Goal: Task Accomplishment & Management: Complete application form

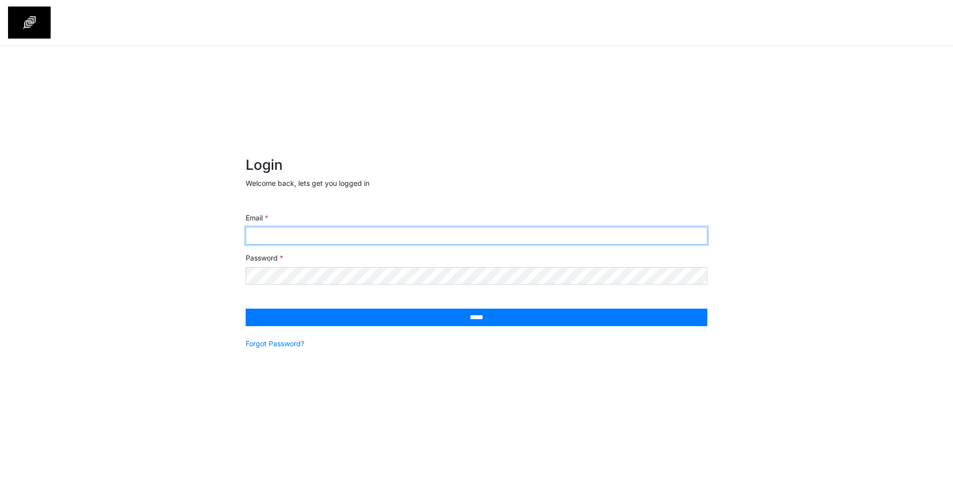
type input "**********"
click at [333, 238] on input "Email" at bounding box center [477, 236] width 462 height 18
click at [517, 202] on form "Login Welcome back, lets get you logged in Email Password ***** Forgot Password?" at bounding box center [477, 259] width 462 height 204
type input "**********"
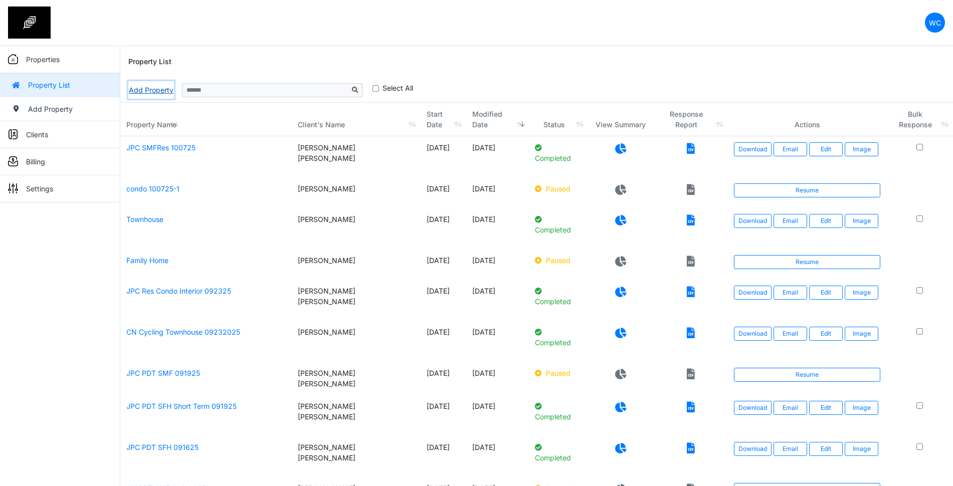
click at [165, 87] on link "Add Property" at bounding box center [151, 90] width 46 height 18
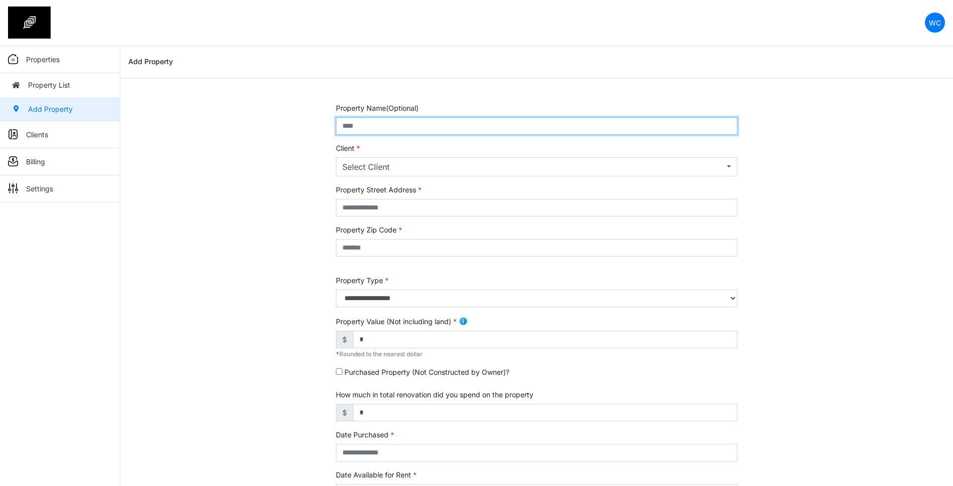
click at [412, 130] on input "text" at bounding box center [536, 126] width 401 height 18
click at [403, 125] on input "**********" at bounding box center [536, 126] width 401 height 18
type input "**********"
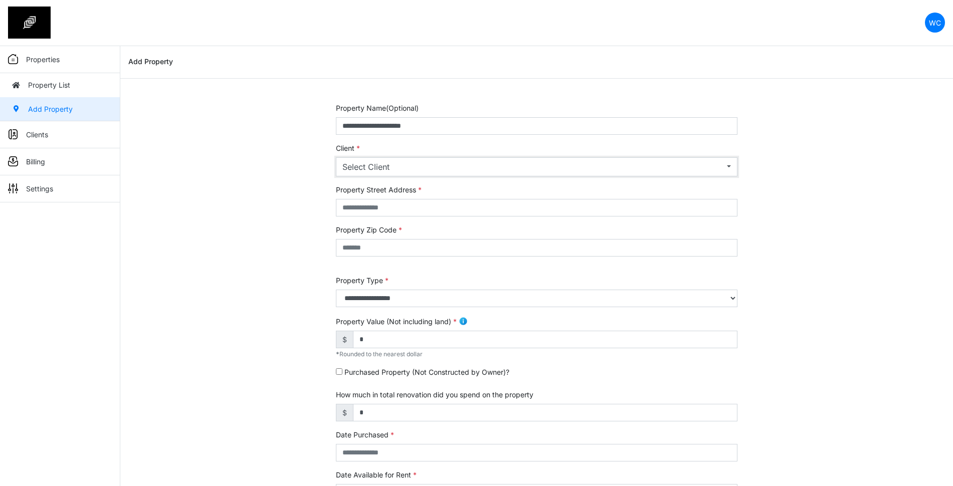
click at [404, 162] on div "Select Client" at bounding box center [533, 167] width 382 height 12
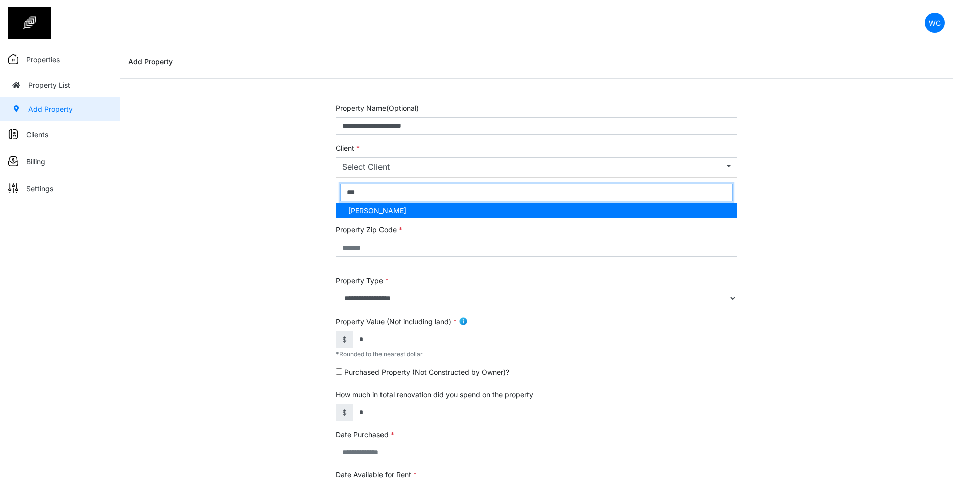
type input "***"
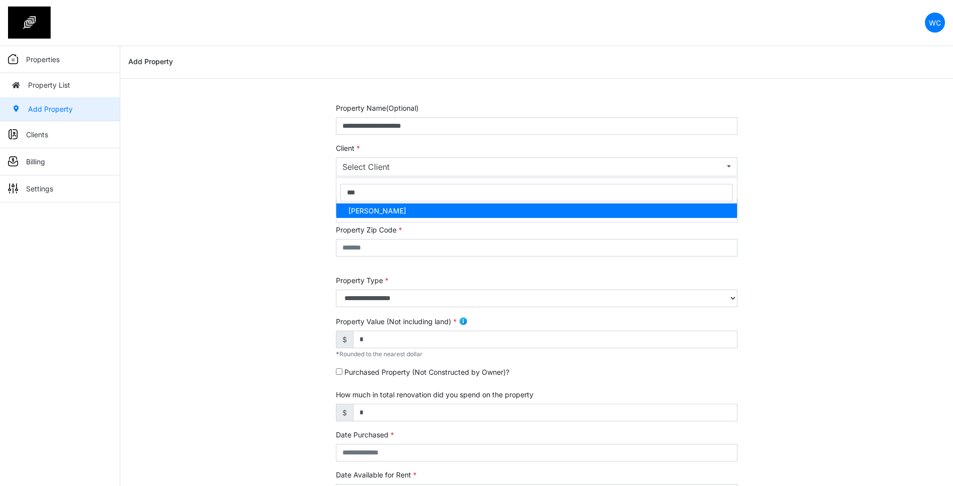
click at [399, 208] on link "Wedon Chua" at bounding box center [536, 210] width 400 height 15
select select "***"
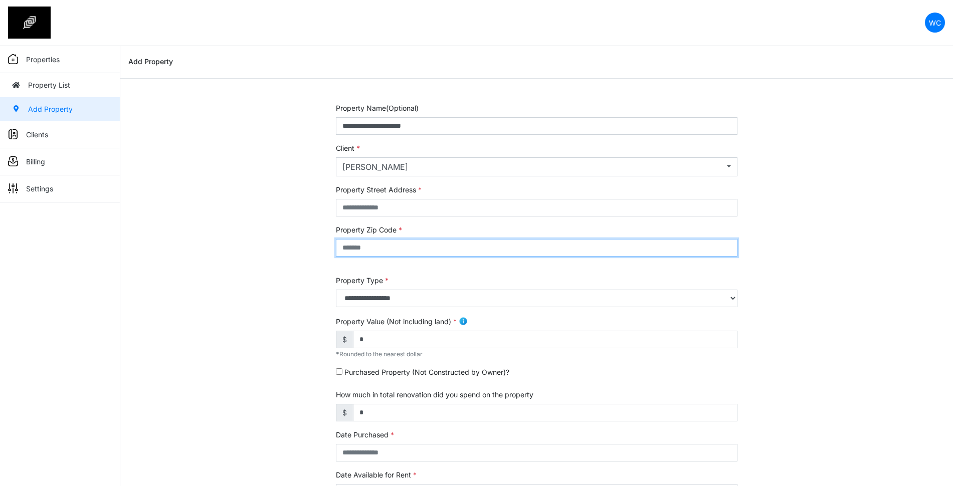
click at [404, 248] on input "text" at bounding box center [536, 248] width 401 height 18
click at [341, 246] on input "***" at bounding box center [536, 248] width 401 height 18
drag, startPoint x: 361, startPoint y: 251, endPoint x: 317, endPoint y: 245, distance: 45.1
click at [317, 245] on div "**********" at bounding box center [536, 417] width 832 height 628
type input "*****"
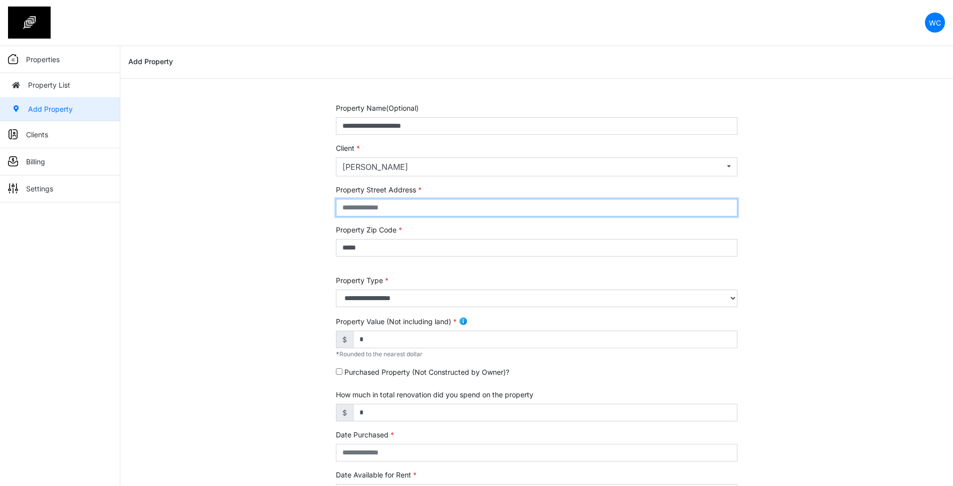
click at [418, 210] on input "text" at bounding box center [536, 208] width 401 height 18
type input "**********"
click at [416, 275] on div "**********" at bounding box center [536, 291] width 401 height 32
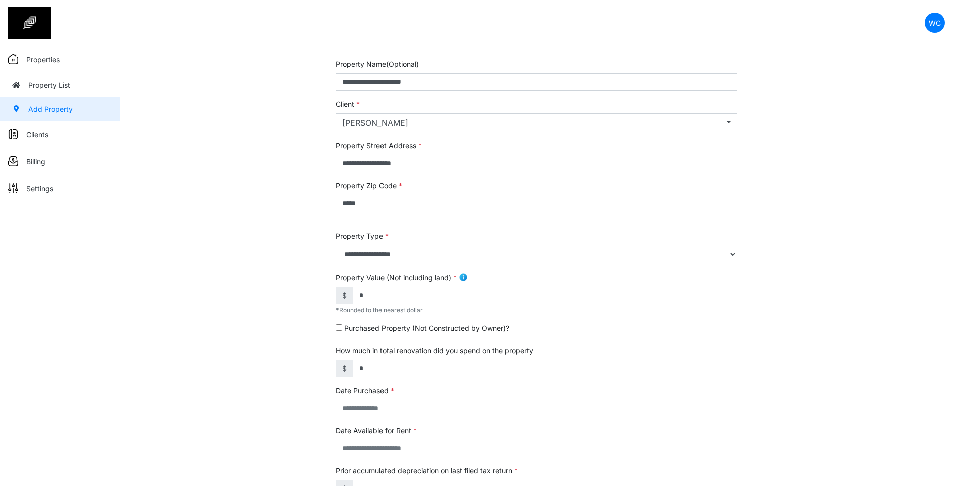
scroll to position [63, 0]
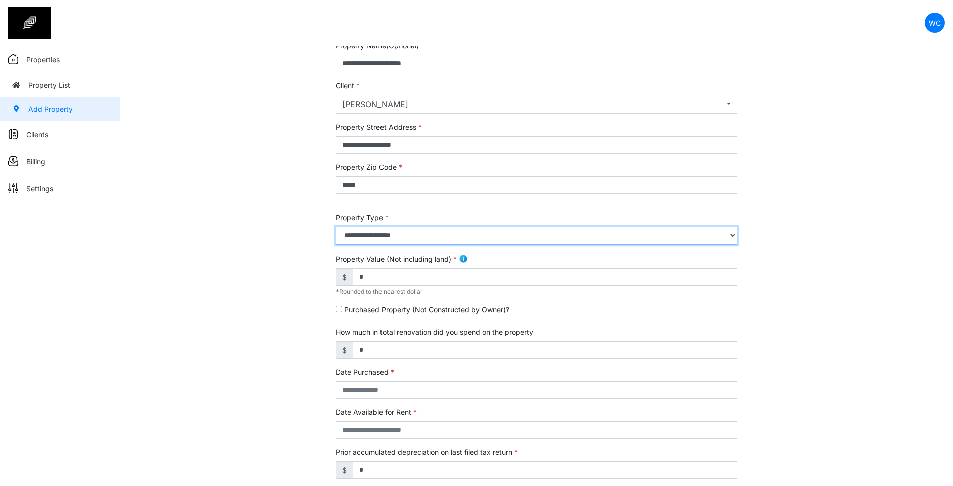
click at [475, 236] on select "**********" at bounding box center [536, 236] width 401 height 18
select select "*"
click at [336, 227] on select "**********" at bounding box center [536, 236] width 401 height 18
click at [296, 250] on div "**********" at bounding box center [536, 354] width 832 height 628
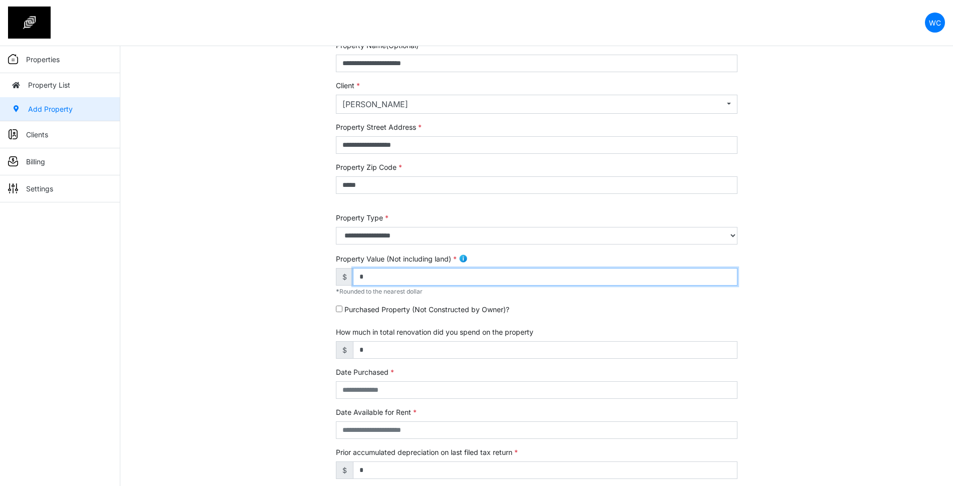
click at [387, 279] on input "*" at bounding box center [545, 277] width 384 height 18
type input "*******"
click at [298, 291] on div "**********" at bounding box center [536, 354] width 832 height 628
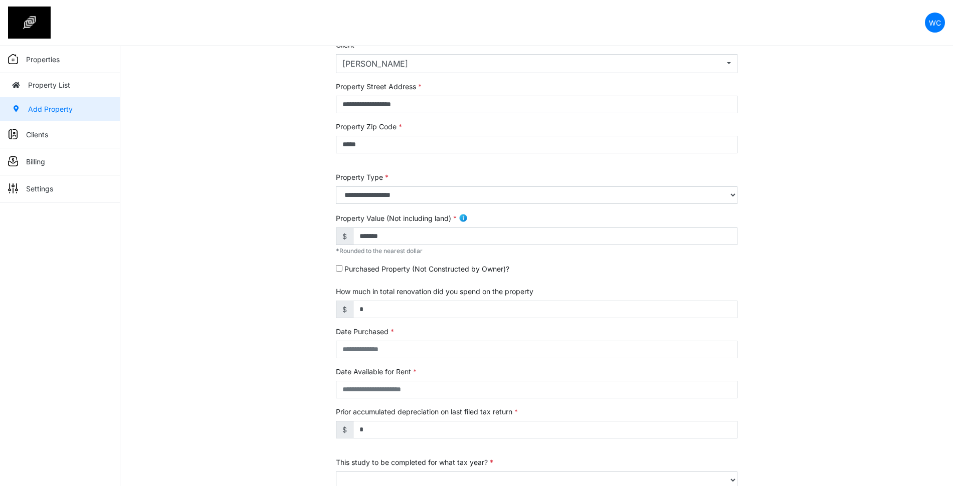
scroll to position [125, 0]
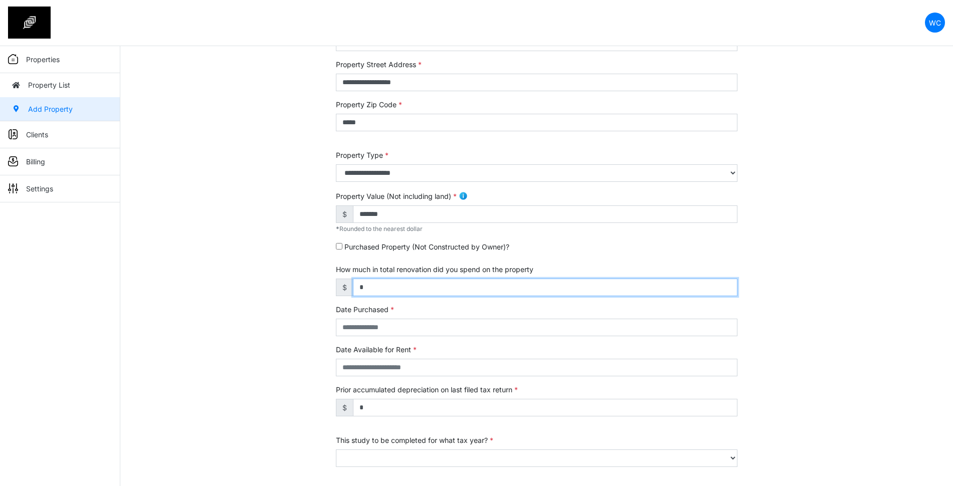
click at [377, 288] on input "*" at bounding box center [545, 288] width 384 height 18
type input "******"
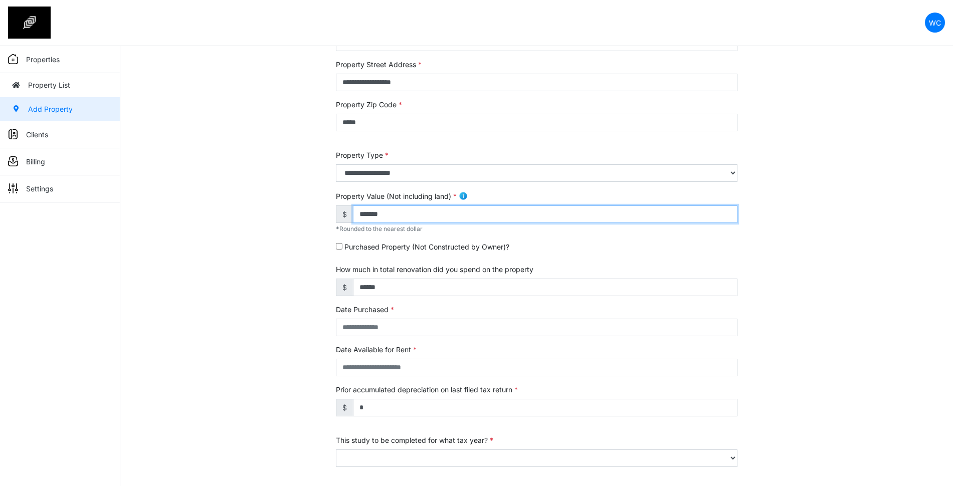
click at [422, 211] on input "*******" at bounding box center [545, 214] width 384 height 18
type input "*"
type input "*******"
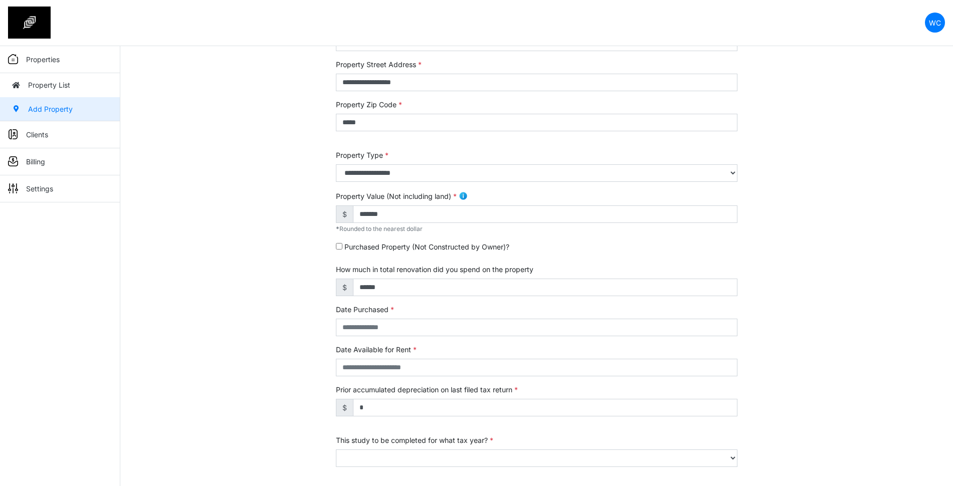
click at [305, 278] on div "**********" at bounding box center [536, 291] width 832 height 628
drag, startPoint x: 396, startPoint y: 283, endPoint x: 313, endPoint y: 273, distance: 83.7
click at [313, 273] on div "**********" at bounding box center [536, 291] width 832 height 628
type input "*******"
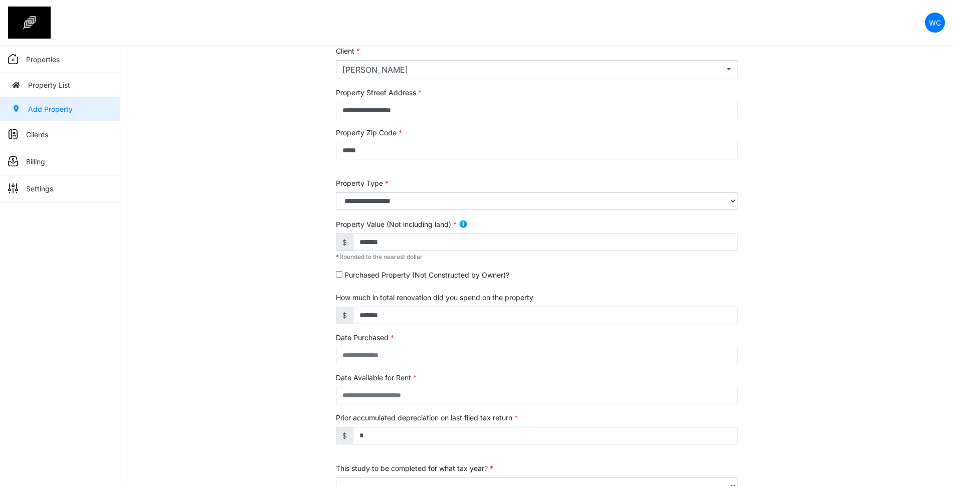
click at [315, 275] on div "**********" at bounding box center [536, 320] width 832 height 628
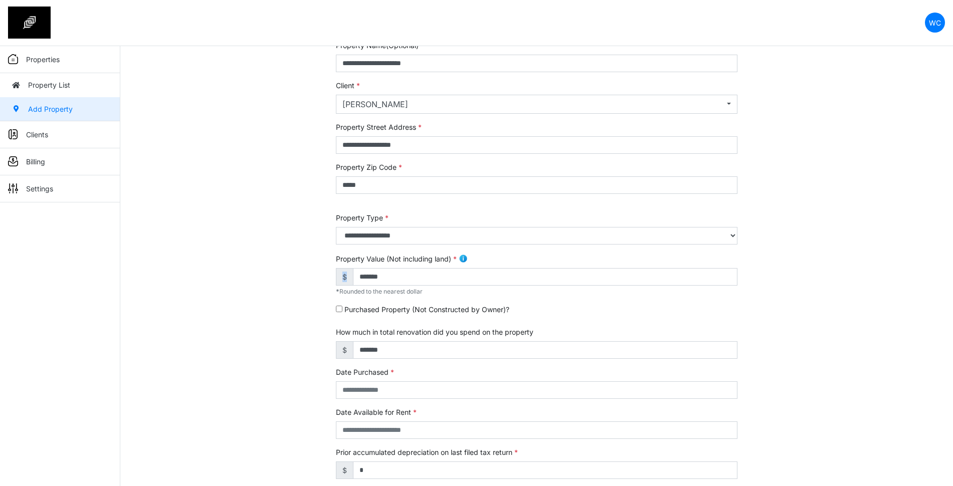
click at [316, 275] on div "**********" at bounding box center [536, 354] width 832 height 628
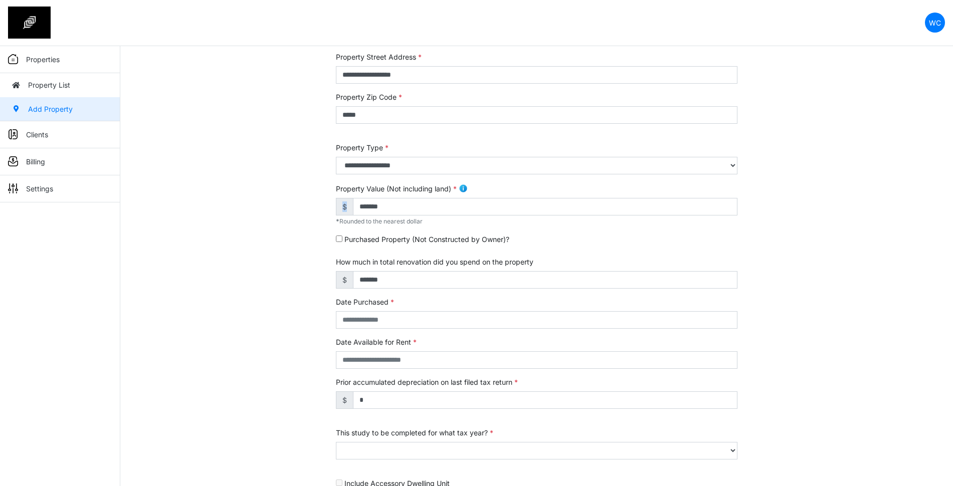
scroll to position [245, 0]
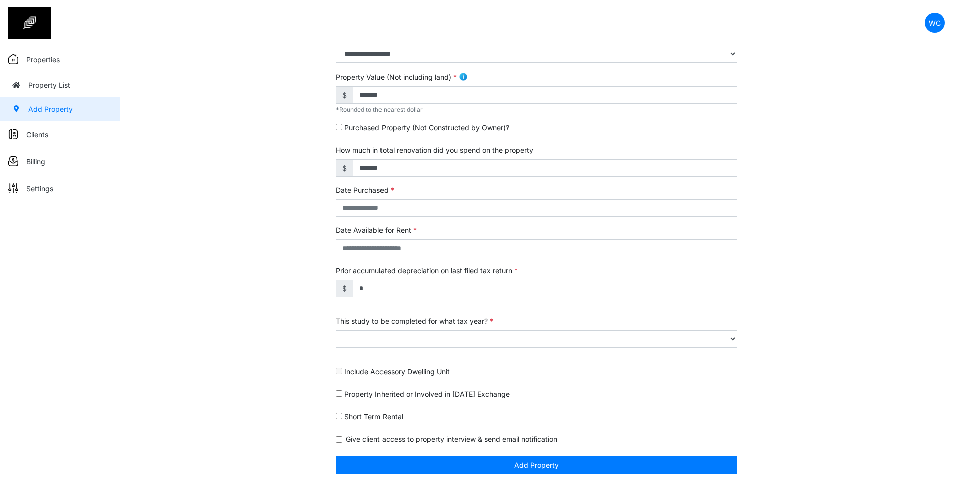
click at [321, 251] on div "**********" at bounding box center [536, 172] width 832 height 628
click at [360, 208] on input "text" at bounding box center [536, 208] width 401 height 18
click at [381, 125] on td "1" at bounding box center [384, 128] width 16 height 12
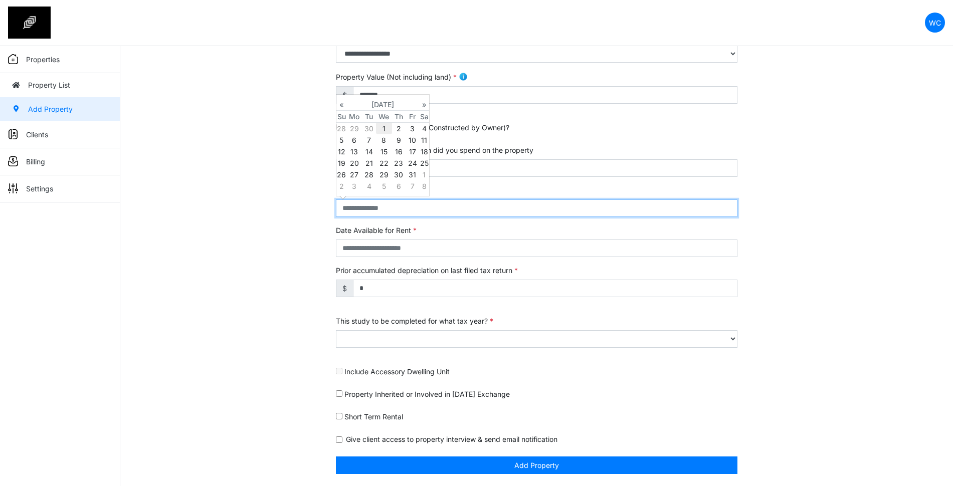
type input "**********"
select select "****"
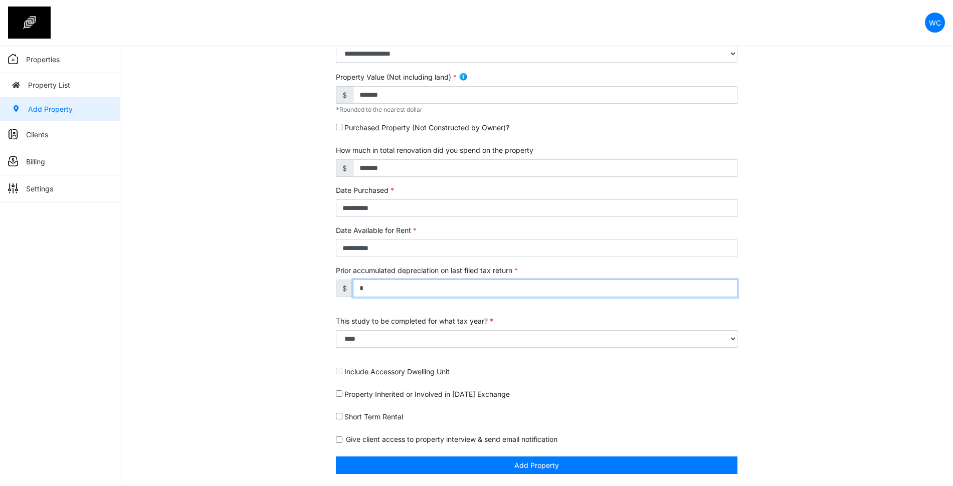
click at [371, 281] on input "*" at bounding box center [545, 289] width 384 height 18
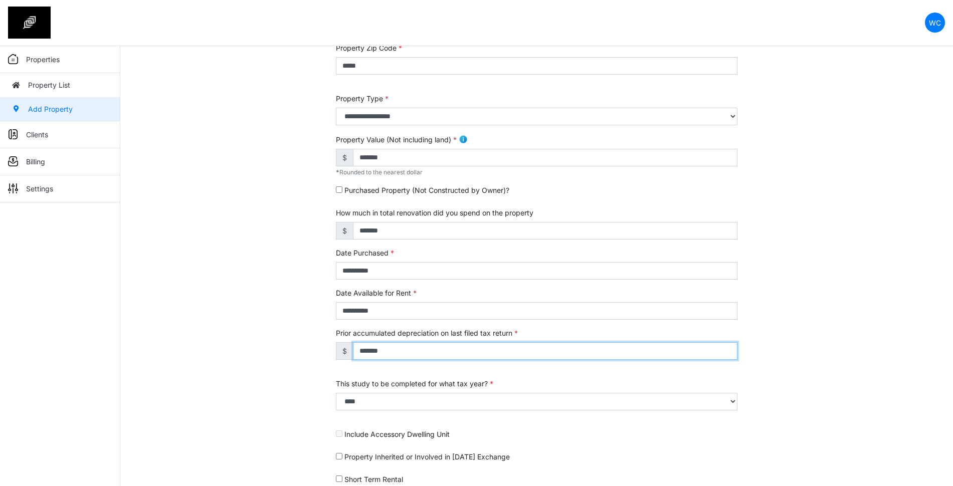
type input "*******"
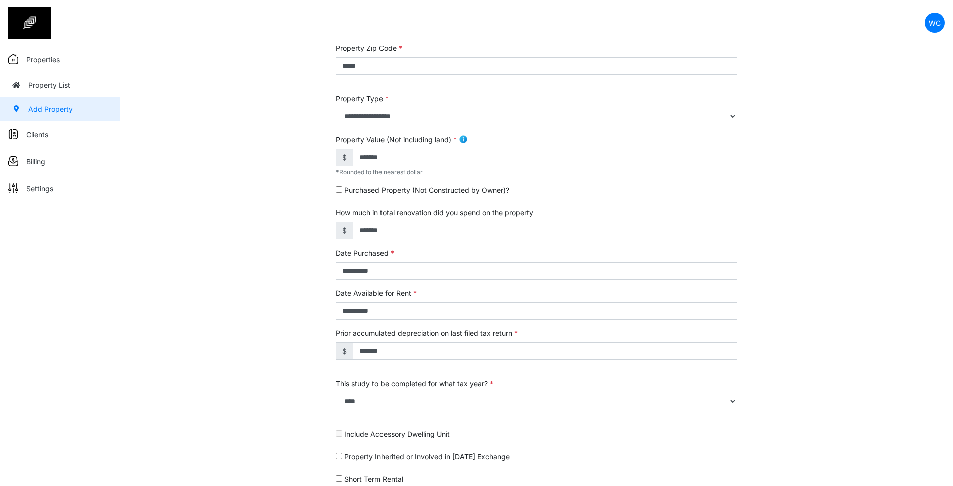
click at [322, 277] on div "**********" at bounding box center [536, 235] width 832 height 628
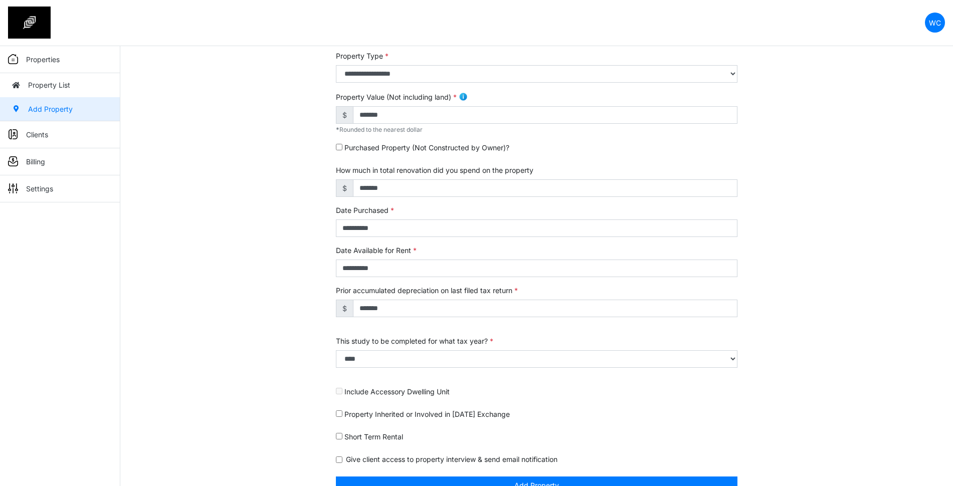
scroll to position [245, 0]
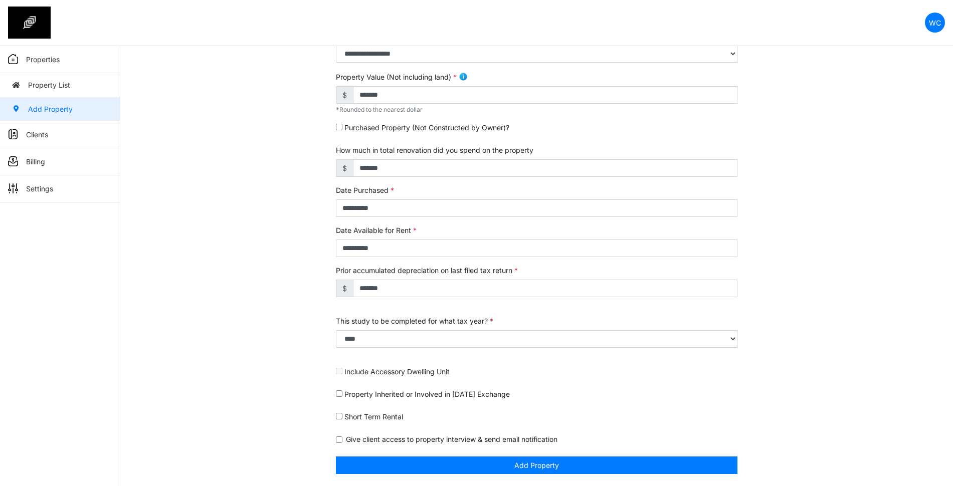
click at [364, 368] on label "Include Accessory Dwelling Unit" at bounding box center [396, 371] width 105 height 11
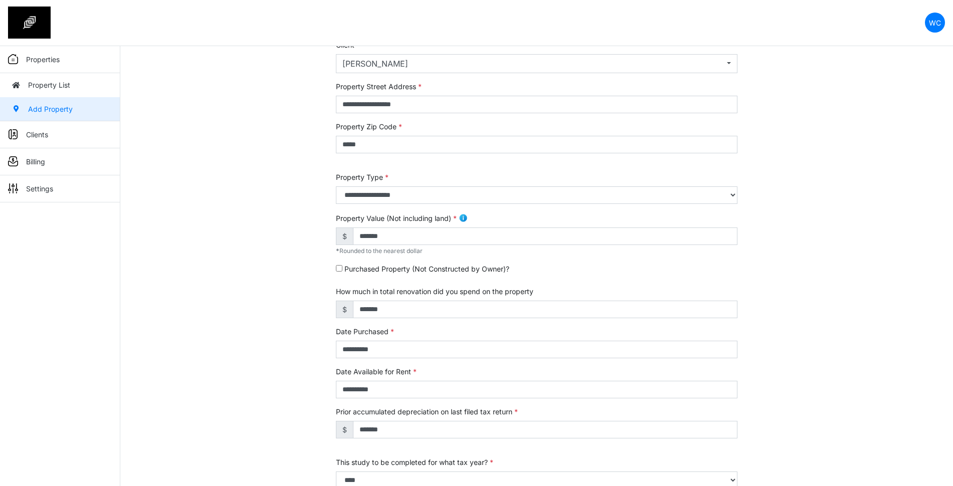
scroll to position [0, 0]
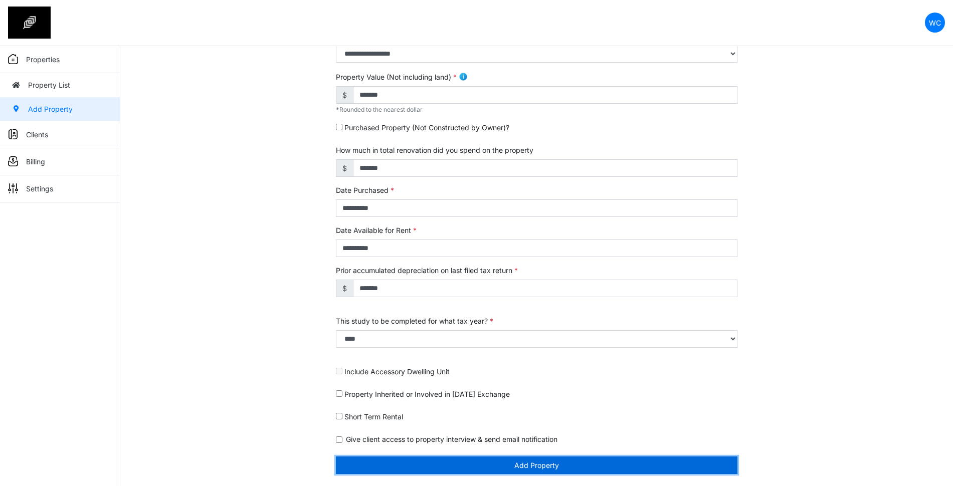
click at [656, 467] on button "Add Property" at bounding box center [536, 466] width 401 height 18
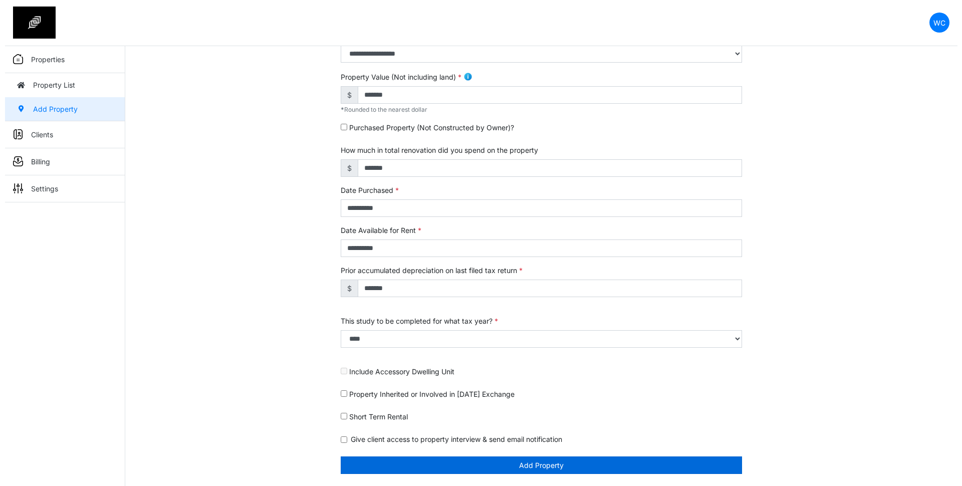
scroll to position [213, 0]
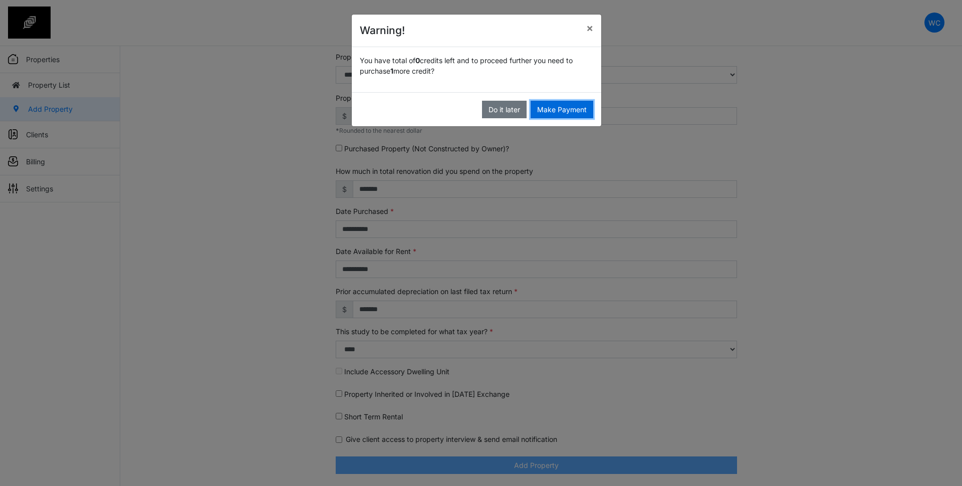
click at [559, 114] on button "Make Payment" at bounding box center [562, 110] width 63 height 18
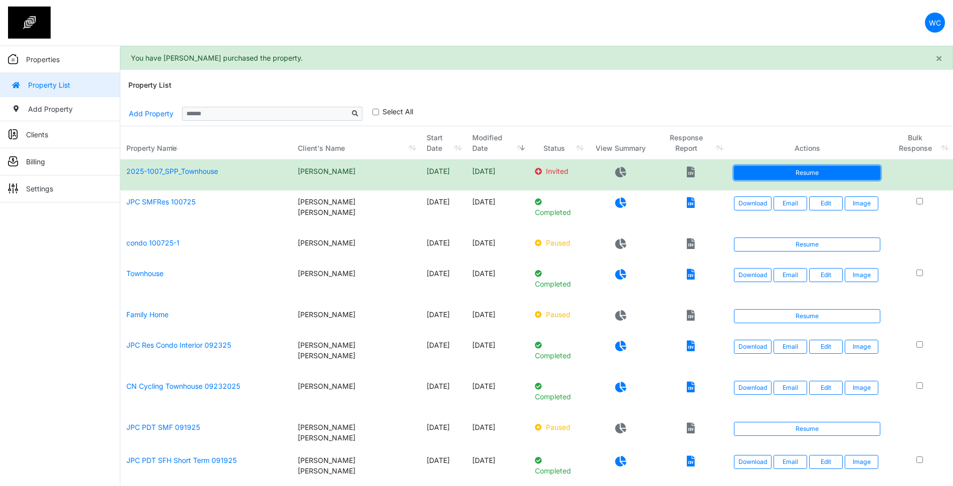
click at [800, 172] on link "Resume" at bounding box center [807, 173] width 146 height 14
click at [614, 100] on div "Property List" at bounding box center [536, 86] width 816 height 32
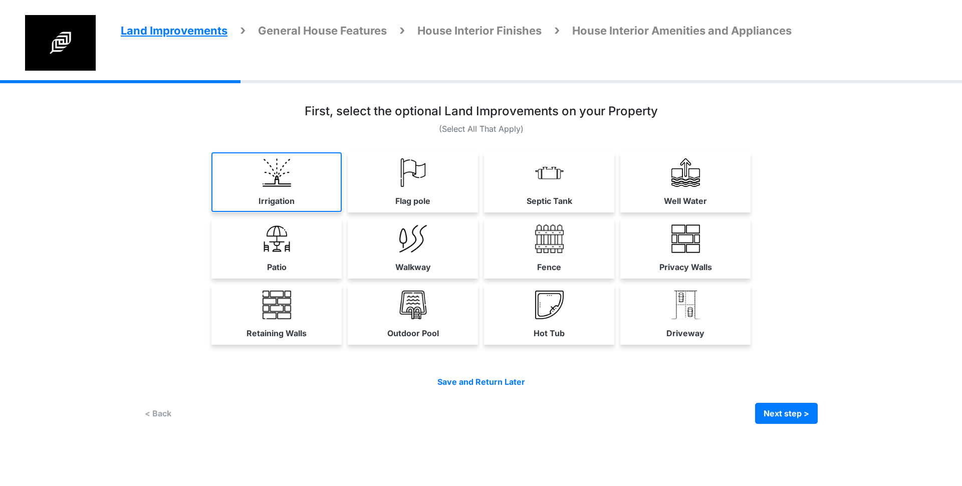
click at [291, 182] on link "Irrigation" at bounding box center [276, 182] width 130 height 60
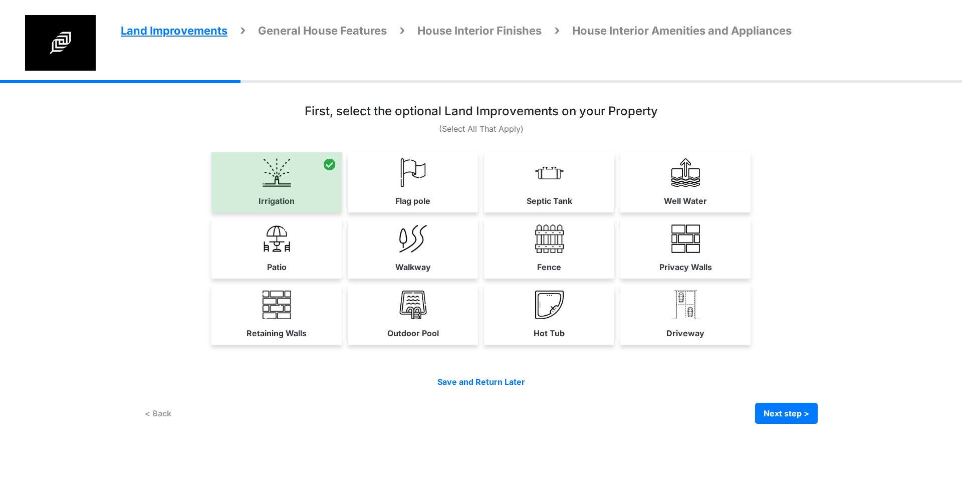
drag, startPoint x: 310, startPoint y: 237, endPoint x: 311, endPoint y: 271, distance: 34.6
click at [310, 238] on link "Patio" at bounding box center [276, 248] width 130 height 60
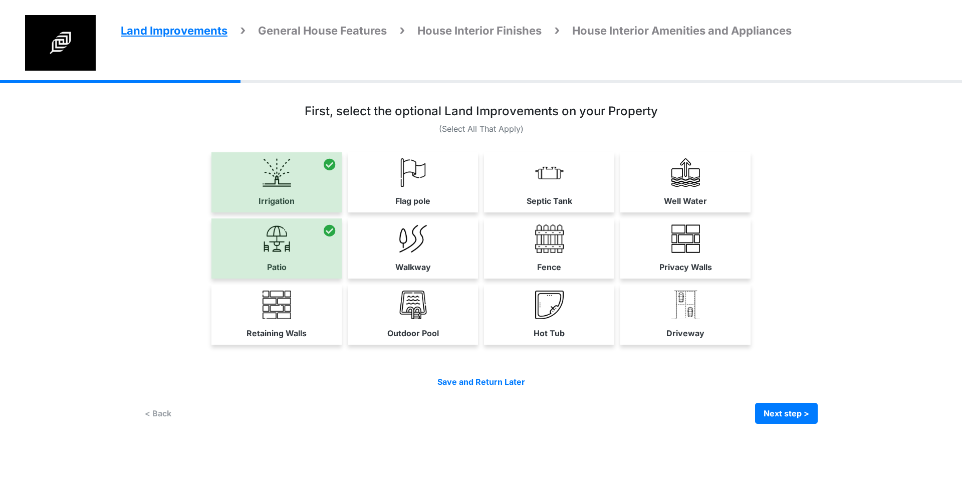
click at [313, 285] on div "Irrigation Flag pole" at bounding box center [481, 251] width 674 height 198
click at [432, 177] on link "Flag pole" at bounding box center [413, 182] width 130 height 60
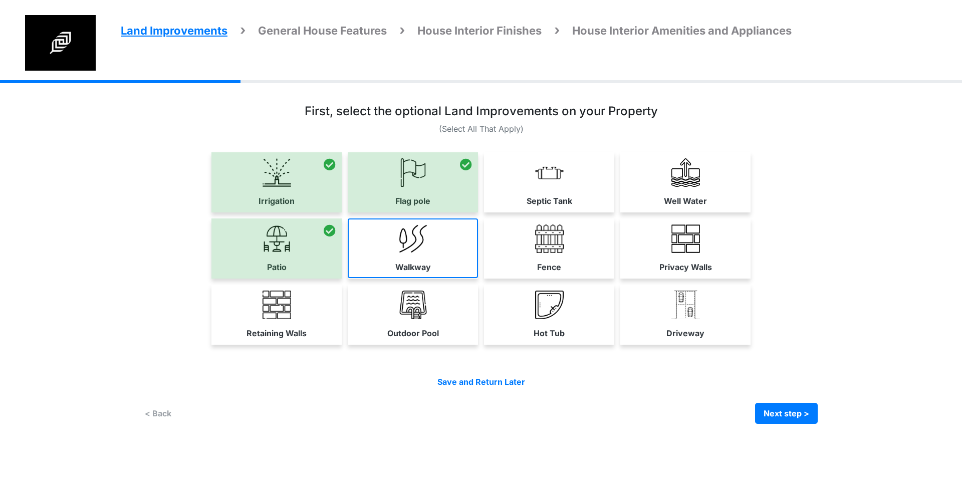
click at [426, 241] on img at bounding box center [413, 239] width 29 height 29
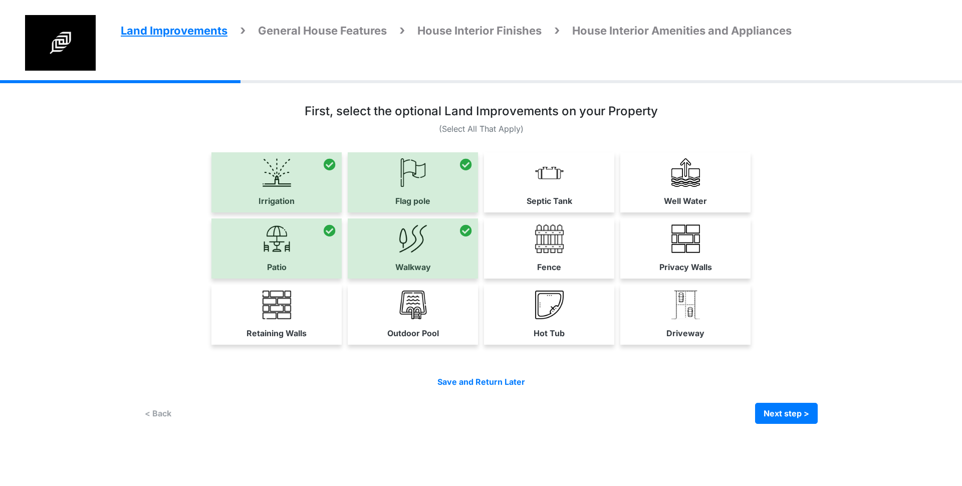
click at [405, 320] on link "Outdoor Pool" at bounding box center [413, 315] width 130 height 60
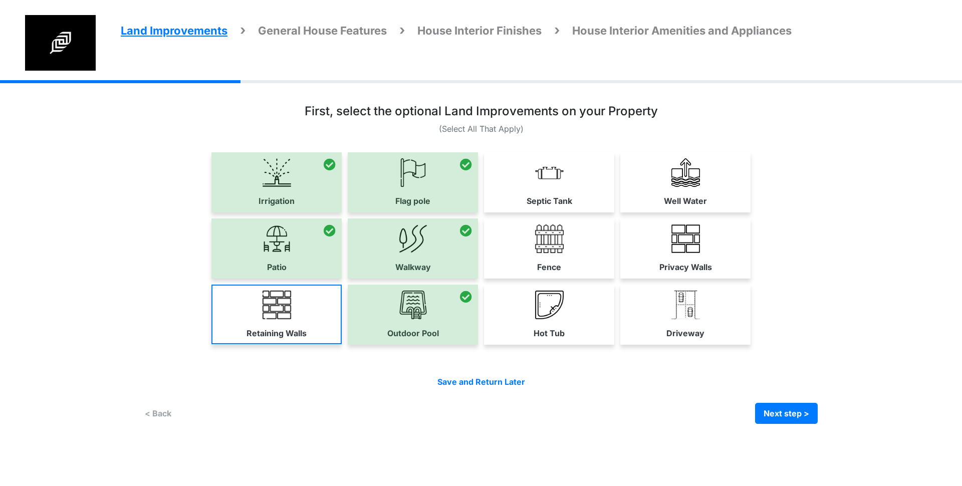
click at [294, 325] on link "Retaining Walls" at bounding box center [276, 315] width 130 height 60
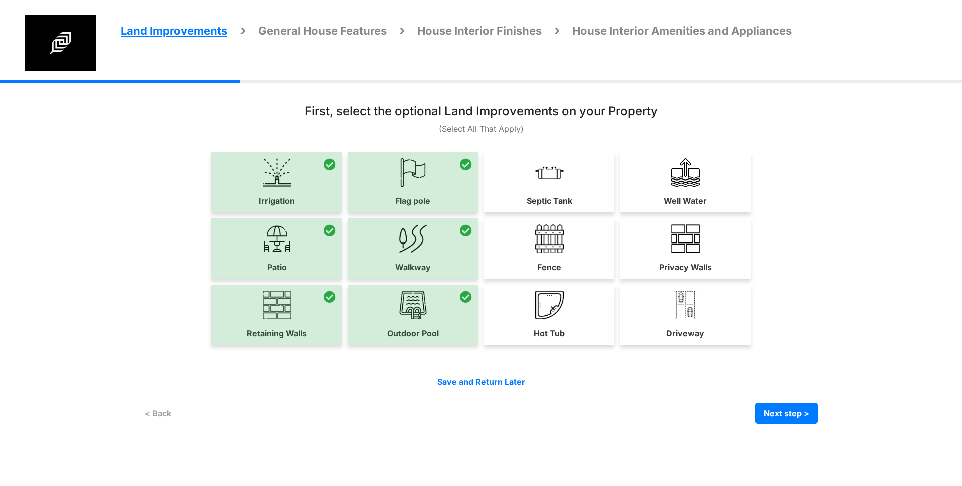
click at [559, 314] on img at bounding box center [549, 305] width 29 height 29
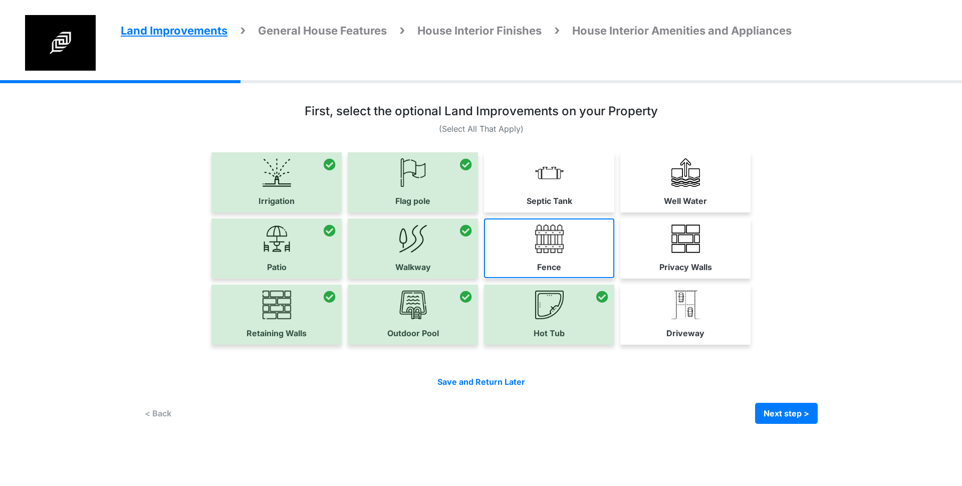
click at [546, 244] on img at bounding box center [549, 239] width 29 height 29
click at [559, 183] on img at bounding box center [549, 172] width 29 height 29
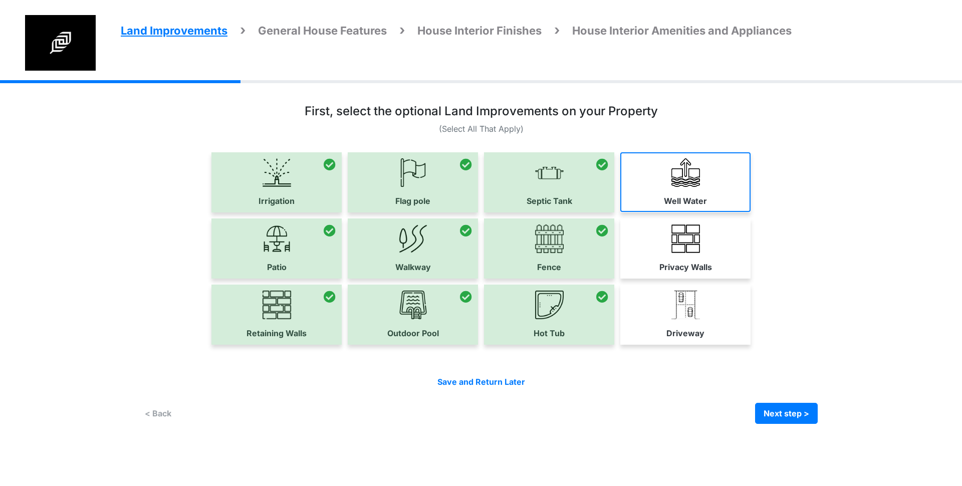
click at [678, 173] on img at bounding box center [686, 172] width 29 height 29
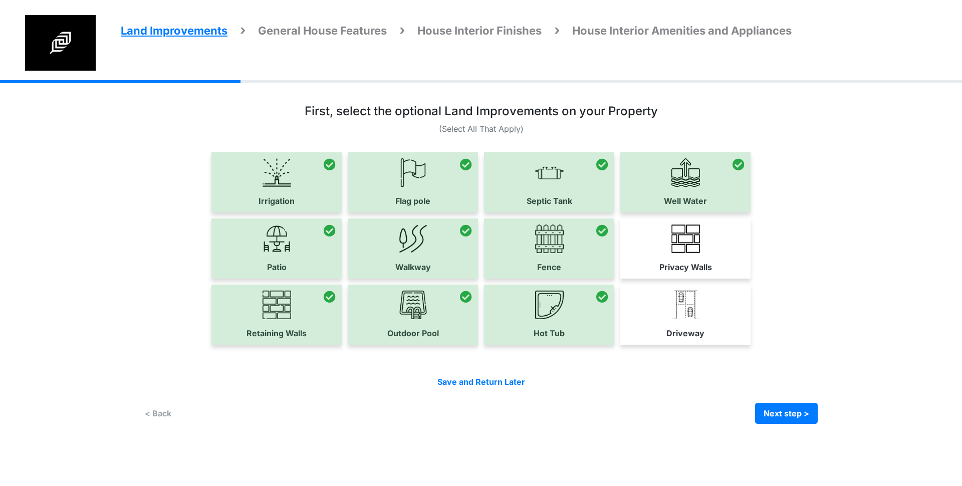
click at [678, 232] on img at bounding box center [686, 239] width 29 height 29
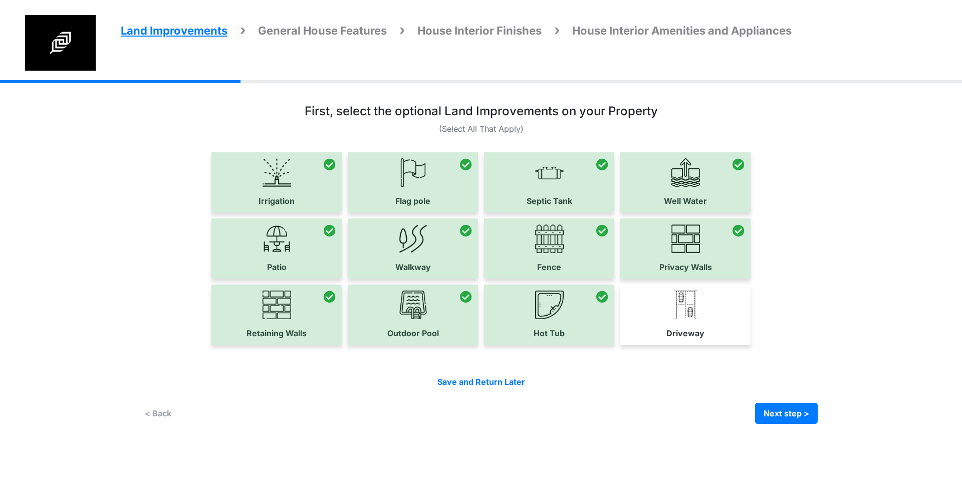
click at [804, 274] on div "Patio Walkway Fence Privacy Walls" at bounding box center [481, 248] width 674 height 60
click at [732, 310] on link "Driveway" at bounding box center [685, 315] width 130 height 60
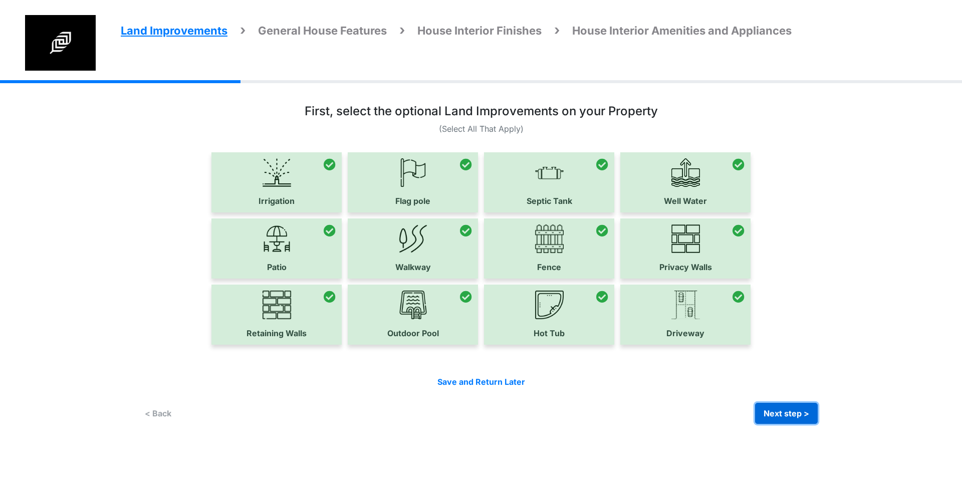
click at [795, 403] on button "Next step >" at bounding box center [786, 413] width 63 height 21
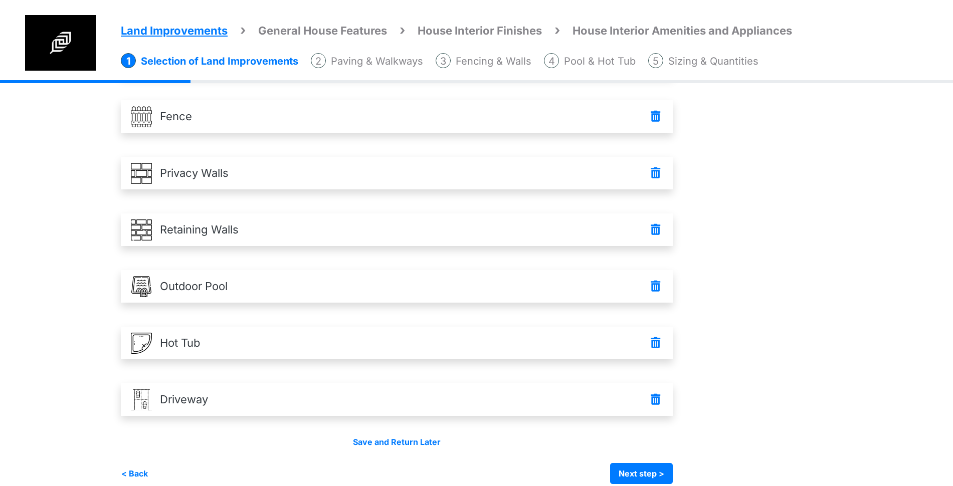
scroll to position [412, 0]
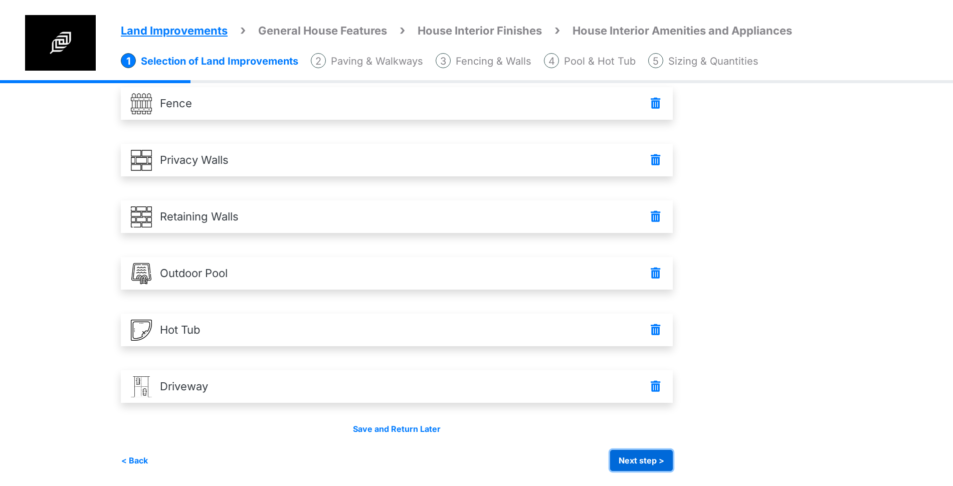
click at [657, 466] on button "Next step >" at bounding box center [641, 460] width 63 height 21
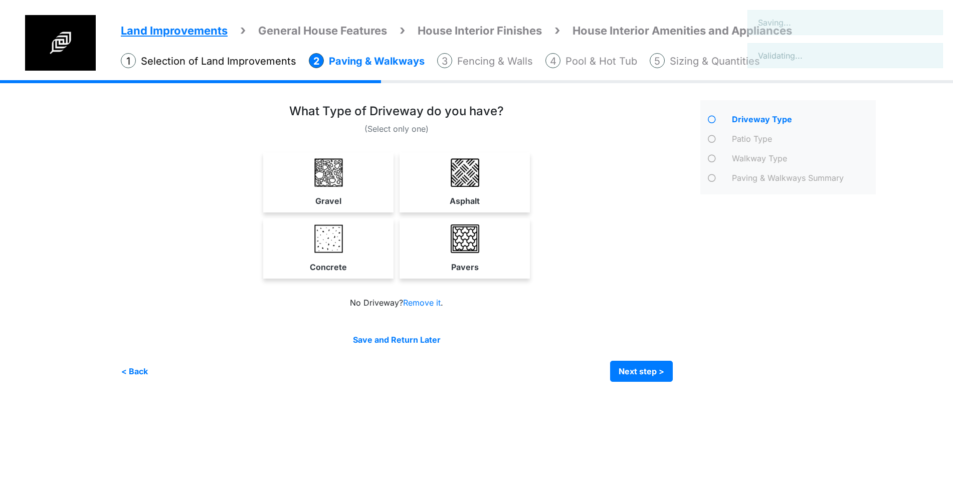
scroll to position [0, 0]
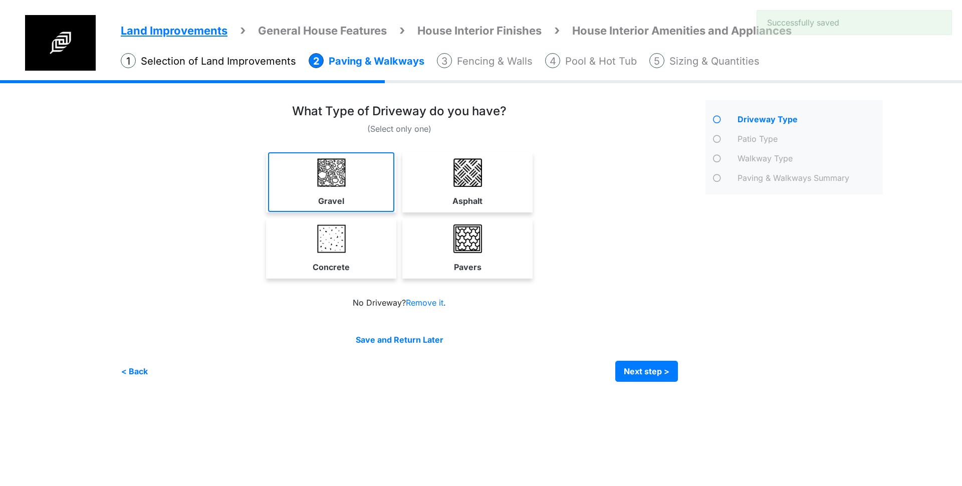
click at [385, 204] on link "Gravel" at bounding box center [331, 182] width 126 height 60
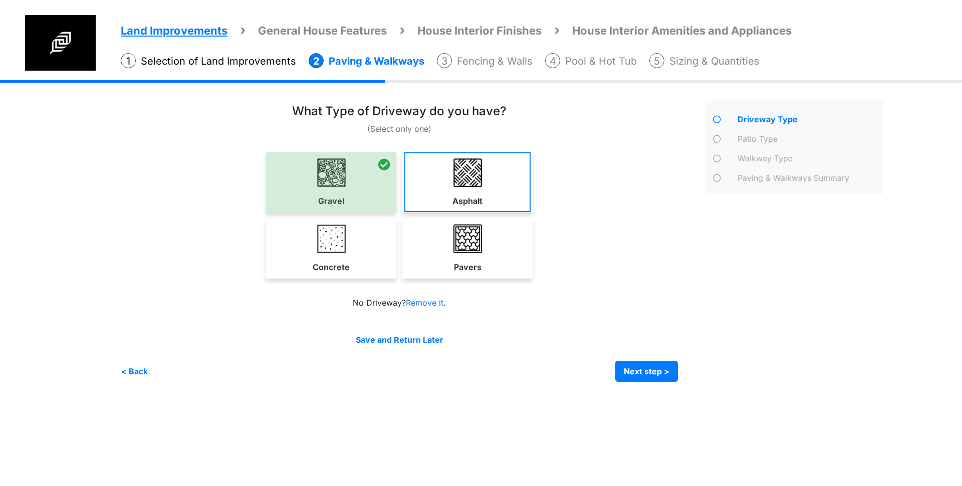
drag, startPoint x: 384, startPoint y: 279, endPoint x: 499, endPoint y: 190, distance: 144.6
click at [384, 277] on div "Gravel Asphalt Concrete Pavers" at bounding box center [399, 218] width 557 height 132
click at [499, 190] on link "Asphalt" at bounding box center [467, 182] width 126 height 60
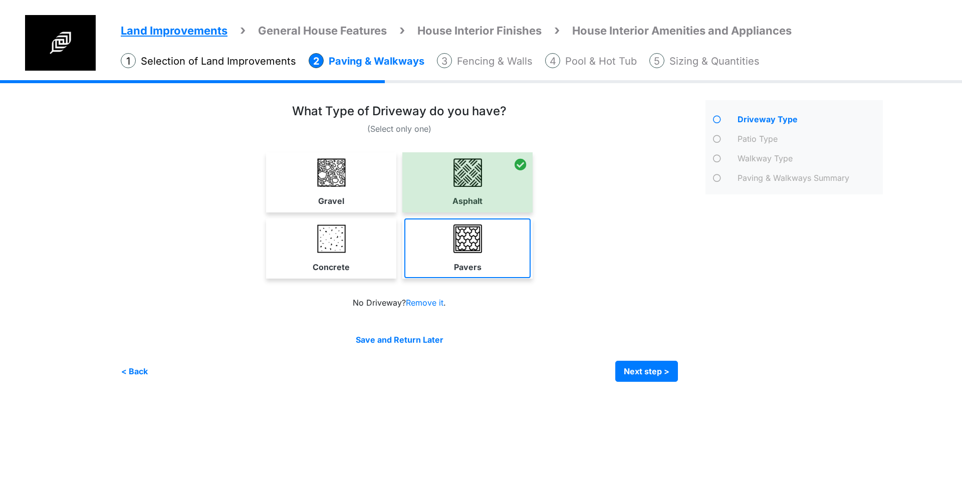
click at [492, 259] on link "Pavers" at bounding box center [467, 248] width 126 height 60
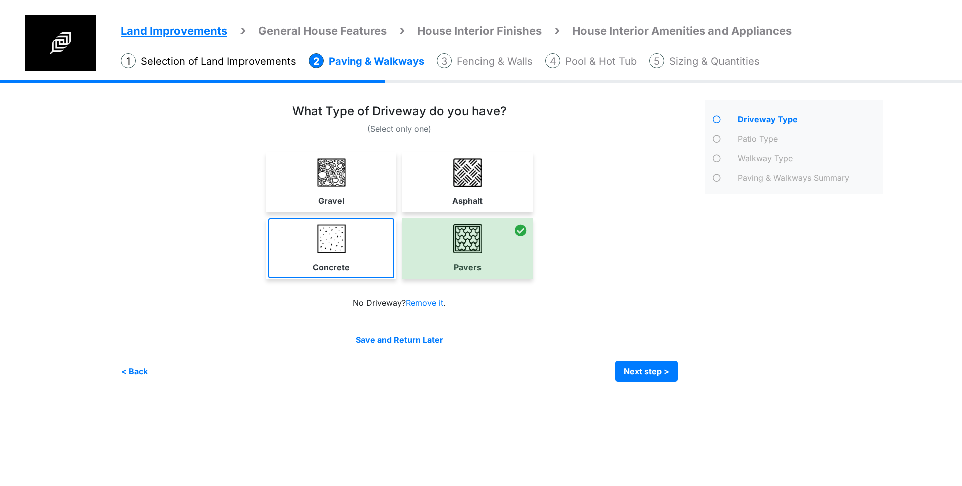
click at [303, 242] on link "Concrete" at bounding box center [331, 248] width 126 height 60
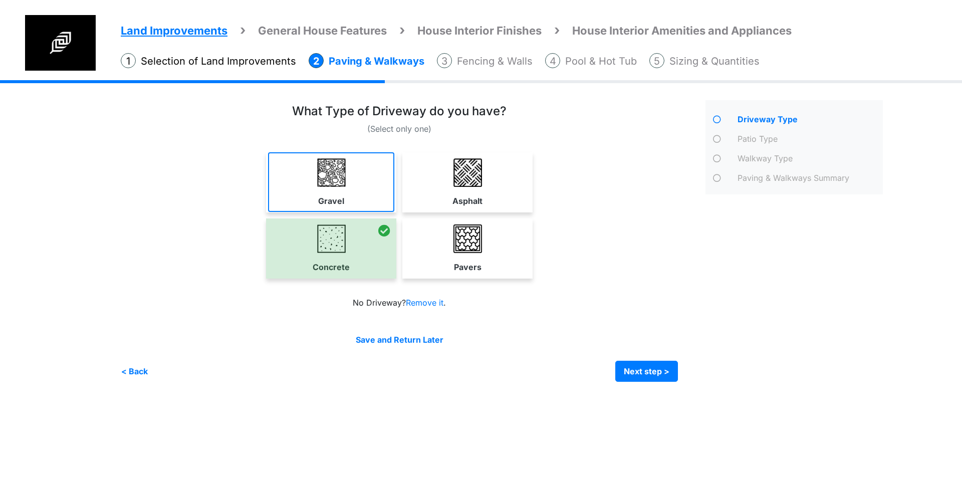
click at [349, 186] on link "Gravel" at bounding box center [331, 182] width 126 height 60
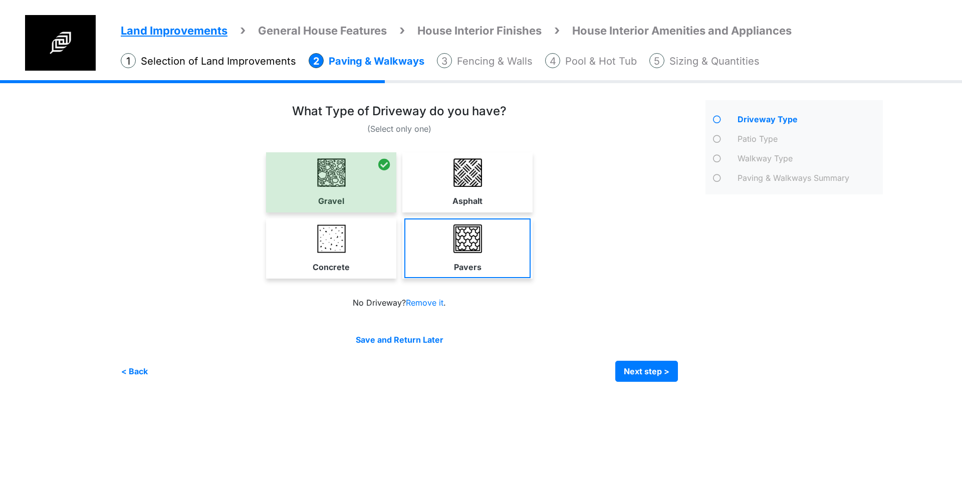
drag, startPoint x: 350, startPoint y: 283, endPoint x: 418, endPoint y: 255, distance: 73.7
click at [352, 281] on div "Gravel Asphalt Concrete Pavers" at bounding box center [399, 218] width 557 height 132
click at [465, 251] on img at bounding box center [468, 239] width 29 height 29
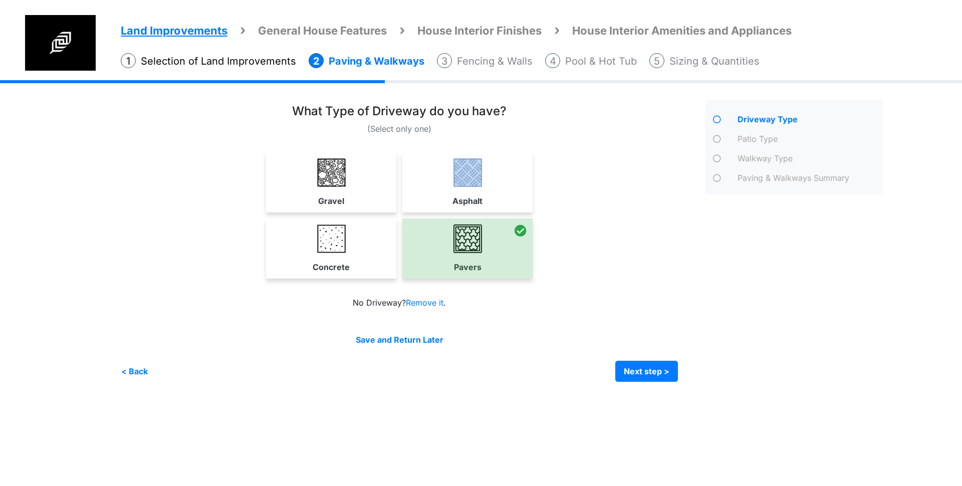
drag, startPoint x: 491, startPoint y: 178, endPoint x: 464, endPoint y: 183, distance: 27.9
click at [492, 178] on link "Asphalt" at bounding box center [467, 182] width 126 height 60
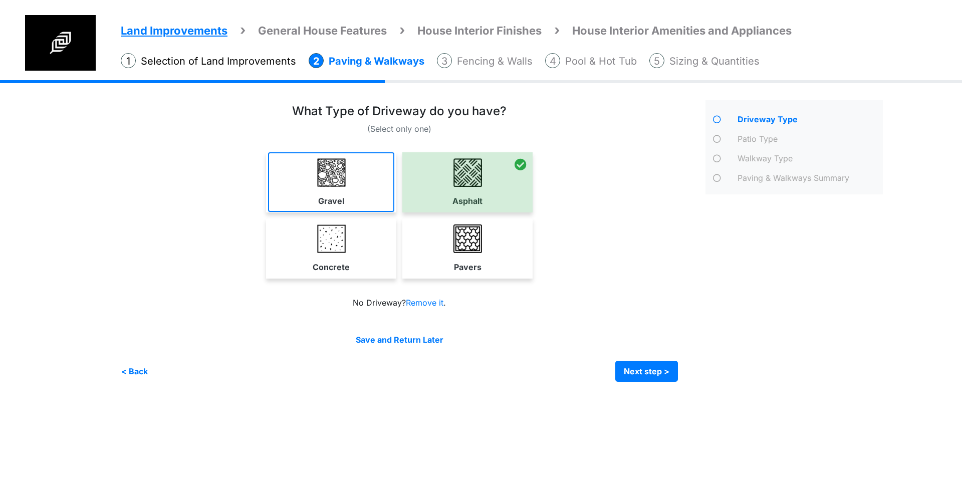
click at [352, 194] on link "Gravel" at bounding box center [331, 182] width 126 height 60
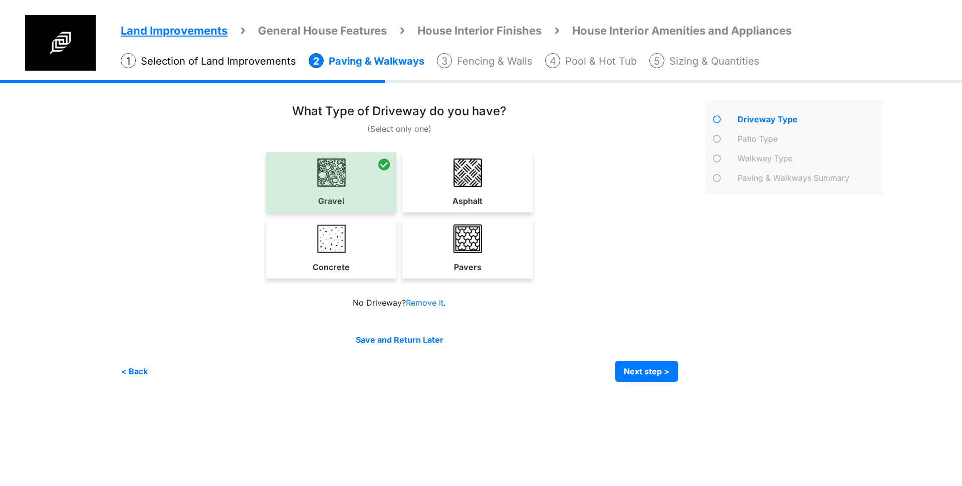
drag, startPoint x: 356, startPoint y: 243, endPoint x: 398, endPoint y: 228, distance: 45.3
click at [357, 243] on link "Concrete" at bounding box center [331, 248] width 126 height 60
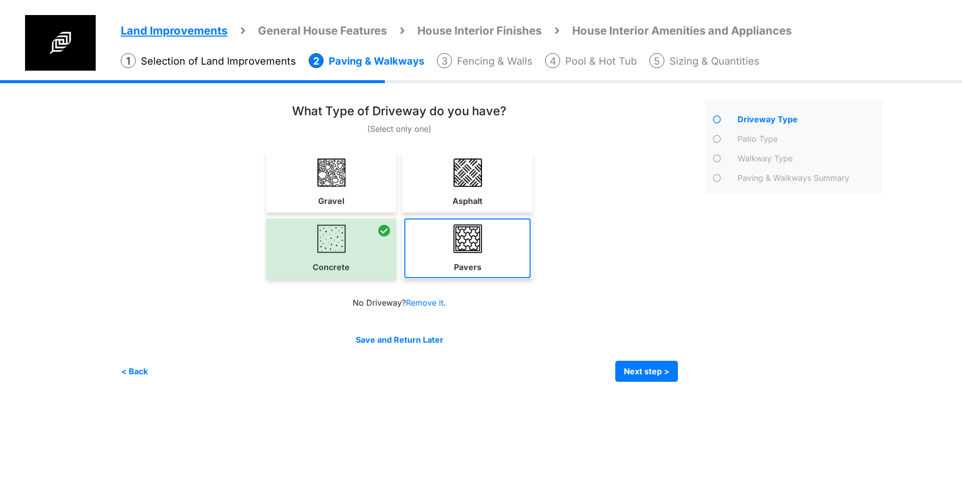
click at [477, 220] on link "Pavers" at bounding box center [467, 248] width 126 height 60
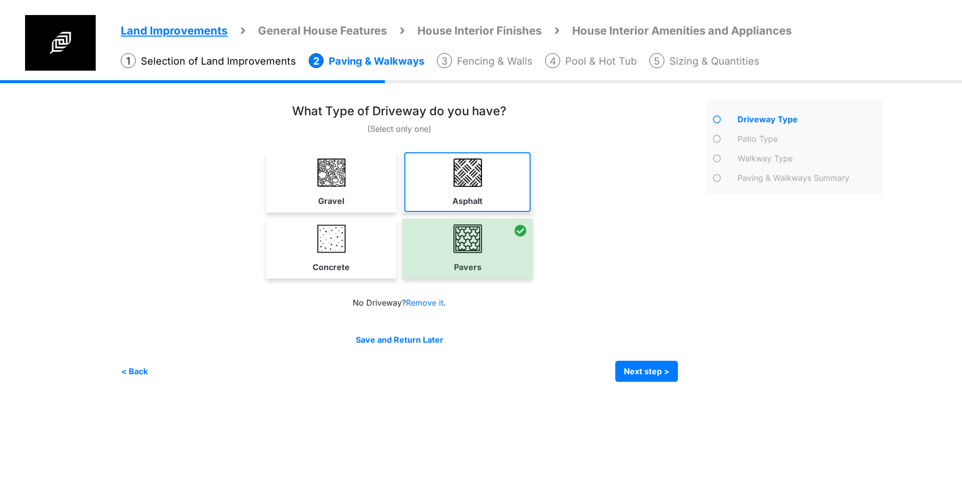
click at [478, 178] on img at bounding box center [468, 172] width 29 height 29
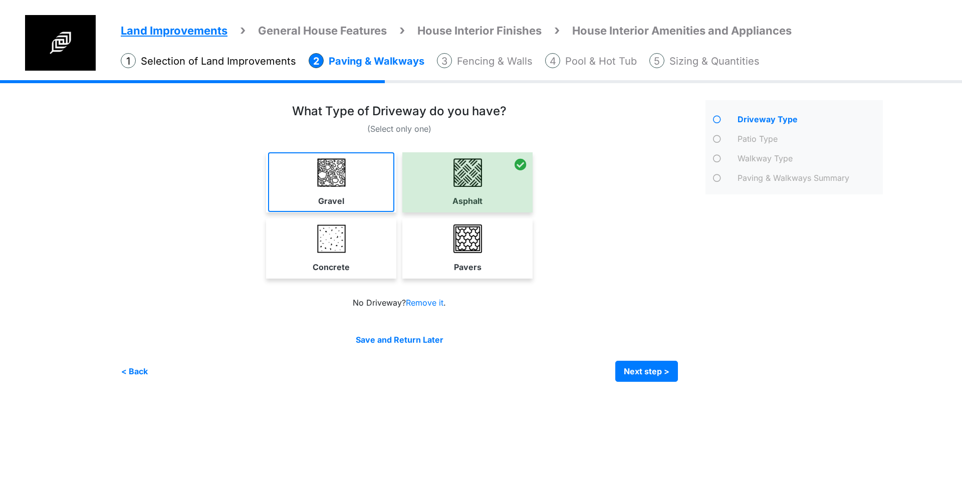
click at [358, 183] on link "Gravel" at bounding box center [331, 182] width 126 height 60
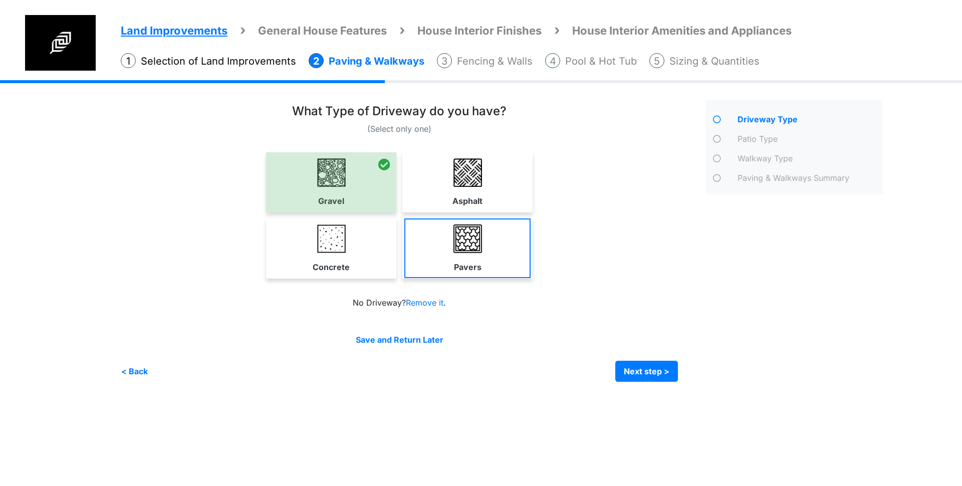
drag, startPoint x: 373, startPoint y: 249, endPoint x: 429, endPoint y: 248, distance: 56.6
click at [374, 249] on link "Concrete" at bounding box center [331, 248] width 126 height 60
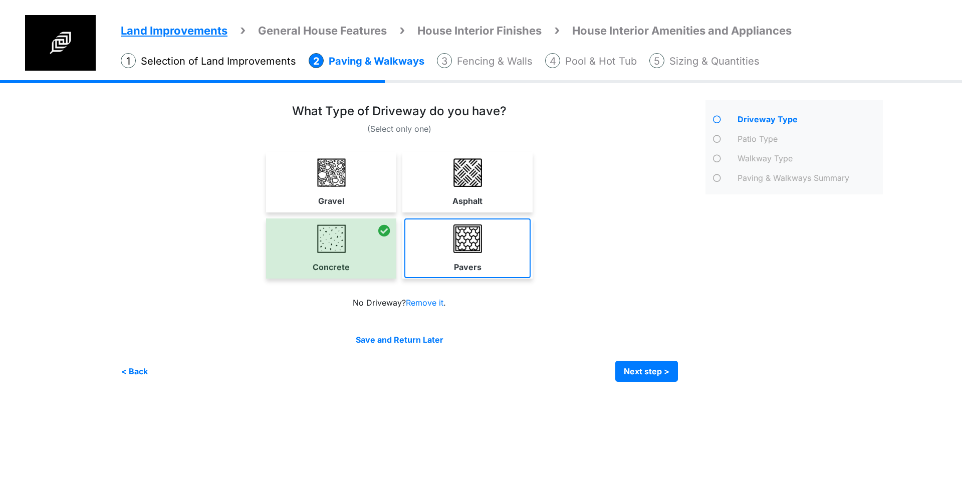
click at [482, 248] on img at bounding box center [468, 239] width 29 height 29
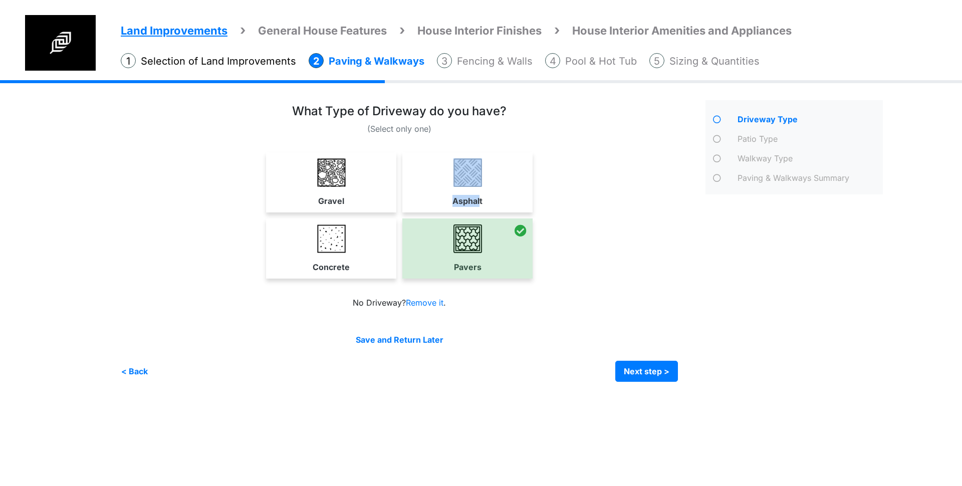
drag, startPoint x: 481, startPoint y: 183, endPoint x: 474, endPoint y: 181, distance: 6.8
click at [481, 182] on link "Asphalt" at bounding box center [467, 182] width 126 height 60
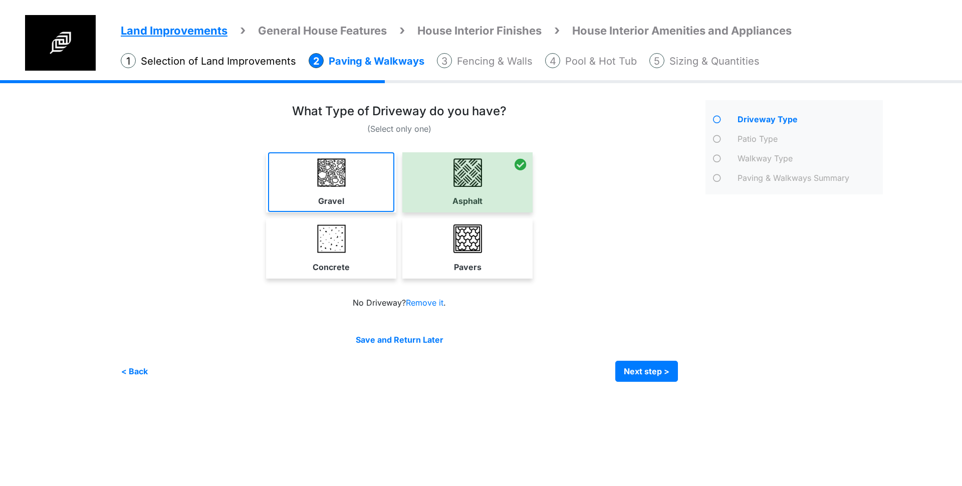
click at [352, 197] on link "Gravel" at bounding box center [331, 182] width 126 height 60
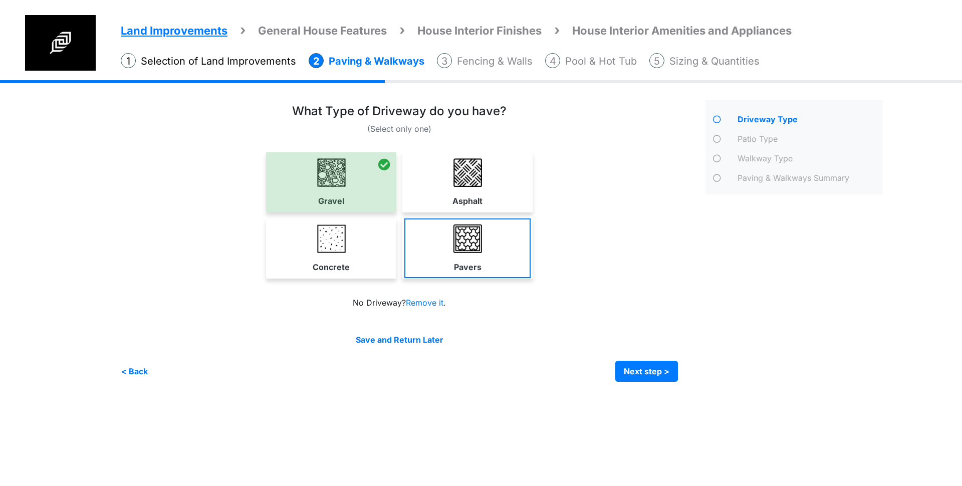
drag, startPoint x: 361, startPoint y: 250, endPoint x: 455, endPoint y: 239, distance: 94.4
click at [362, 250] on link "Concrete" at bounding box center [331, 248] width 126 height 60
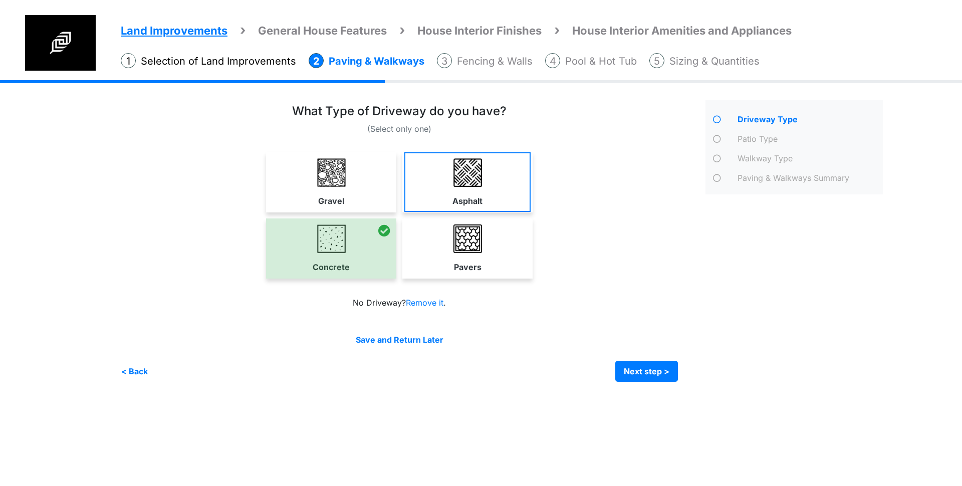
drag, startPoint x: 455, startPoint y: 239, endPoint x: 455, endPoint y: 186, distance: 52.1
click at [455, 239] on img at bounding box center [468, 239] width 29 height 29
click at [455, 186] on img at bounding box center [468, 172] width 29 height 29
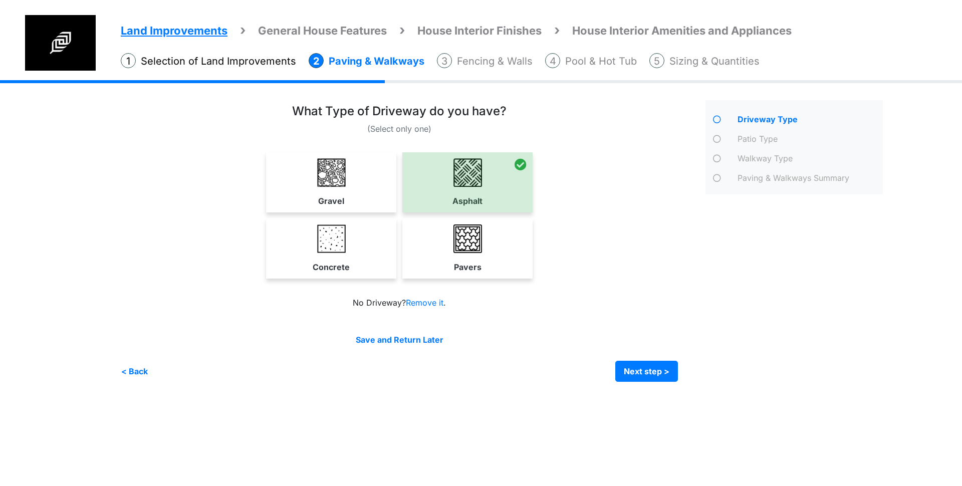
click at [338, 188] on link "Gravel" at bounding box center [331, 182] width 126 height 60
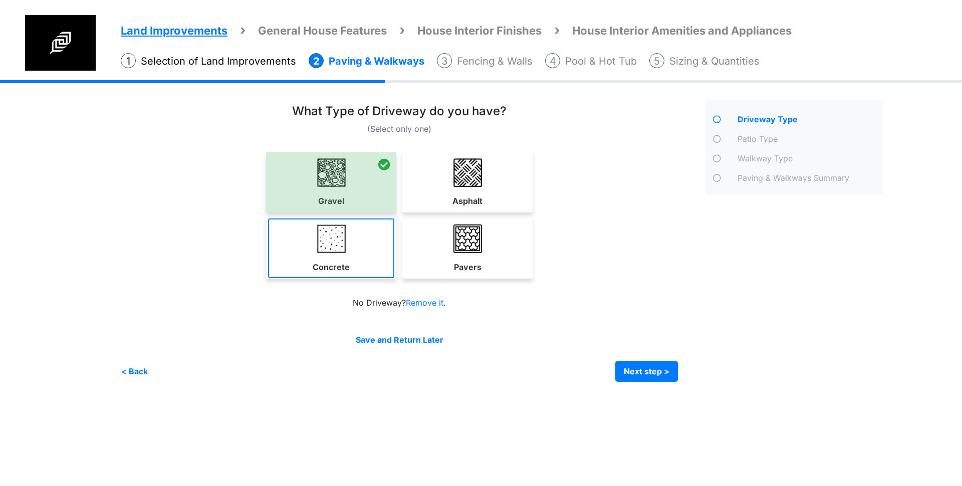
click at [377, 272] on link "Concrete" at bounding box center [331, 248] width 126 height 60
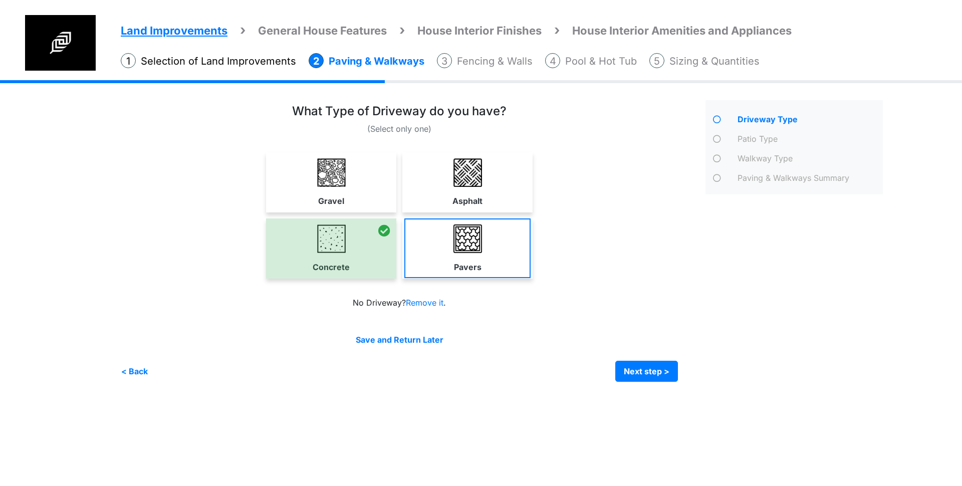
click at [485, 254] on link "Pavers" at bounding box center [467, 248] width 126 height 60
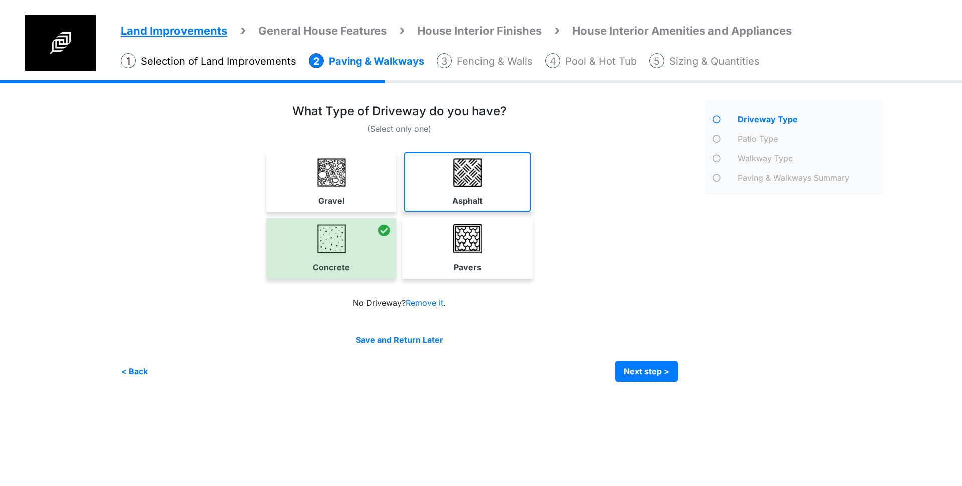
click at [480, 183] on img at bounding box center [468, 172] width 29 height 29
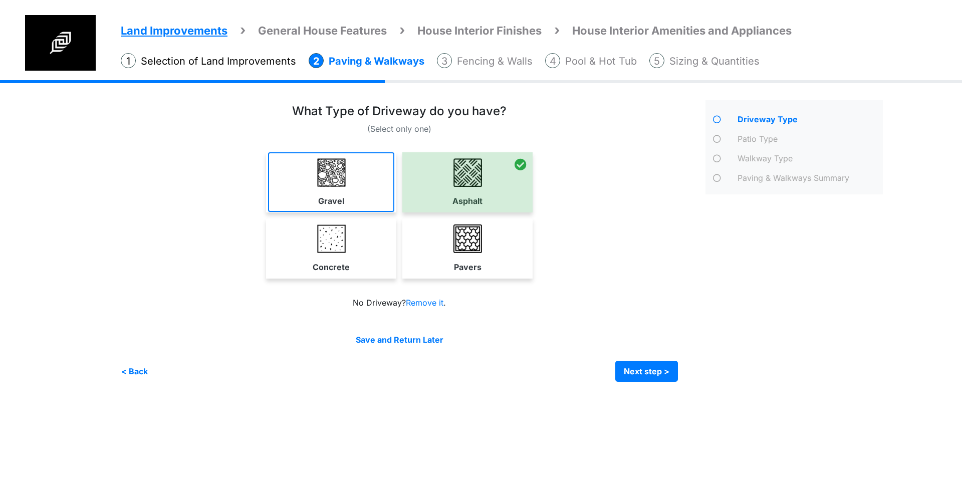
click at [337, 191] on link "Gravel" at bounding box center [331, 182] width 126 height 60
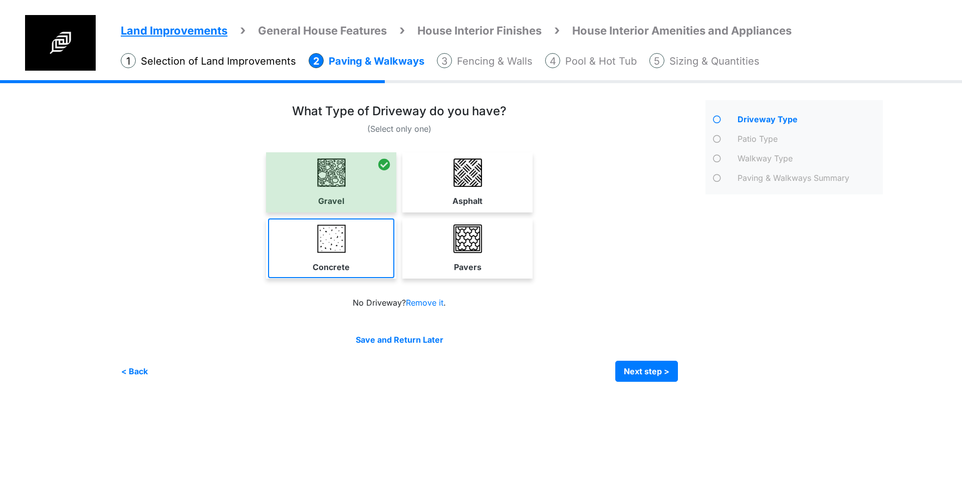
click at [338, 240] on img at bounding box center [331, 239] width 29 height 29
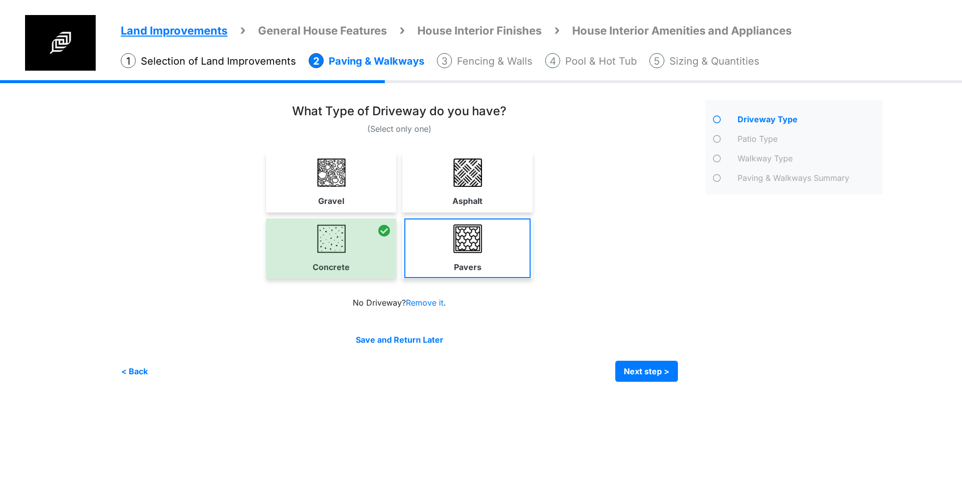
click at [471, 256] on link "Pavers" at bounding box center [467, 248] width 126 height 60
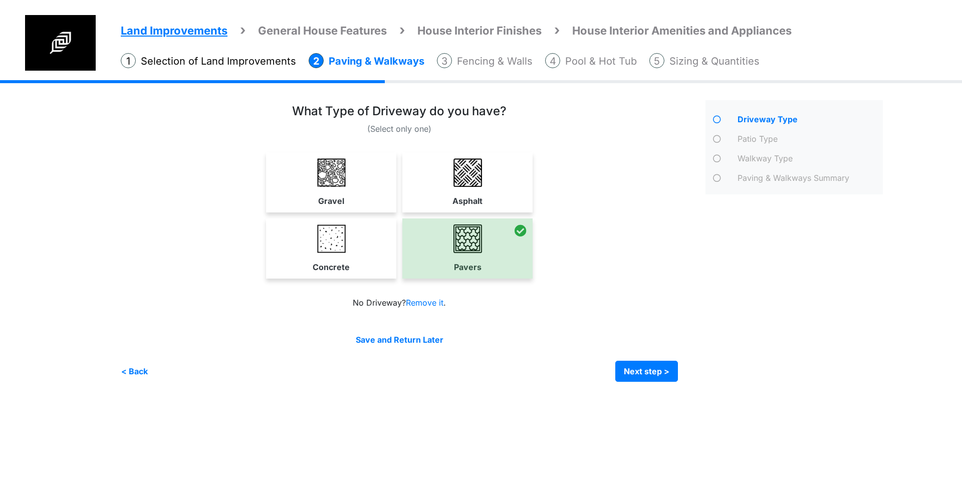
click at [426, 297] on div "No Driveway? Remove it ." at bounding box center [399, 303] width 542 height 12
click at [427, 303] on link "Remove it" at bounding box center [425, 303] width 38 height 10
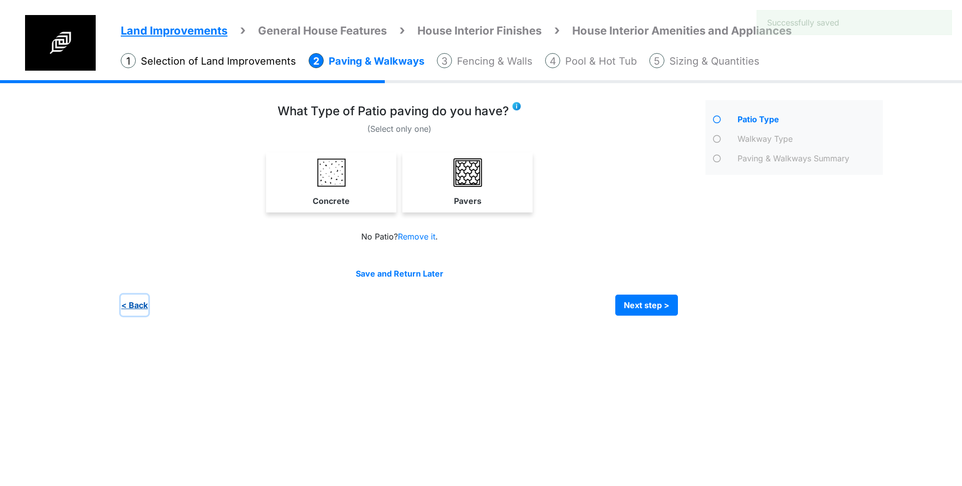
click at [139, 302] on button "< Back" at bounding box center [135, 305] width 28 height 21
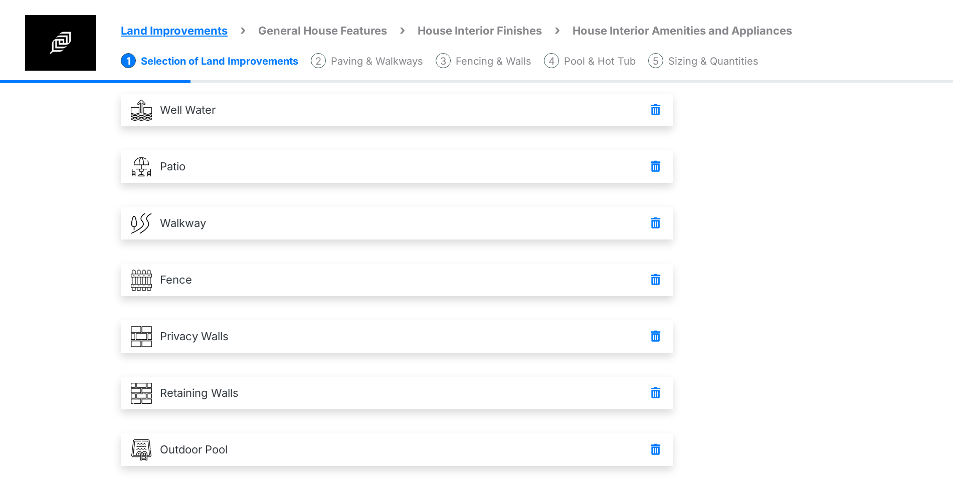
scroll to position [355, 0]
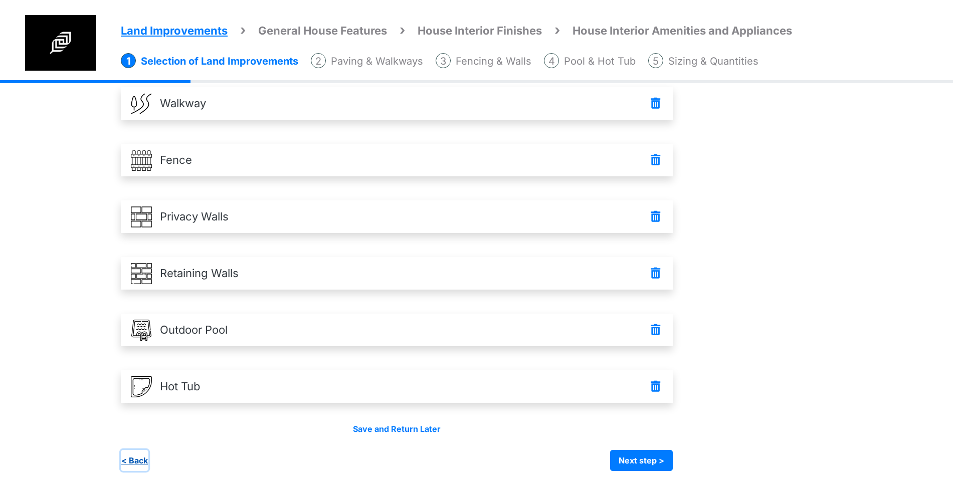
click at [138, 458] on button "< Back" at bounding box center [135, 460] width 28 height 21
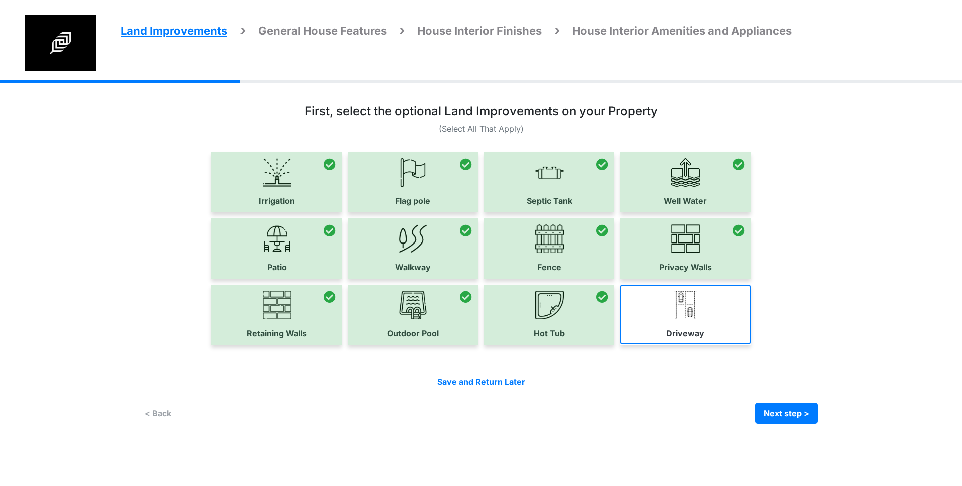
click at [658, 311] on link "Driveway" at bounding box center [685, 315] width 130 height 60
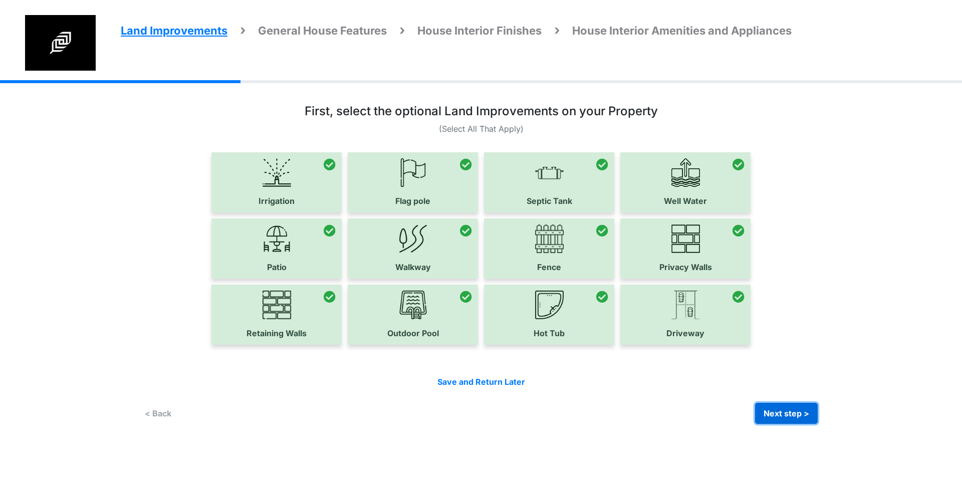
click at [786, 420] on button "Next step >" at bounding box center [786, 413] width 63 height 21
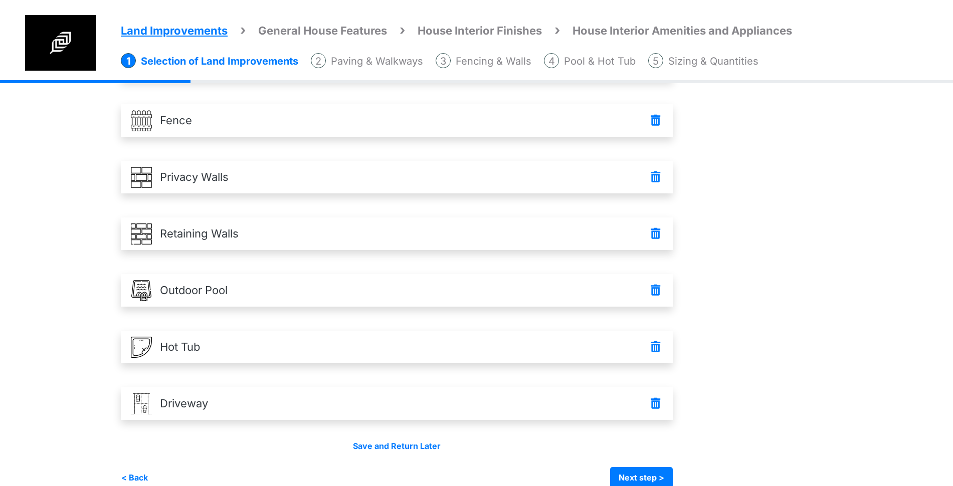
scroll to position [412, 0]
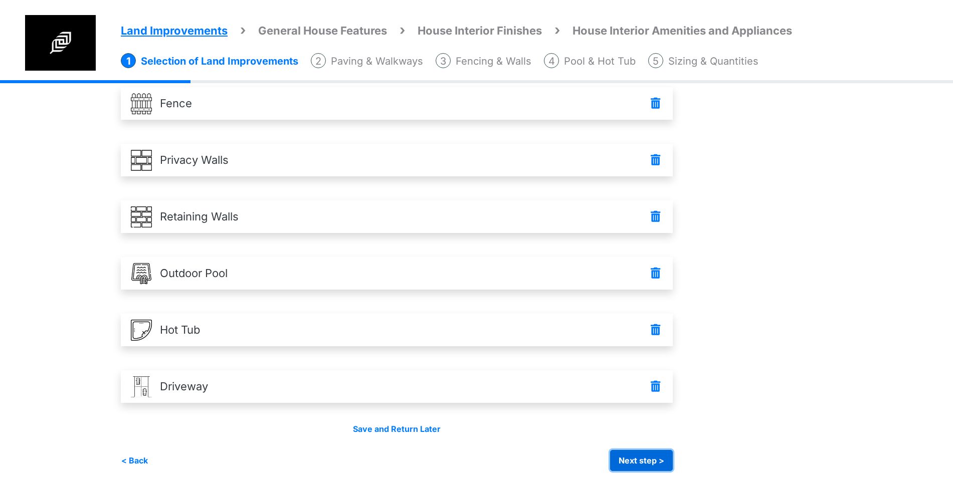
click at [642, 462] on button "Next step >" at bounding box center [641, 460] width 63 height 21
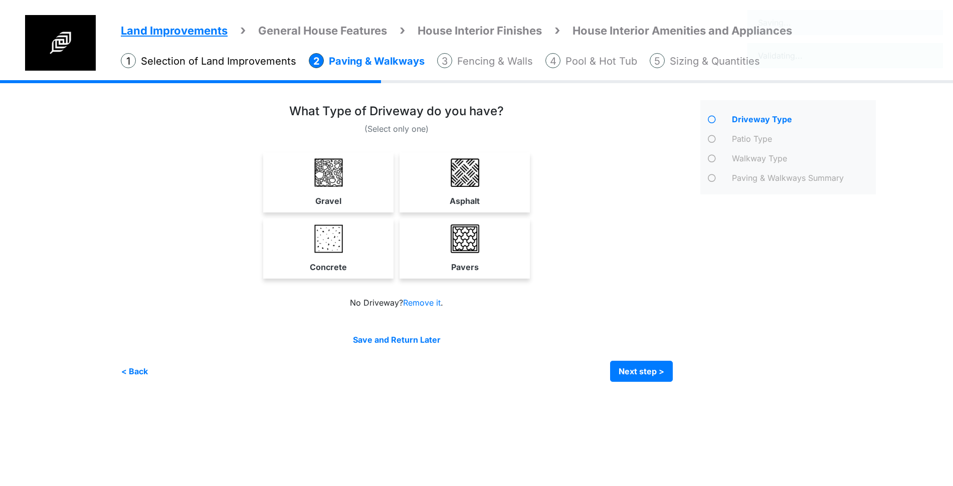
scroll to position [0, 0]
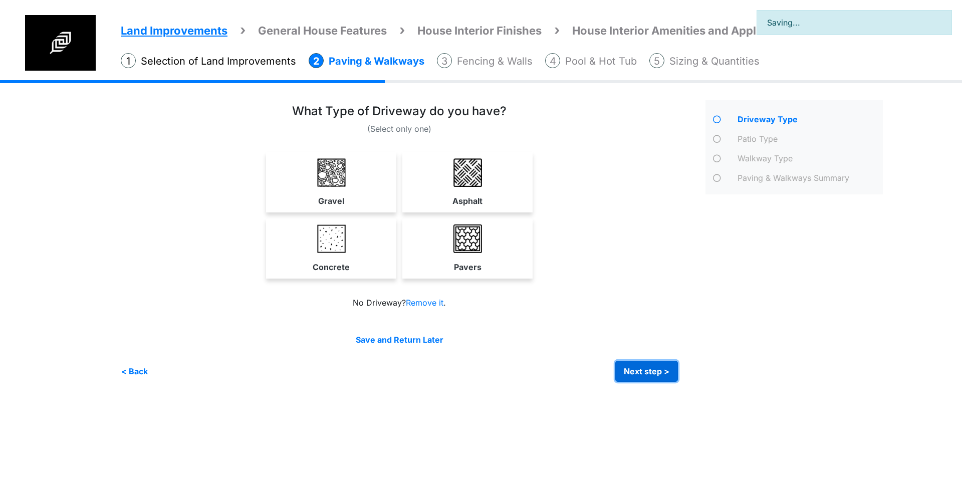
click at [646, 381] on button "Next step >" at bounding box center [646, 371] width 63 height 21
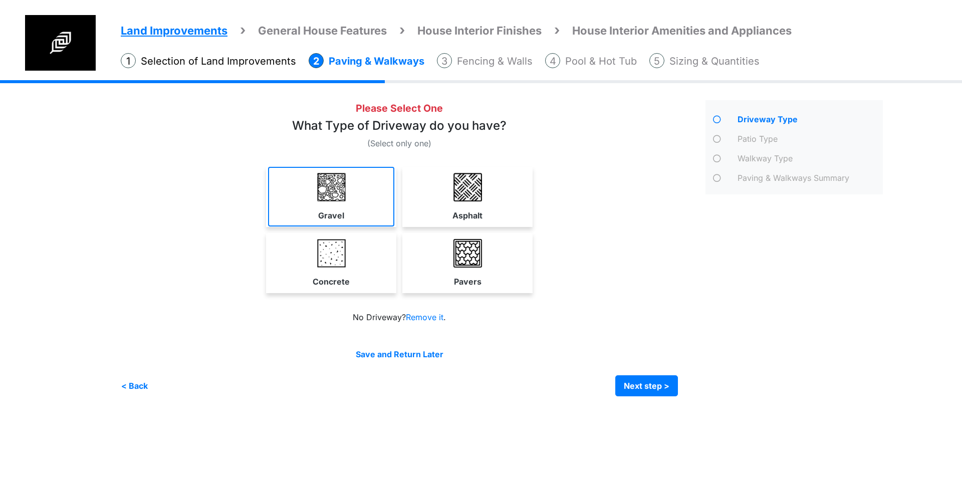
click at [368, 168] on link "Gravel" at bounding box center [331, 197] width 126 height 60
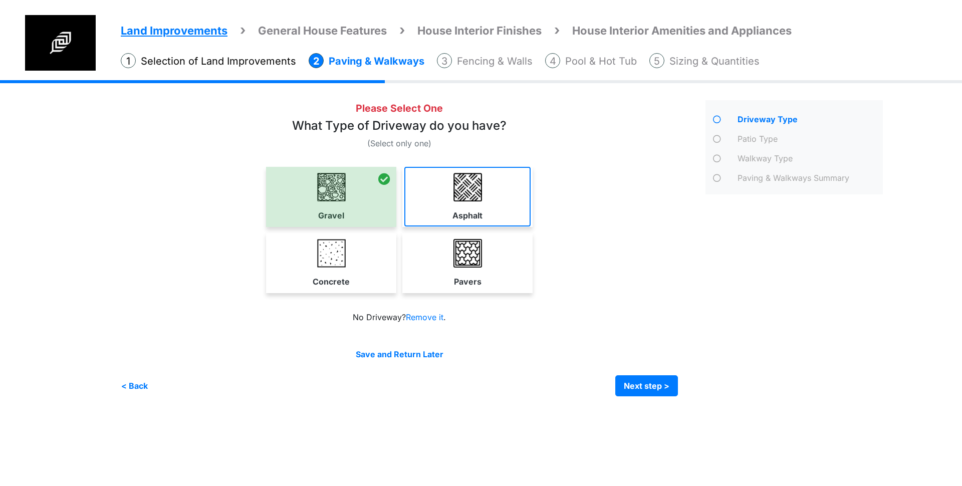
click at [527, 201] on link "Asphalt" at bounding box center [467, 197] width 126 height 60
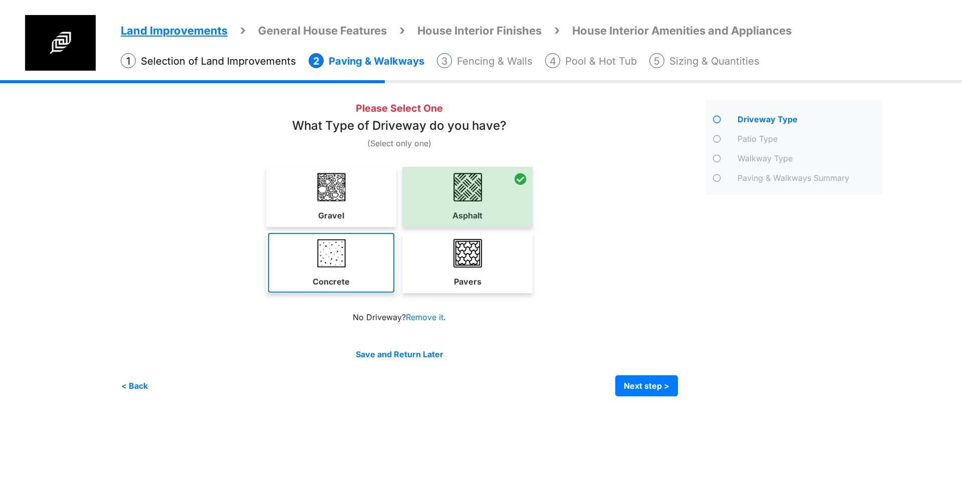
click at [354, 276] on link "Concrete" at bounding box center [331, 263] width 126 height 60
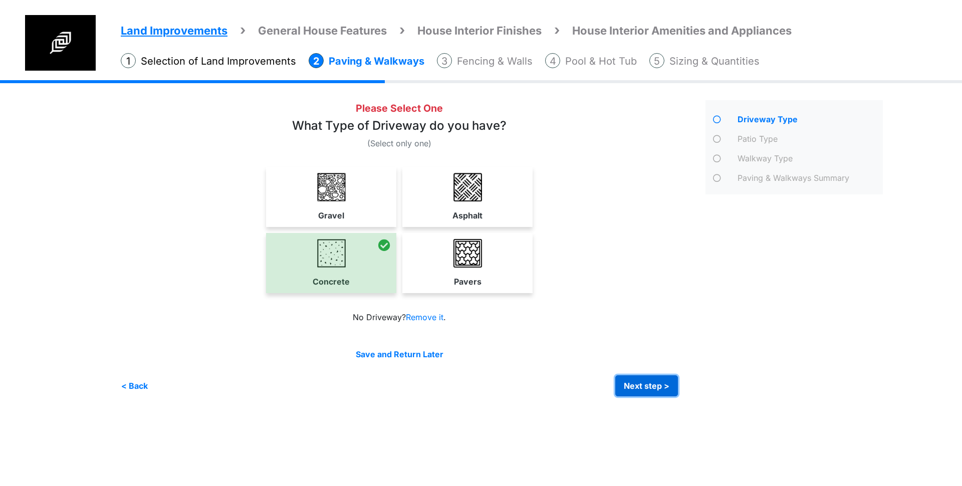
click at [642, 386] on button "Next step >" at bounding box center [646, 385] width 63 height 21
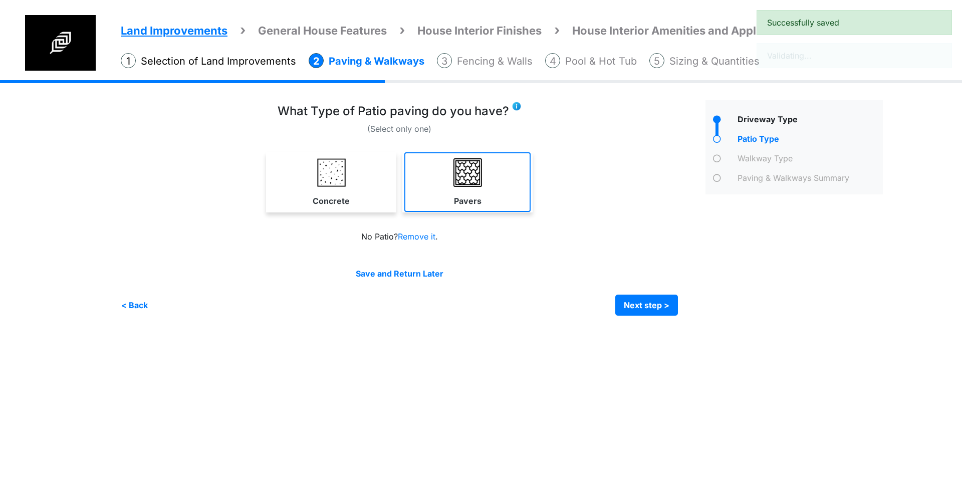
click at [509, 197] on link "Pavers" at bounding box center [467, 182] width 126 height 60
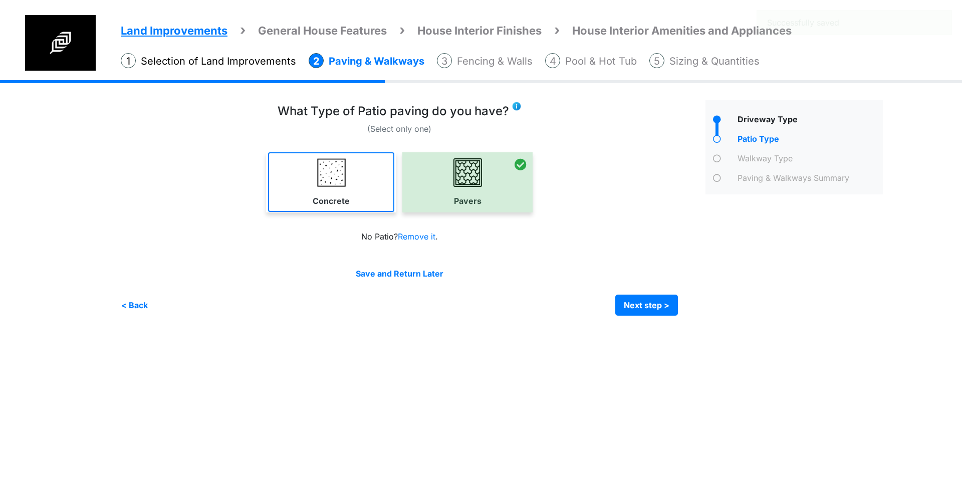
click at [354, 203] on link "Concrete" at bounding box center [331, 182] width 126 height 60
select select "*"
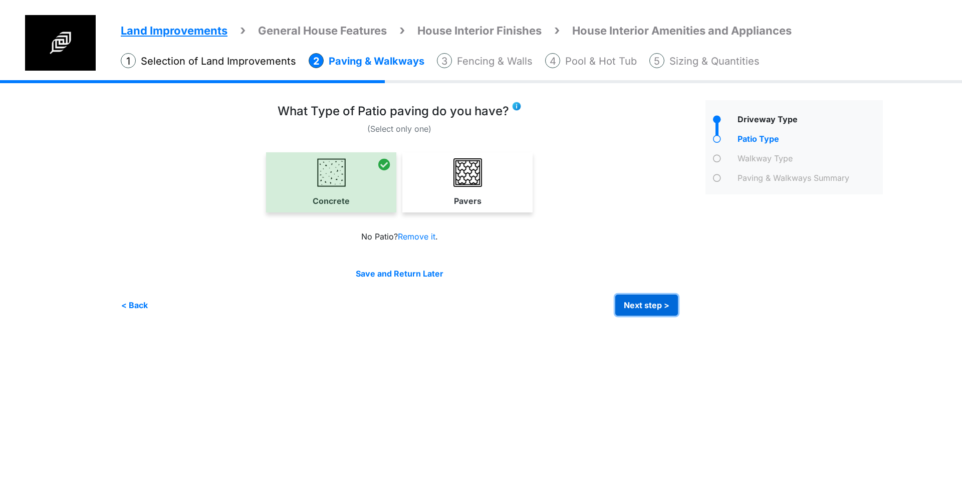
click at [669, 306] on button "Next step >" at bounding box center [646, 305] width 63 height 21
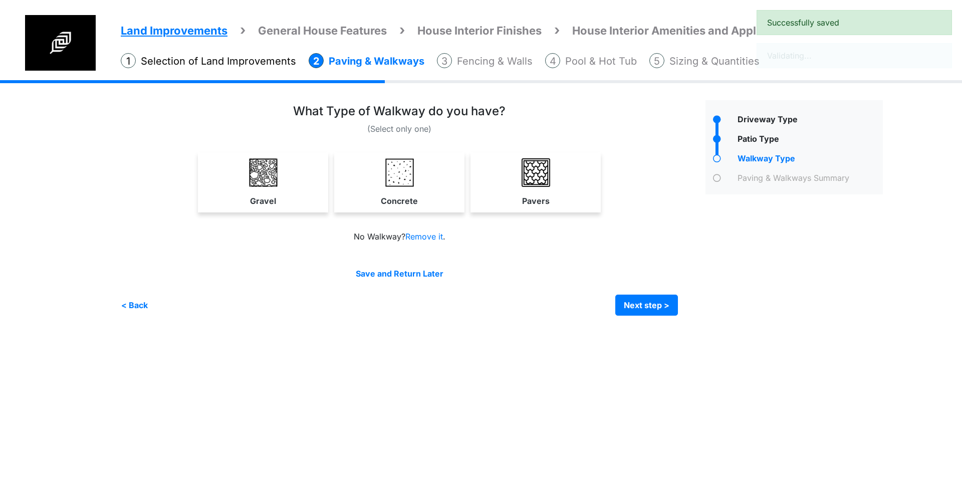
click at [452, 214] on div "Gravel" at bounding box center [399, 185] width 557 height 66
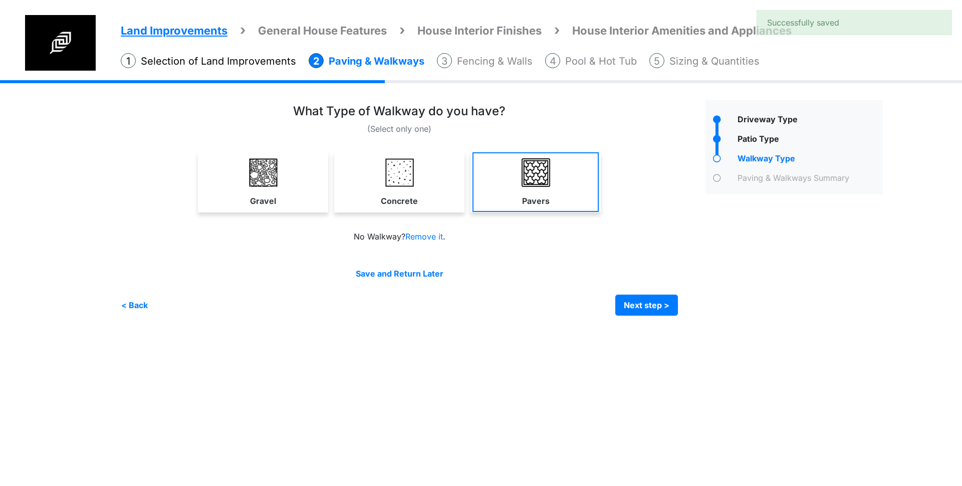
click at [523, 207] on link "Pavers" at bounding box center [536, 182] width 126 height 60
select select "*"
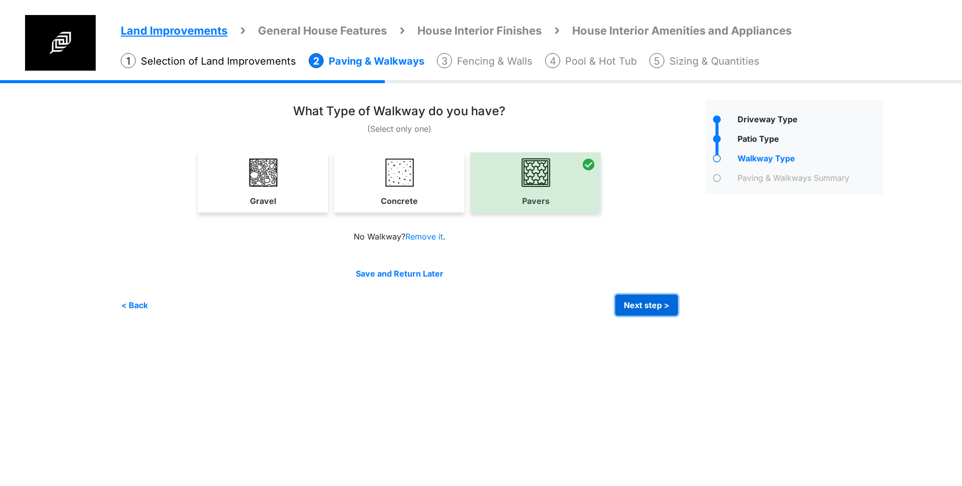
click at [655, 308] on button "Next step >" at bounding box center [646, 305] width 63 height 21
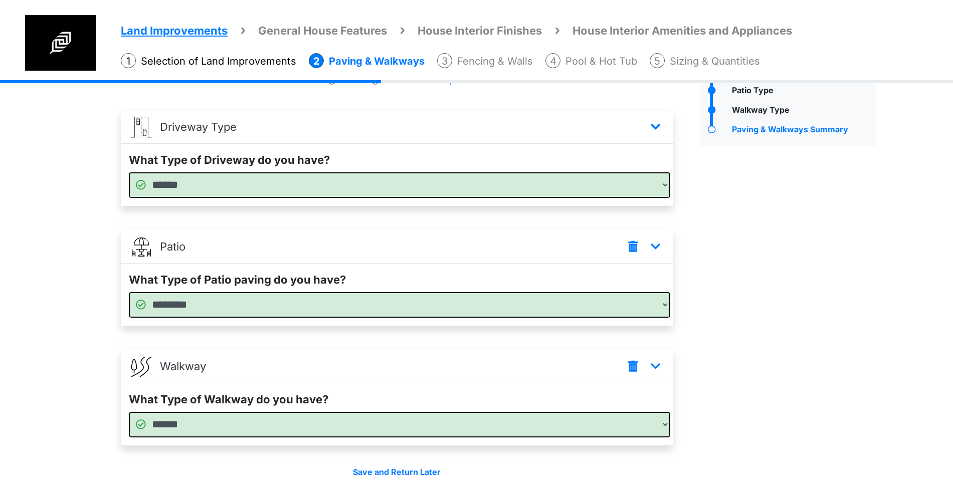
scroll to position [29, 0]
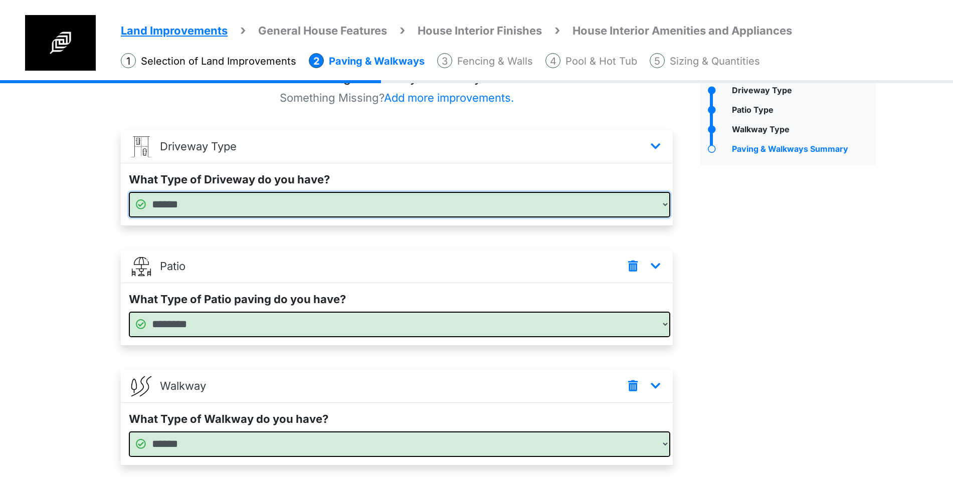
click at [586, 211] on select "****** ******* ******** ******" at bounding box center [399, 205] width 541 height 26
select select "*"
click at [129, 192] on select "****** ******* ******** ******" at bounding box center [399, 205] width 541 height 26
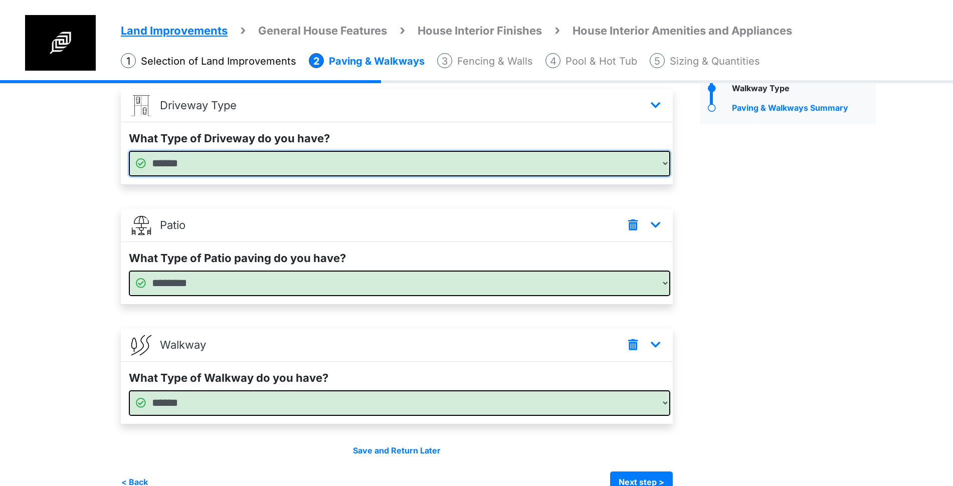
scroll to position [92, 0]
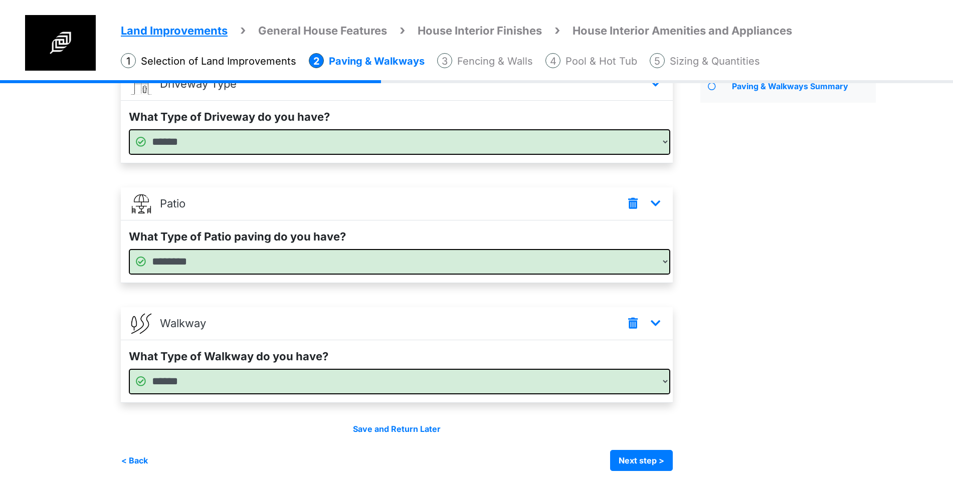
click at [825, 363] on div "Driveway Type" at bounding box center [788, 240] width 190 height 463
click at [646, 466] on button "Next step >" at bounding box center [641, 460] width 63 height 21
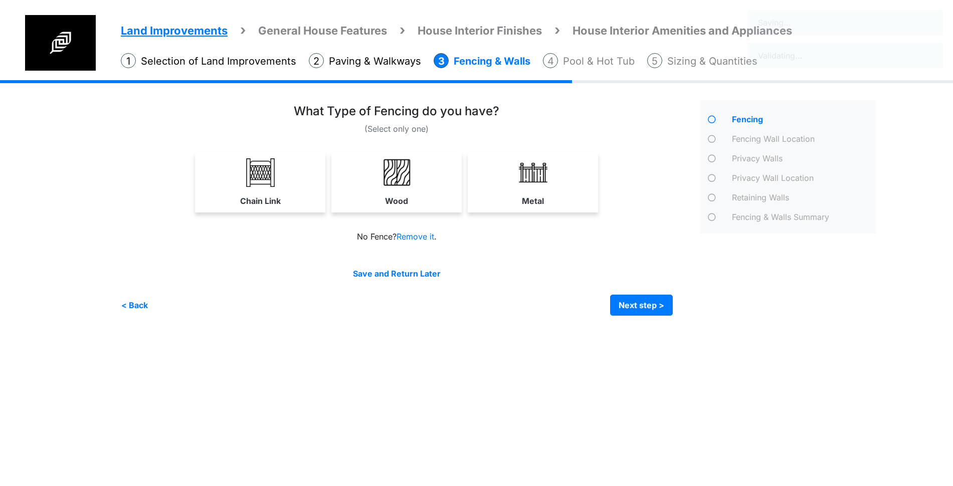
scroll to position [0, 0]
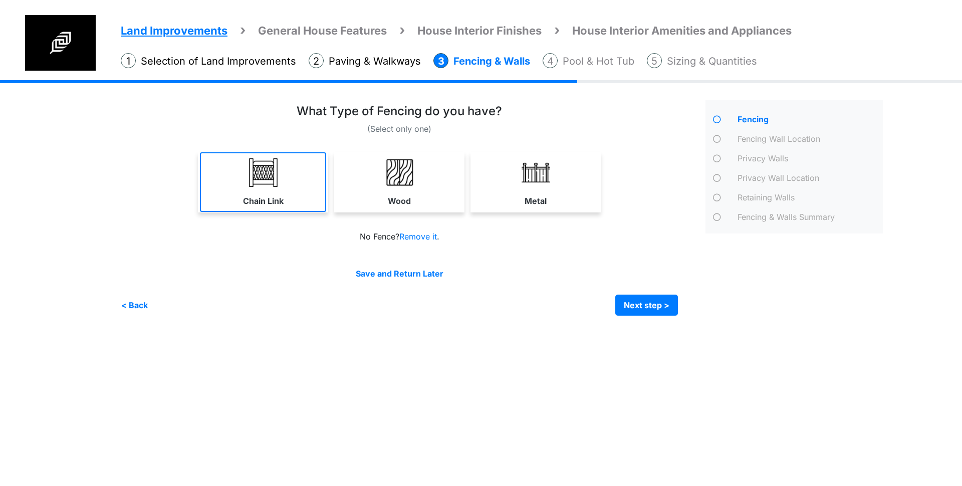
click at [291, 182] on link "Chain Link" at bounding box center [263, 182] width 126 height 60
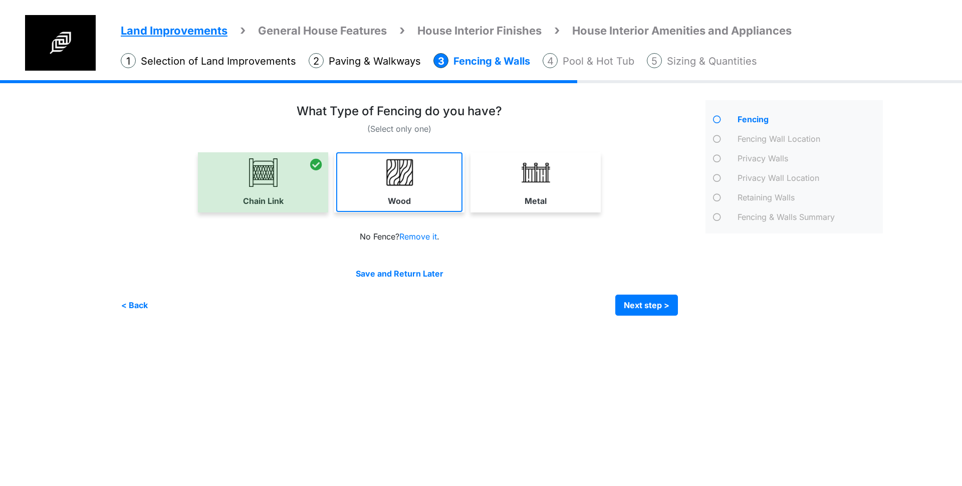
click at [442, 193] on link "Wood" at bounding box center [399, 182] width 126 height 60
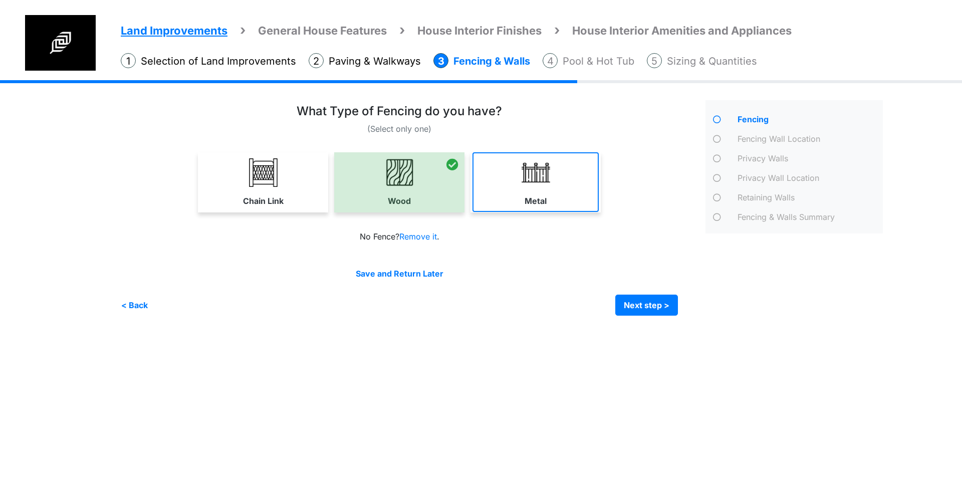
click at [578, 199] on link "Metal" at bounding box center [536, 182] width 126 height 60
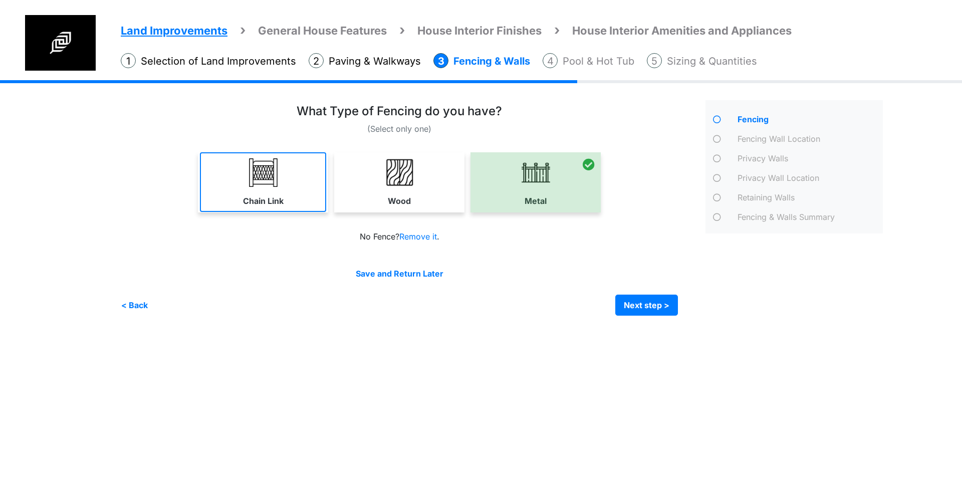
click at [276, 197] on label "Chain Link" at bounding box center [263, 201] width 41 height 12
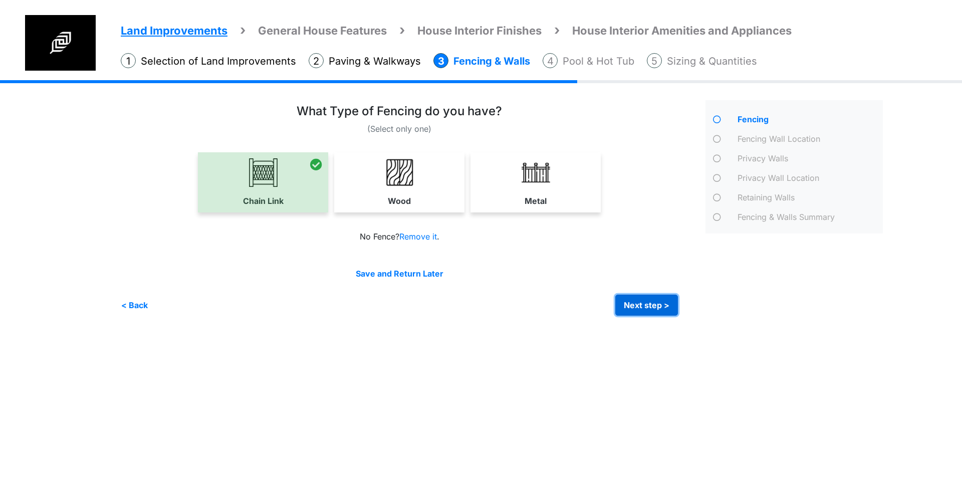
click at [642, 308] on button "Next step >" at bounding box center [646, 305] width 63 height 21
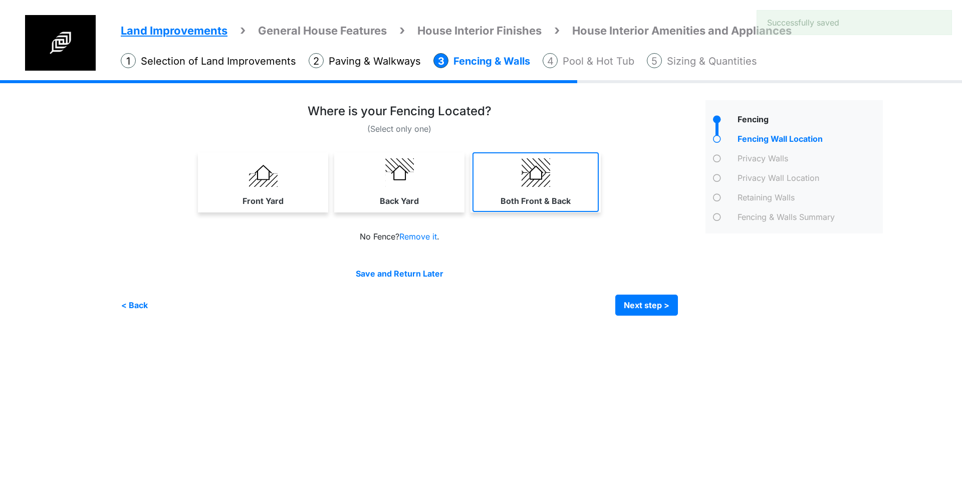
click at [596, 195] on link "Both Front & Back" at bounding box center [536, 182] width 126 height 60
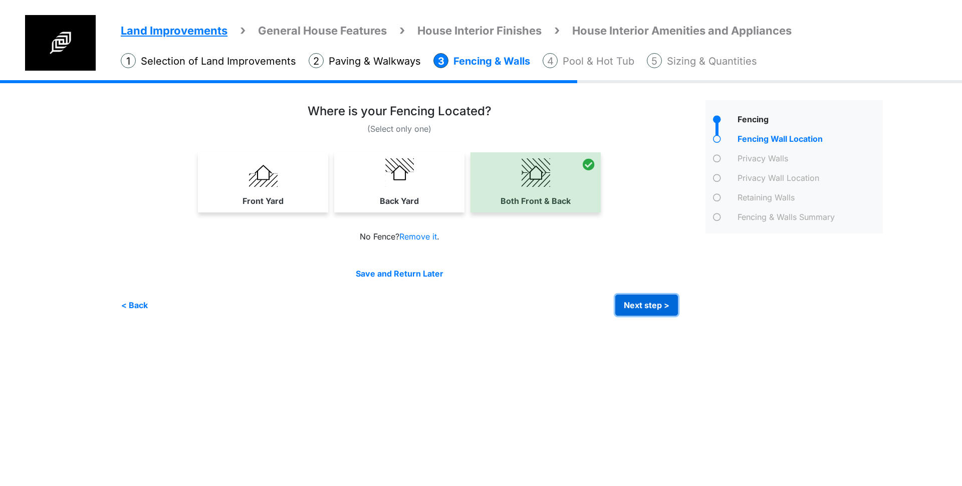
click at [672, 308] on button "Next step >" at bounding box center [646, 305] width 63 height 21
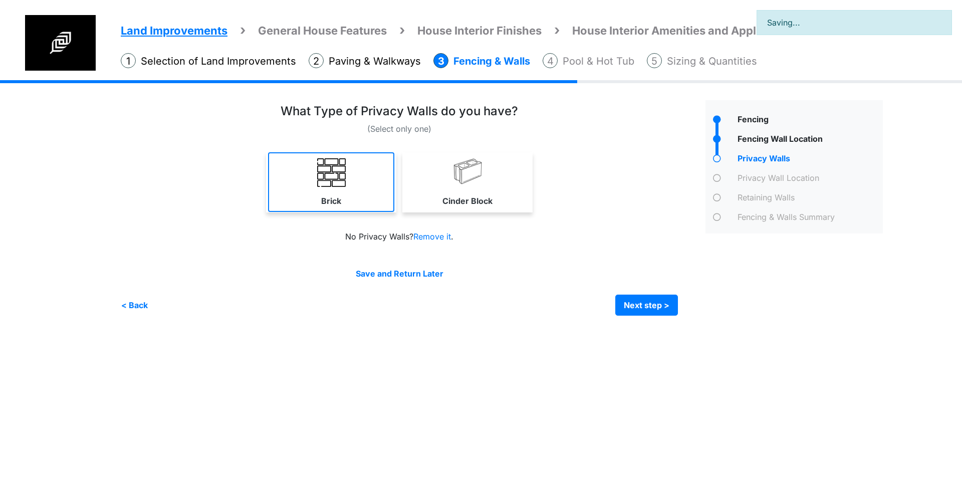
click at [363, 191] on link "Brick" at bounding box center [331, 182] width 126 height 60
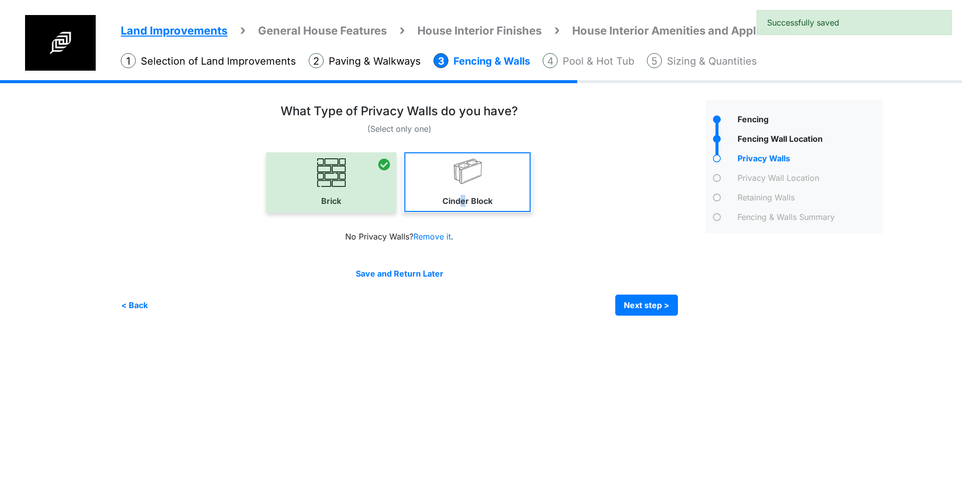
click at [464, 191] on link "Cinder Block" at bounding box center [467, 182] width 126 height 60
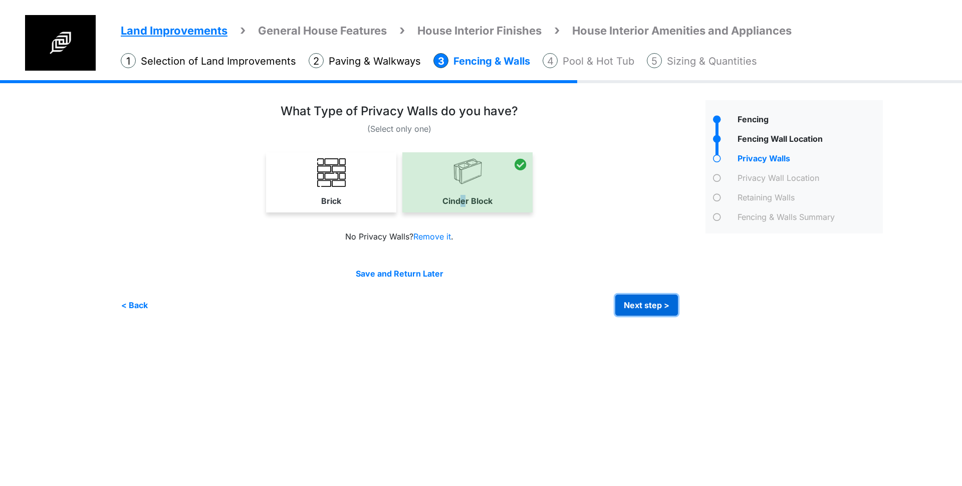
click at [645, 298] on button "Next step >" at bounding box center [646, 305] width 63 height 21
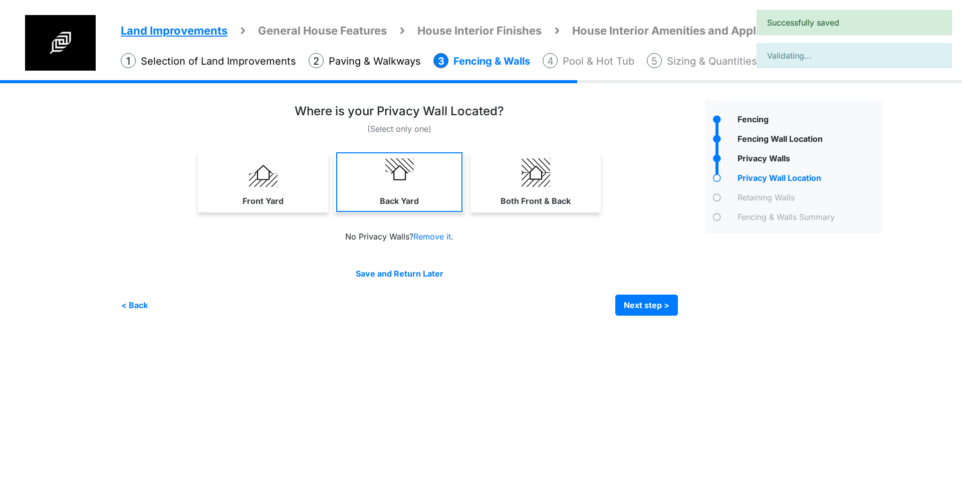
click at [379, 184] on link "Back Yard" at bounding box center [399, 182] width 126 height 60
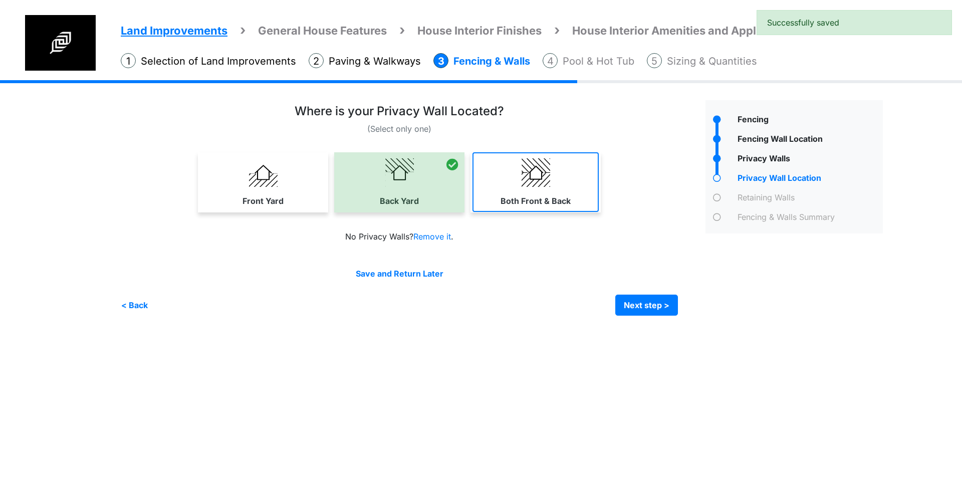
click at [520, 205] on label "Both Front & Back" at bounding box center [536, 201] width 70 height 12
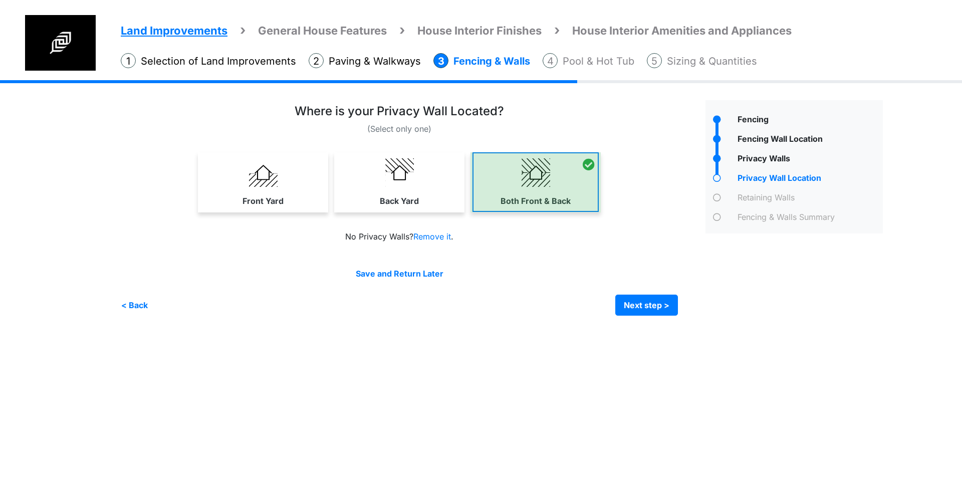
select select "*"
click at [648, 305] on button "Next step >" at bounding box center [646, 305] width 63 height 21
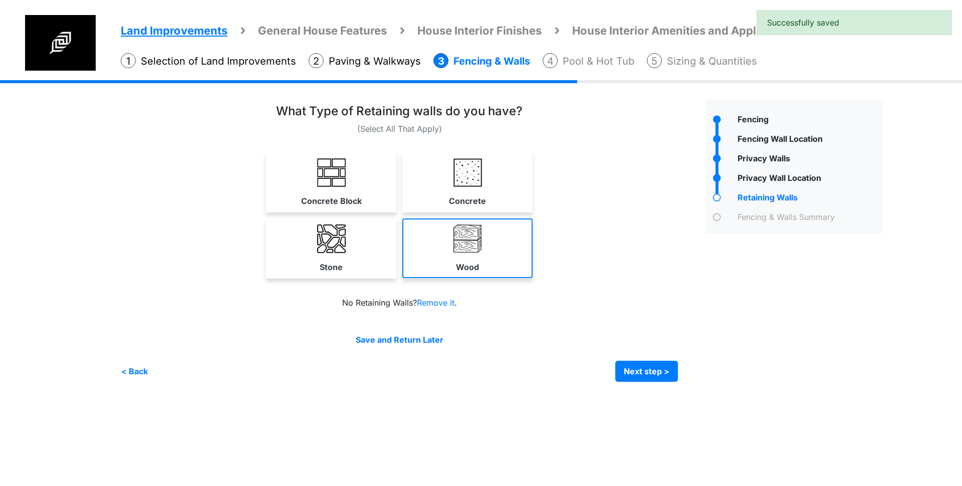
click at [452, 249] on link "Wood" at bounding box center [467, 248] width 130 height 60
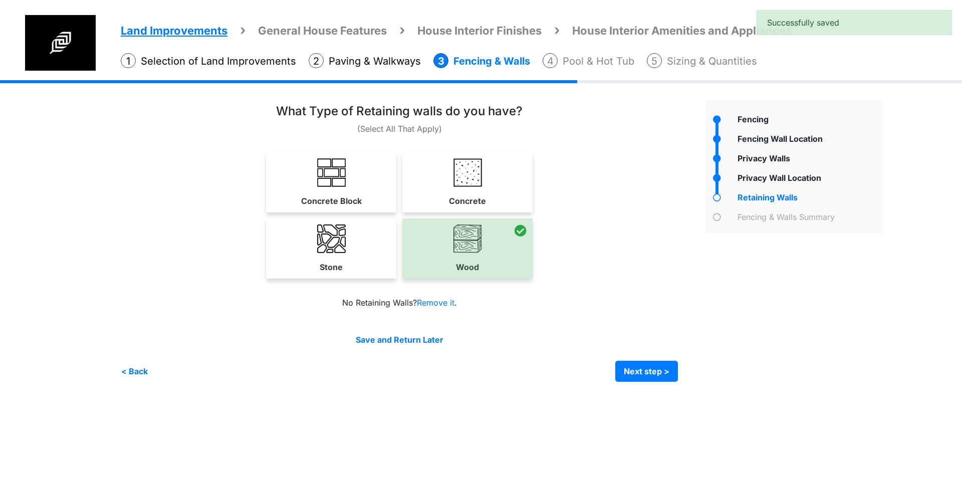
click at [359, 243] on link "Stone" at bounding box center [331, 248] width 130 height 60
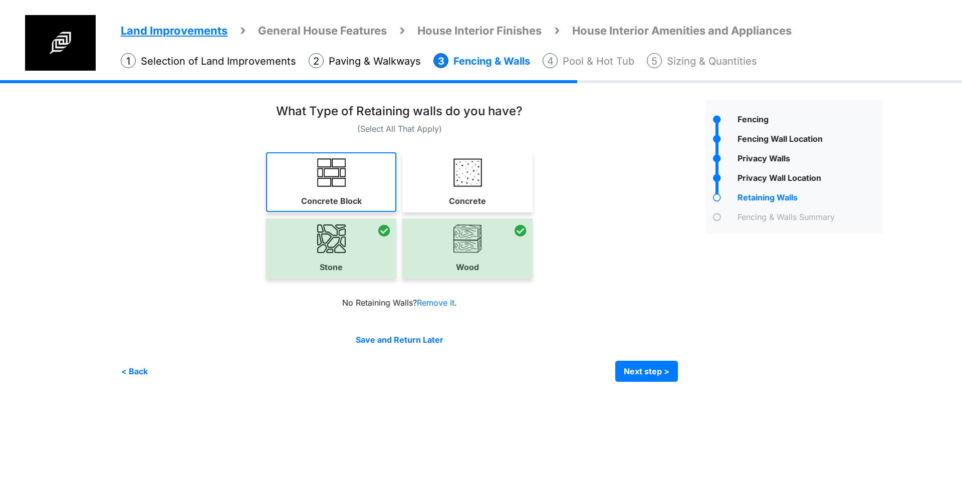
click at [358, 195] on label "Concrete Block" at bounding box center [331, 201] width 61 height 12
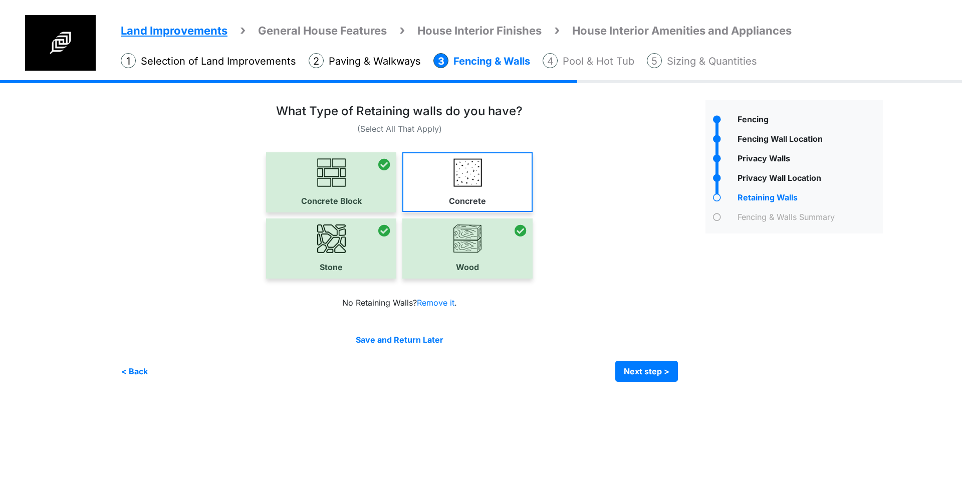
click at [497, 192] on link "Concrete" at bounding box center [467, 182] width 130 height 60
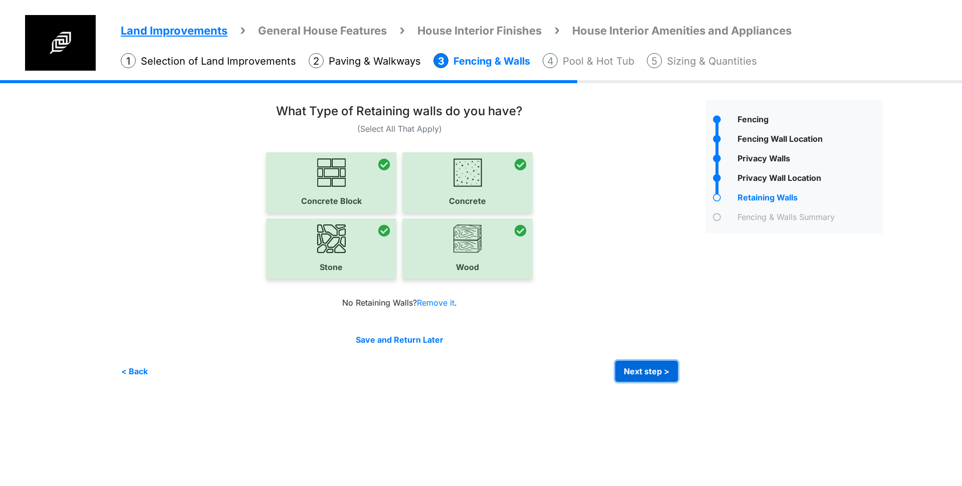
click at [632, 365] on button "Next step >" at bounding box center [646, 371] width 63 height 21
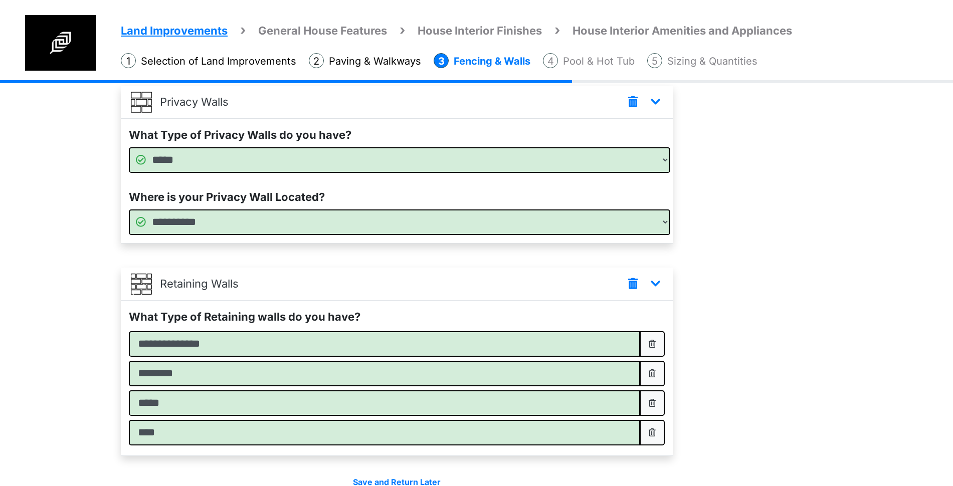
scroll to position [309, 0]
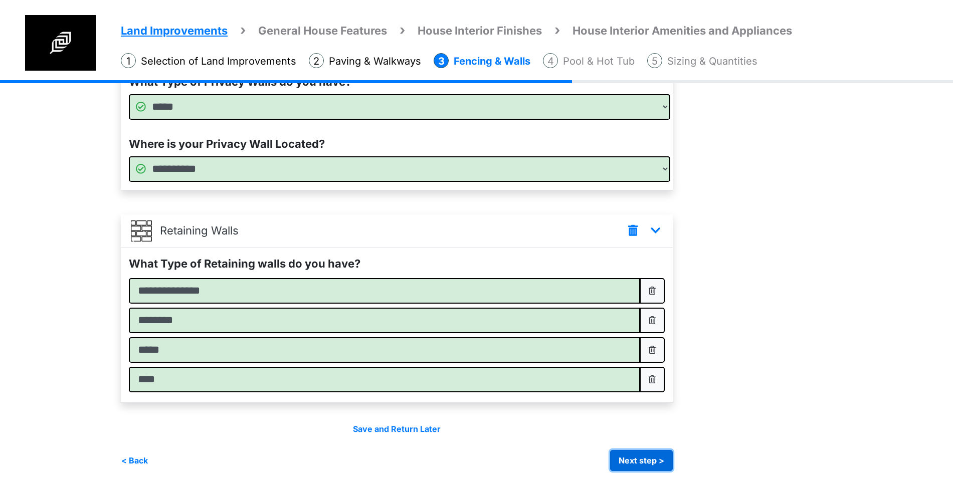
click at [652, 457] on button "Next step >" at bounding box center [641, 460] width 63 height 21
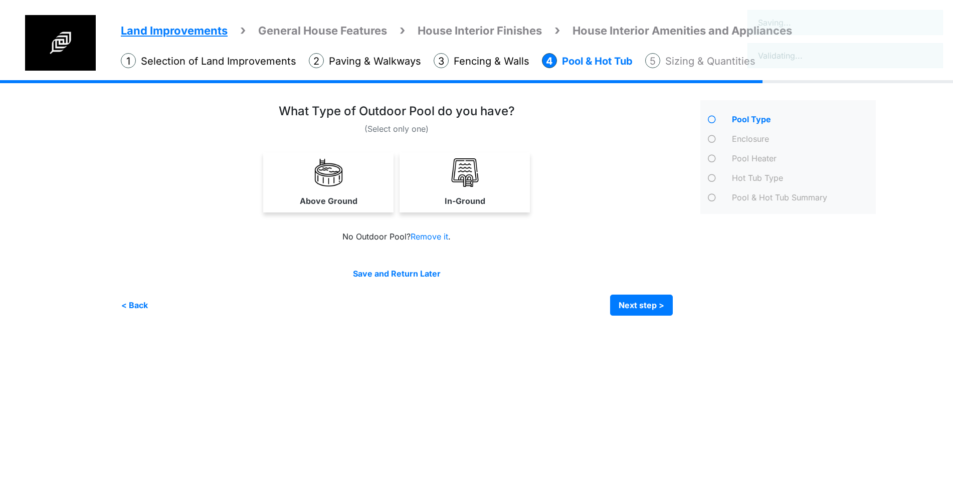
scroll to position [0, 0]
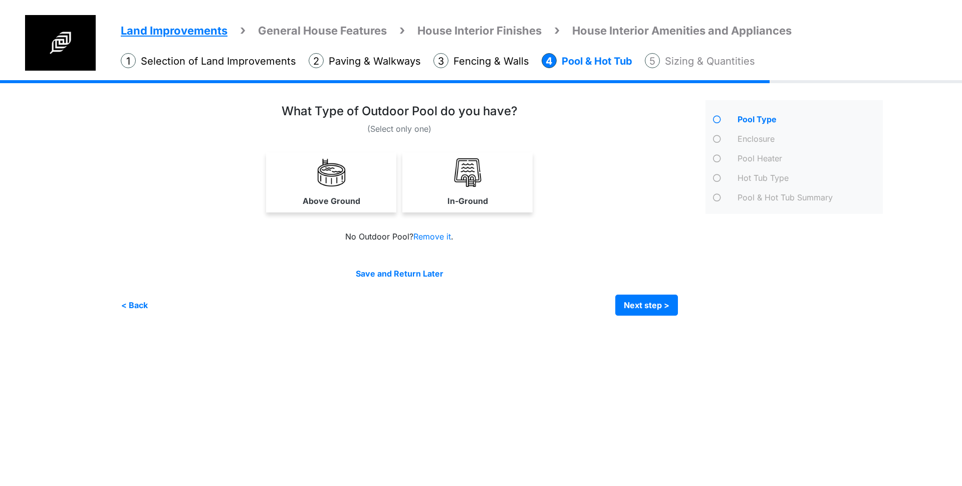
click at [442, 185] on link "In-Ground" at bounding box center [467, 182] width 126 height 60
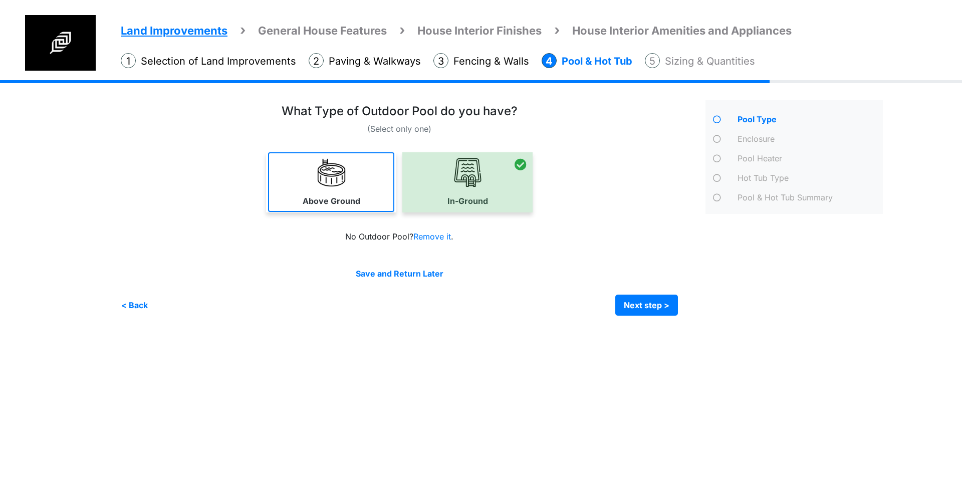
click at [382, 176] on link "Above Ground" at bounding box center [331, 182] width 126 height 60
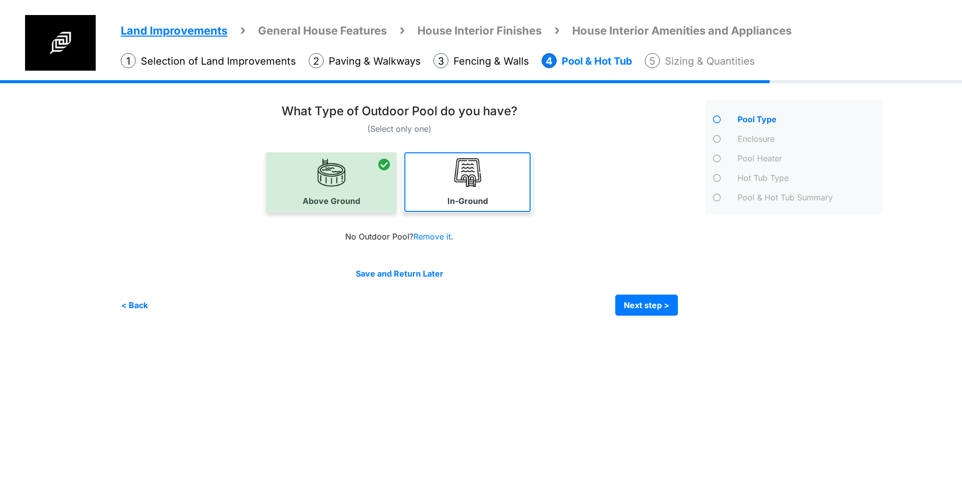
click at [456, 180] on img at bounding box center [468, 172] width 29 height 29
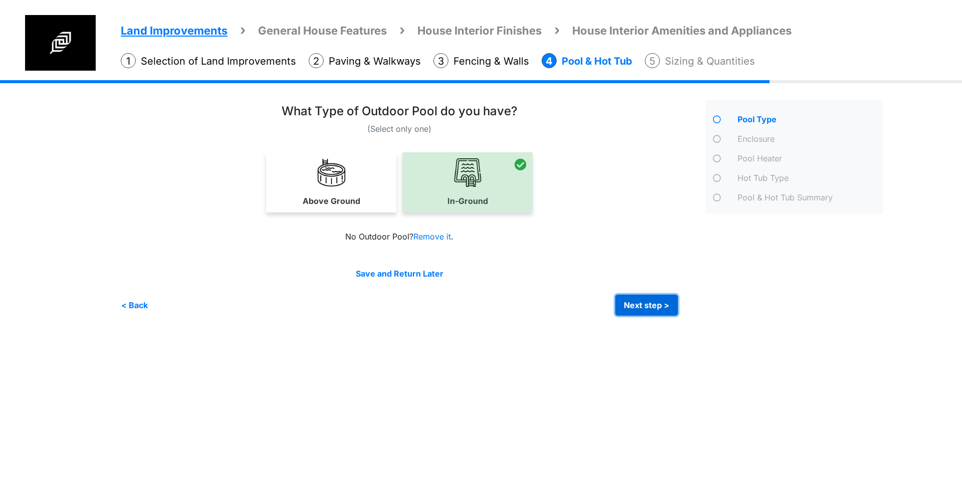
click at [654, 306] on button "Next step >" at bounding box center [646, 305] width 63 height 21
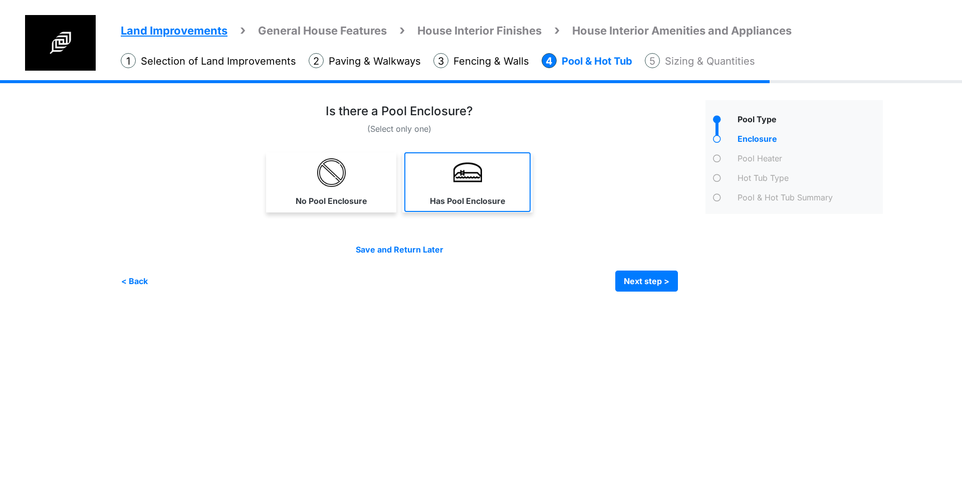
click at [469, 202] on label "Has Pool Enclosure" at bounding box center [468, 201] width 76 height 12
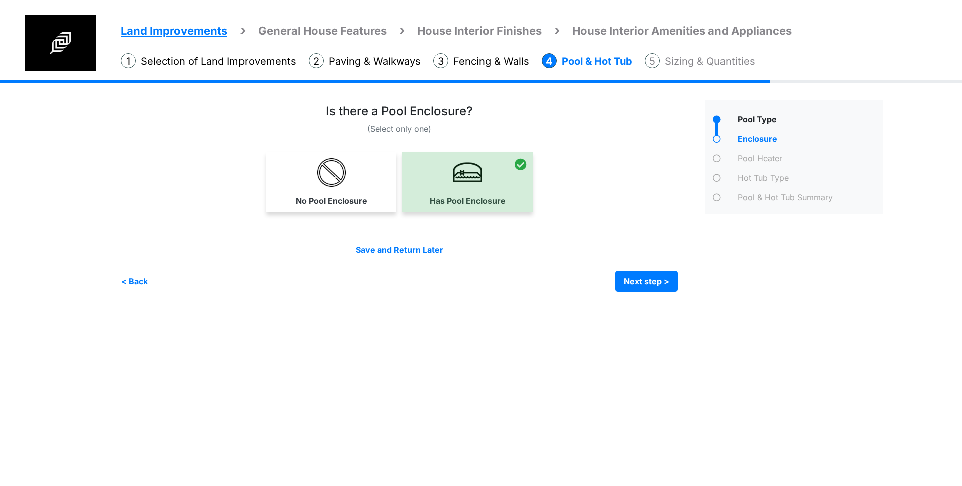
click at [651, 294] on div "Irrigation Flag pole" at bounding box center [506, 193] width 770 height 227
click at [655, 286] on button "Next step >" at bounding box center [646, 281] width 63 height 21
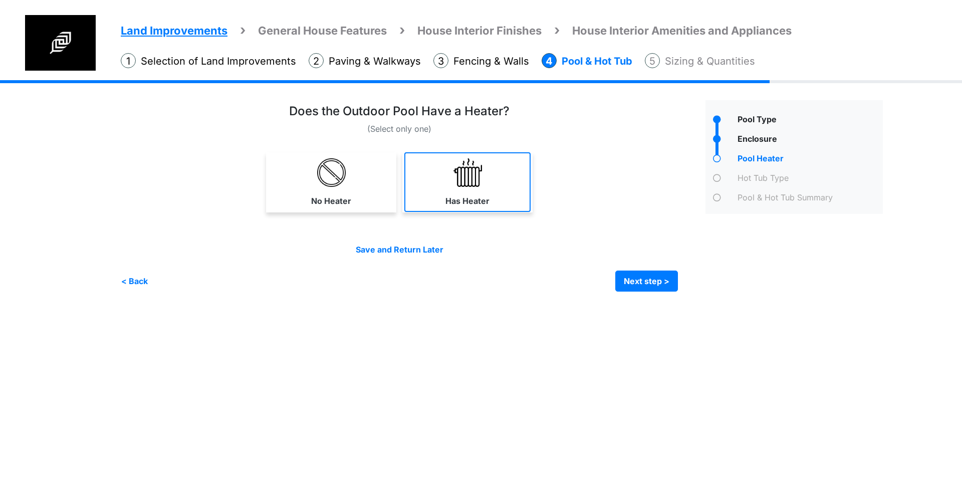
click at [491, 181] on link "Has Heater" at bounding box center [467, 182] width 126 height 60
select select "*"
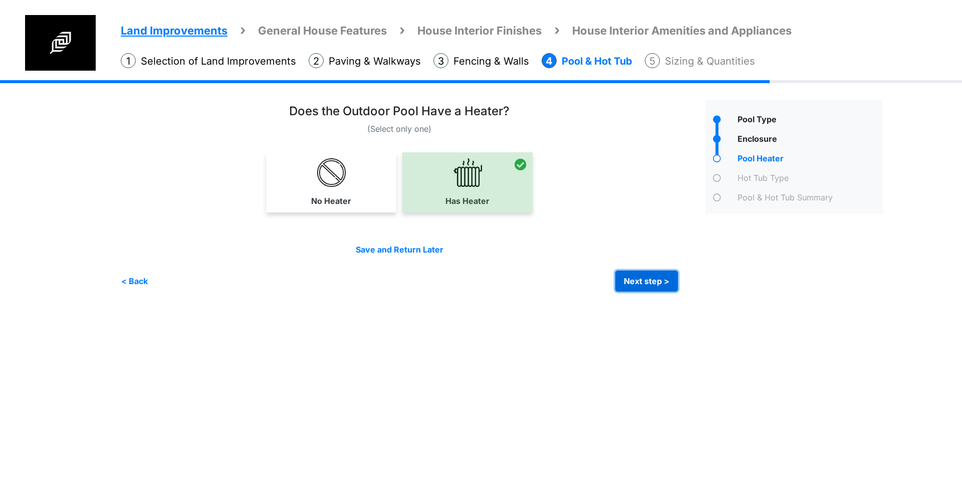
click at [656, 278] on button "Next step >" at bounding box center [646, 281] width 63 height 21
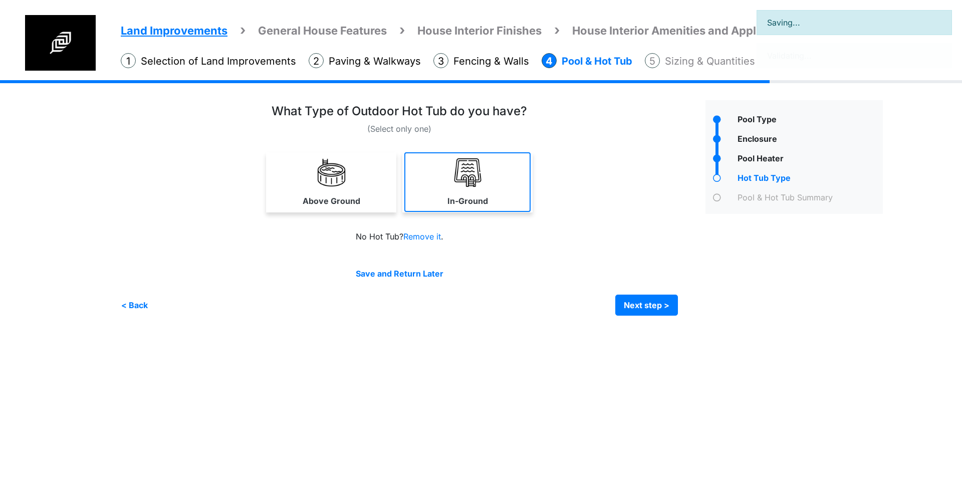
click at [471, 169] on img at bounding box center [468, 172] width 29 height 29
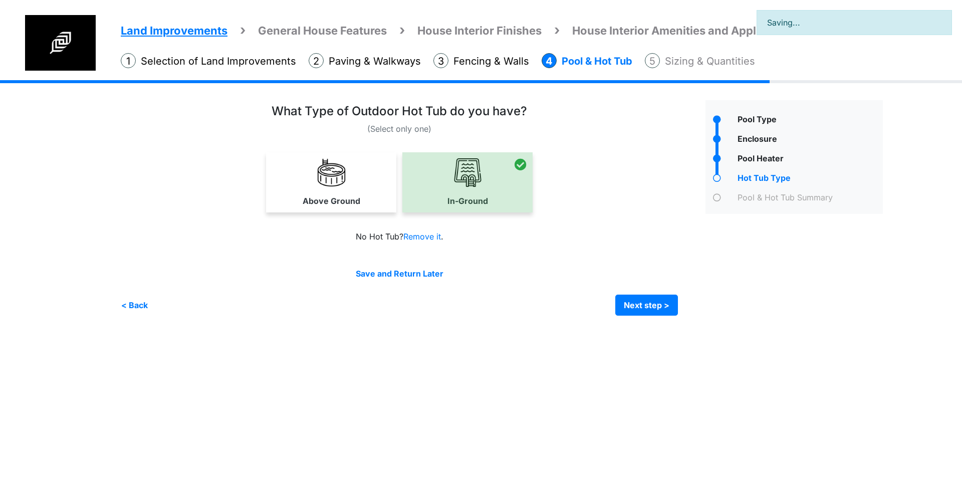
click at [363, 180] on link "Above Ground" at bounding box center [331, 182] width 126 height 60
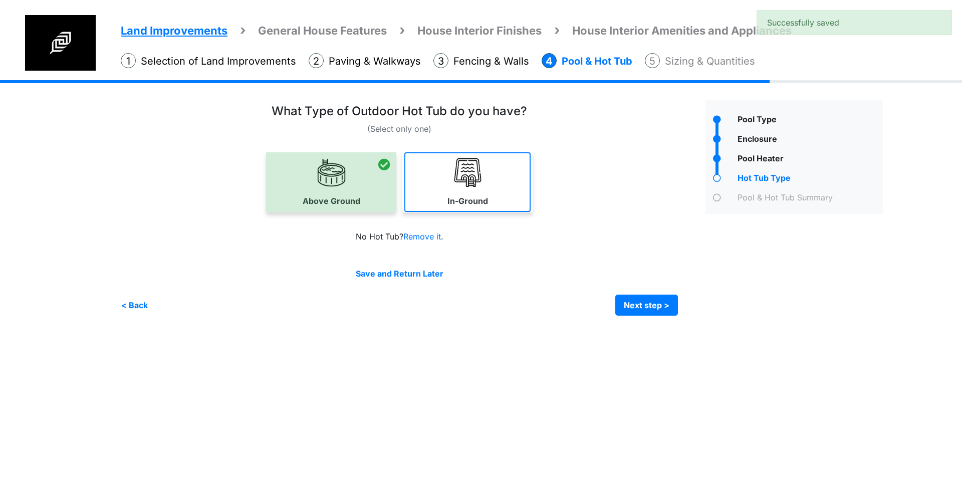
click at [433, 197] on link "In-Ground" at bounding box center [467, 182] width 126 height 60
select select "*"
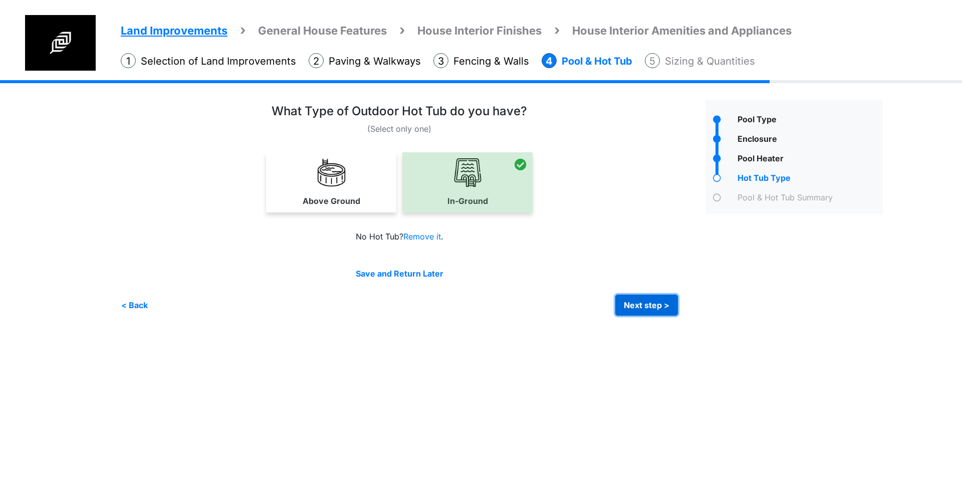
click at [657, 299] on button "Next step >" at bounding box center [646, 305] width 63 height 21
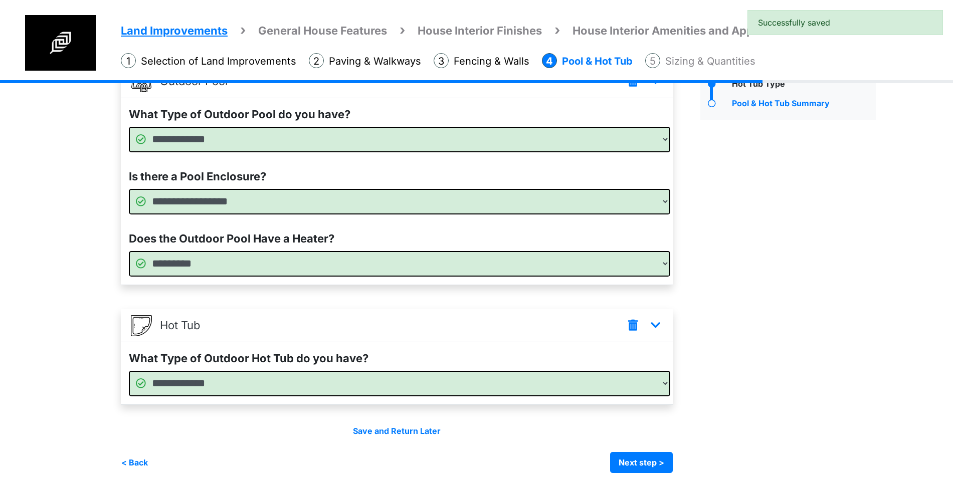
scroll to position [96, 0]
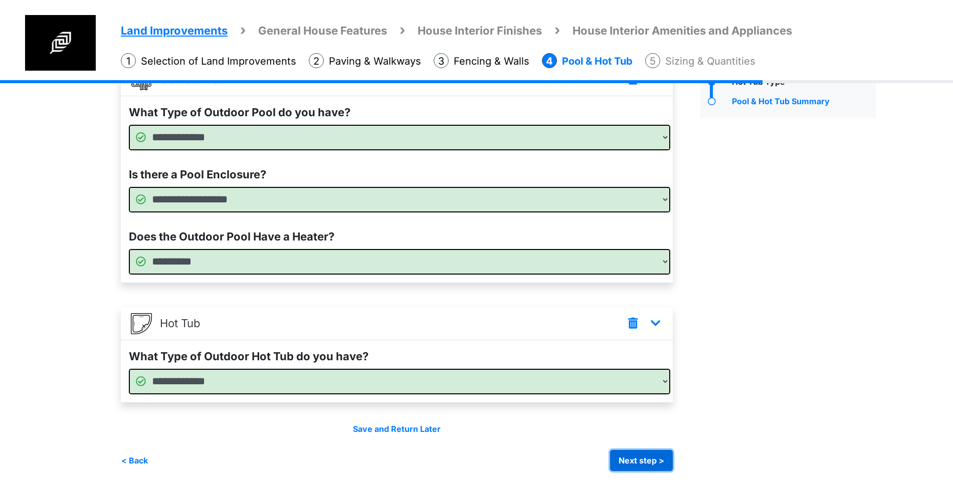
click at [642, 455] on button "Next step >" at bounding box center [641, 460] width 63 height 21
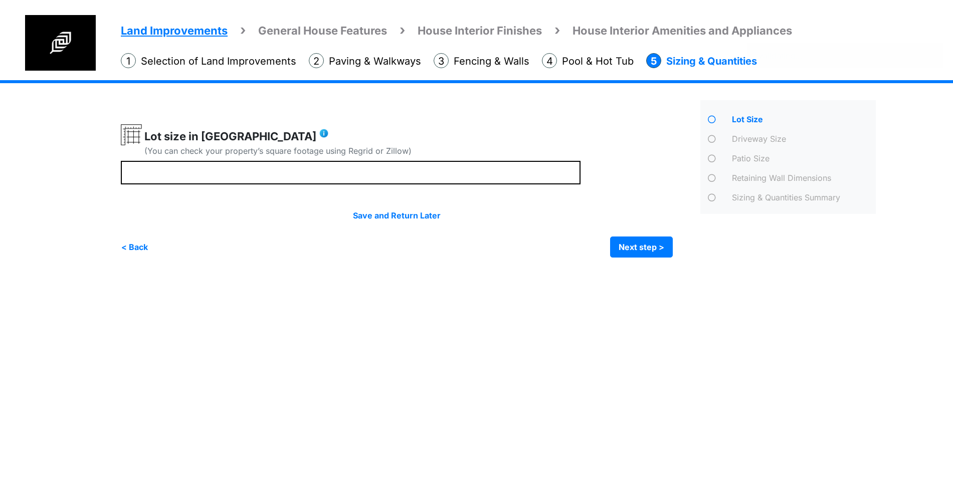
scroll to position [0, 0]
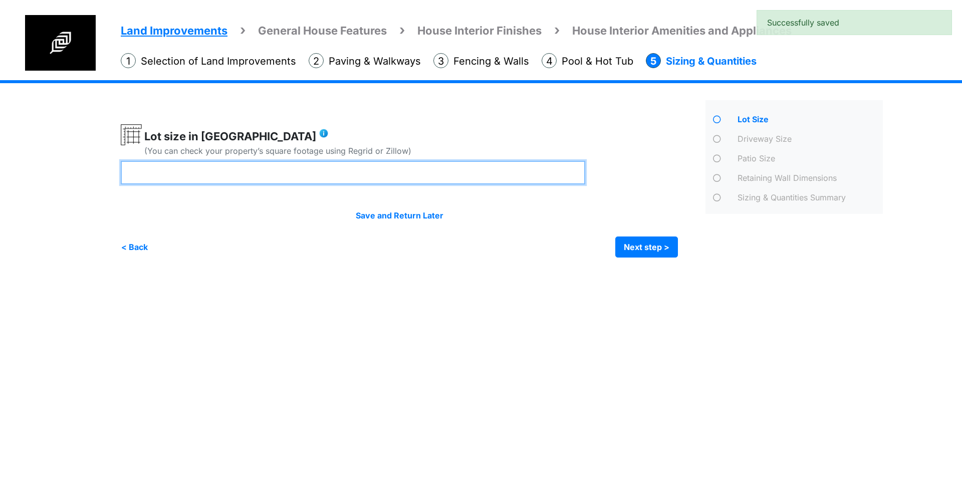
click at [423, 175] on input "number" at bounding box center [353, 173] width 465 height 24
type input "*"
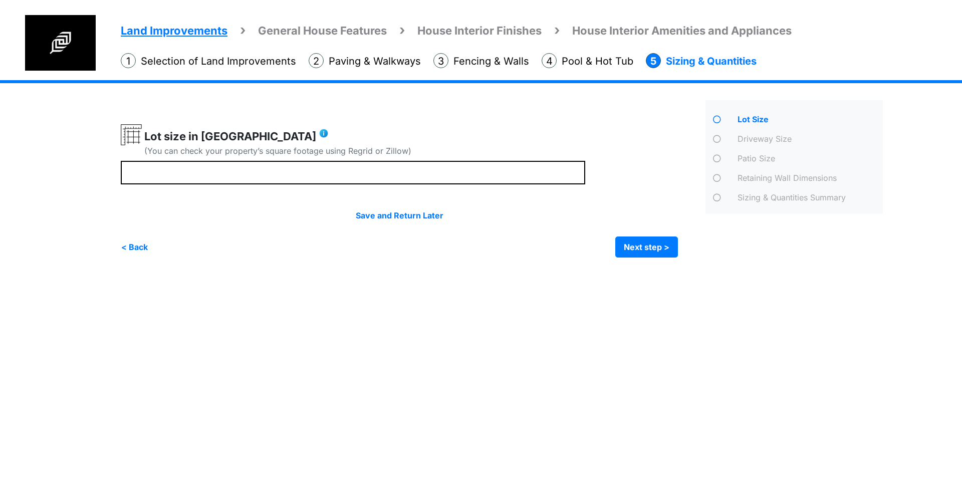
click at [669, 259] on div "Irrigation Flag pole" at bounding box center [506, 176] width 770 height 192
click at [656, 238] on button "Next step >" at bounding box center [646, 247] width 63 height 21
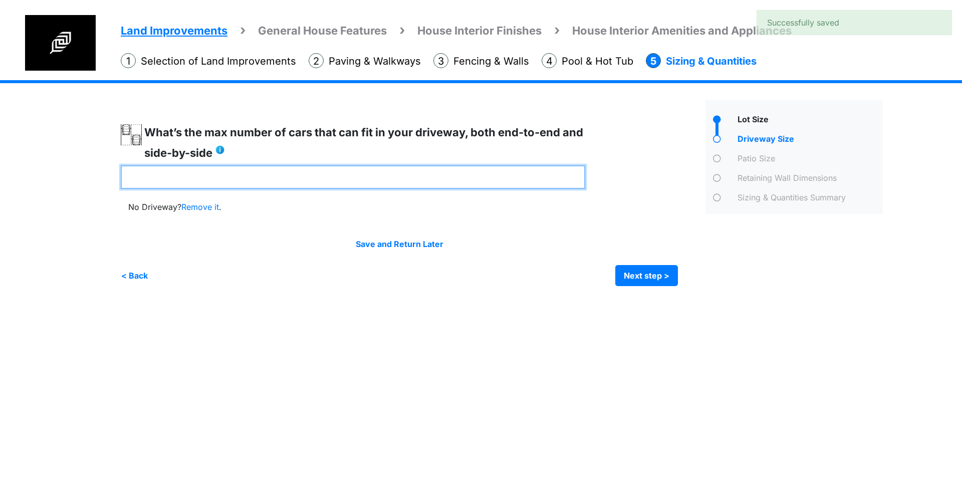
click at [312, 175] on input "number" at bounding box center [353, 177] width 465 height 24
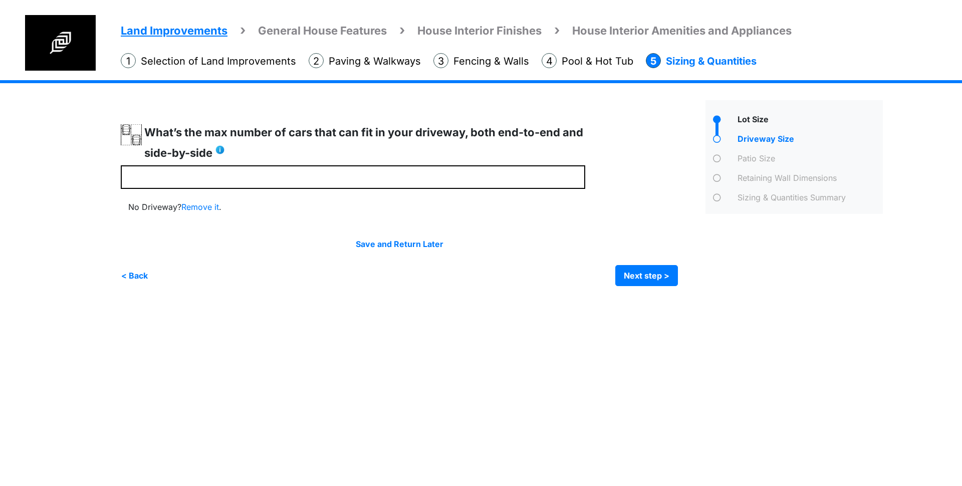
click at [621, 226] on div at bounding box center [409, 205] width 577 height 162
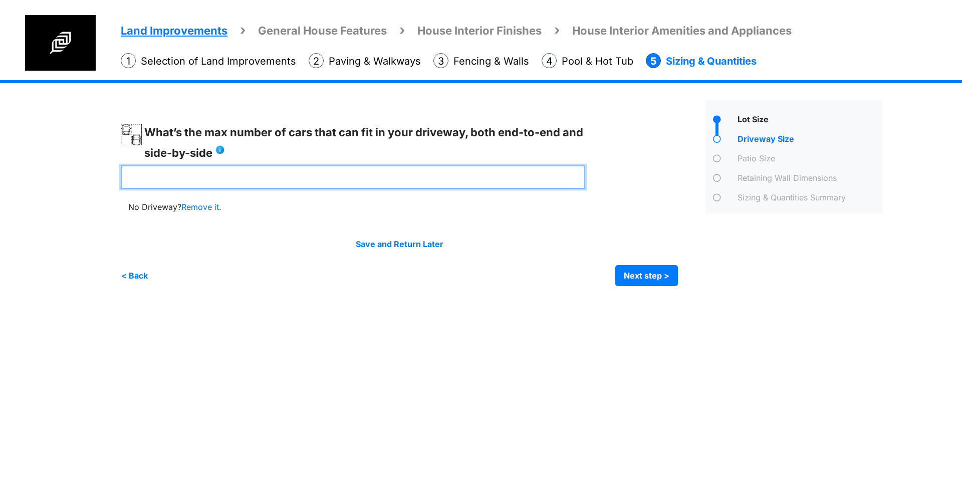
click at [447, 171] on input "number" at bounding box center [353, 177] width 465 height 24
type input "*"
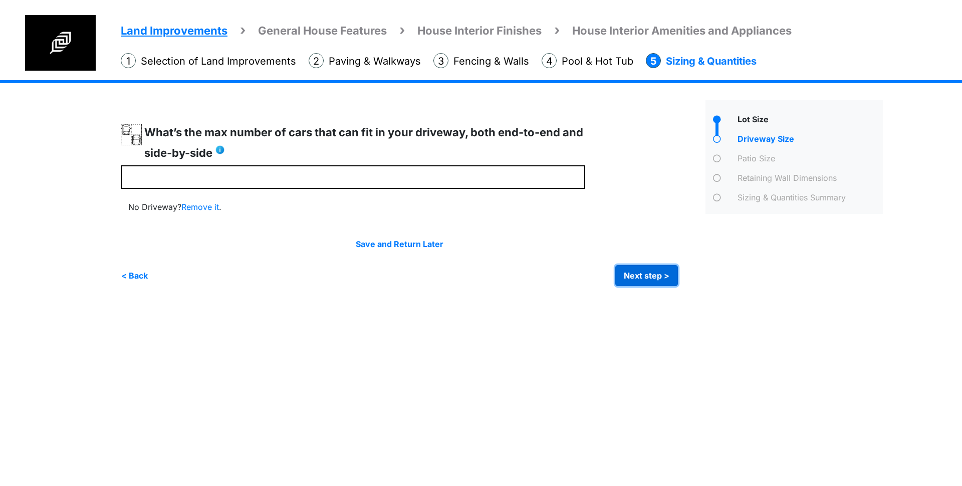
click at [657, 272] on button "Next step >" at bounding box center [646, 275] width 63 height 21
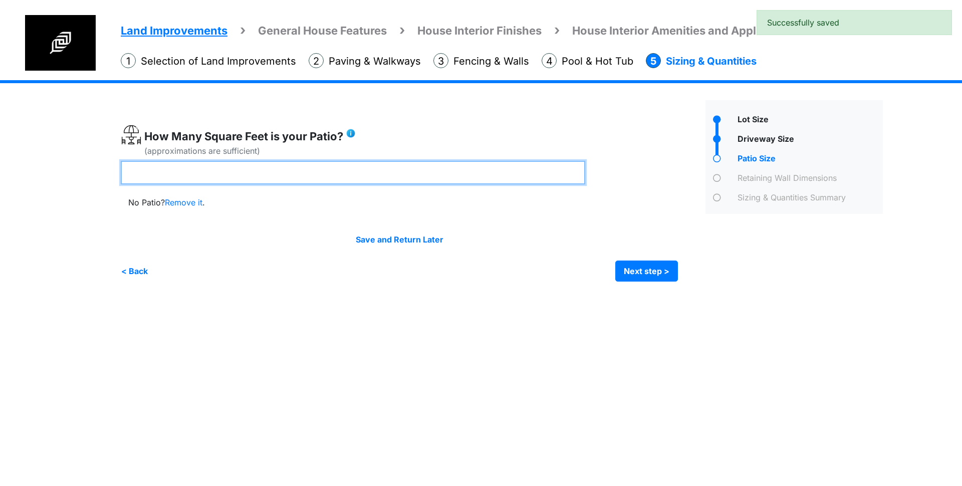
click at [406, 166] on input "number" at bounding box center [353, 173] width 465 height 24
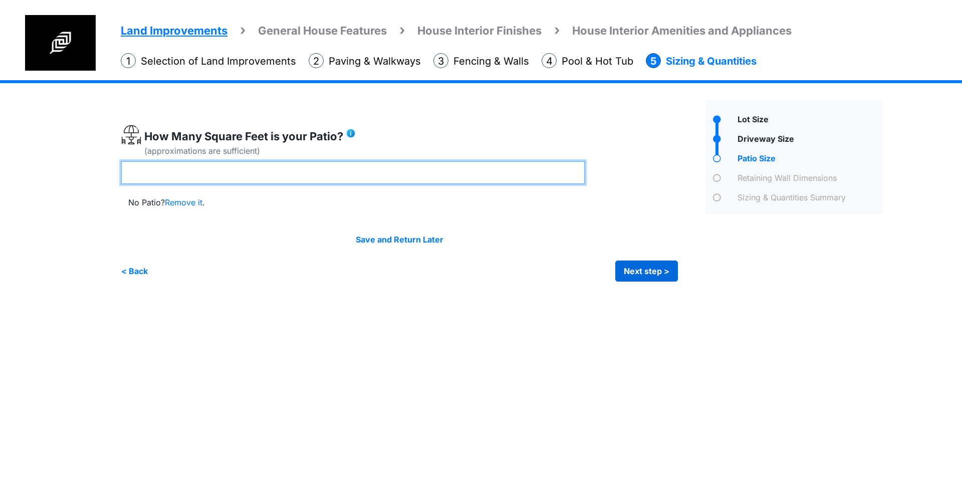
type input "***"
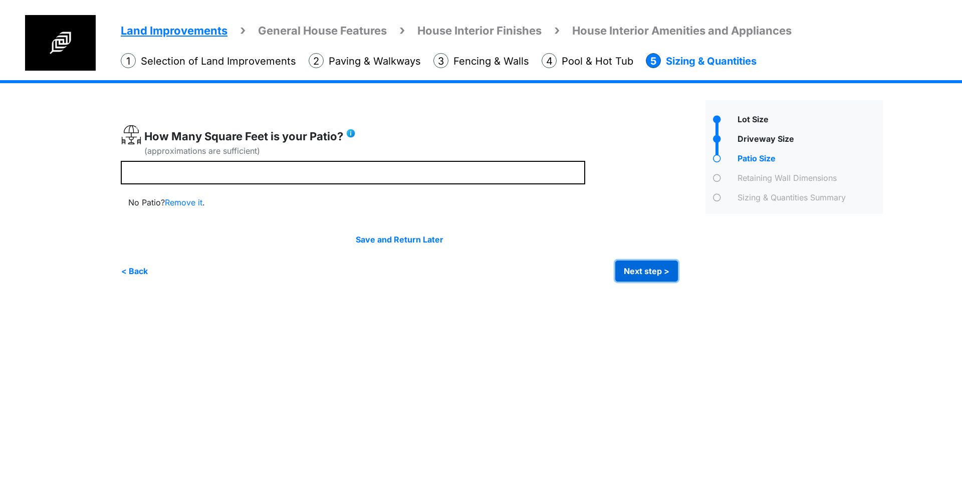
click at [657, 264] on button "Next step >" at bounding box center [646, 271] width 63 height 21
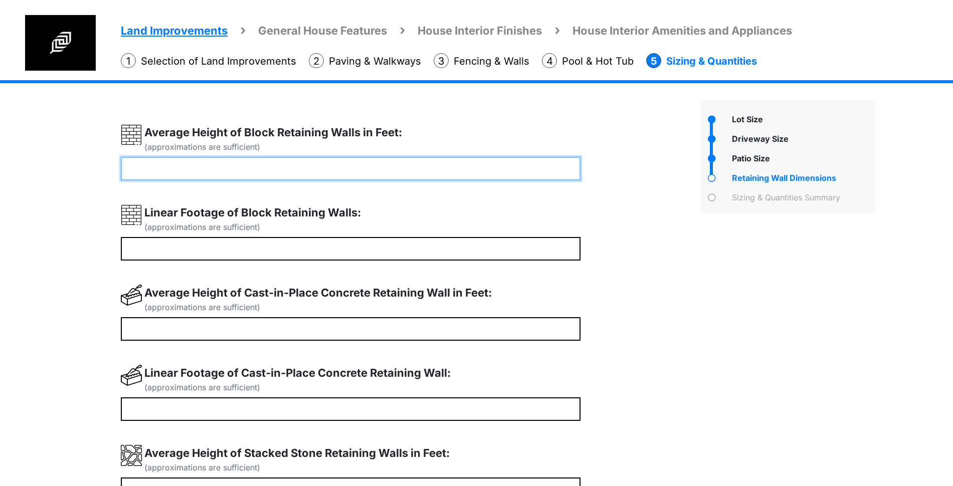
click at [299, 177] on input "number" at bounding box center [351, 169] width 460 height 24
click at [330, 157] on input "number" at bounding box center [351, 169] width 460 height 24
type input "*"
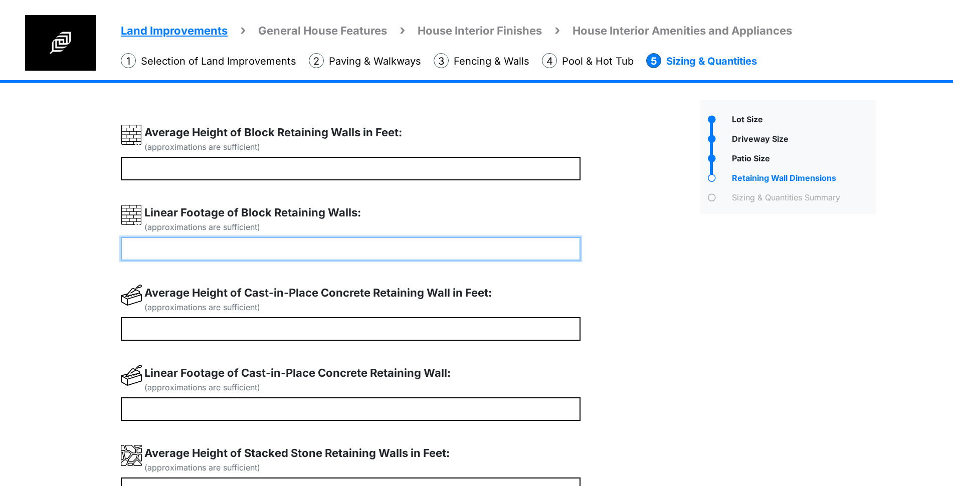
click at [283, 247] on input "number" at bounding box center [351, 249] width 460 height 24
type input "**"
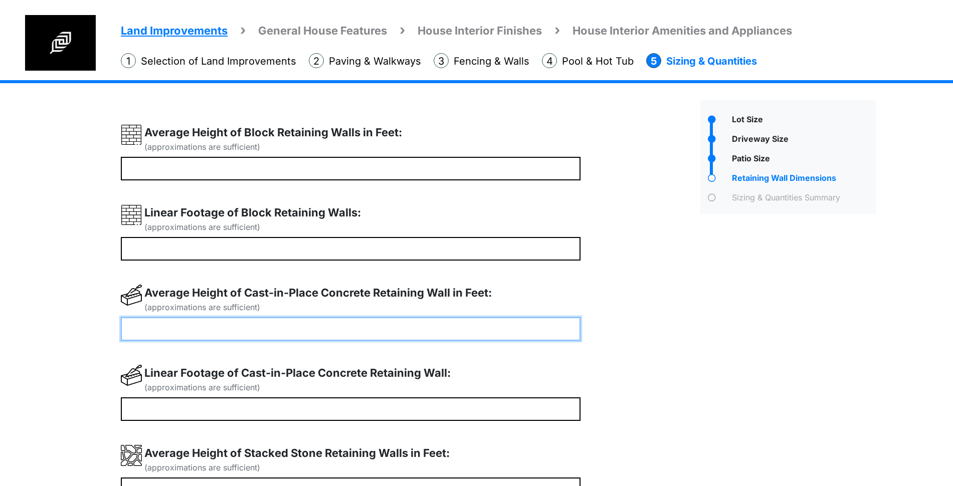
click at [274, 324] on input "number" at bounding box center [351, 329] width 460 height 24
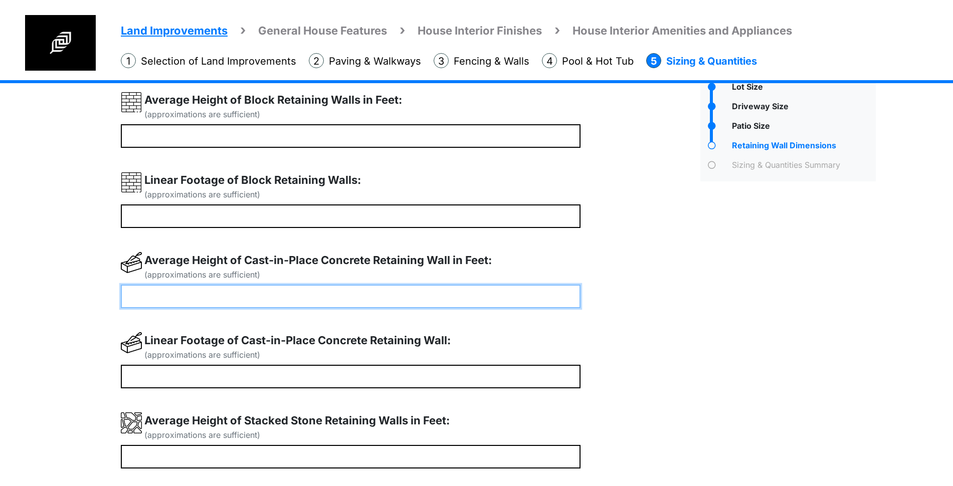
scroll to position [125, 0]
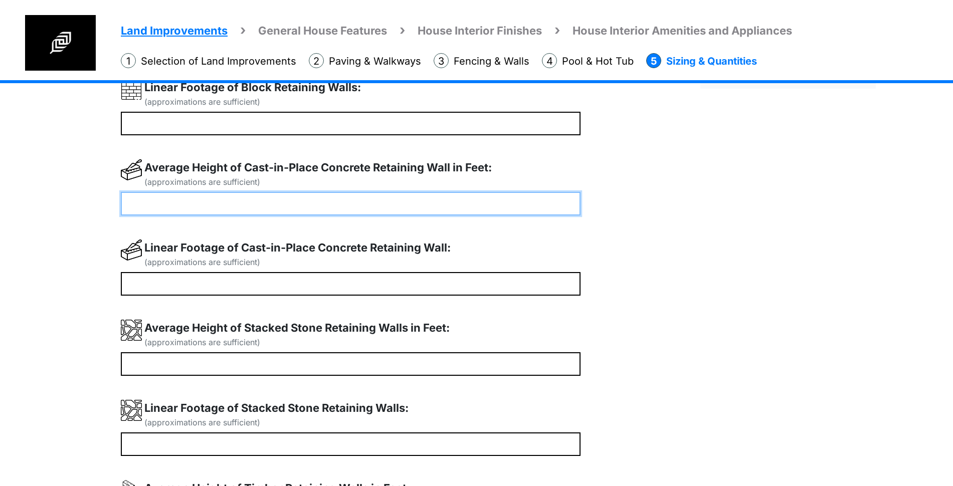
drag, startPoint x: 196, startPoint y: 209, endPoint x: 51, endPoint y: 201, distance: 146.0
click at [54, 201] on div "Land Improvements General House Features House Interior Finishes House Interior…" at bounding box center [476, 342] width 953 height 774
type input "*"
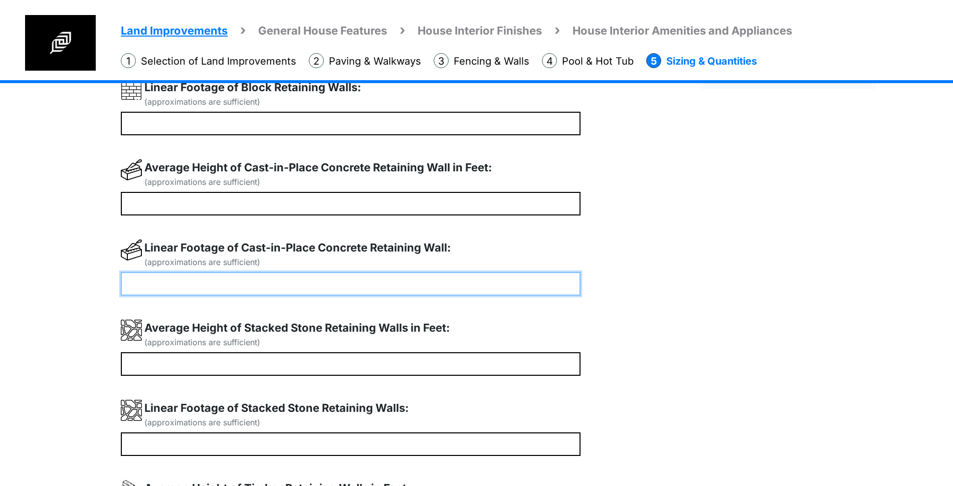
click at [214, 288] on input "number" at bounding box center [351, 284] width 460 height 24
type input "**"
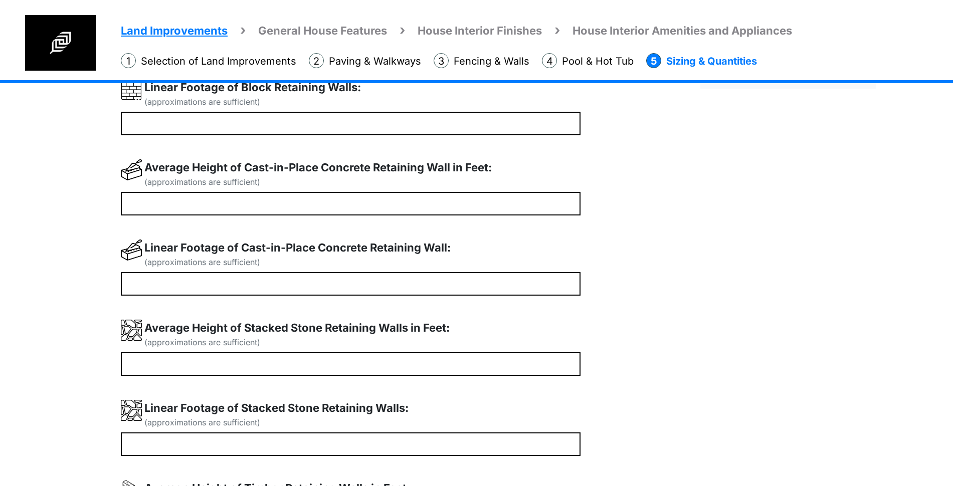
click at [67, 258] on div "Land Improvements General House Features House Interior Finishes House Interior…" at bounding box center [476, 342] width 953 height 774
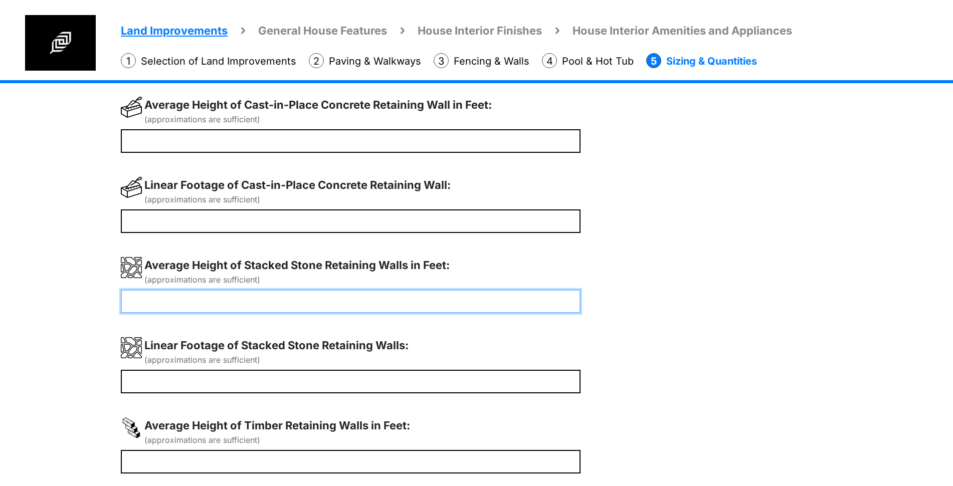
click at [178, 302] on input "*" at bounding box center [351, 302] width 460 height 24
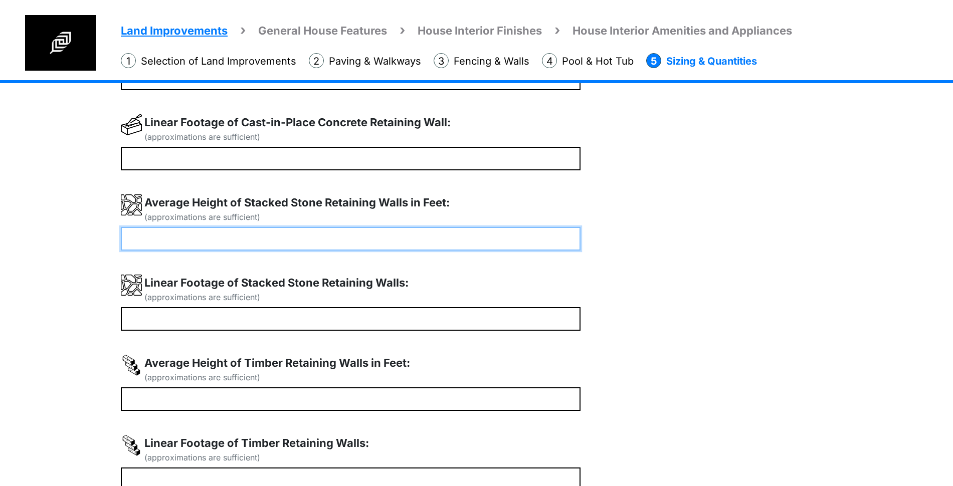
type input "*"
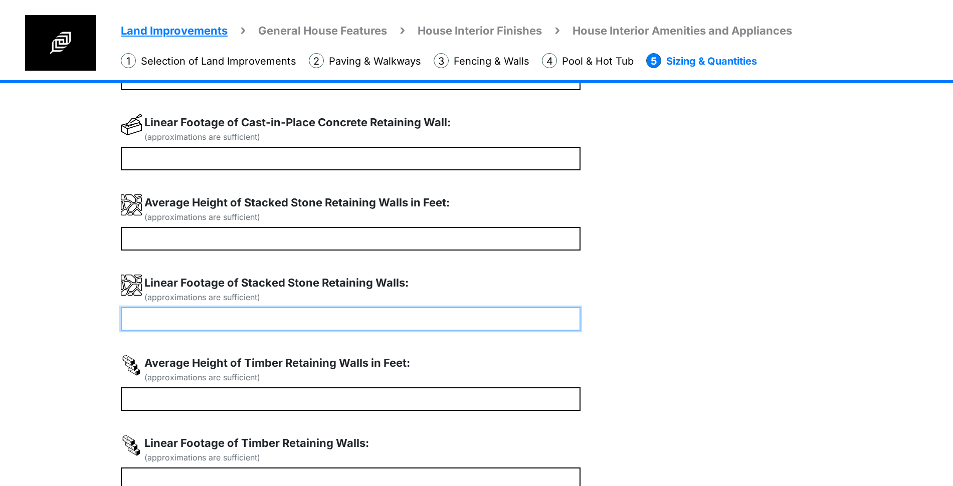
click at [188, 325] on input "number" at bounding box center [351, 319] width 460 height 24
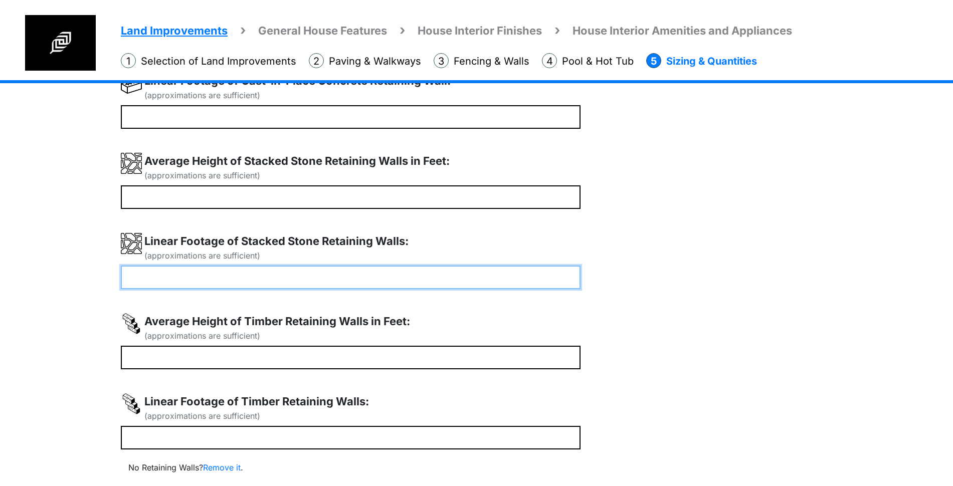
scroll to position [313, 0]
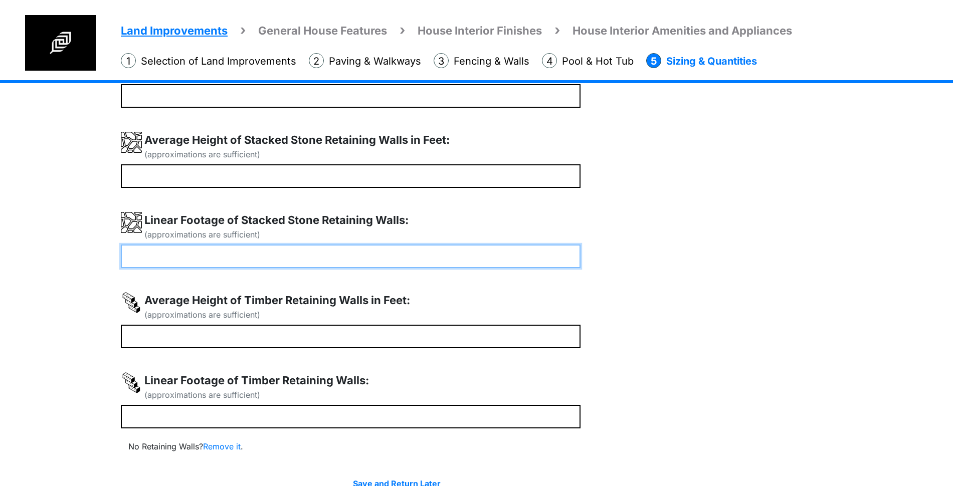
type input "**"
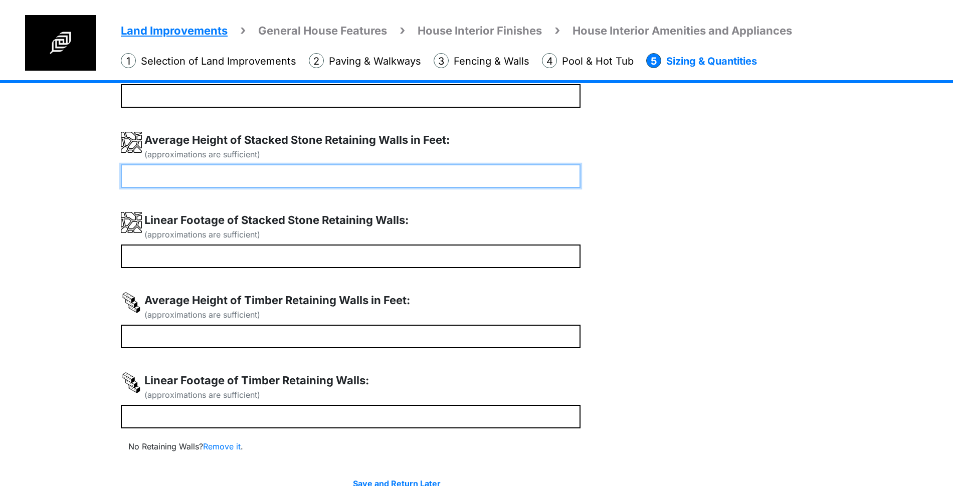
drag, startPoint x: 169, startPoint y: 179, endPoint x: 48, endPoint y: 172, distance: 121.0
click at [53, 173] on div "Land Improvements General House Features House Interior Finishes House Interior…" at bounding box center [476, 154] width 953 height 774
type input "*"
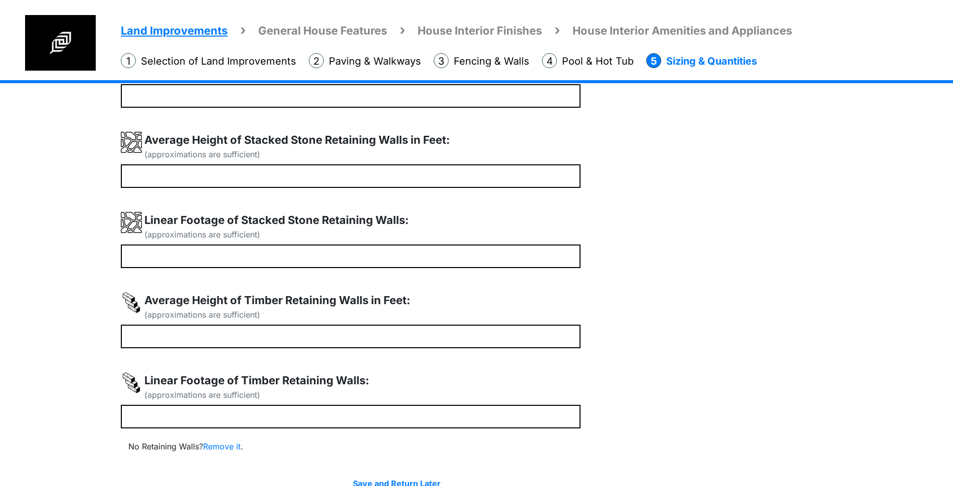
click at [84, 236] on div "Land Improvements General House Features House Interior Finishes House Interior…" at bounding box center [476, 154] width 953 height 774
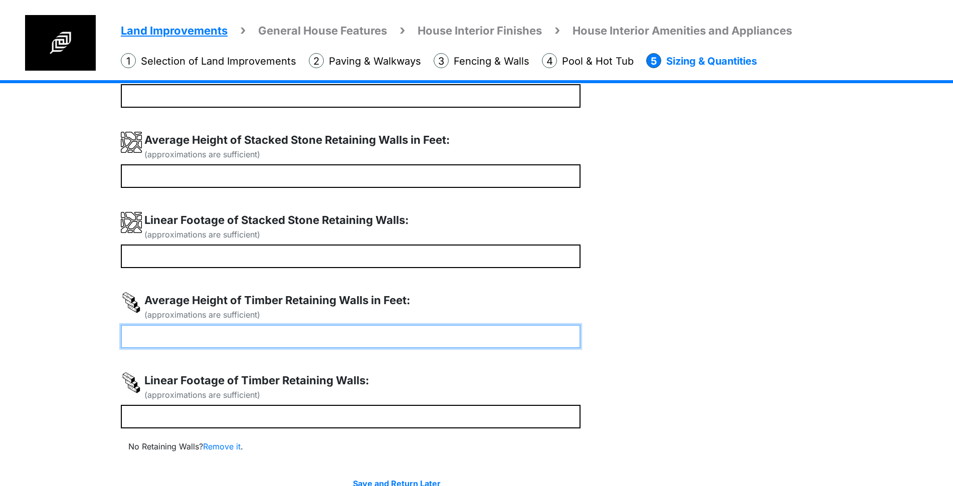
click at [180, 343] on input "number" at bounding box center [351, 337] width 460 height 24
type input "*"
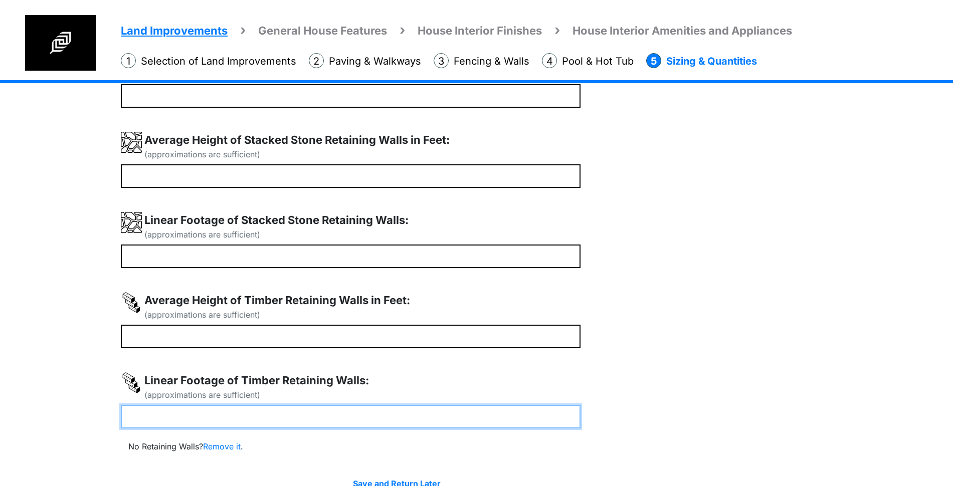
click at [166, 418] on input "number" at bounding box center [351, 417] width 460 height 24
type input "**"
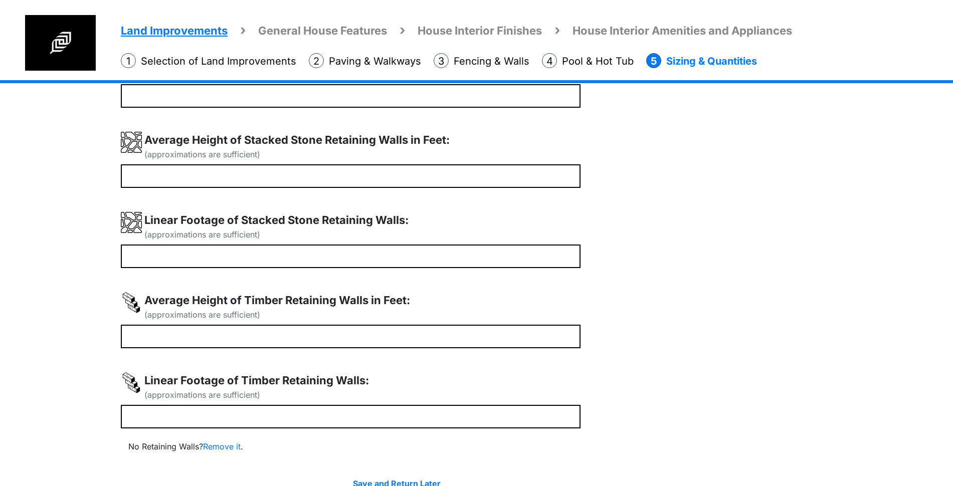
click at [78, 382] on div "Land Improvements General House Features House Interior Finishes House Interior…" at bounding box center [476, 154] width 953 height 774
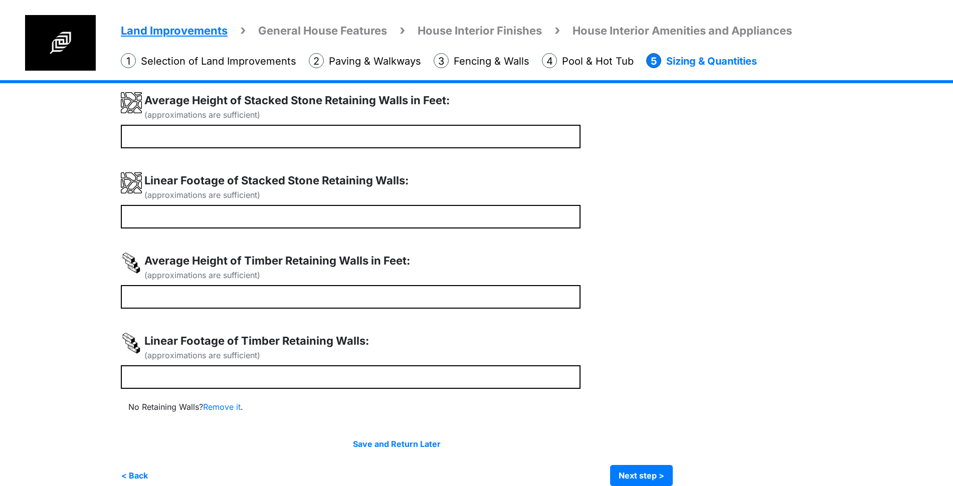
scroll to position [368, 0]
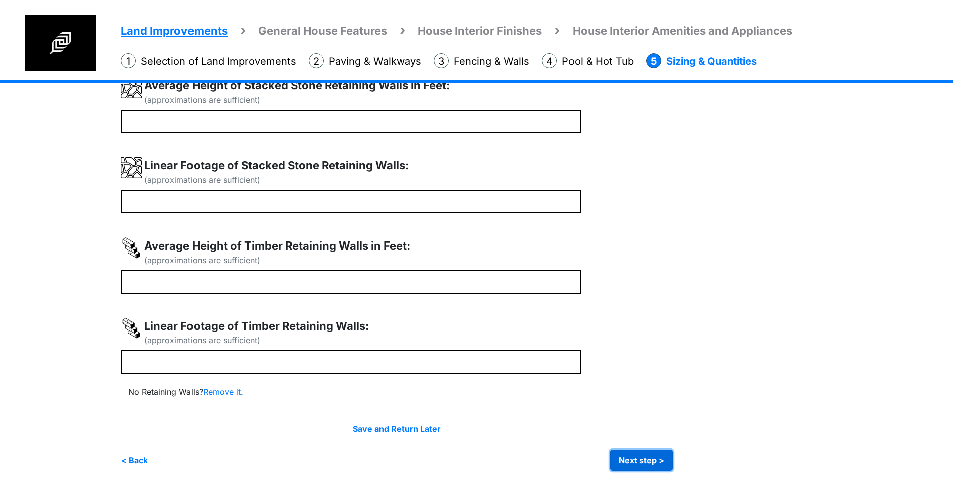
click at [653, 461] on button "Next step >" at bounding box center [641, 460] width 63 height 21
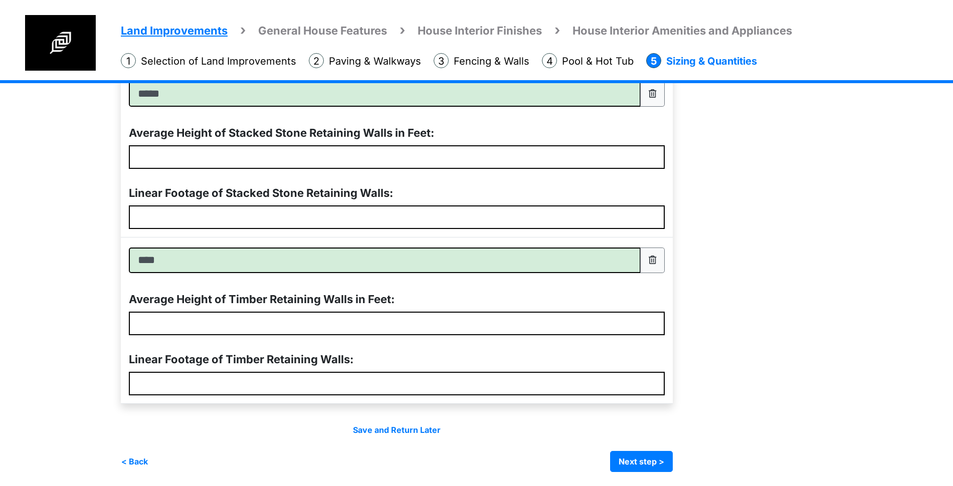
scroll to position [875, 0]
click at [660, 448] on div "Save and Return Later < Back Next step > Save and submit" at bounding box center [397, 447] width 552 height 48
click at [659, 458] on button "Next step >" at bounding box center [641, 460] width 63 height 21
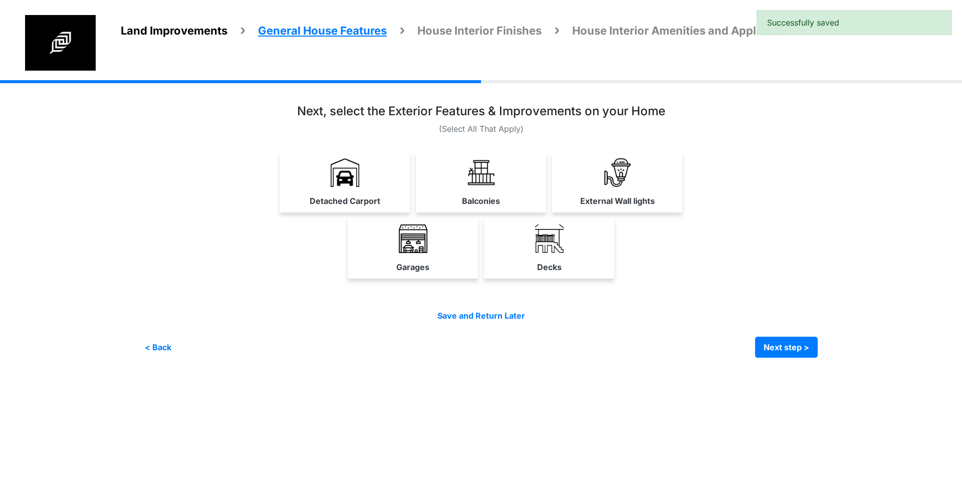
click at [361, 202] on label "Detached Carport" at bounding box center [345, 201] width 71 height 12
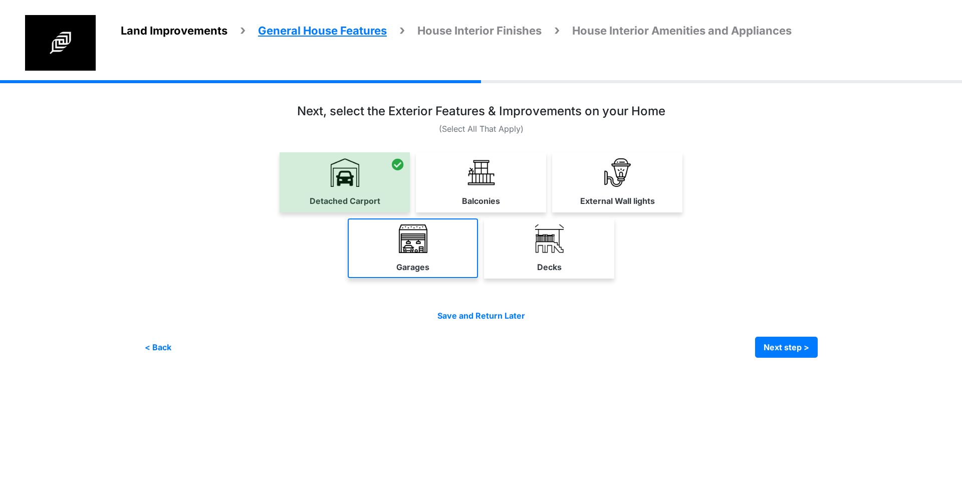
click at [412, 258] on link "Garages" at bounding box center [413, 248] width 130 height 60
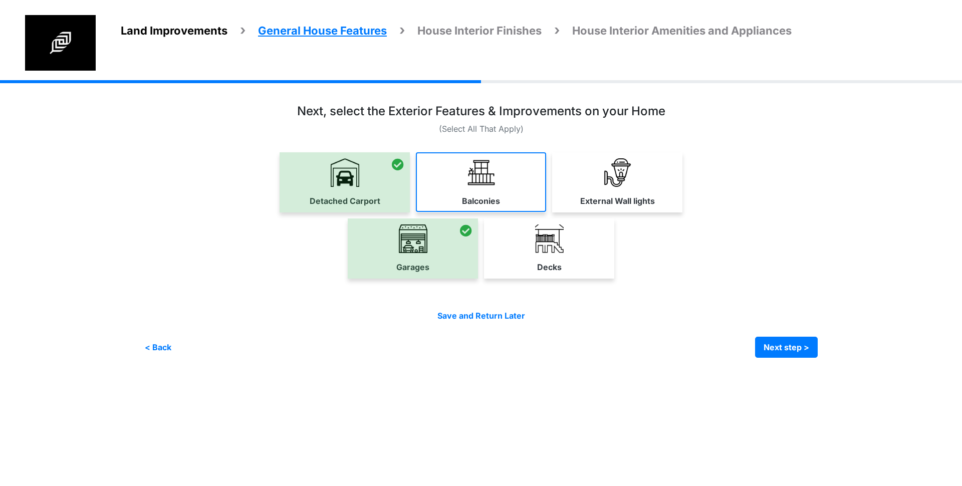
click at [465, 204] on label "Balconies" at bounding box center [481, 201] width 38 height 12
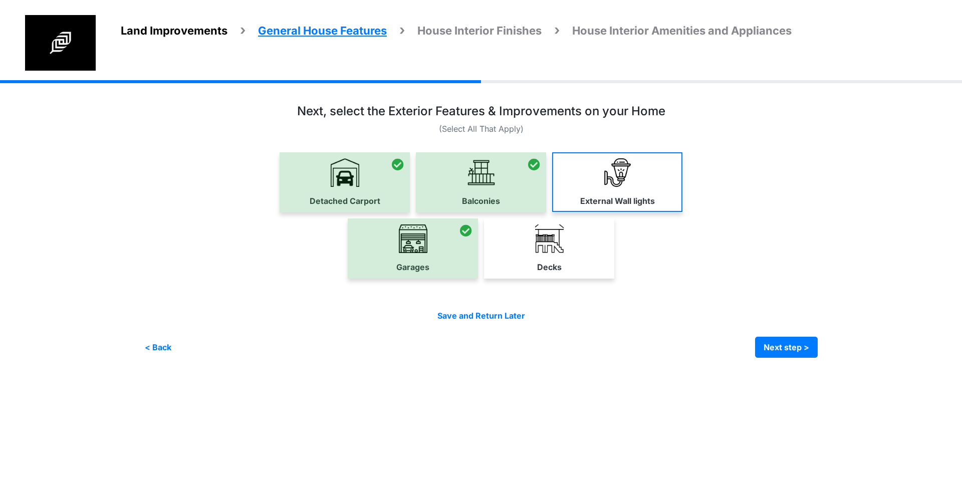
drag, startPoint x: 548, startPoint y: 256, endPoint x: 579, endPoint y: 206, distance: 59.2
click at [548, 256] on link "Decks" at bounding box center [549, 248] width 130 height 60
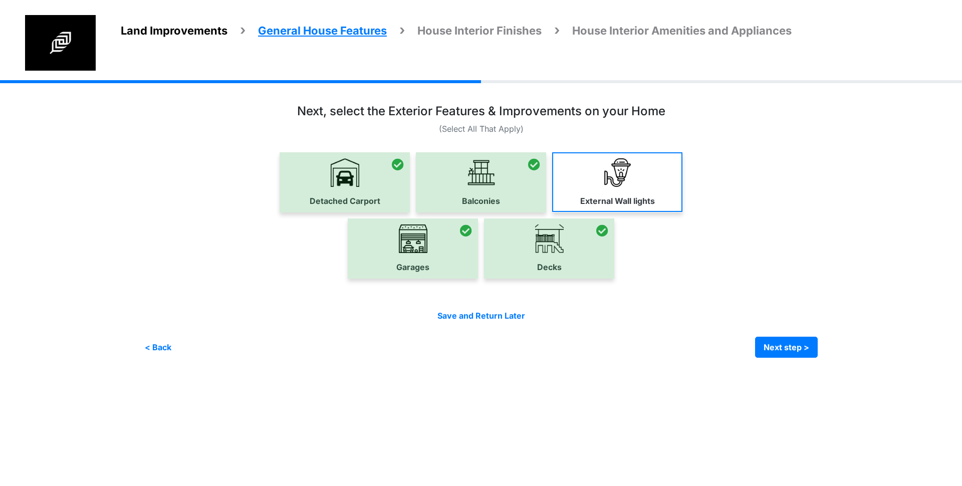
click at [590, 188] on link "External Wall lights" at bounding box center [617, 182] width 130 height 60
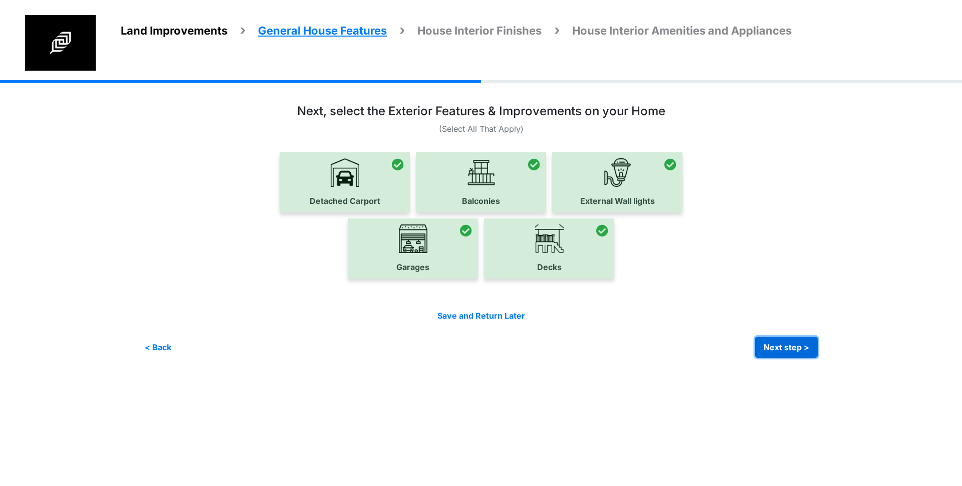
click at [783, 353] on button "Next step >" at bounding box center [786, 347] width 63 height 21
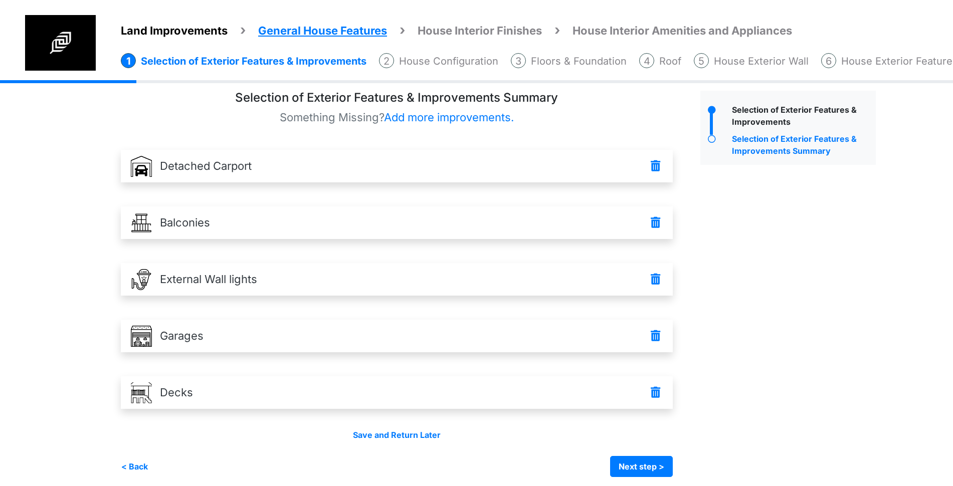
scroll to position [16, 0]
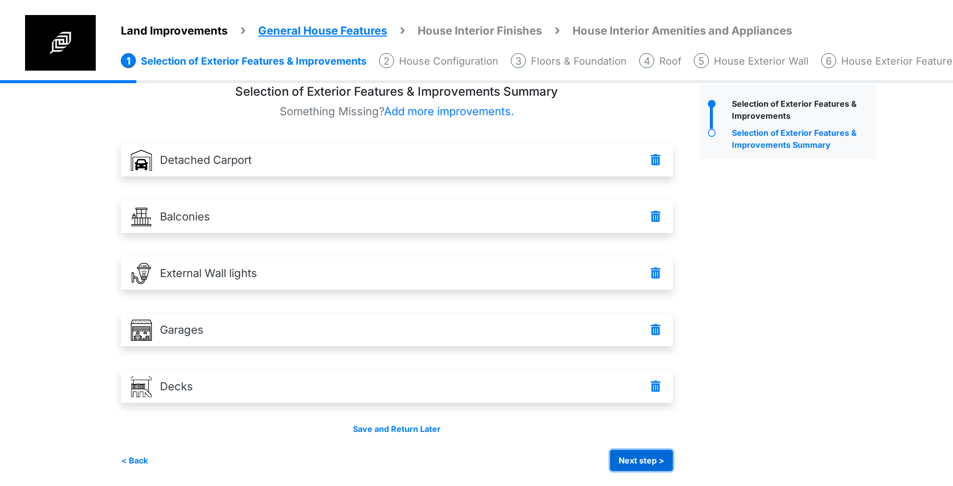
click at [653, 465] on button "Next step >" at bounding box center [641, 460] width 63 height 21
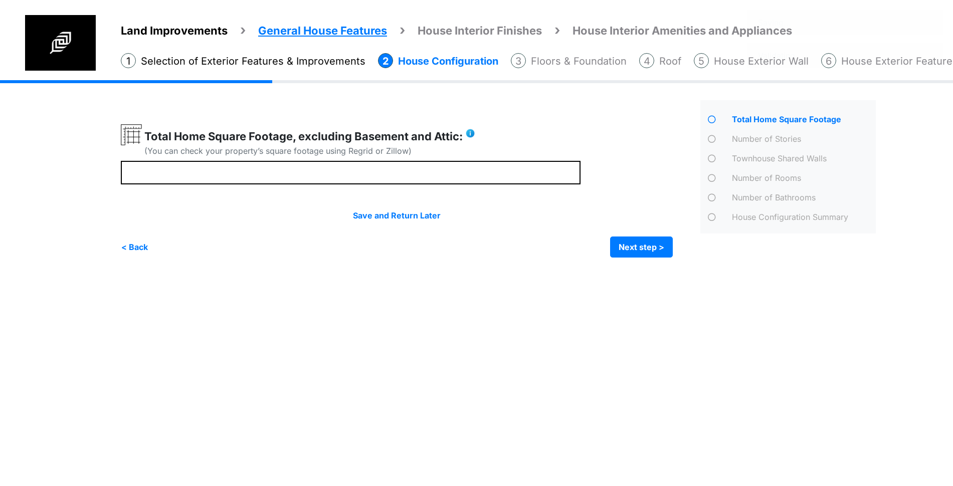
scroll to position [0, 0]
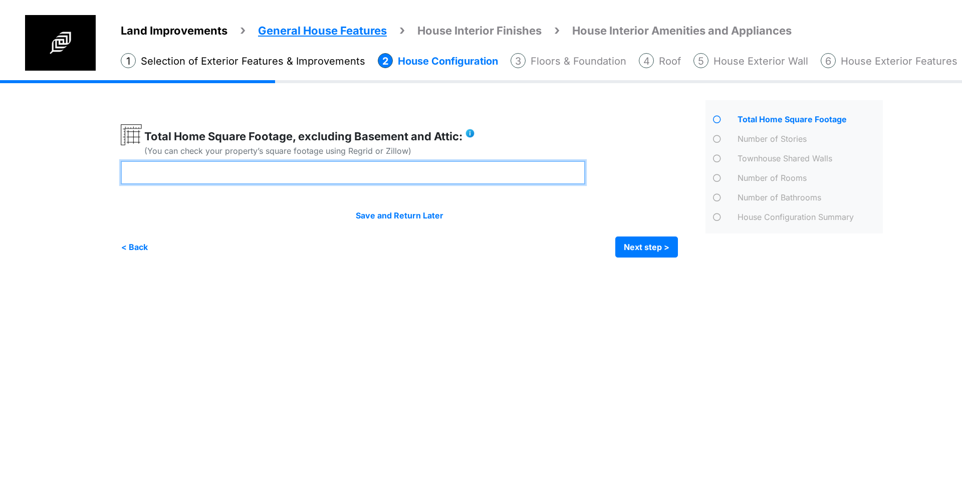
click at [430, 176] on input "number" at bounding box center [353, 173] width 465 height 24
type input "****"
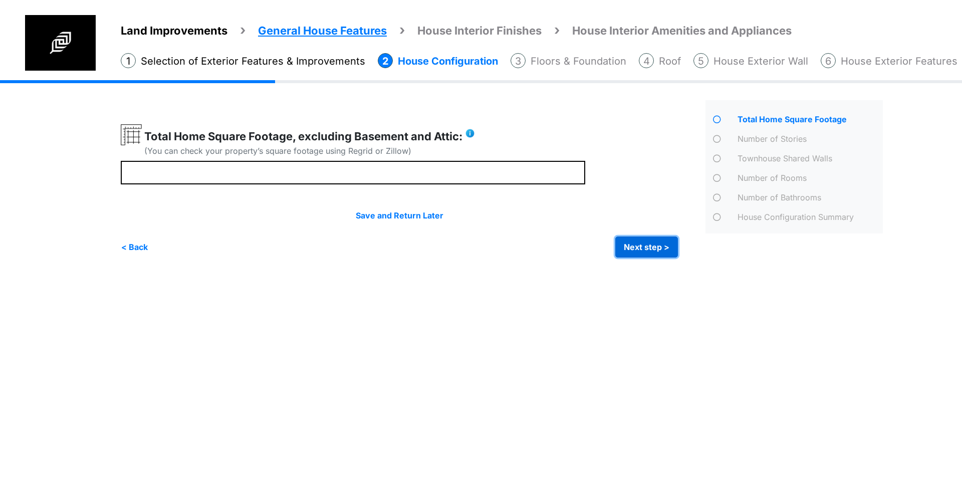
click at [637, 242] on button "Next step >" at bounding box center [646, 247] width 63 height 21
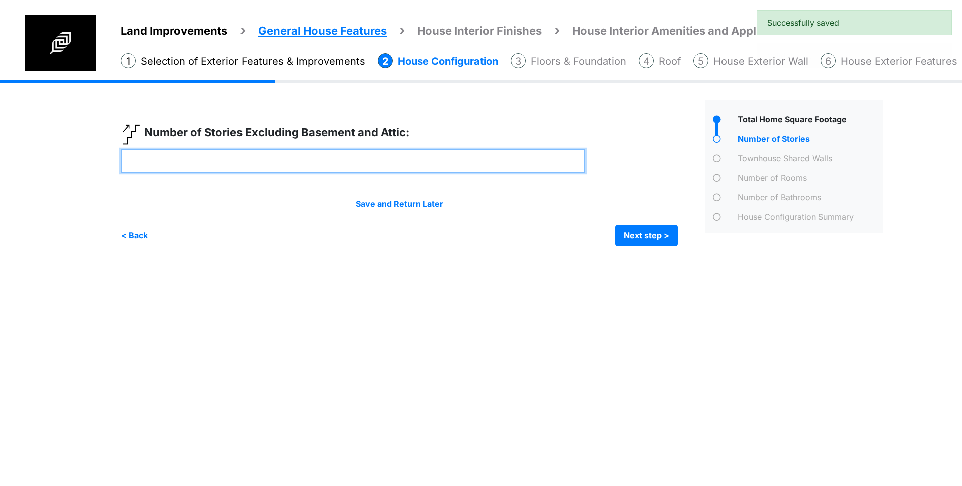
click at [331, 158] on input "number" at bounding box center [353, 161] width 465 height 24
click at [366, 167] on input "*" at bounding box center [353, 161] width 465 height 24
click at [367, 164] on input "*" at bounding box center [353, 161] width 465 height 24
click at [376, 162] on input "**" at bounding box center [353, 161] width 465 height 24
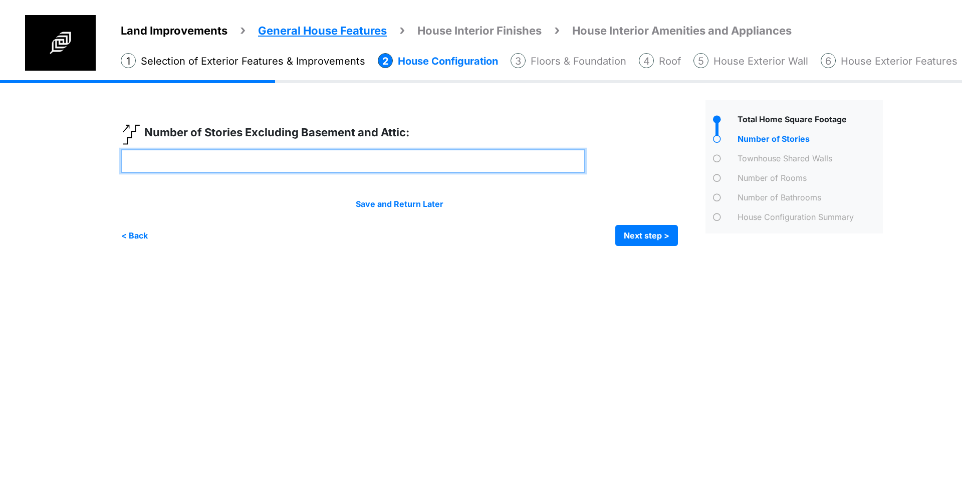
drag, startPoint x: 312, startPoint y: 161, endPoint x: 35, endPoint y: 140, distance: 277.5
click at [35, 140] on div "Land Improvements General House Features House Interior Finishes House Interior…" at bounding box center [481, 170] width 962 height 181
type input "*"
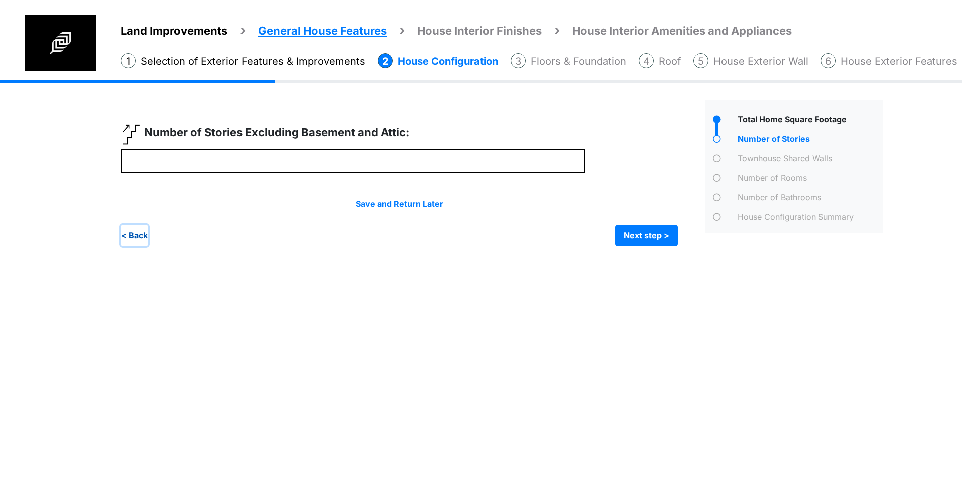
click at [142, 233] on button "< Back" at bounding box center [135, 235] width 28 height 21
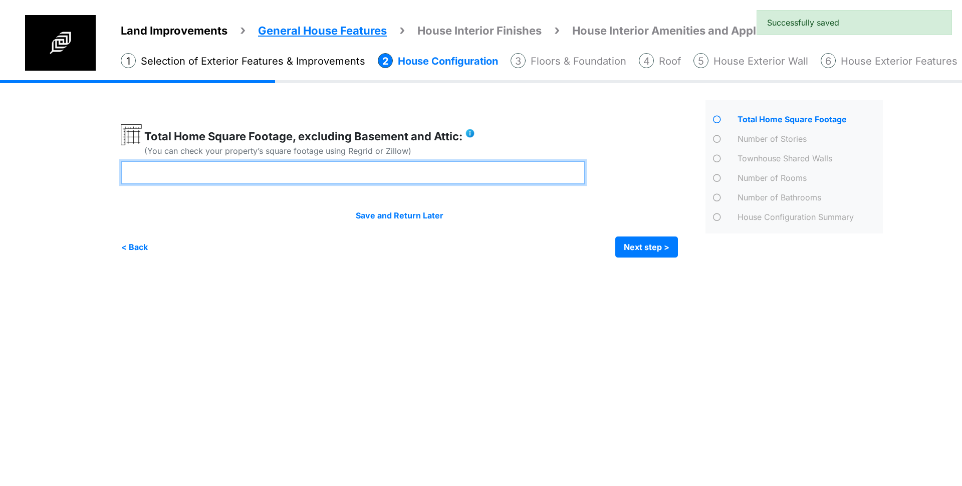
click at [236, 174] on input "****" at bounding box center [353, 173] width 465 height 24
drag, startPoint x: 236, startPoint y: 174, endPoint x: 96, endPoint y: 171, distance: 140.4
click at [96, 171] on div "Land Improvements General House Features House Interior Finishes House Interior…" at bounding box center [481, 176] width 962 height 192
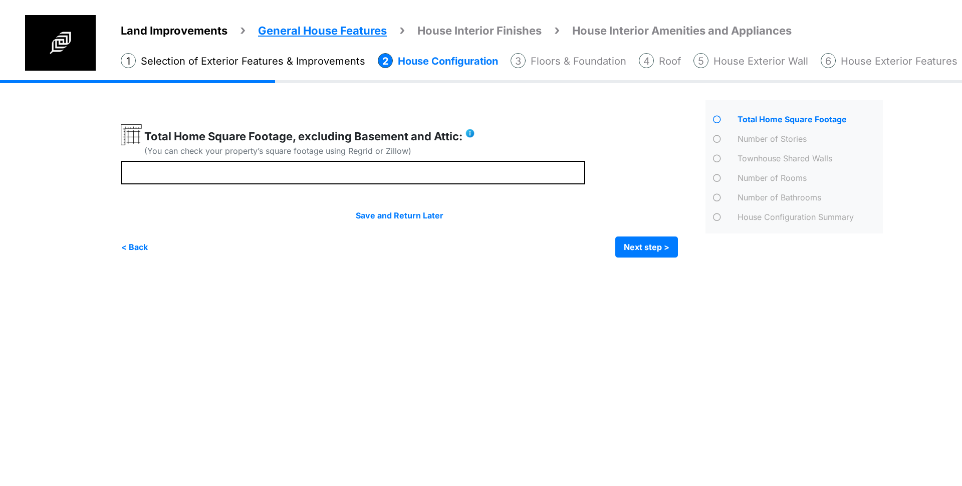
click at [666, 260] on div "Irrigation Flag pole" at bounding box center [506, 176] width 770 height 192
click at [668, 252] on button "Next step >" at bounding box center [646, 247] width 63 height 21
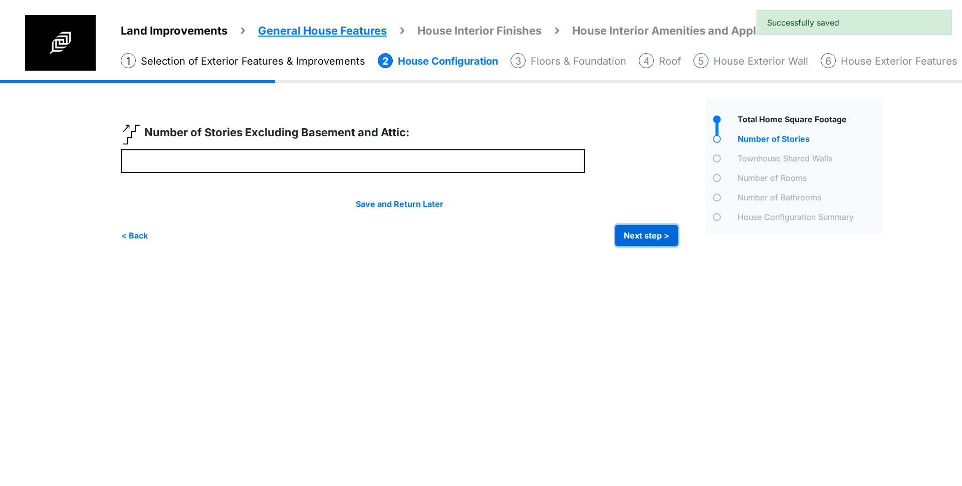
click at [640, 236] on button "Next step >" at bounding box center [646, 235] width 63 height 21
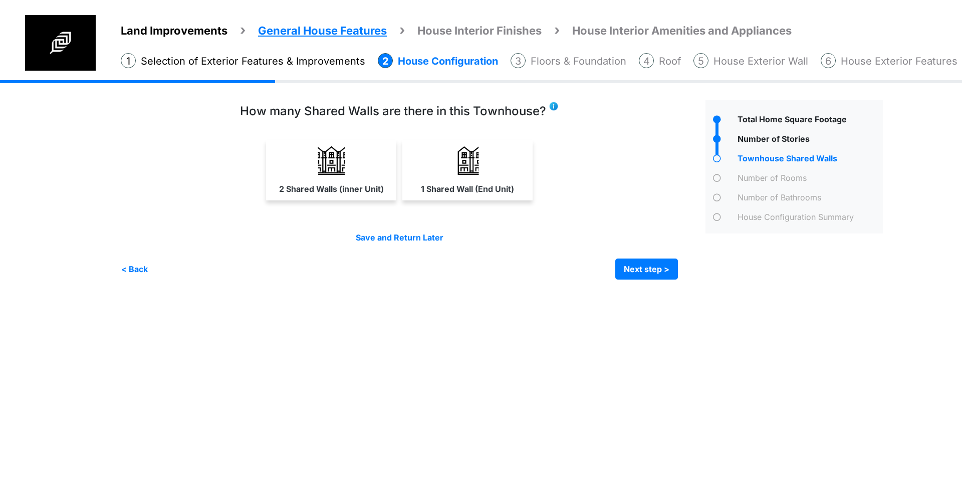
click at [455, 198] on div "1 Shared Wall (End Unit)" at bounding box center [467, 170] width 130 height 60
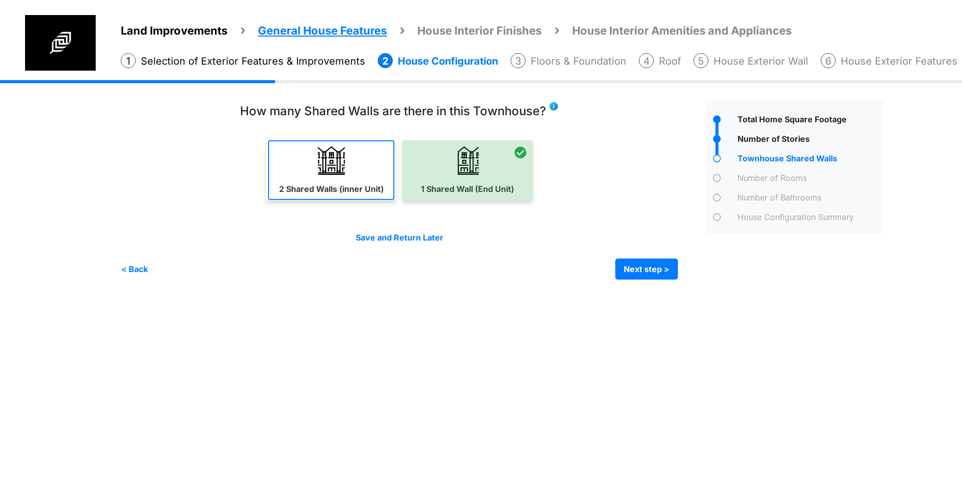
click at [357, 175] on link "2 Shared Walls (inner Unit)" at bounding box center [331, 170] width 126 height 60
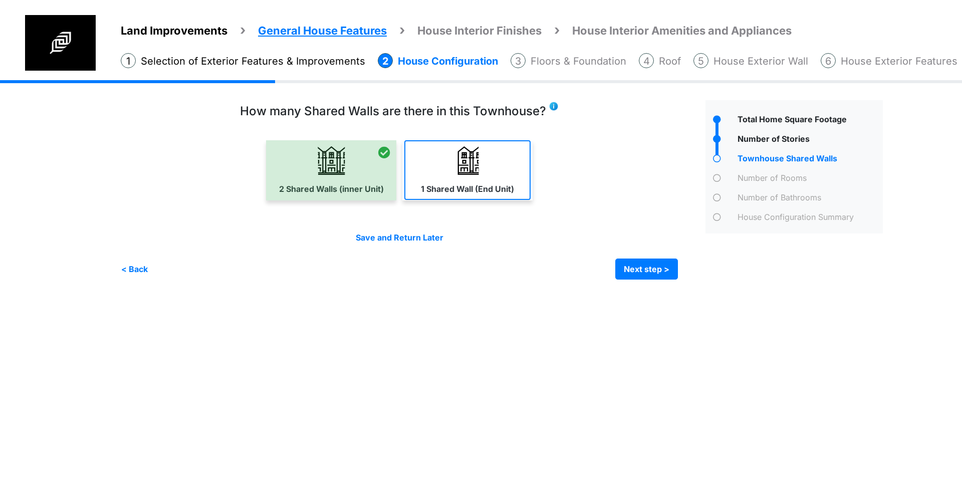
click at [459, 167] on img at bounding box center [468, 160] width 29 height 29
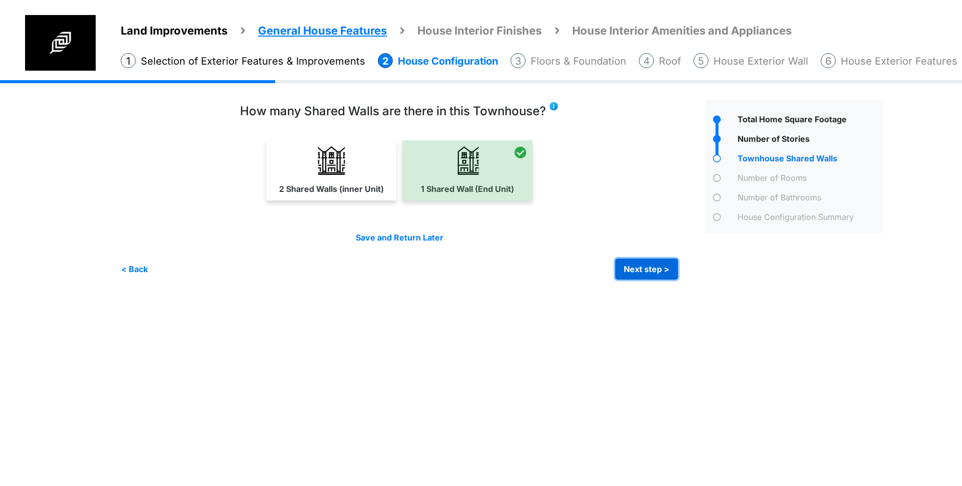
click at [653, 267] on button "Next step >" at bounding box center [646, 269] width 63 height 21
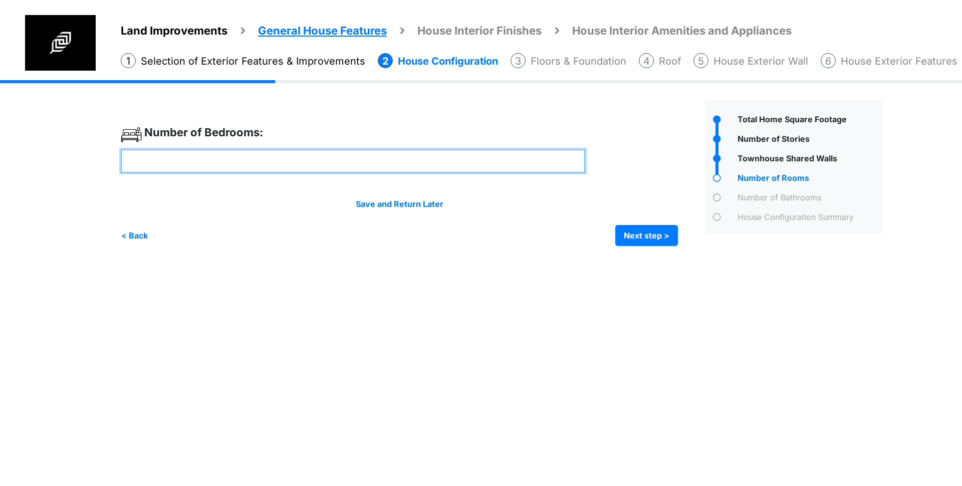
click at [360, 163] on input "number" at bounding box center [353, 161] width 465 height 24
type input "*"
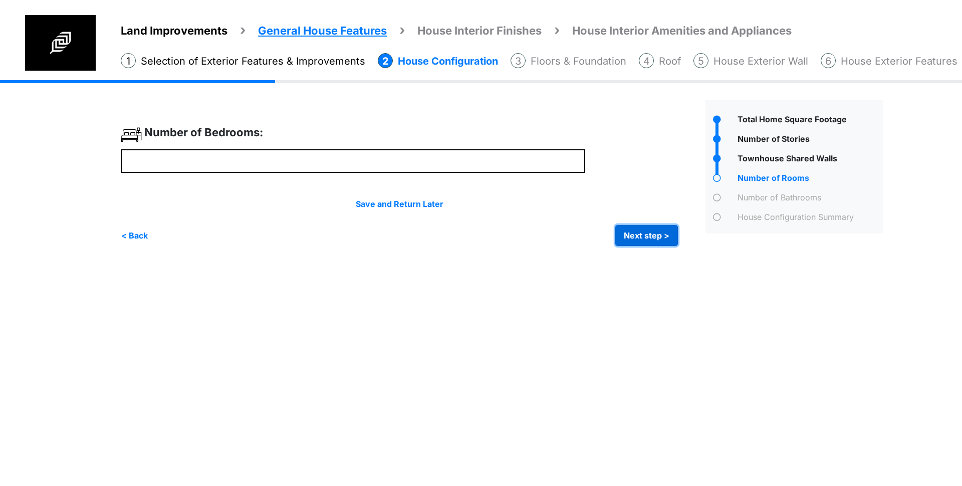
click at [650, 246] on button "Next step >" at bounding box center [646, 235] width 63 height 21
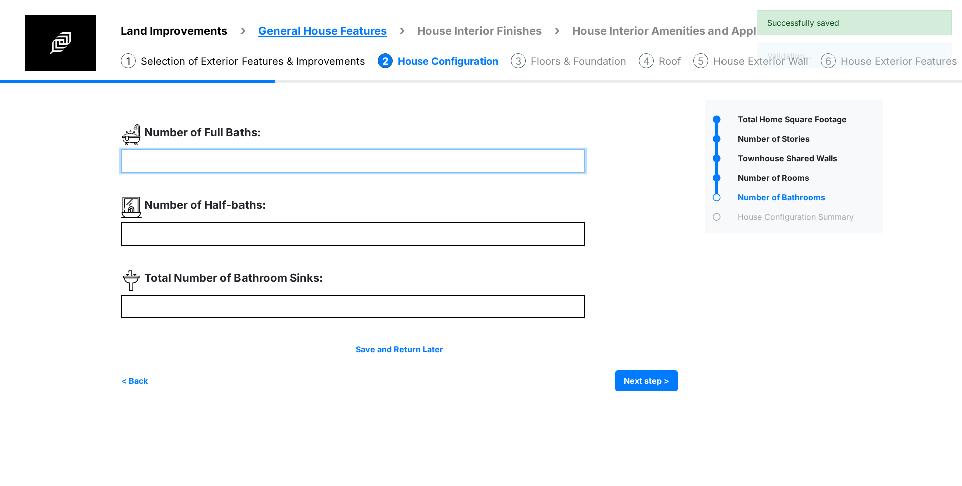
click at [372, 172] on input "number" at bounding box center [353, 161] width 465 height 24
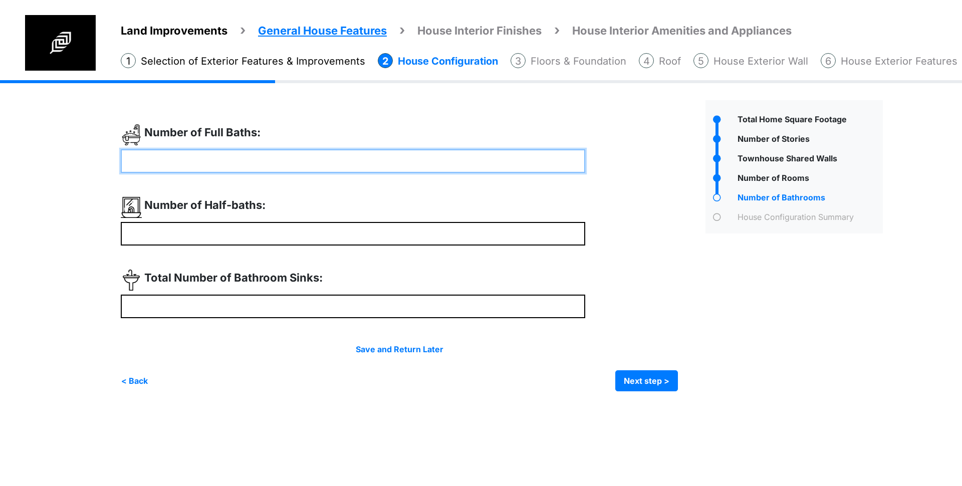
type input "*"
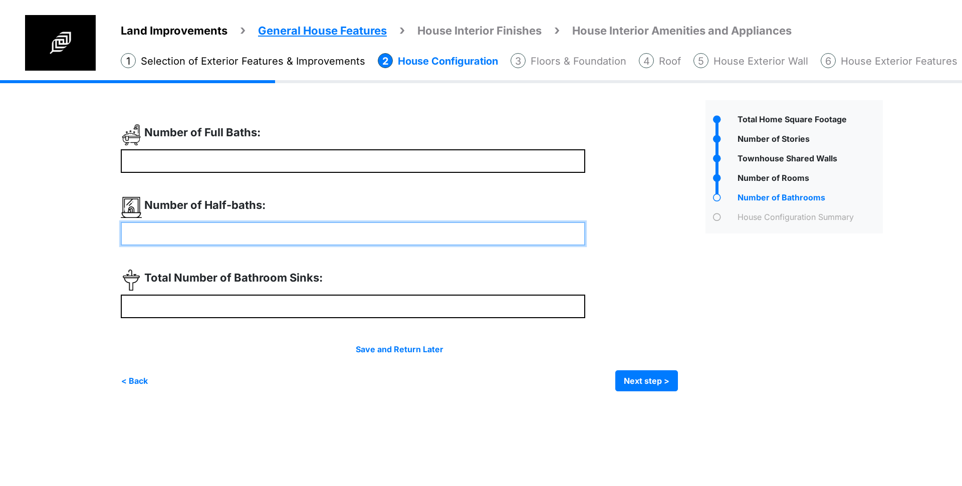
click at [357, 225] on input "number" at bounding box center [353, 234] width 465 height 24
type input "*"
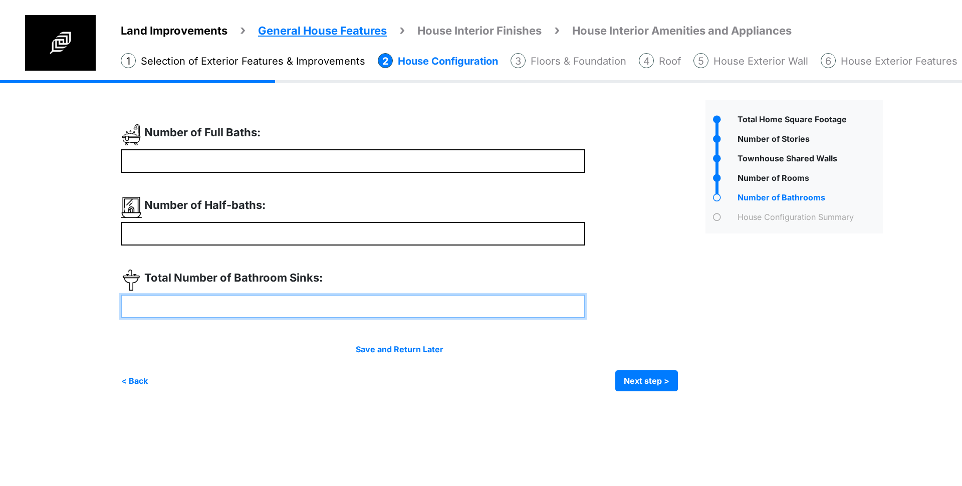
click at [316, 314] on input "number" at bounding box center [353, 307] width 465 height 24
type input "*"
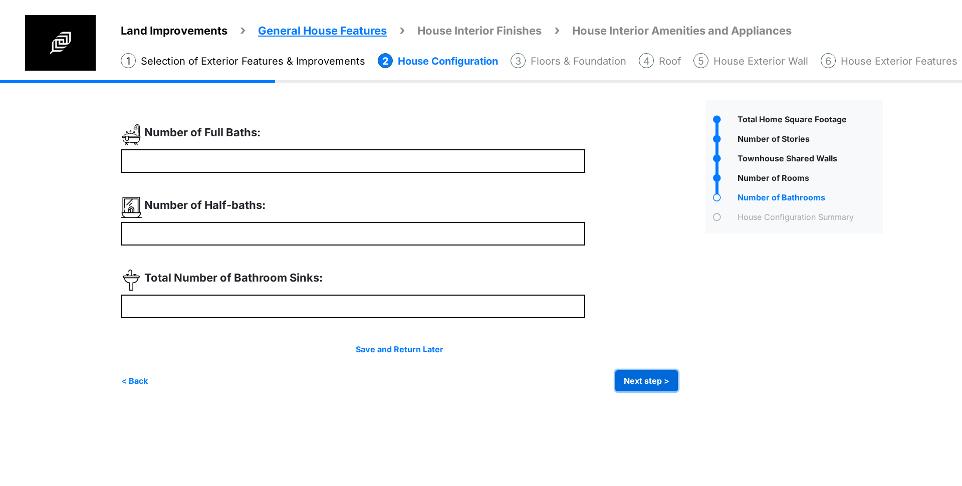
type input "*"
click at [637, 377] on button "Next step >" at bounding box center [646, 380] width 63 height 21
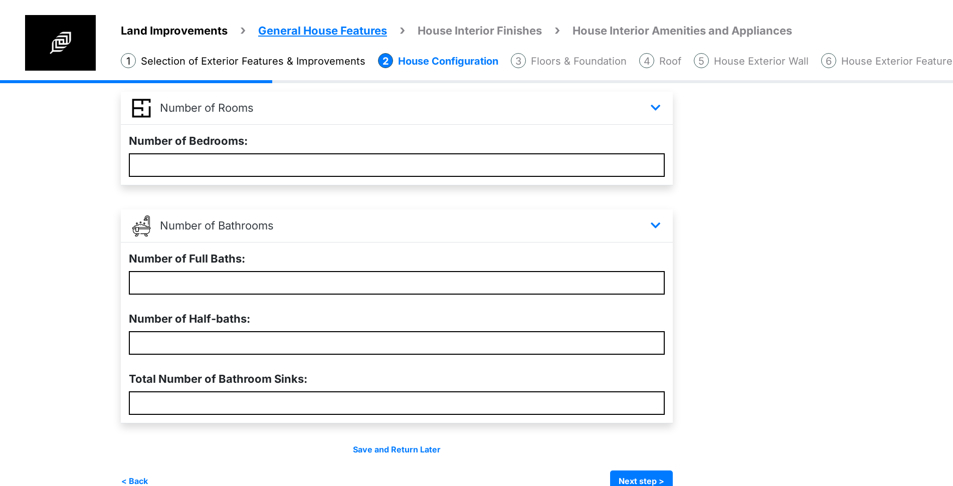
scroll to position [439, 0]
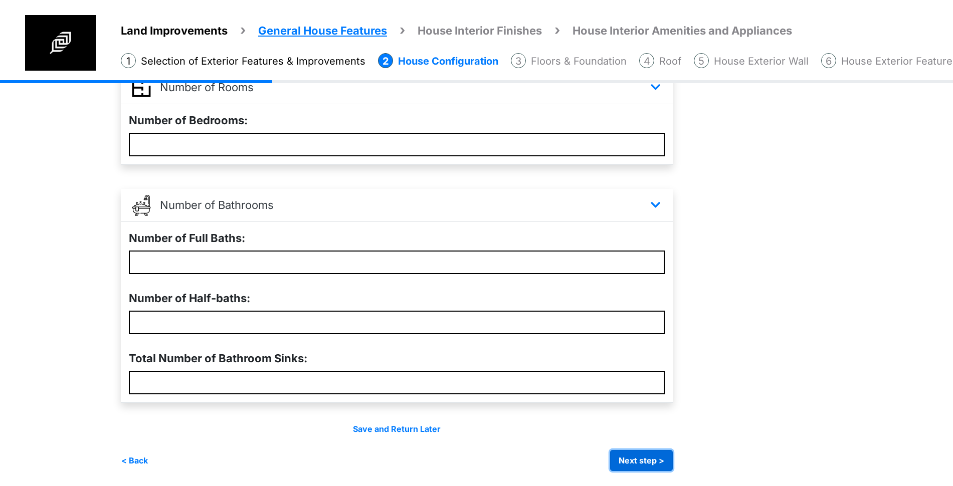
click at [640, 460] on button "Next step >" at bounding box center [641, 460] width 63 height 21
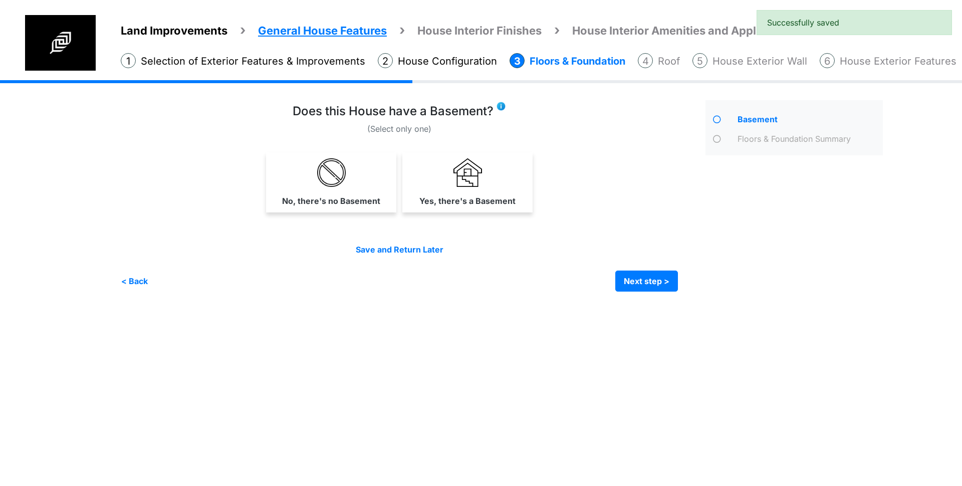
drag, startPoint x: 473, startPoint y: 178, endPoint x: 482, endPoint y: 175, distance: 9.0
click at [473, 179] on img at bounding box center [468, 172] width 29 height 29
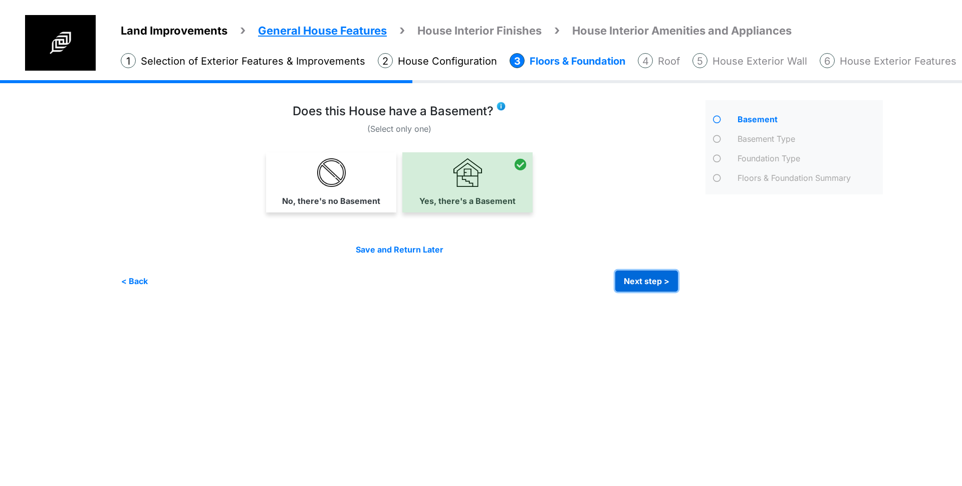
click at [639, 273] on button "Next step >" at bounding box center [646, 281] width 63 height 21
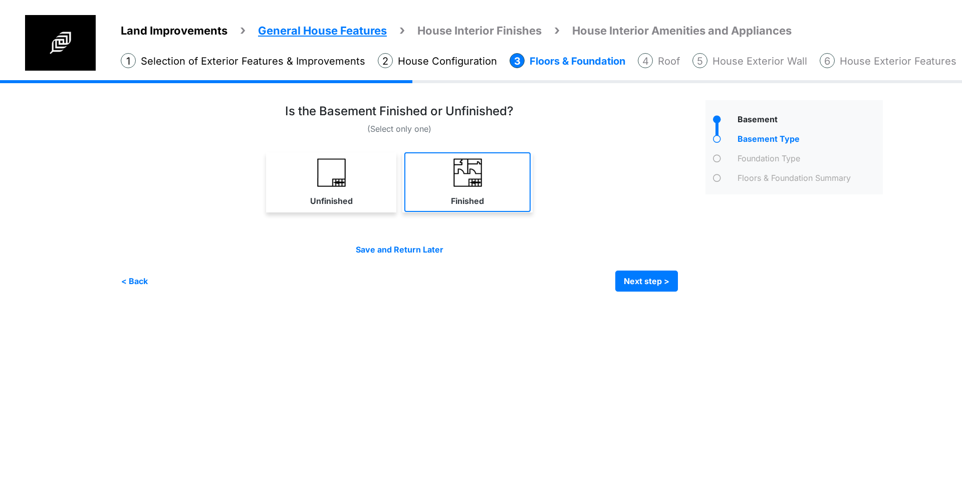
click at [474, 181] on img at bounding box center [468, 172] width 29 height 29
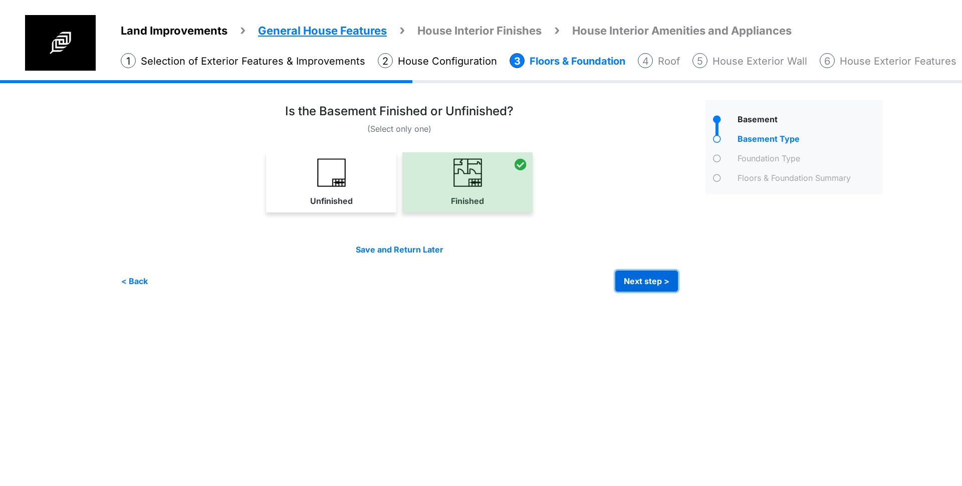
click at [642, 279] on button "Next step >" at bounding box center [646, 281] width 63 height 21
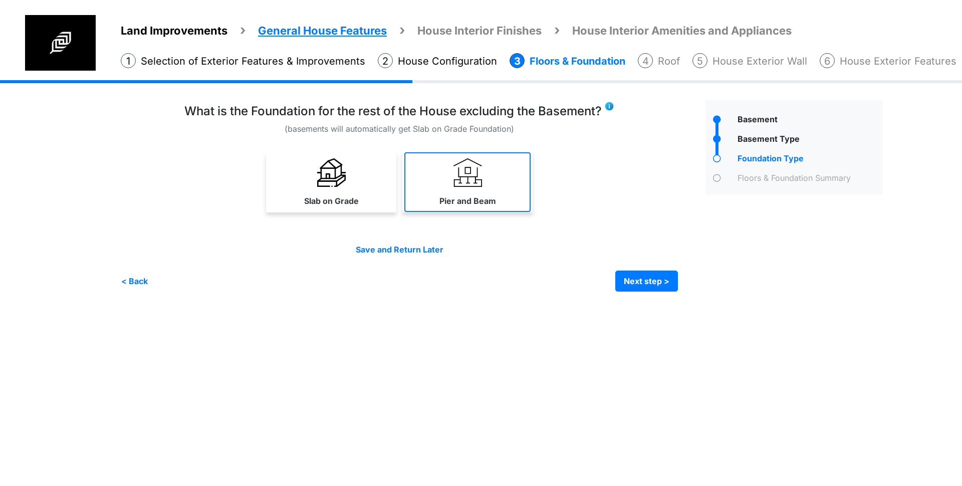
click at [425, 192] on link "Pier and Beam" at bounding box center [467, 182] width 126 height 60
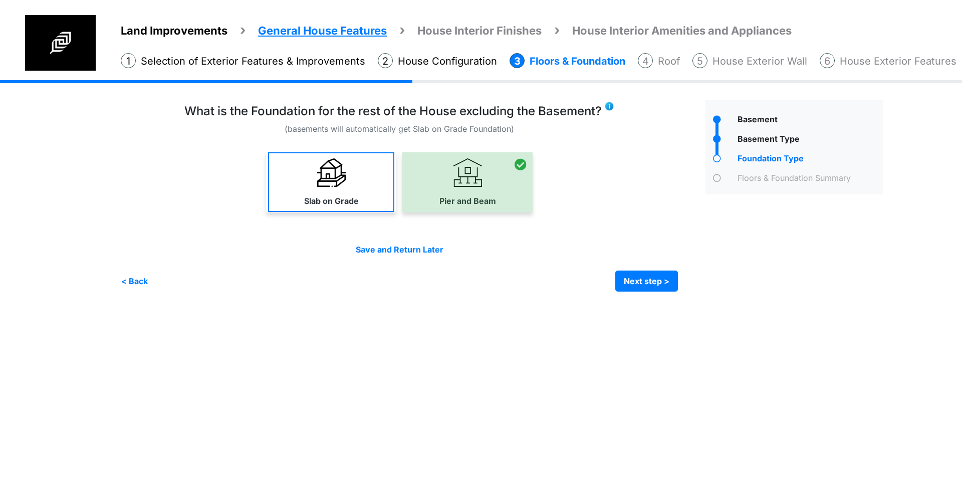
click at [341, 193] on link "Slab on Grade" at bounding box center [331, 182] width 126 height 60
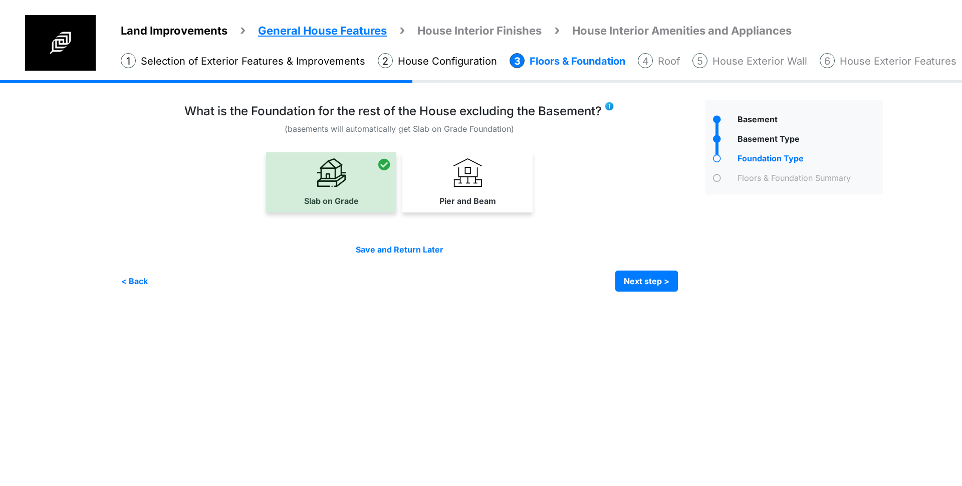
click at [544, 307] on html "Land Improvements General House Features House Interior Finishes House Interior…" at bounding box center [481, 153] width 962 height 307
click at [643, 284] on button "Next step >" at bounding box center [646, 281] width 63 height 21
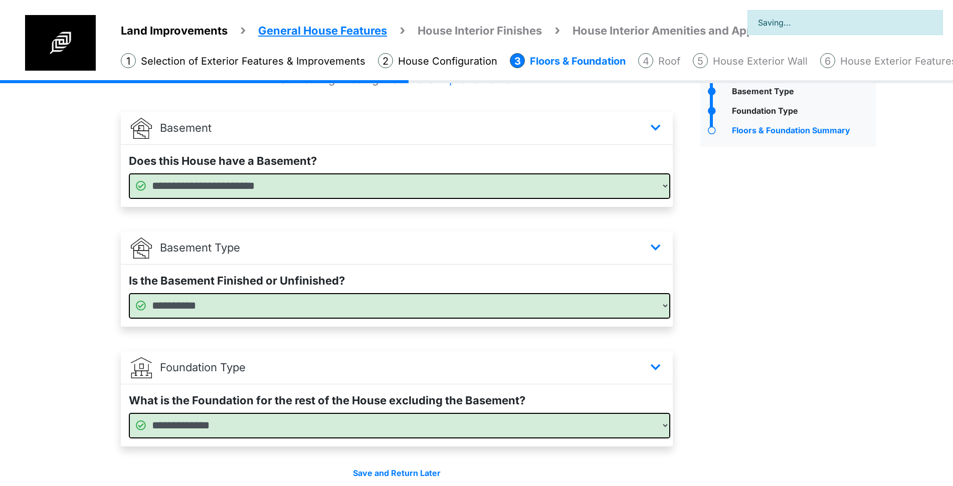
scroll to position [92, 0]
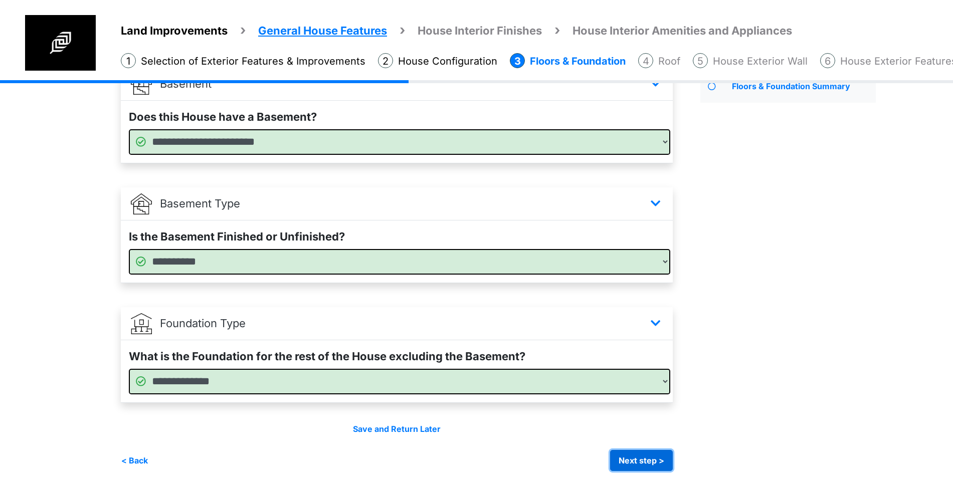
click at [650, 457] on button "Next step >" at bounding box center [641, 460] width 63 height 21
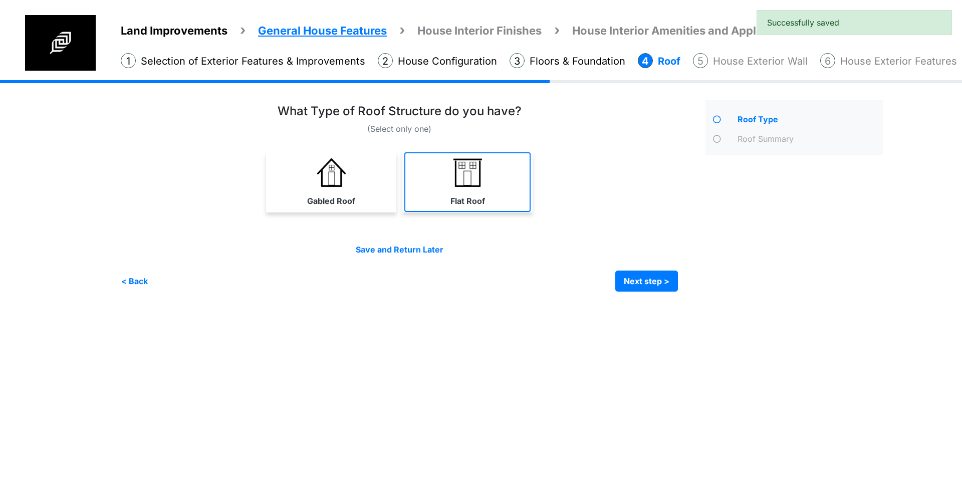
click at [494, 192] on link "Flat Roof" at bounding box center [467, 182] width 126 height 60
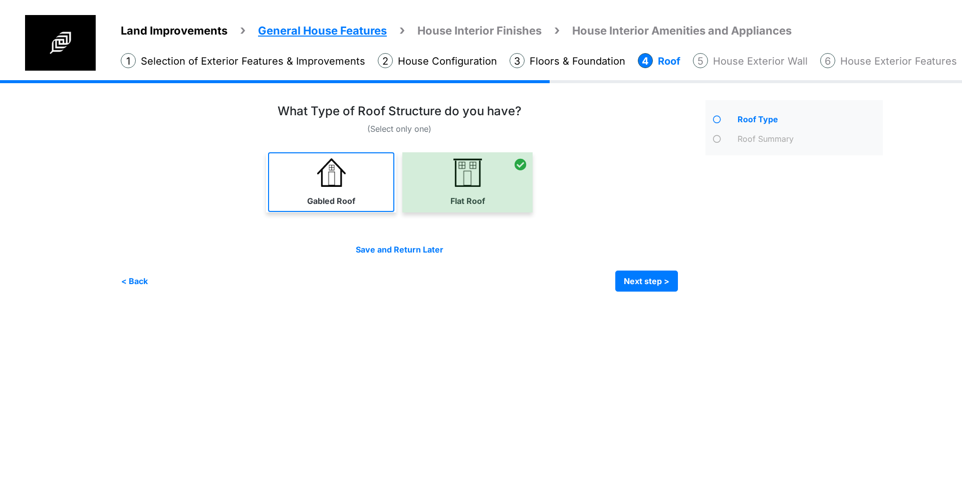
click at [296, 177] on link "Gabled Roof" at bounding box center [331, 182] width 126 height 60
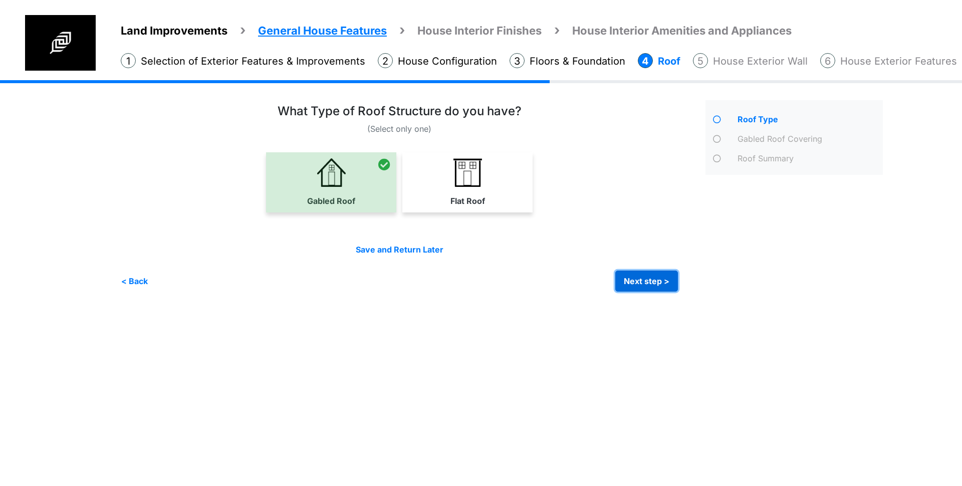
click at [661, 286] on button "Next step >" at bounding box center [646, 281] width 63 height 21
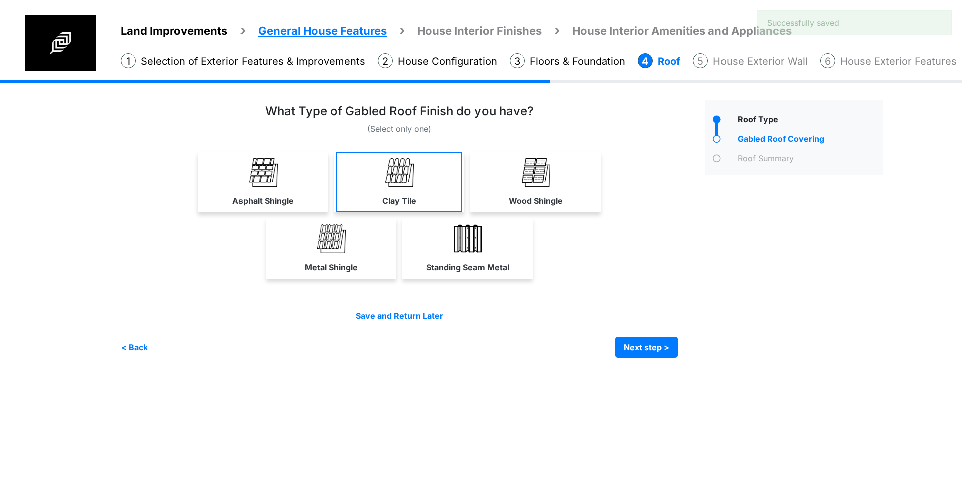
click at [415, 173] on link "Clay Tile" at bounding box center [399, 182] width 126 height 60
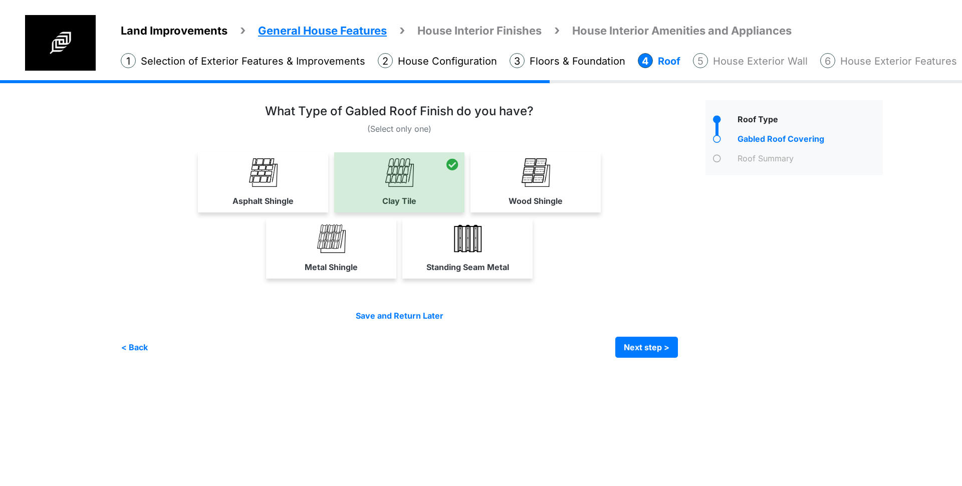
click at [528, 205] on label "Wood Shingle" at bounding box center [536, 201] width 54 height 12
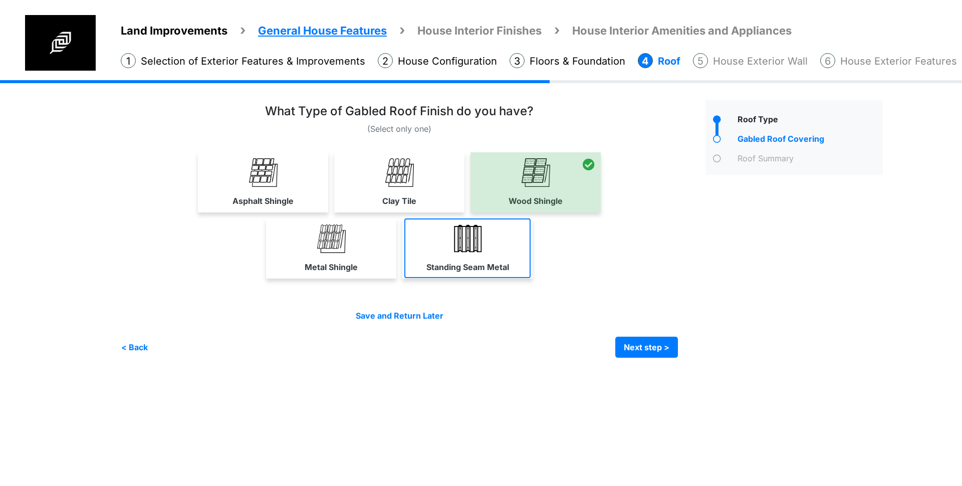
click at [477, 273] on link "Standing Seam Metal" at bounding box center [467, 248] width 126 height 60
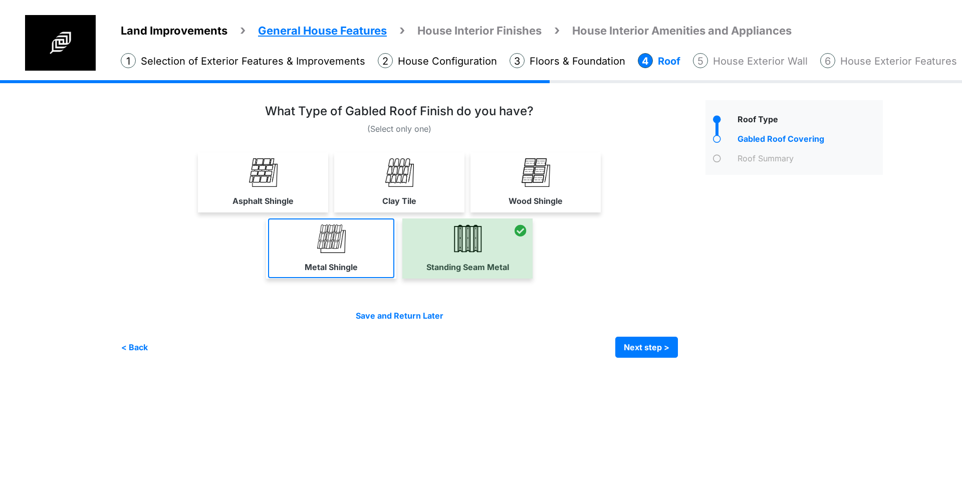
click at [346, 229] on link "Metal Shingle" at bounding box center [331, 248] width 126 height 60
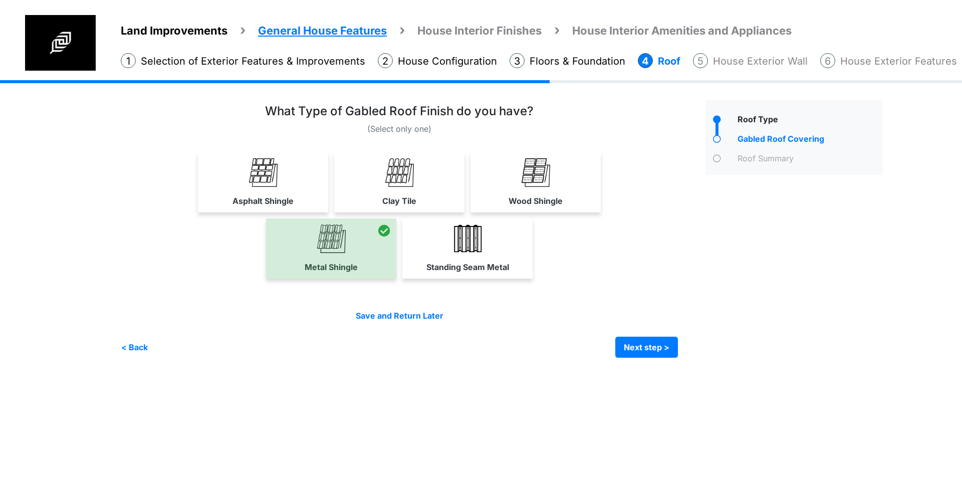
drag, startPoint x: 408, startPoint y: 177, endPoint x: 593, endPoint y: 219, distance: 189.3
click at [409, 177] on img at bounding box center [399, 172] width 29 height 29
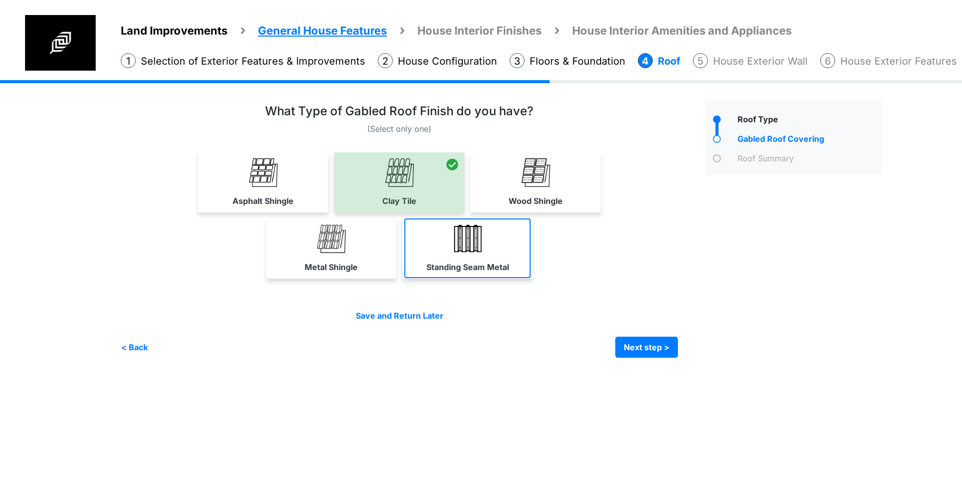
click at [480, 254] on link "Standing Seam Metal" at bounding box center [467, 248] width 126 height 60
select select "*"
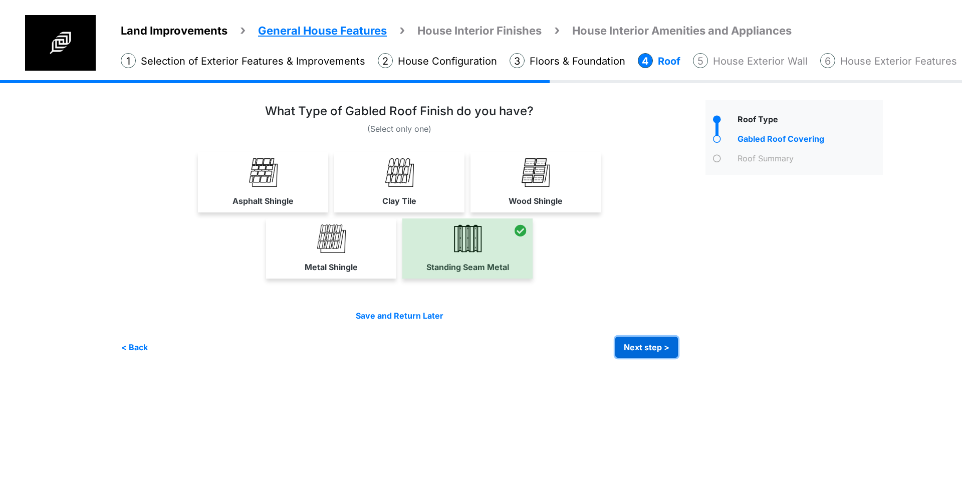
click at [669, 350] on button "Next step >" at bounding box center [646, 347] width 63 height 21
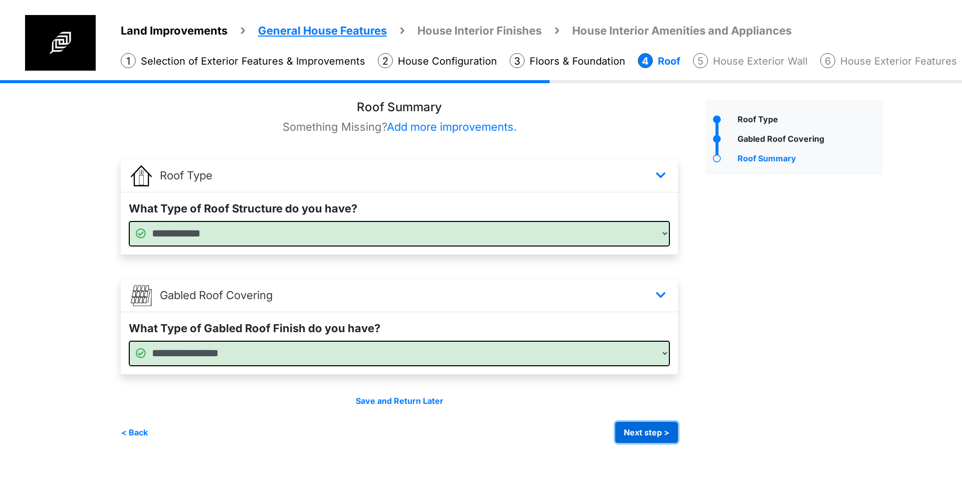
click at [632, 430] on button "Next step >" at bounding box center [646, 432] width 63 height 21
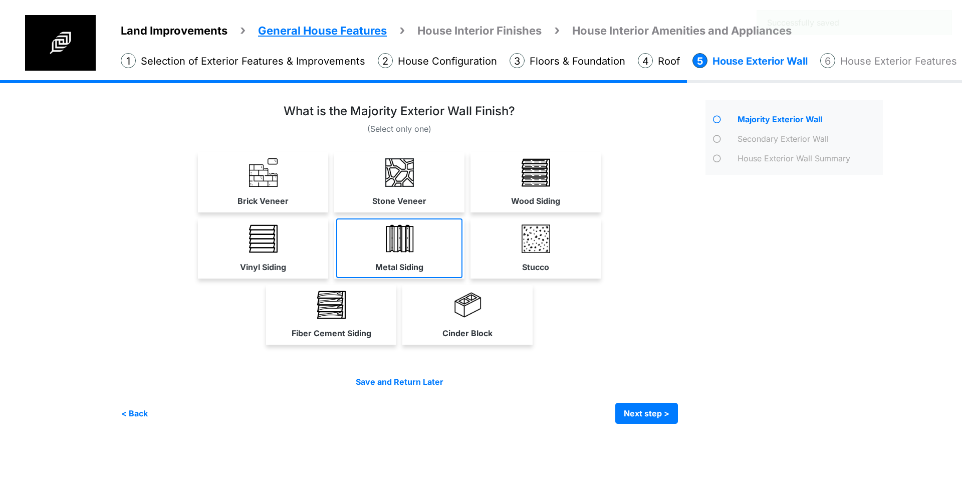
click at [402, 260] on link "Metal Siding" at bounding box center [399, 248] width 126 height 60
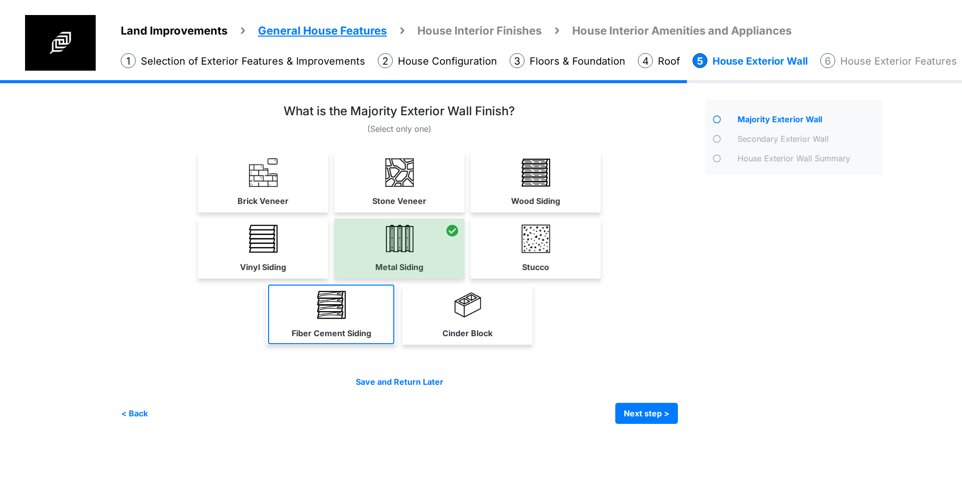
click at [275, 311] on link "Fiber Cement Siding" at bounding box center [331, 315] width 126 height 60
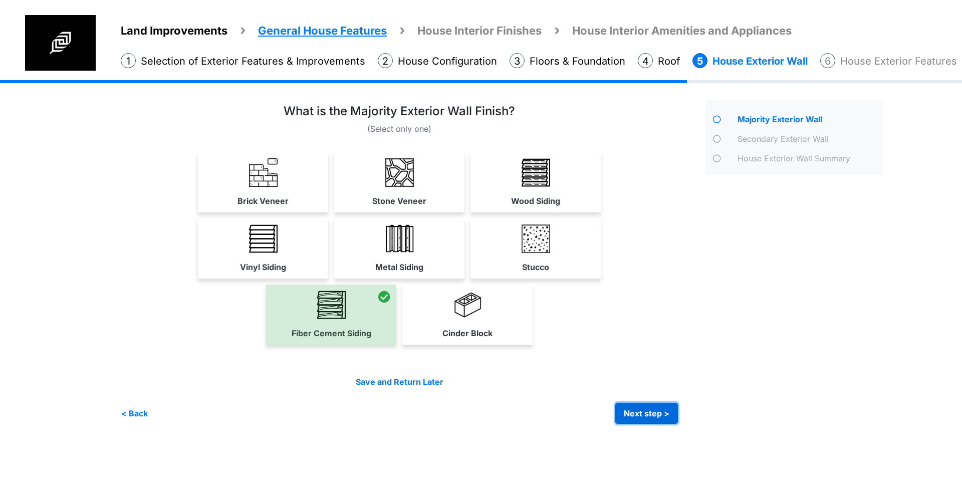
click at [668, 406] on button "Next step >" at bounding box center [646, 413] width 63 height 21
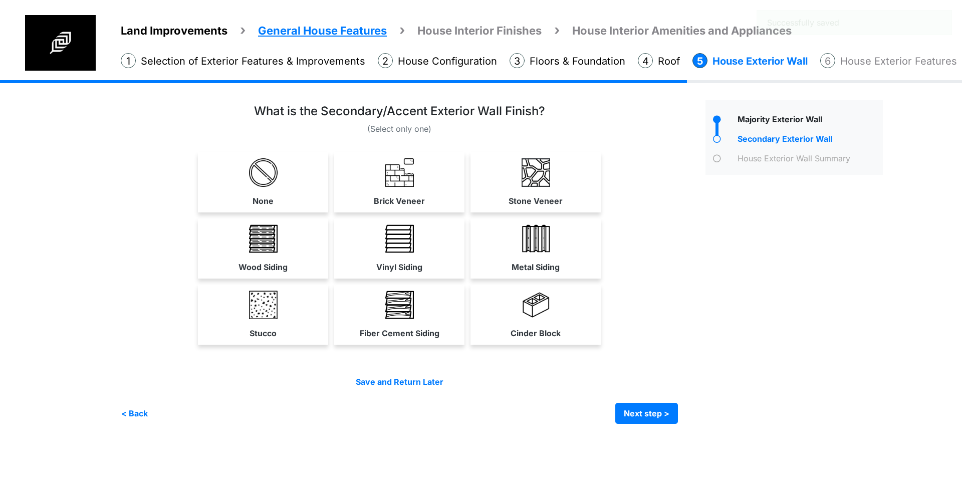
click at [534, 311] on img at bounding box center [536, 305] width 29 height 29
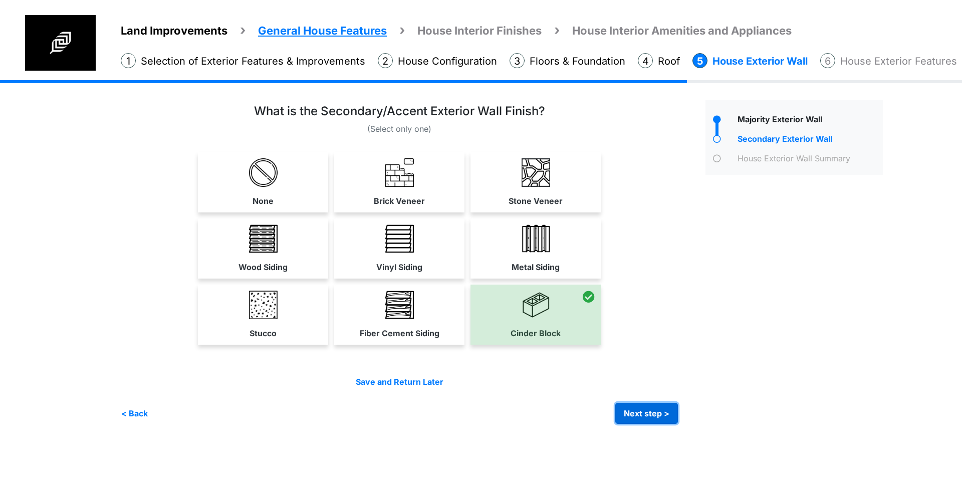
click at [648, 406] on button "Next step >" at bounding box center [646, 413] width 63 height 21
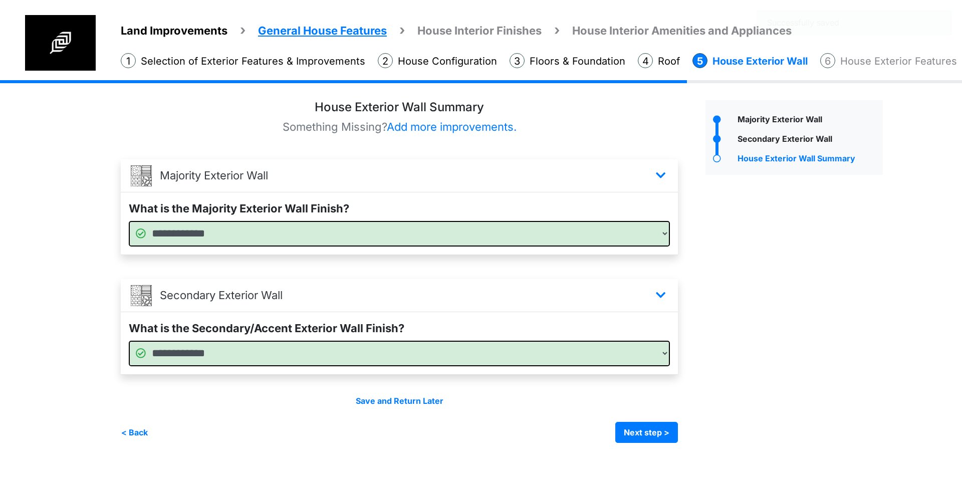
click at [648, 419] on div "Save and Return Later < Back Next step > Save and submit" at bounding box center [399, 419] width 557 height 48
click at [653, 428] on button "Next step >" at bounding box center [646, 432] width 63 height 21
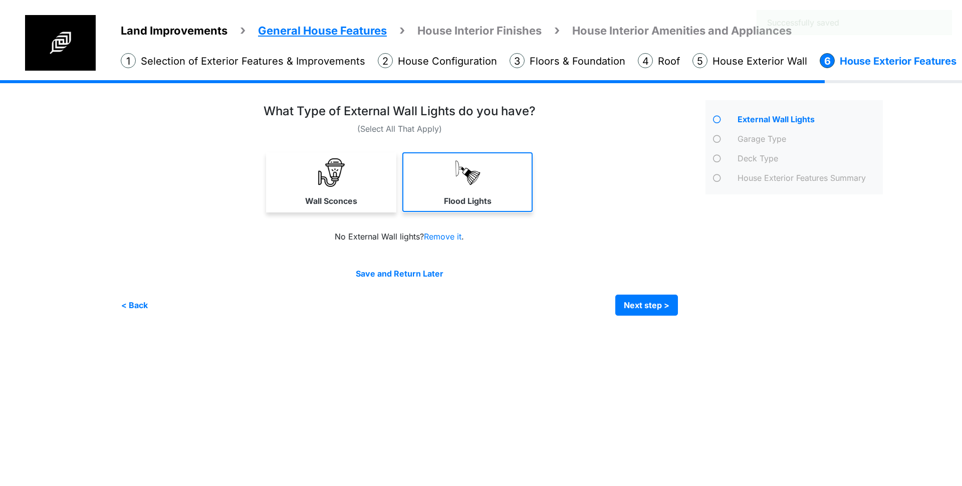
click at [437, 177] on link "Flood Lights" at bounding box center [467, 182] width 130 height 60
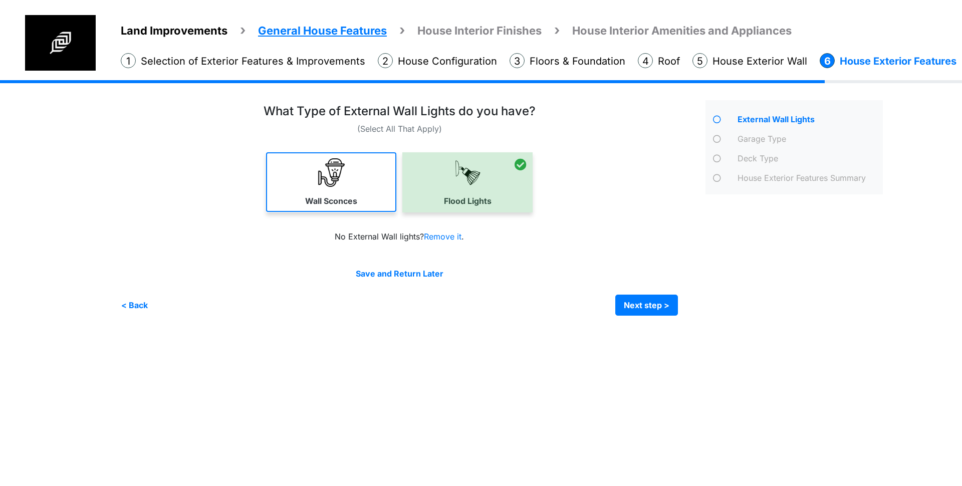
click at [363, 183] on link "Wall Sconces" at bounding box center [331, 182] width 130 height 60
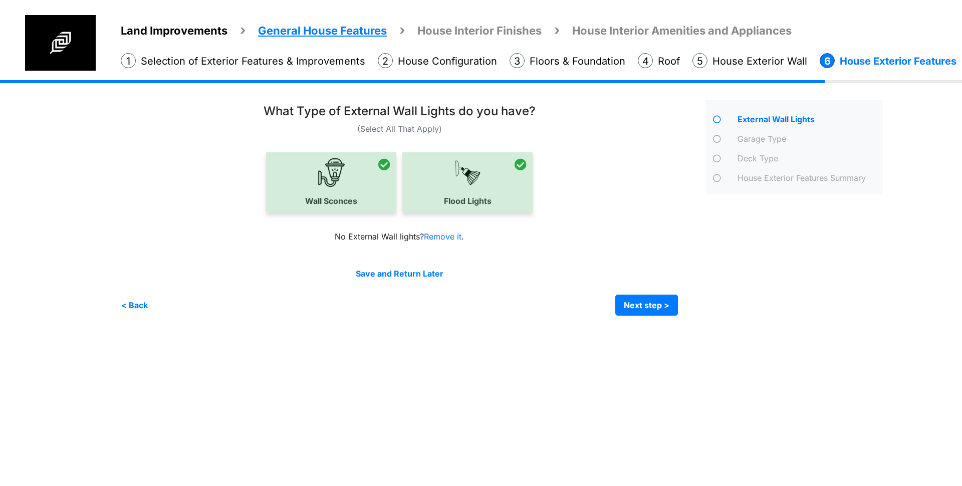
drag, startPoint x: 328, startPoint y: 182, endPoint x: 512, endPoint y: 191, distance: 184.6
click at [330, 182] on div at bounding box center [331, 182] width 130 height 60
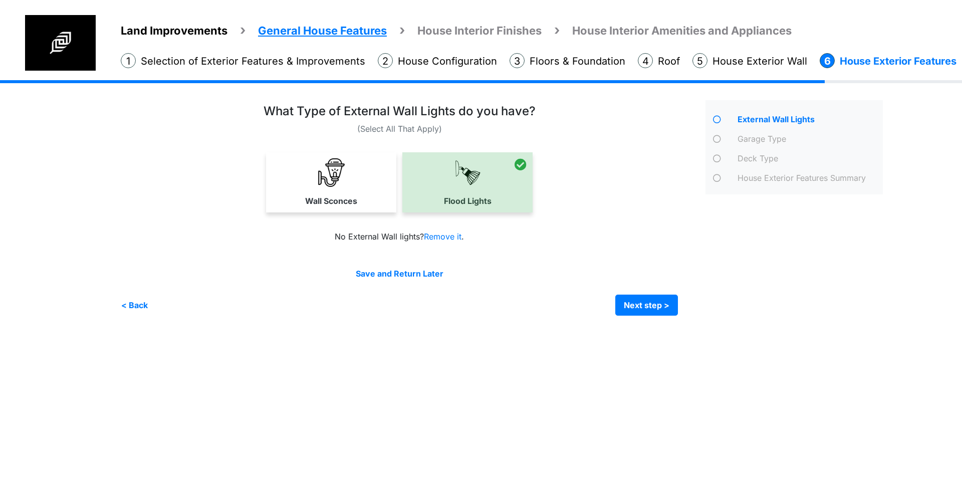
click at [513, 191] on div at bounding box center [467, 182] width 130 height 60
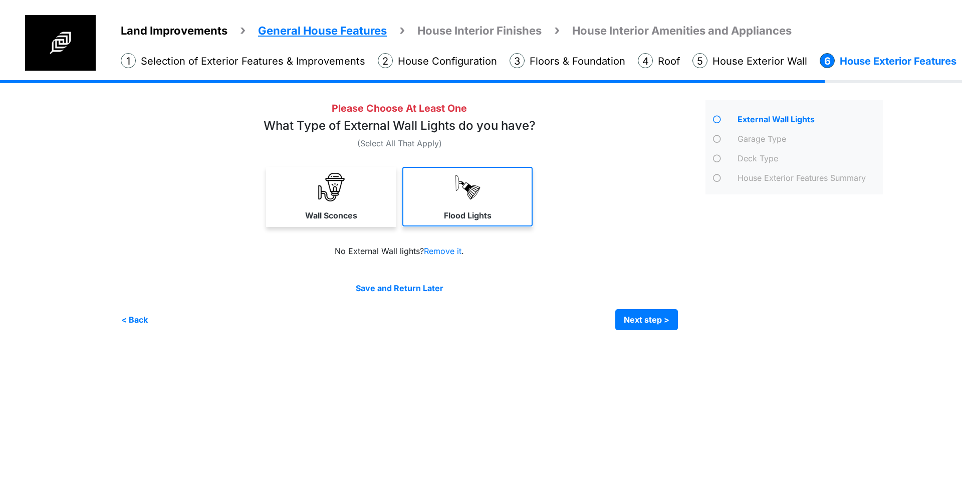
click at [488, 177] on link "Flood Lights" at bounding box center [467, 197] width 130 height 60
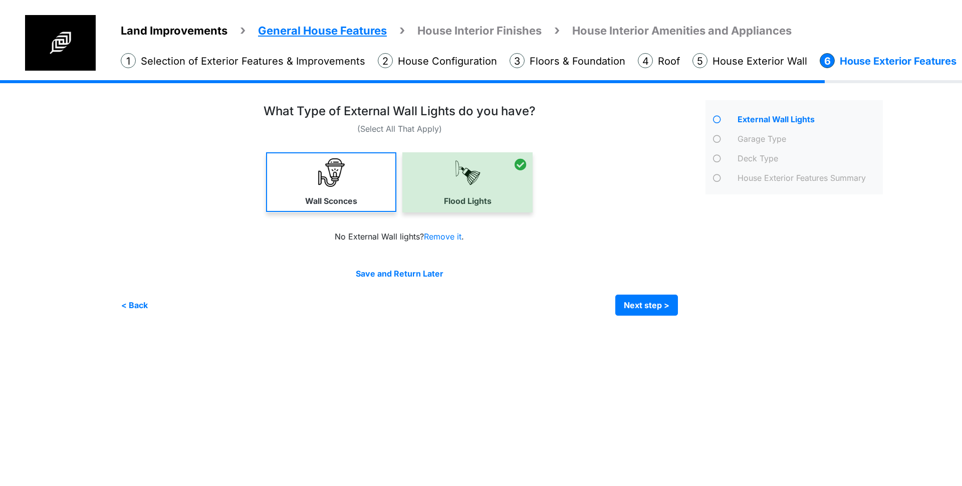
click at [371, 194] on link "Wall Sconces" at bounding box center [331, 182] width 130 height 60
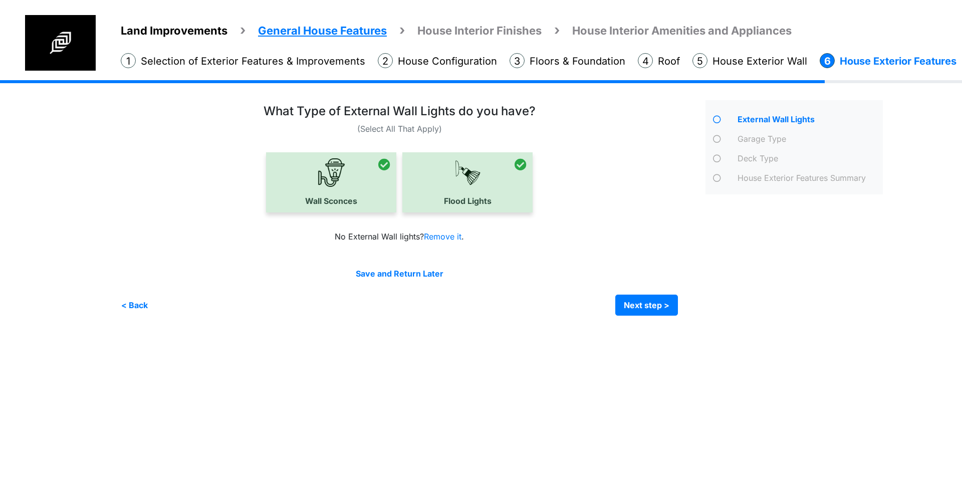
click at [521, 207] on div at bounding box center [467, 182] width 130 height 60
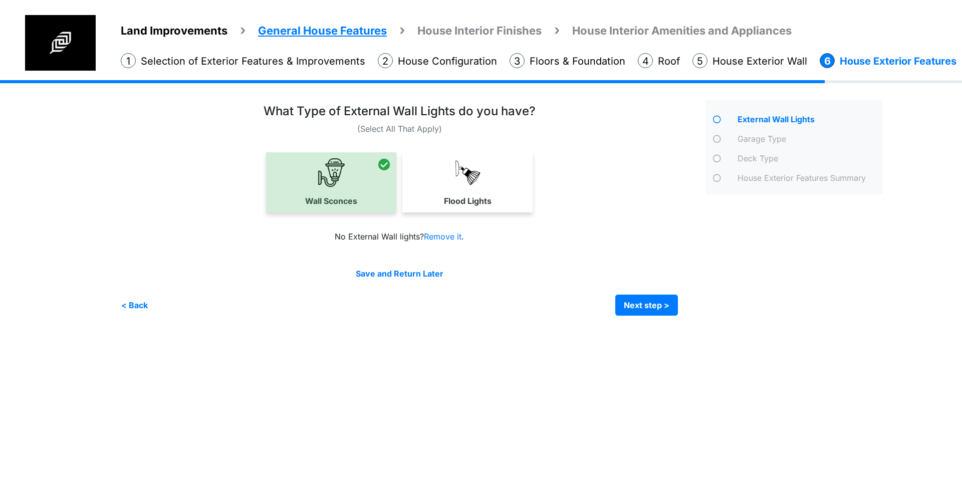
click at [412, 197] on link "Flood Lights" at bounding box center [467, 182] width 130 height 60
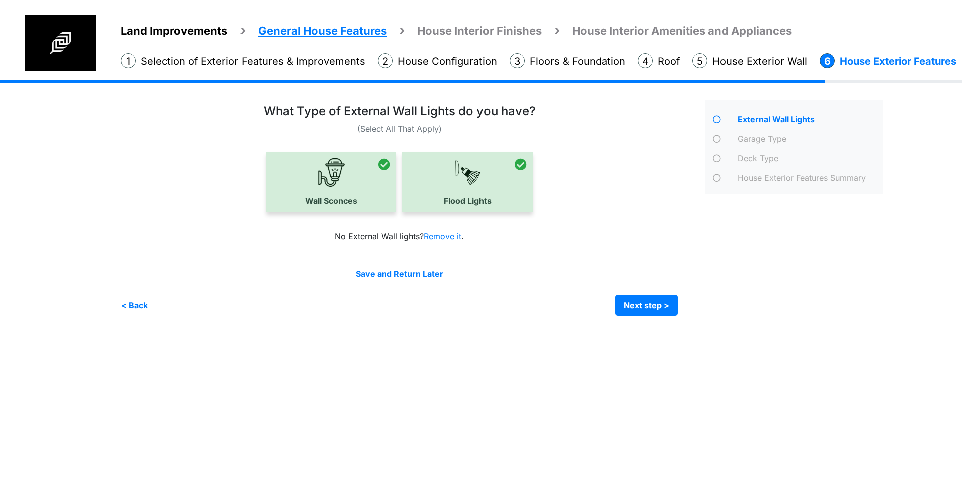
click at [344, 192] on div at bounding box center [331, 182] width 130 height 60
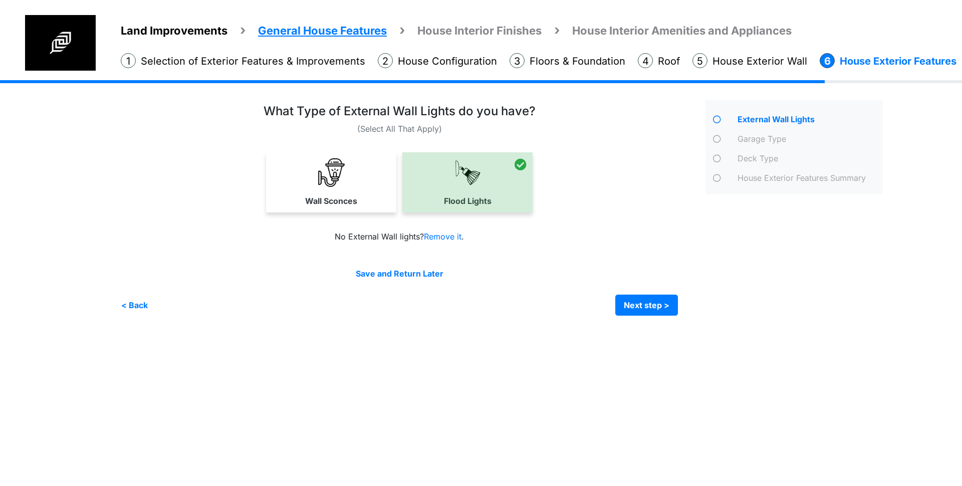
click at [486, 202] on div at bounding box center [467, 182] width 130 height 60
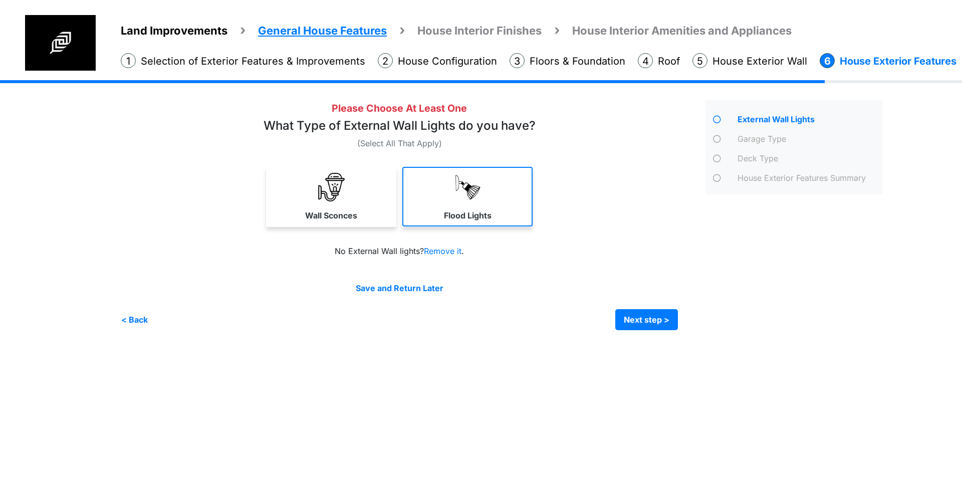
click at [426, 196] on link "Flood Lights" at bounding box center [467, 197] width 130 height 60
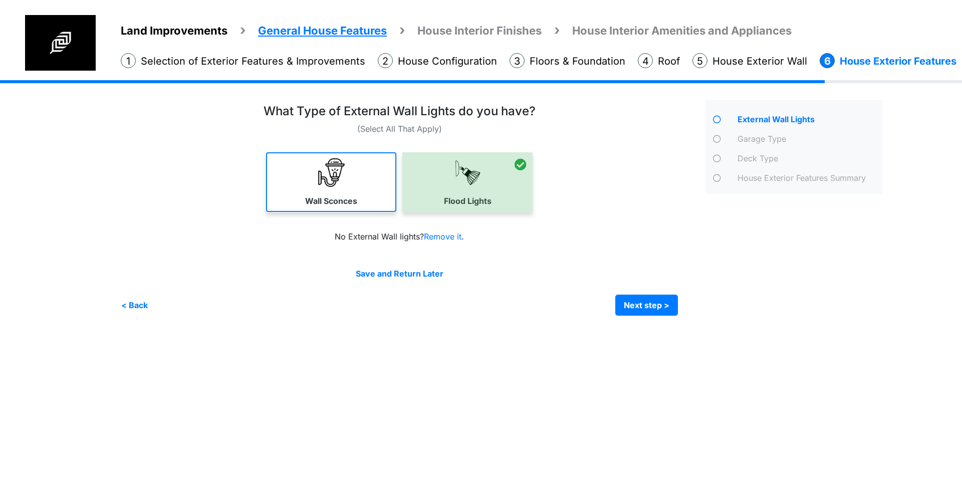
click at [354, 193] on link "Wall Sconces" at bounding box center [331, 182] width 130 height 60
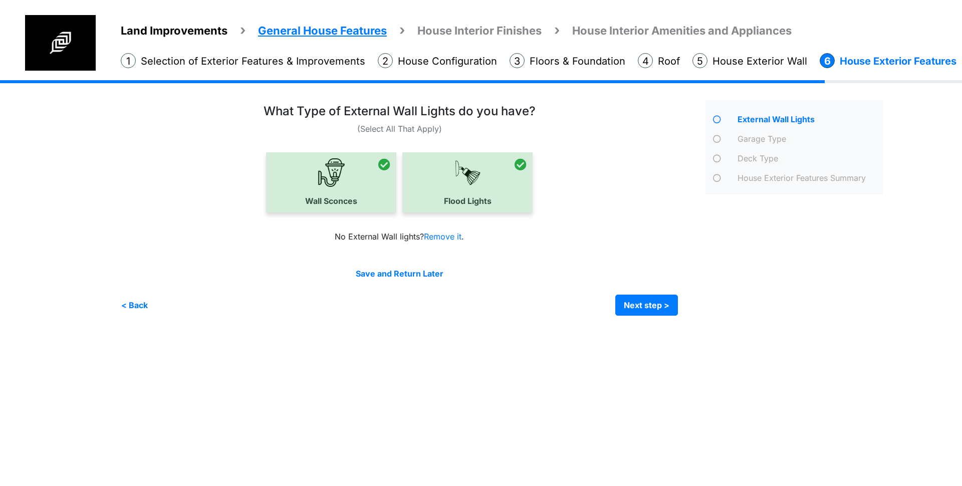
click at [670, 319] on div "Irrigation Flag pole" at bounding box center [506, 205] width 770 height 251
click at [660, 300] on button "Next step >" at bounding box center [646, 305] width 63 height 21
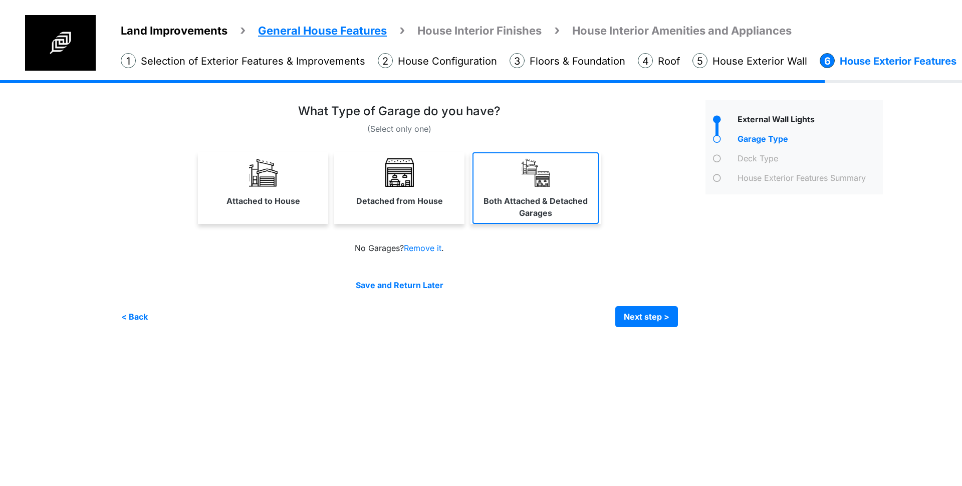
click at [556, 182] on link "Both Attached & Detached Garages" at bounding box center [536, 188] width 126 height 72
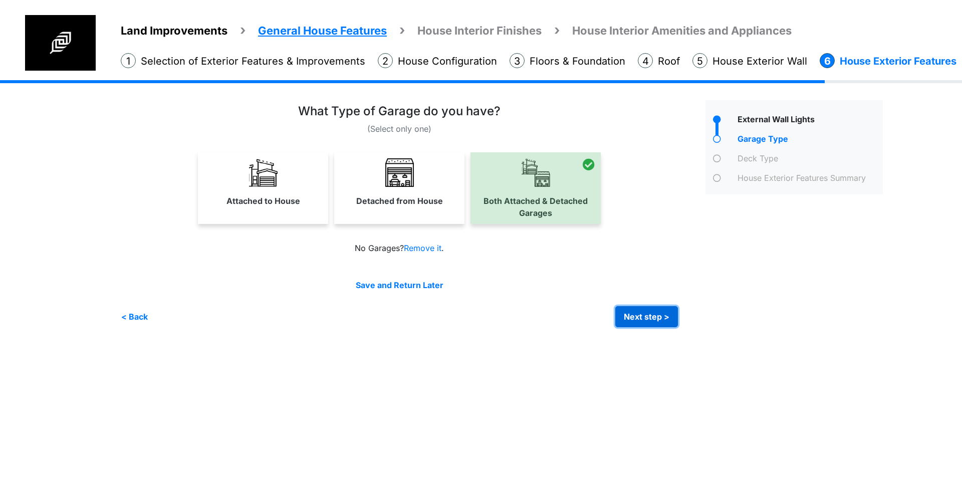
click at [653, 320] on button "Next step >" at bounding box center [646, 316] width 63 height 21
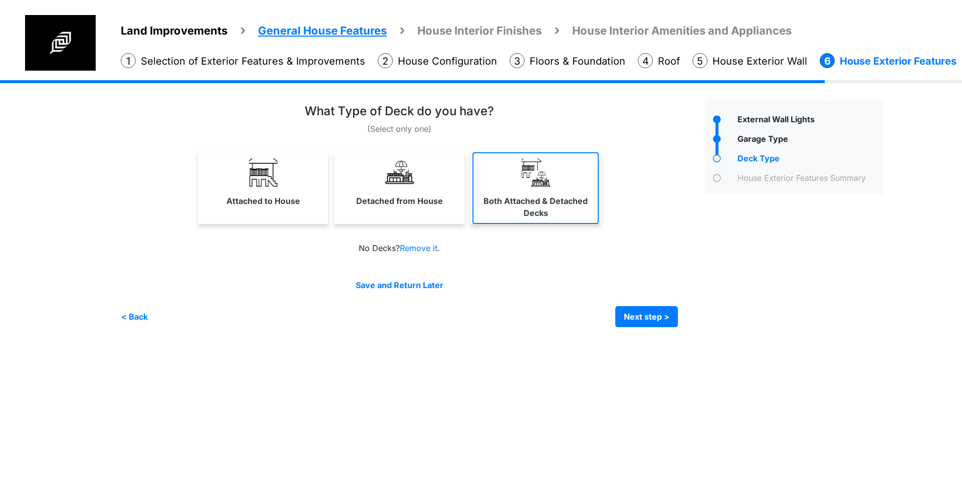
click at [556, 184] on link "Both Attached & Detached Decks" at bounding box center [536, 188] width 126 height 72
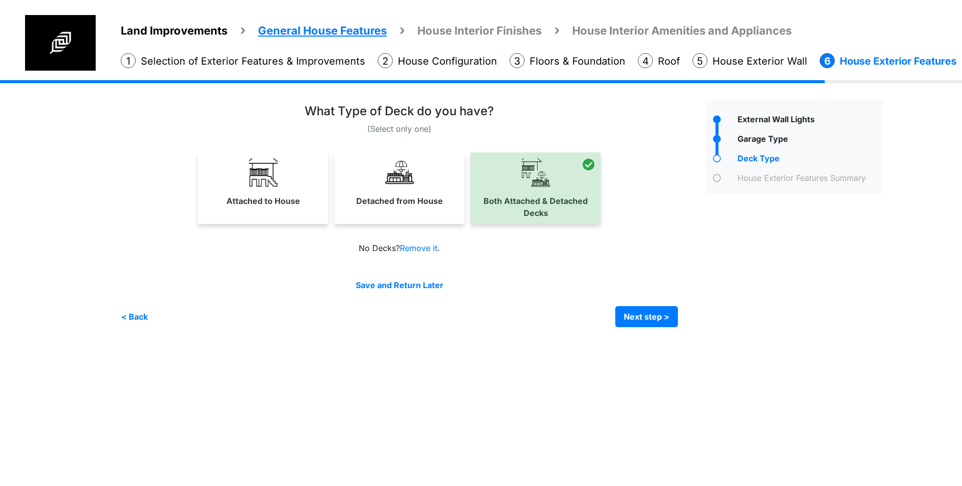
drag, startPoint x: 529, startPoint y: 185, endPoint x: 583, endPoint y: 185, distance: 53.6
click at [530, 185] on div at bounding box center [536, 188] width 130 height 72
click at [355, 186] on link "Detached from House" at bounding box center [399, 182] width 126 height 60
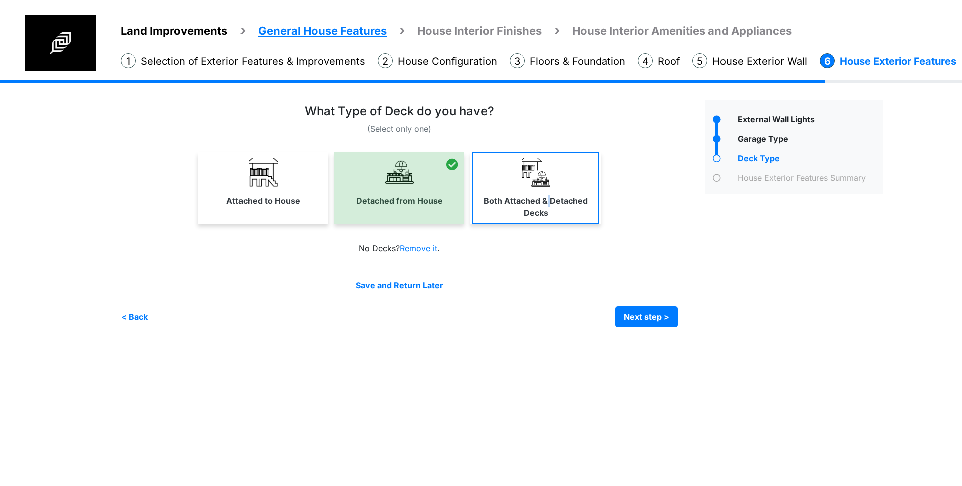
click at [549, 196] on label "Both Attached & Detached Decks" at bounding box center [536, 207] width 124 height 24
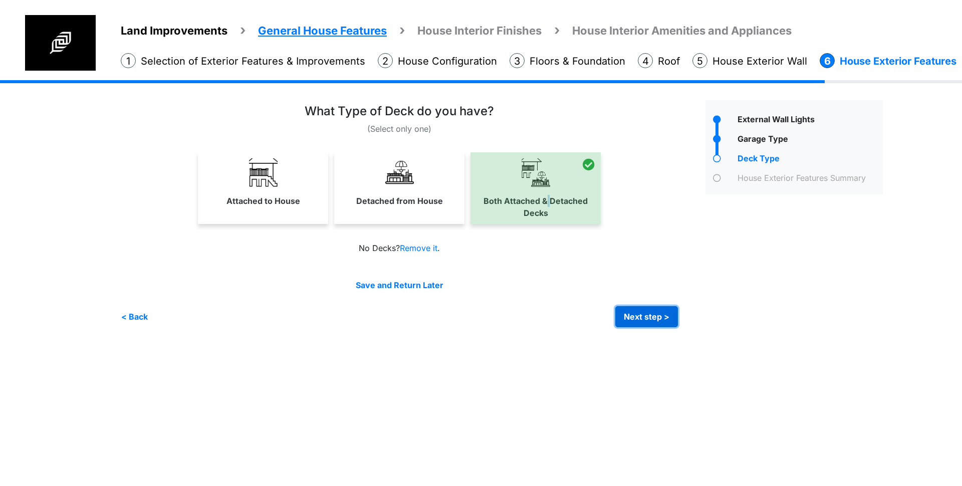
click at [666, 325] on button "Next step >" at bounding box center [646, 316] width 63 height 21
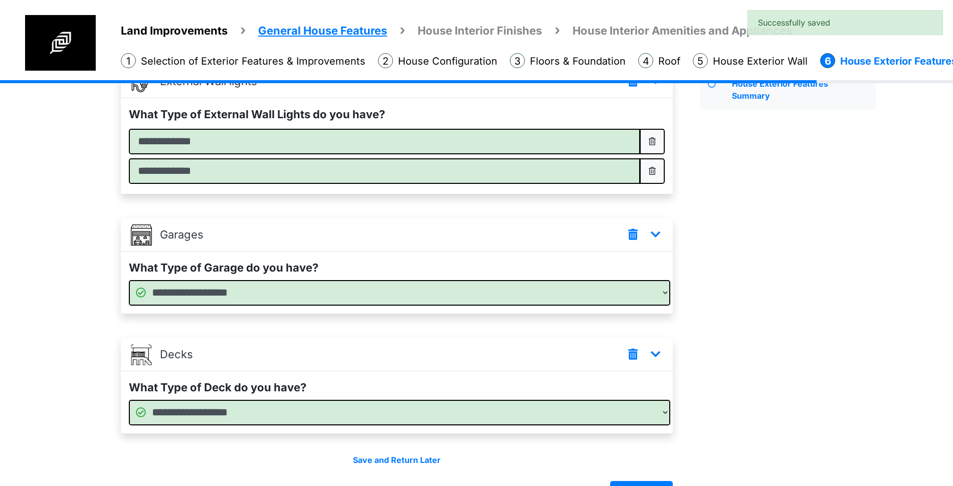
scroll to position [125, 0]
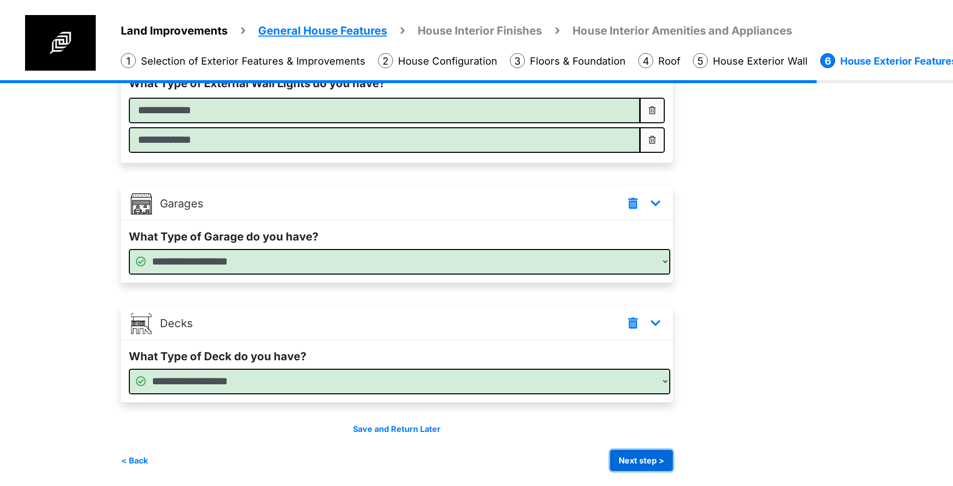
click at [643, 460] on button "Next step >" at bounding box center [641, 460] width 63 height 21
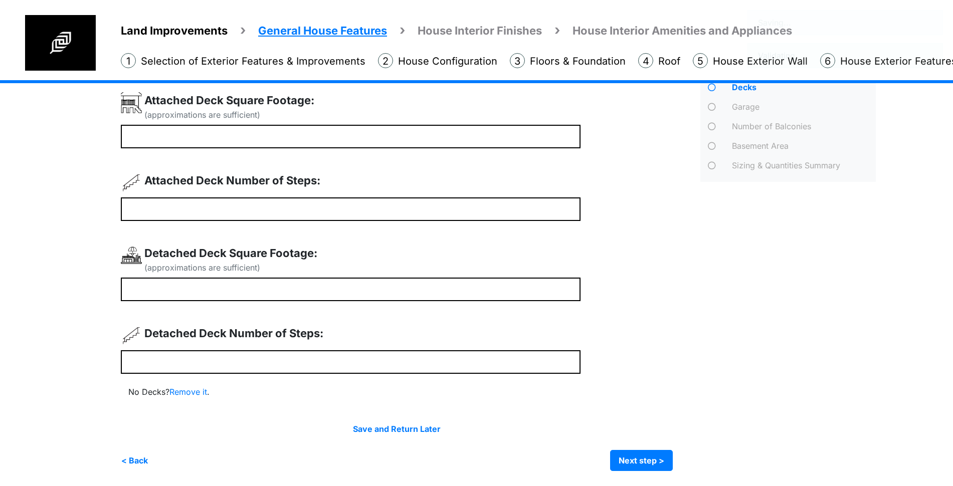
scroll to position [0, 0]
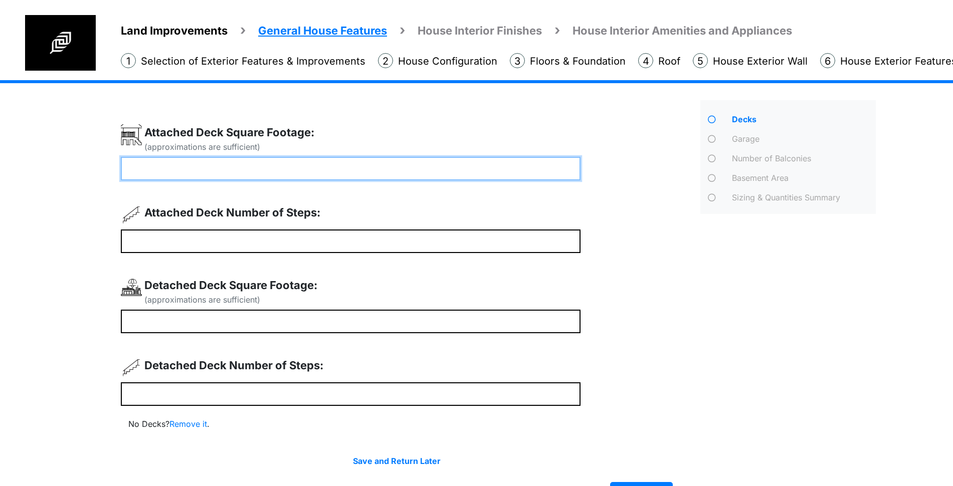
click at [325, 174] on input "number" at bounding box center [351, 169] width 460 height 24
click at [289, 170] on input "number" at bounding box center [351, 169] width 460 height 24
type input "*"
type input "***"
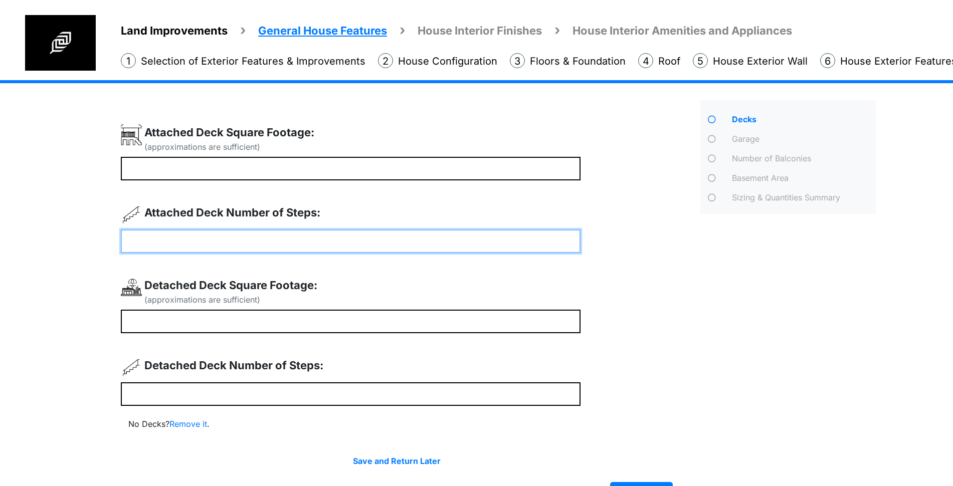
type input "*"
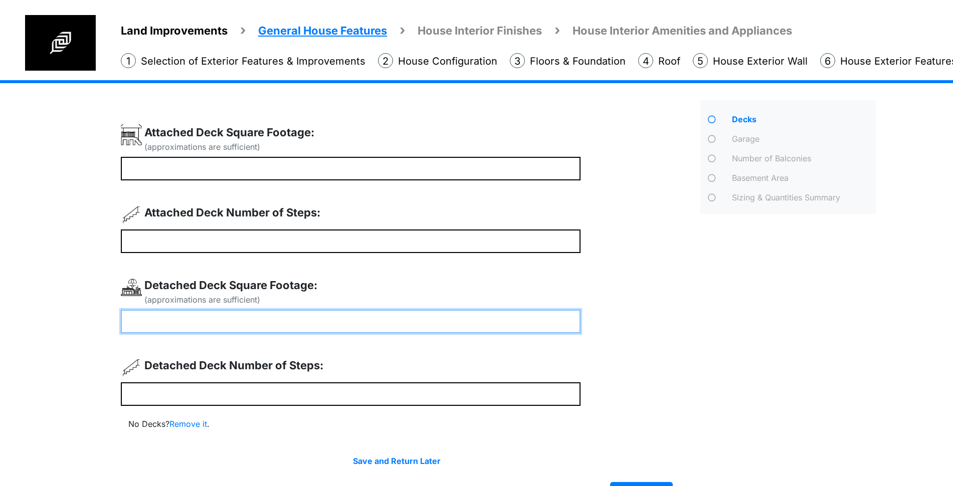
type input "***"
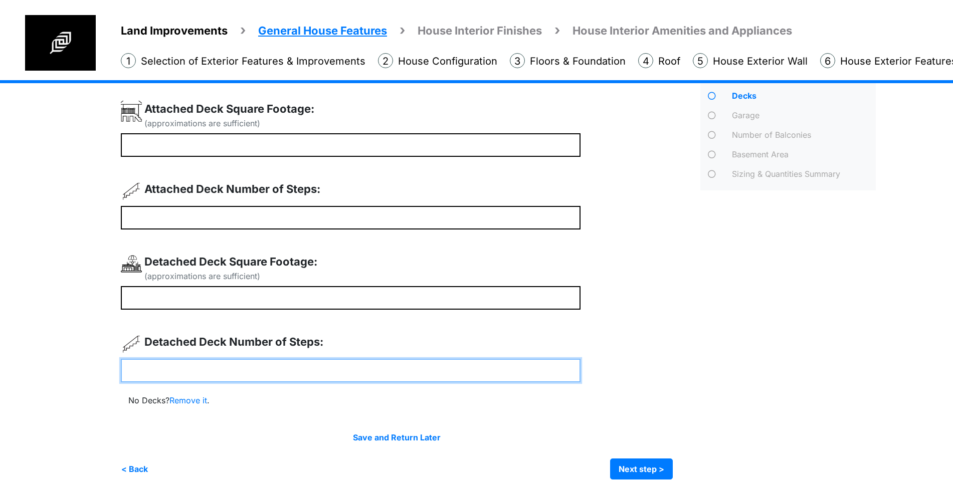
scroll to position [32, 0]
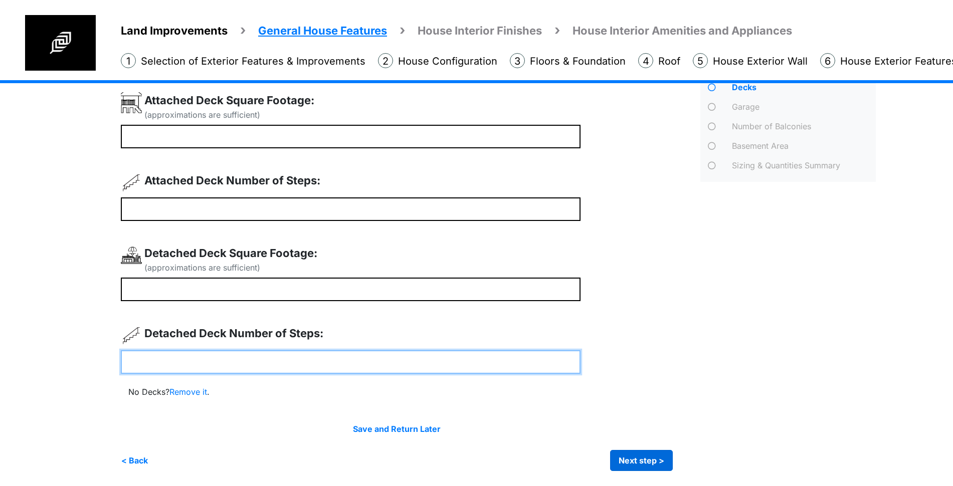
type input "*"
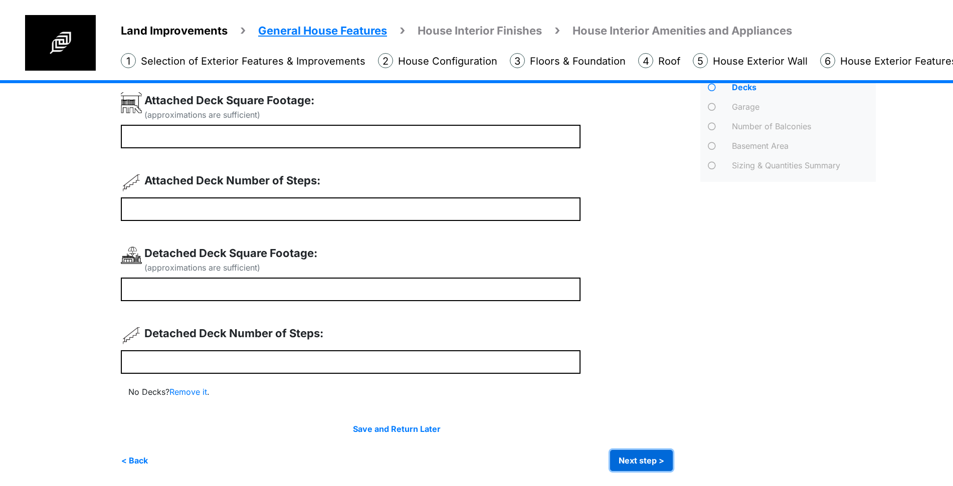
click at [655, 450] on button "Next step >" at bounding box center [641, 460] width 63 height 21
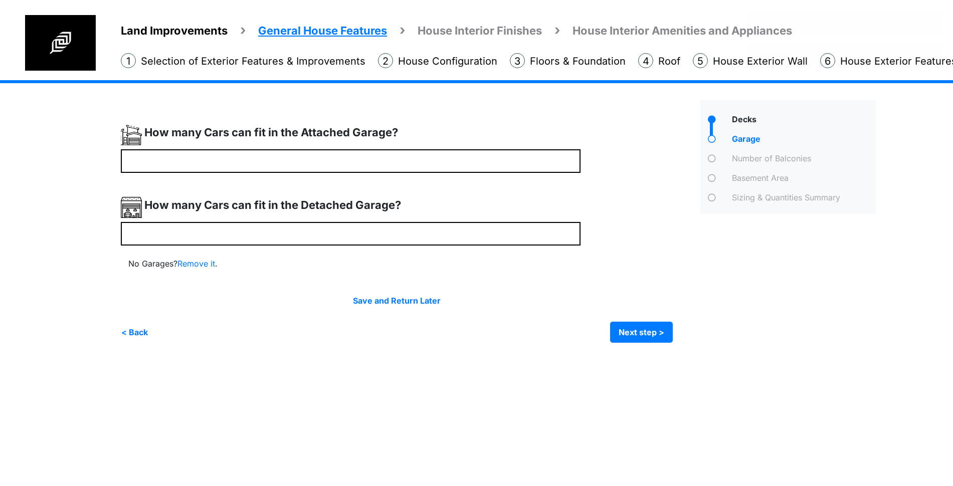
scroll to position [0, 0]
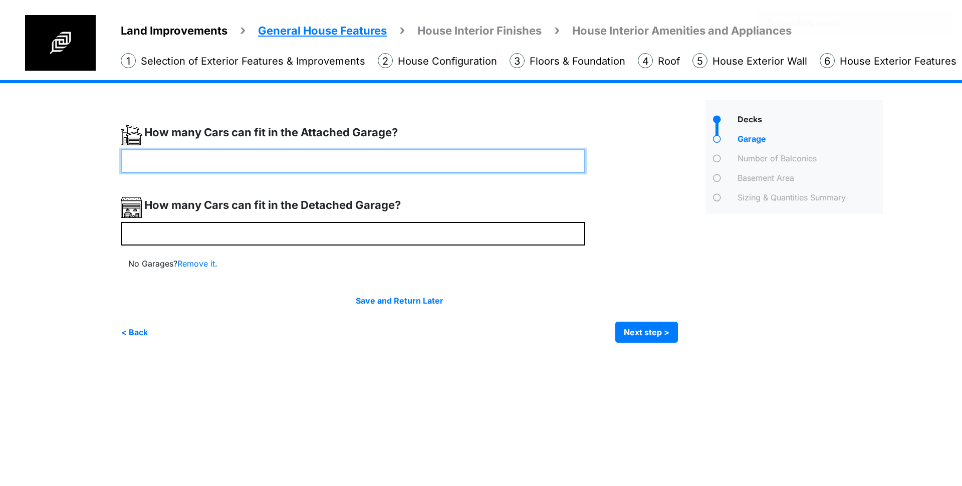
click at [357, 167] on input "number" at bounding box center [353, 161] width 465 height 24
type input "*"
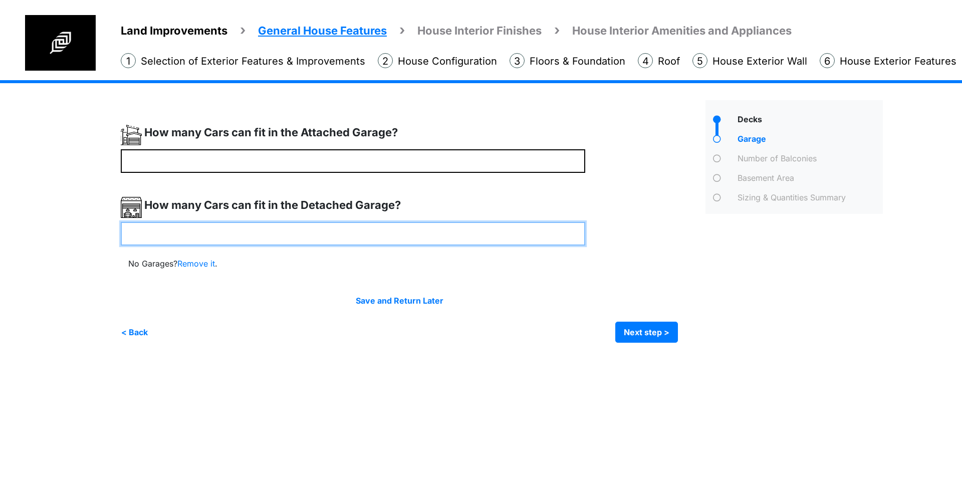
drag, startPoint x: 321, startPoint y: 229, endPoint x: 336, endPoint y: 236, distance: 16.4
click at [321, 231] on input "number" at bounding box center [353, 234] width 465 height 24
type input "*"
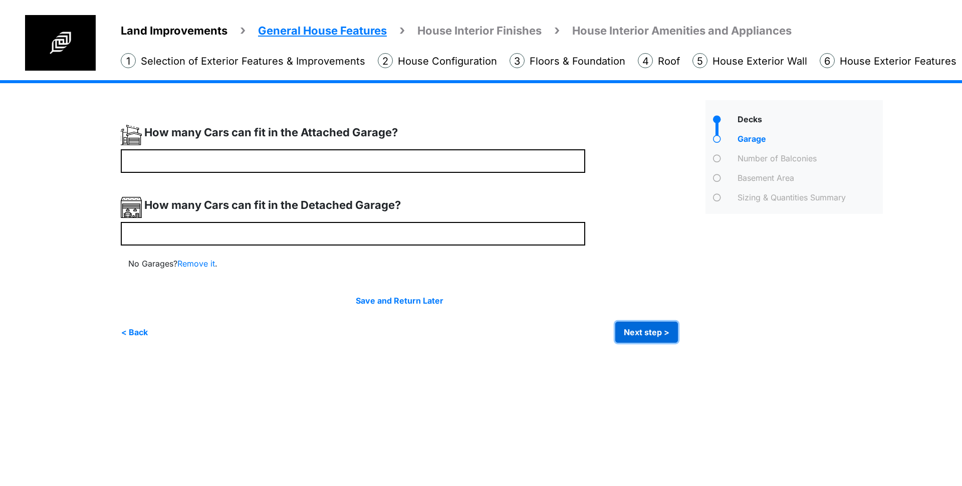
click at [644, 331] on button "Next step >" at bounding box center [646, 332] width 63 height 21
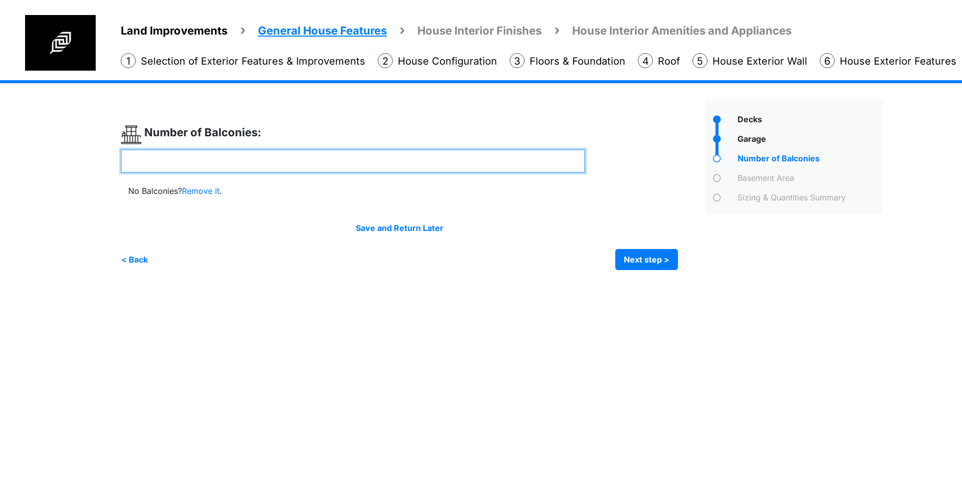
click at [432, 162] on input "number" at bounding box center [353, 161] width 465 height 24
type input "*"
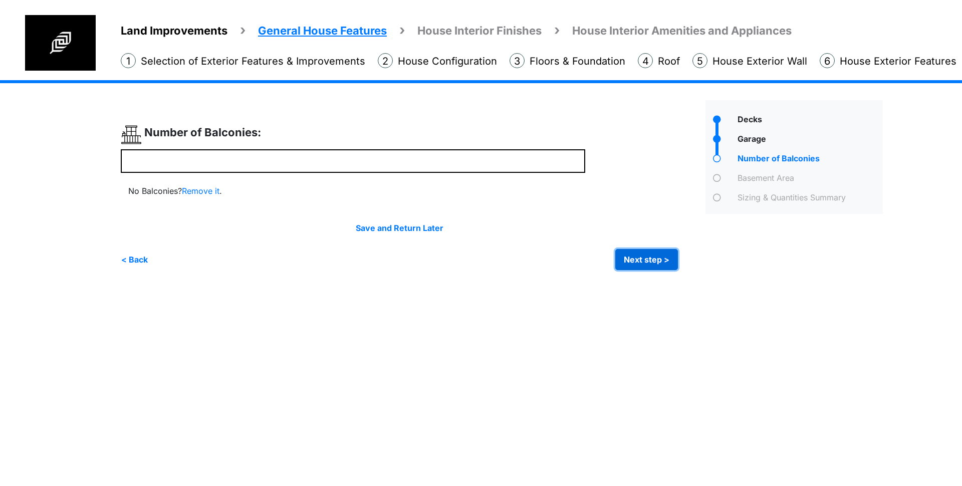
click at [669, 267] on button "Next step >" at bounding box center [646, 259] width 63 height 21
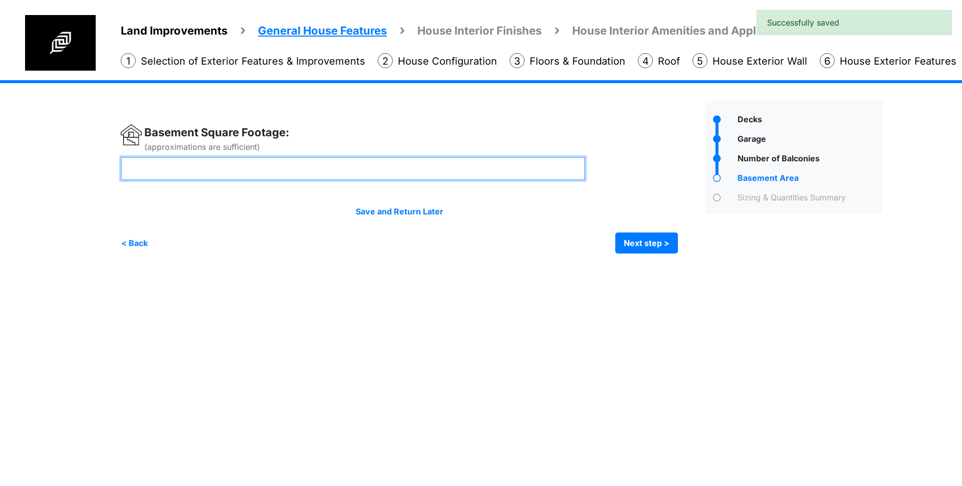
click at [432, 166] on input "number" at bounding box center [353, 169] width 465 height 24
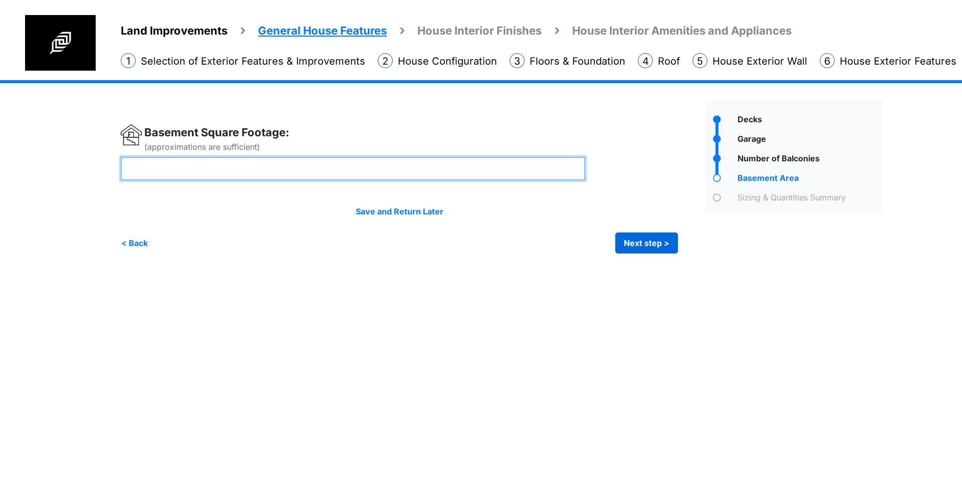
type input "***"
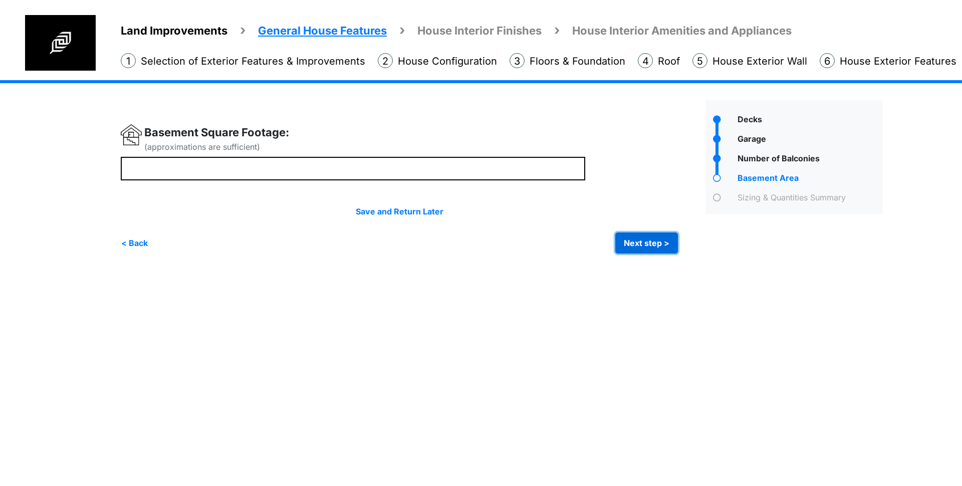
click at [640, 248] on button "Next step >" at bounding box center [646, 243] width 63 height 21
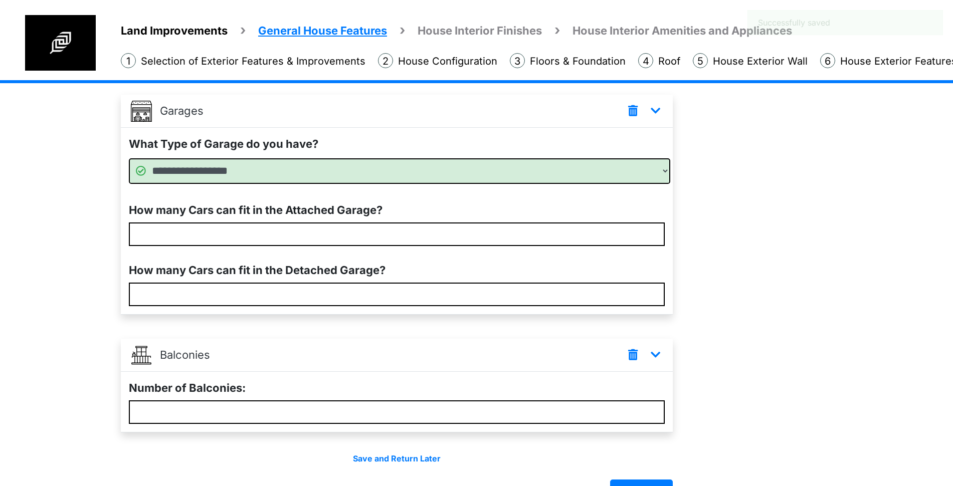
scroll to position [576, 0]
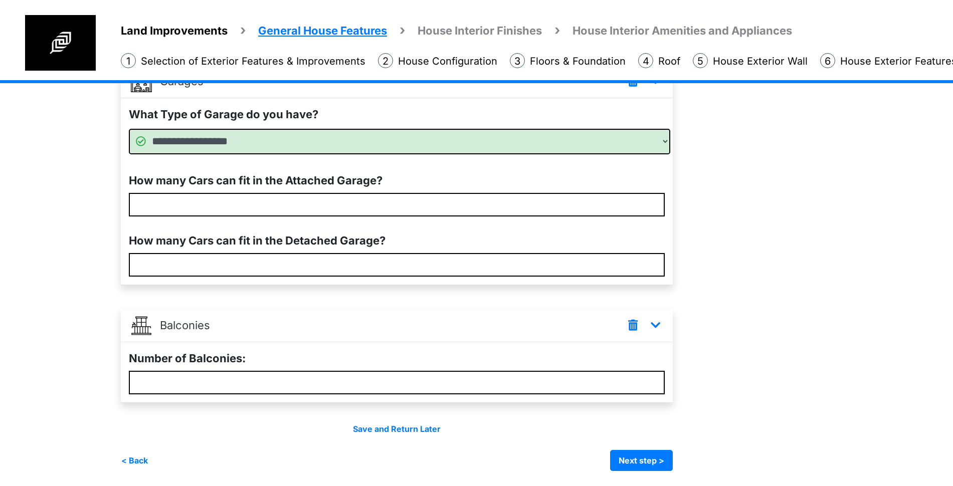
click at [667, 448] on div "Save and Return Later < Back Next step > Save and submit" at bounding box center [397, 447] width 552 height 48
click at [660, 460] on button "Next step >" at bounding box center [641, 460] width 63 height 21
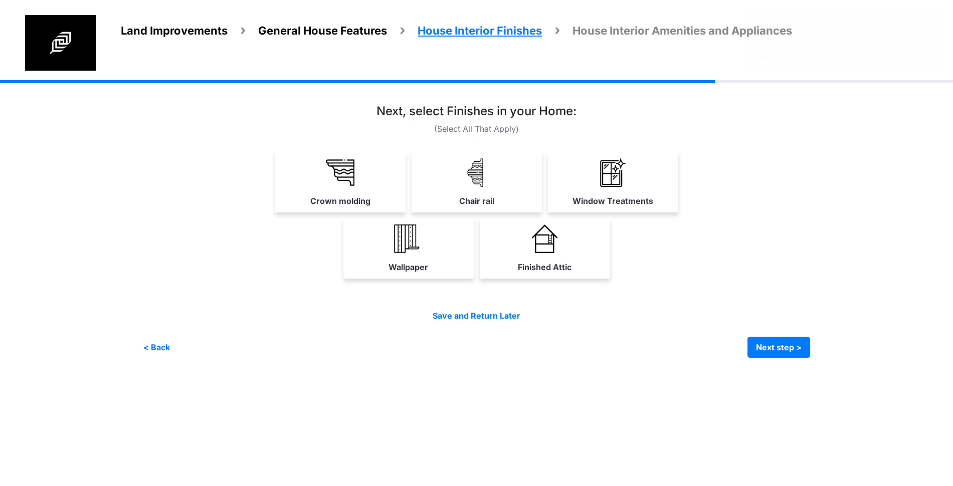
scroll to position [0, 0]
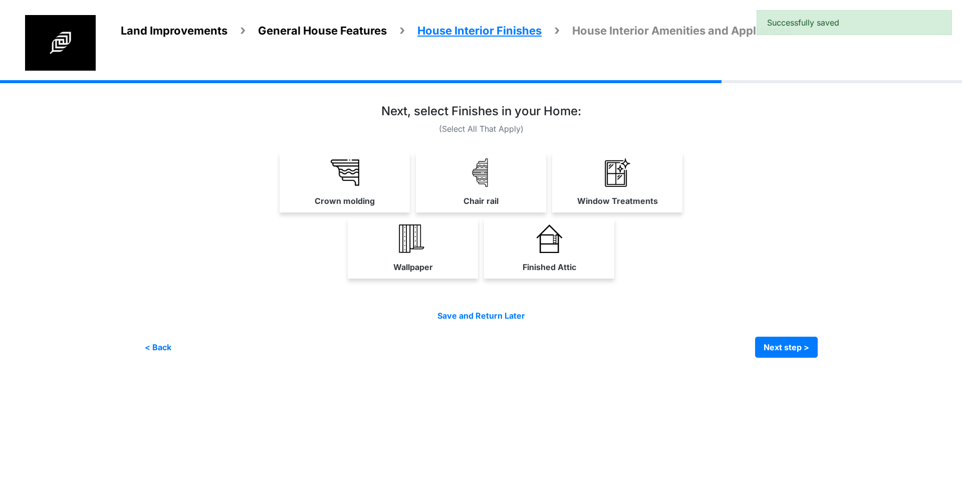
click at [459, 198] on link "Chair rail" at bounding box center [481, 182] width 130 height 60
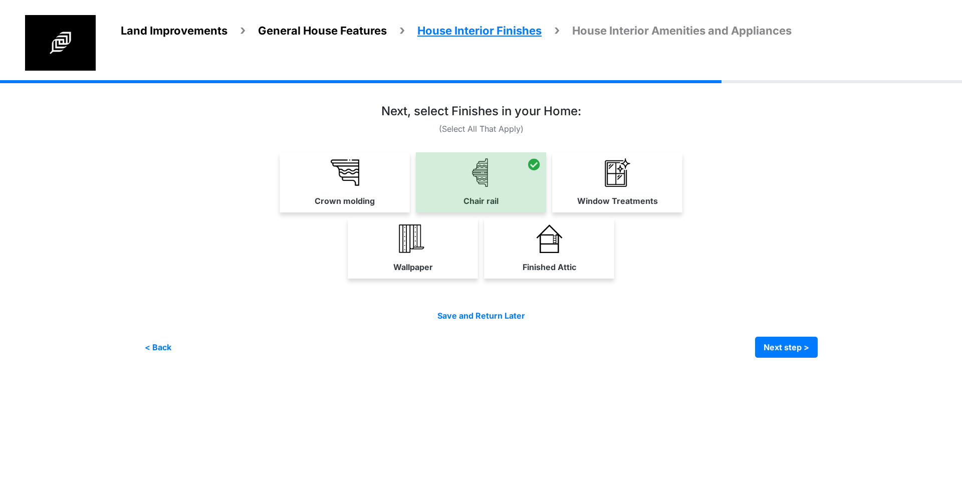
click at [530, 198] on div at bounding box center [481, 182] width 130 height 60
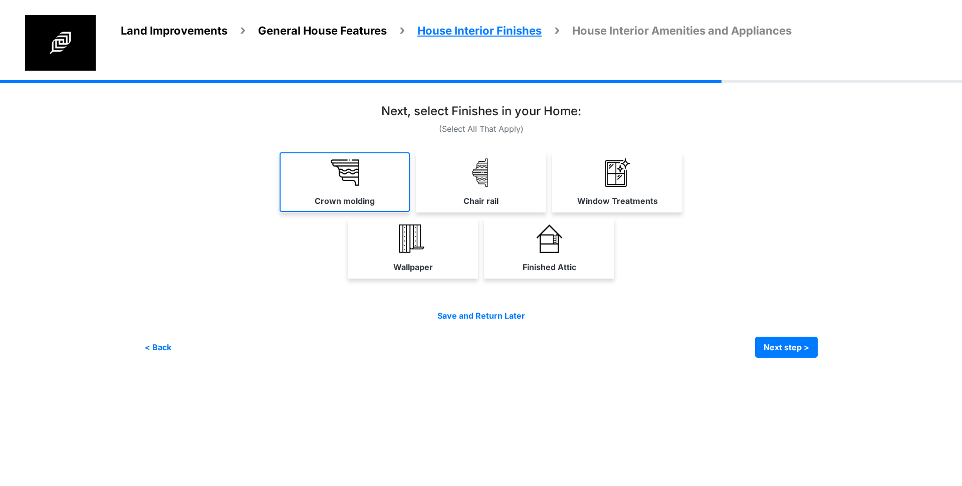
click at [378, 197] on link "Crown molding" at bounding box center [345, 182] width 130 height 60
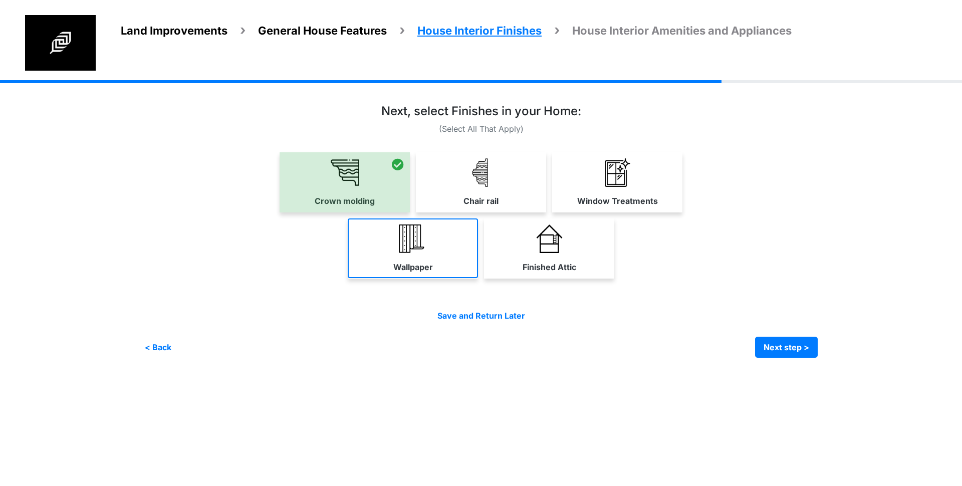
click at [423, 247] on img at bounding box center [413, 239] width 29 height 29
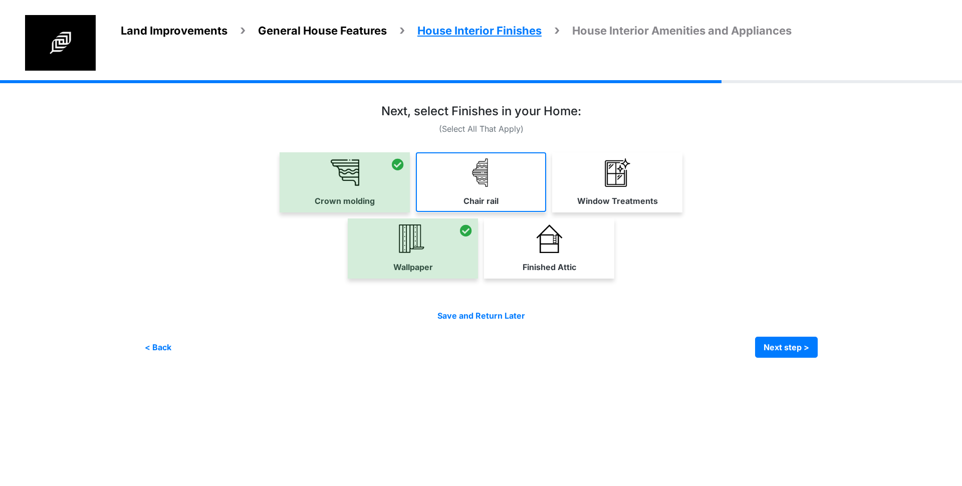
click at [491, 179] on img at bounding box center [481, 172] width 29 height 29
click at [558, 249] on img at bounding box center [549, 239] width 29 height 29
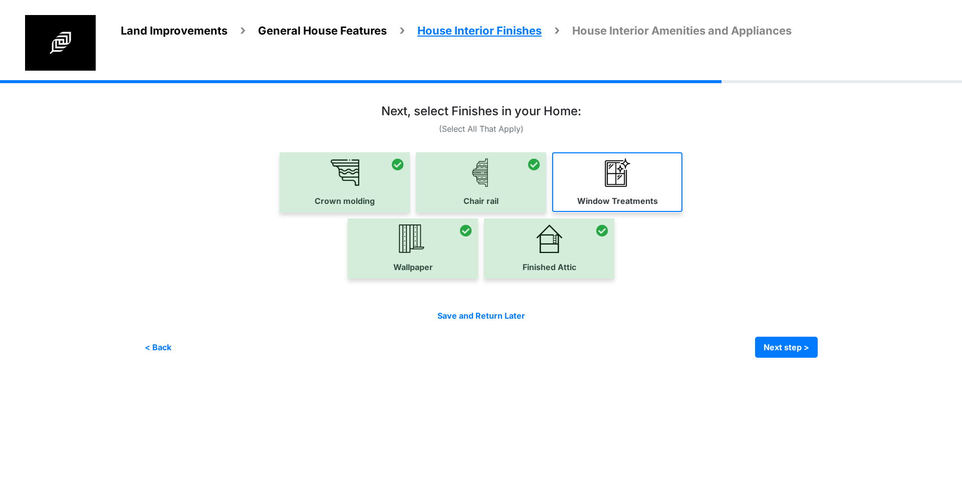
click at [599, 200] on label "Window Treatments" at bounding box center [617, 201] width 81 height 12
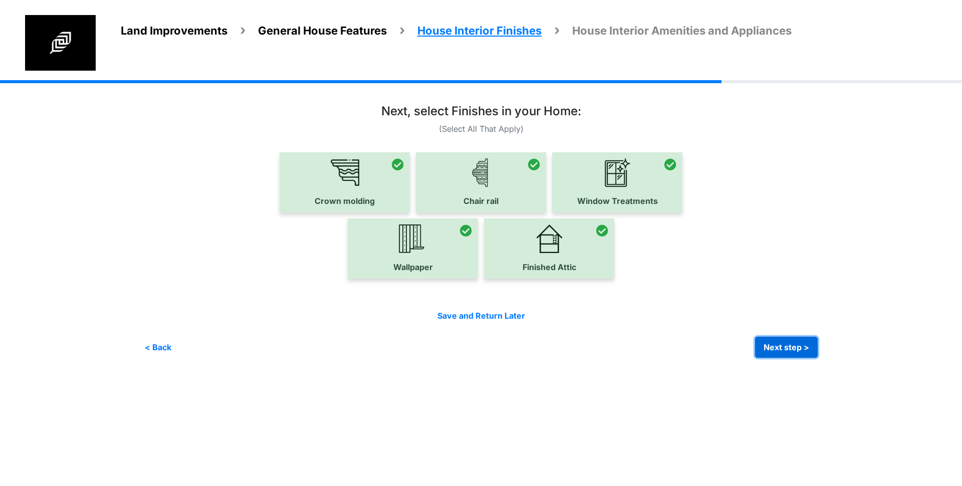
click at [785, 350] on button "Next step >" at bounding box center [786, 347] width 63 height 21
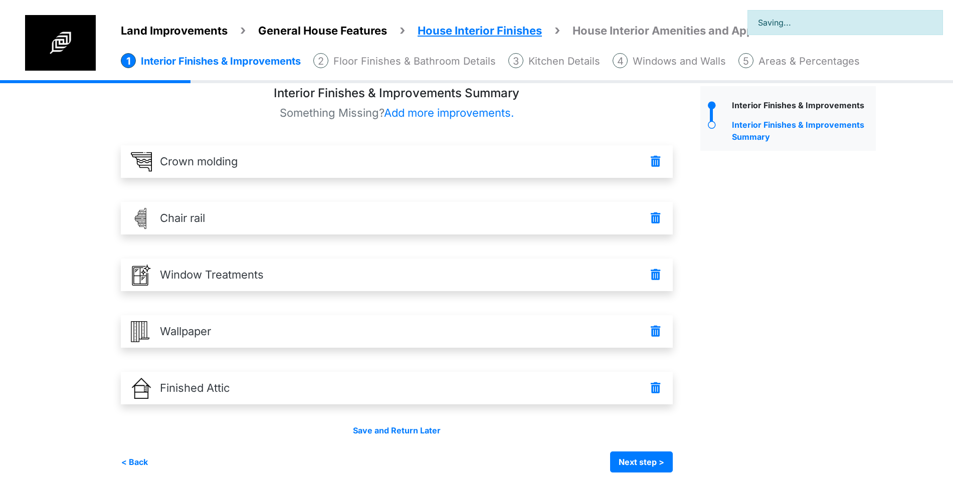
scroll to position [16, 0]
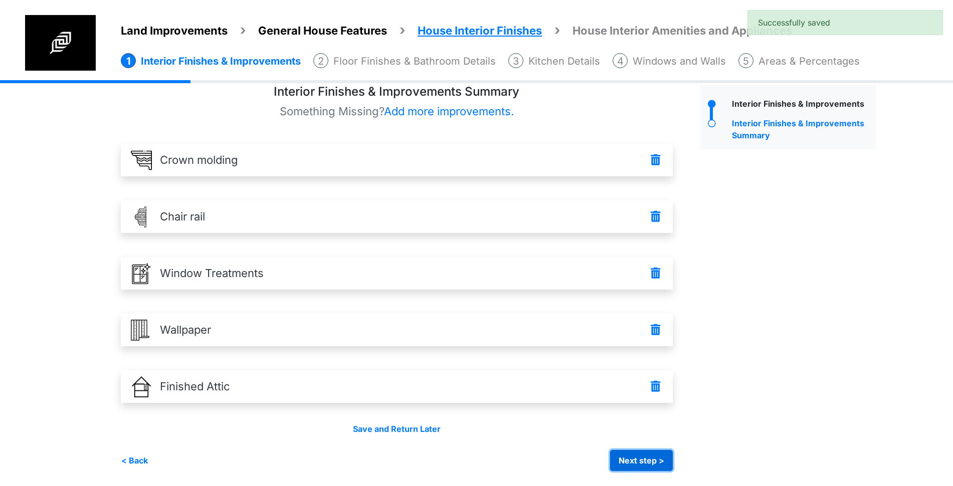
click at [655, 460] on button "Next step >" at bounding box center [641, 460] width 63 height 21
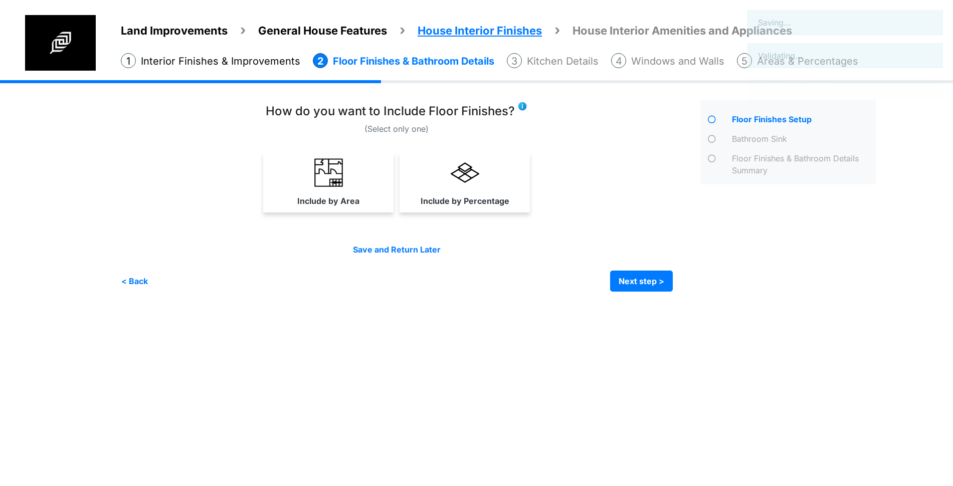
scroll to position [0, 0]
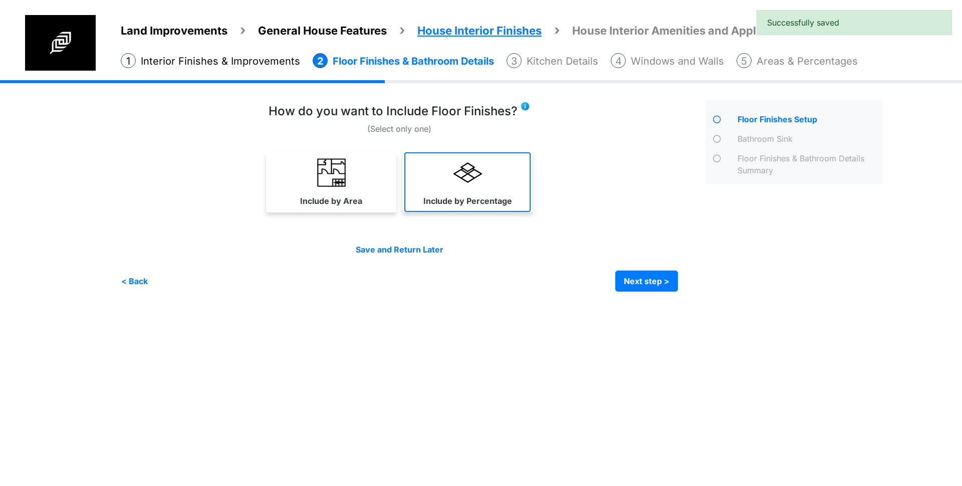
click at [483, 188] on link "Include by Percentage" at bounding box center [467, 182] width 126 height 60
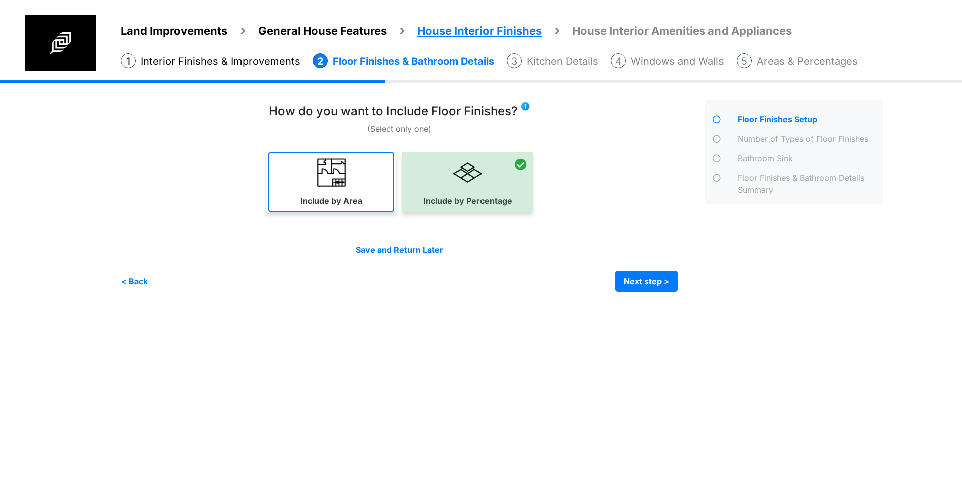
click at [373, 177] on link "Include by Area" at bounding box center [331, 182] width 126 height 60
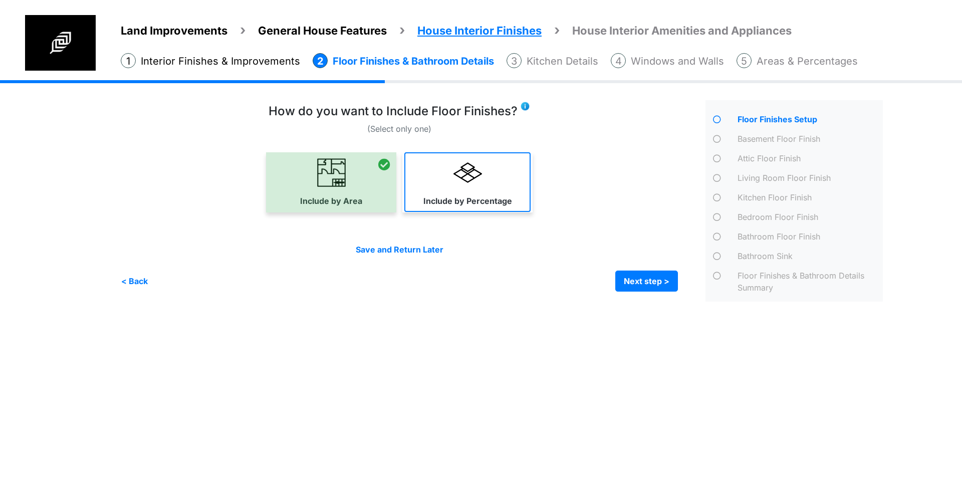
click at [460, 186] on link "Include by Percentage" at bounding box center [467, 182] width 126 height 60
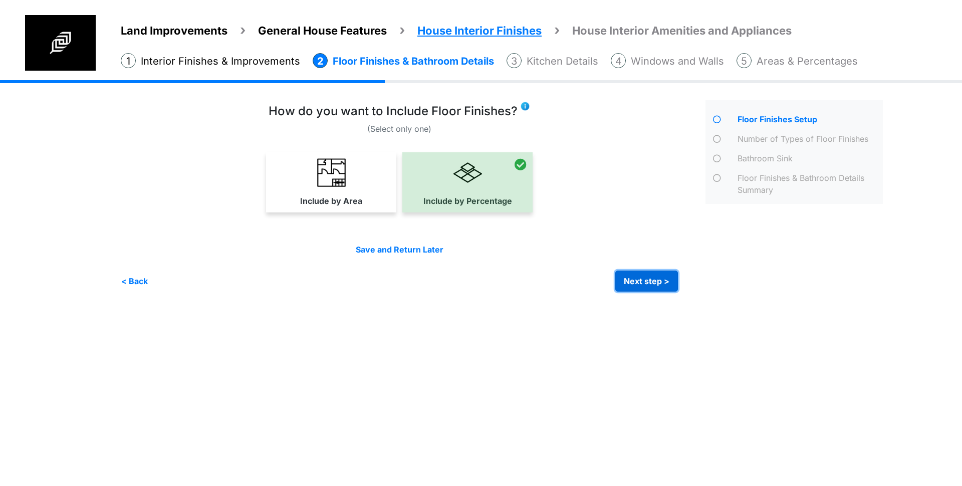
drag, startPoint x: 648, startPoint y: 277, endPoint x: 676, endPoint y: 268, distance: 28.4
click at [649, 277] on button "Next step >" at bounding box center [646, 281] width 63 height 21
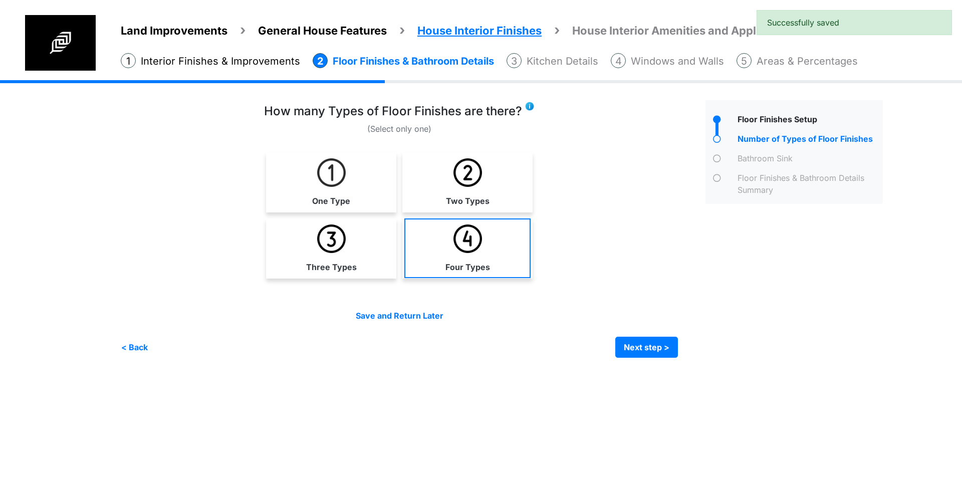
click at [514, 253] on link "Four Types" at bounding box center [467, 248] width 126 height 60
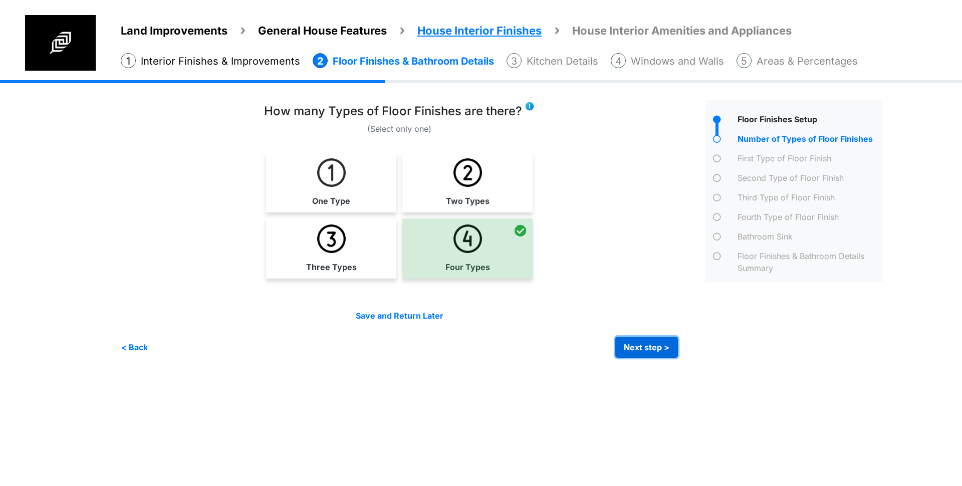
click at [647, 347] on button "Next step >" at bounding box center [646, 347] width 63 height 21
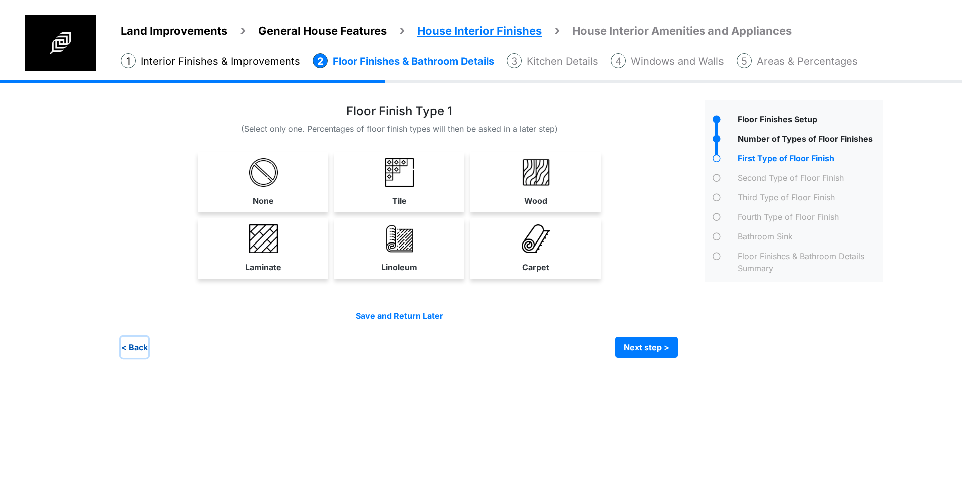
click at [131, 345] on button "< Back" at bounding box center [135, 347] width 28 height 21
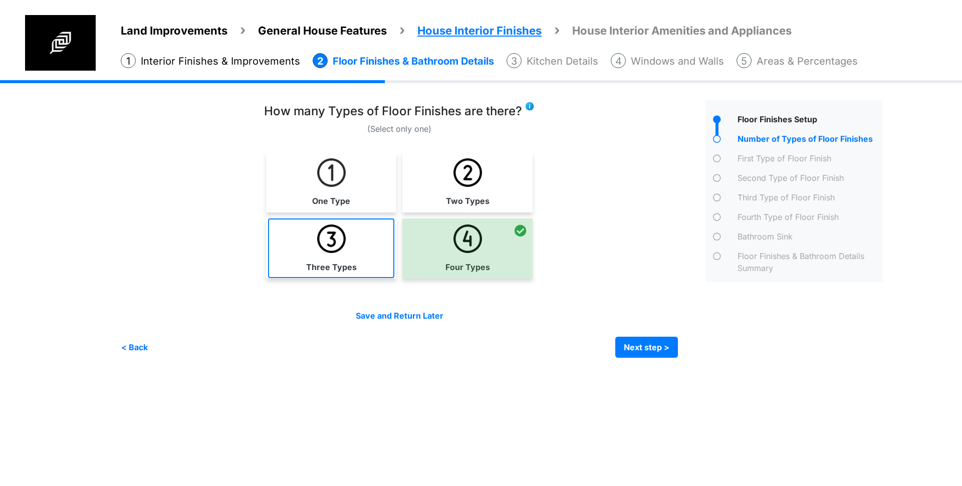
click at [304, 250] on link "Three Types" at bounding box center [331, 248] width 126 height 60
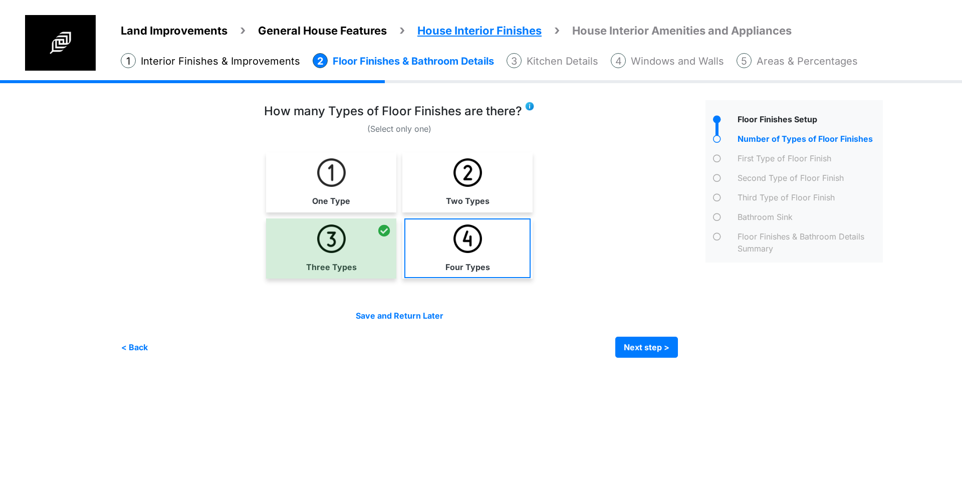
click at [471, 240] on img at bounding box center [468, 239] width 29 height 29
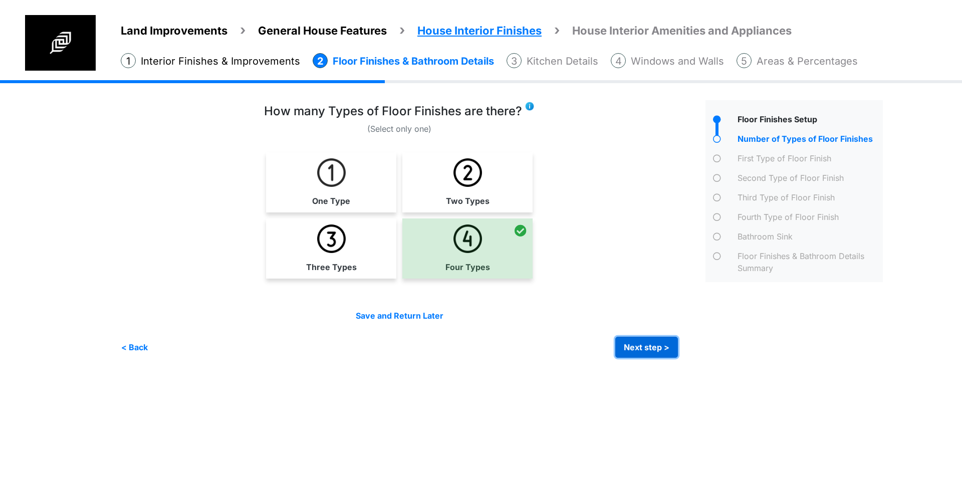
click at [652, 351] on button "Next step >" at bounding box center [646, 347] width 63 height 21
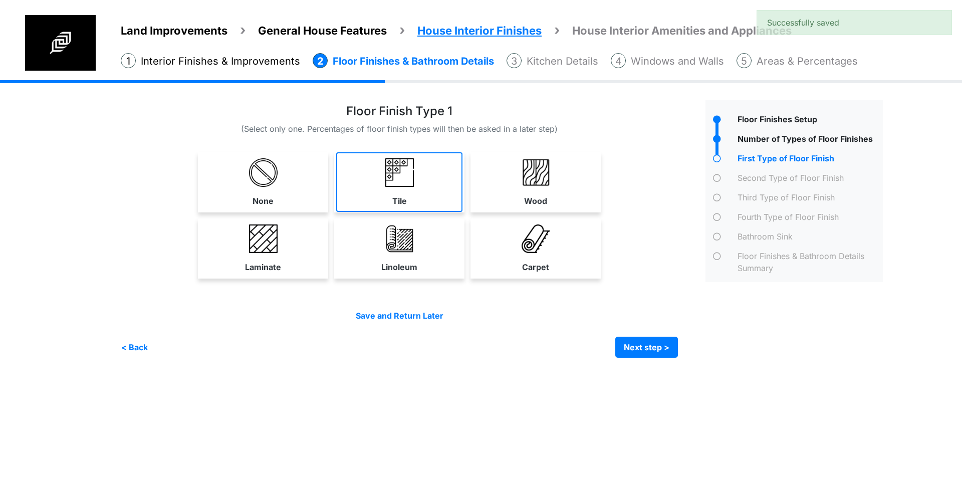
click at [387, 176] on img at bounding box center [399, 172] width 29 height 29
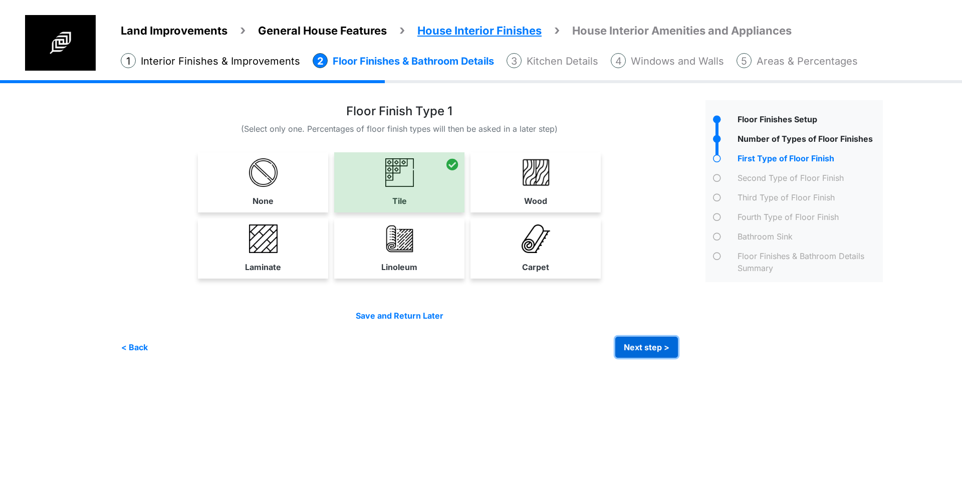
drag, startPoint x: 651, startPoint y: 348, endPoint x: 651, endPoint y: 266, distance: 82.7
click at [652, 347] on button "Next step >" at bounding box center [646, 347] width 63 height 21
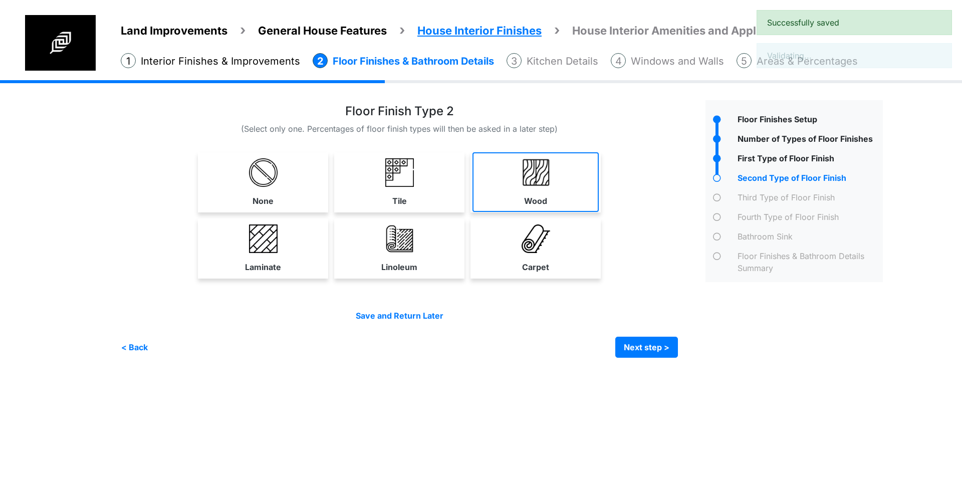
click at [557, 184] on link "Wood" at bounding box center [536, 182] width 126 height 60
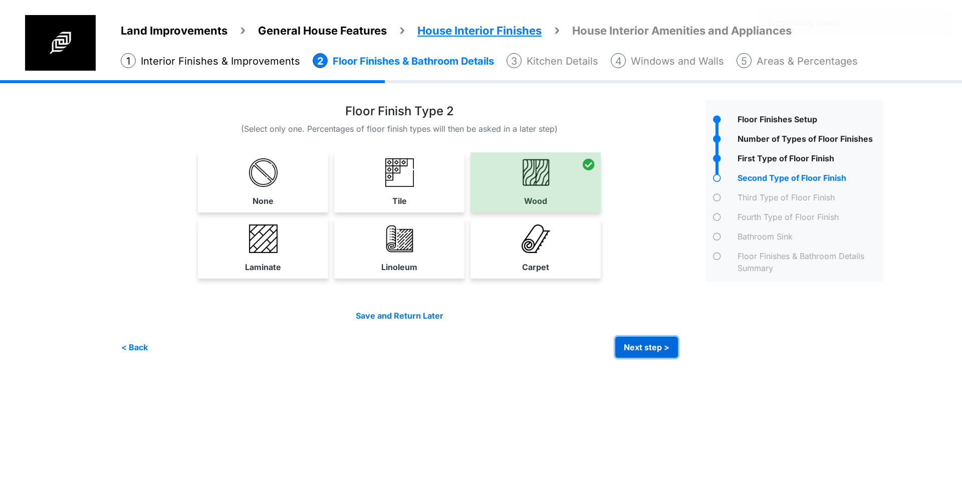
click at [650, 351] on button "Next step >" at bounding box center [646, 347] width 63 height 21
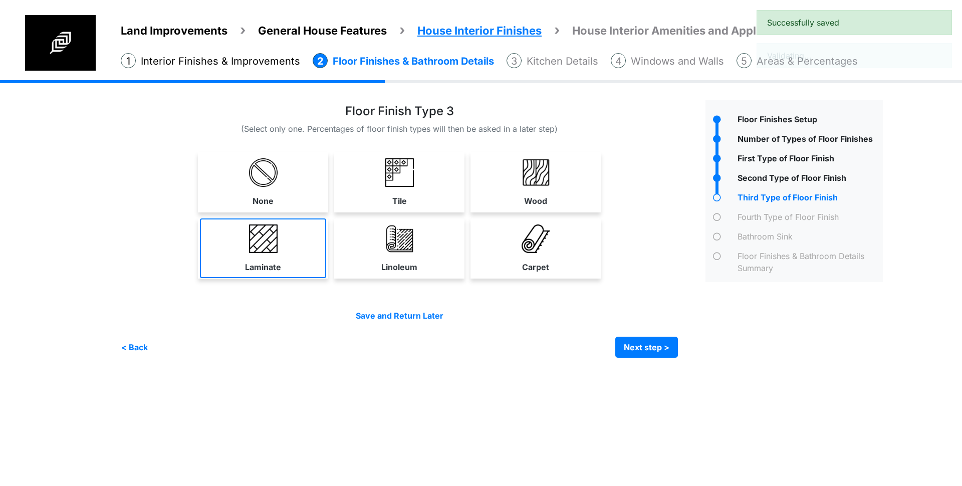
click at [261, 246] on img at bounding box center [263, 239] width 29 height 29
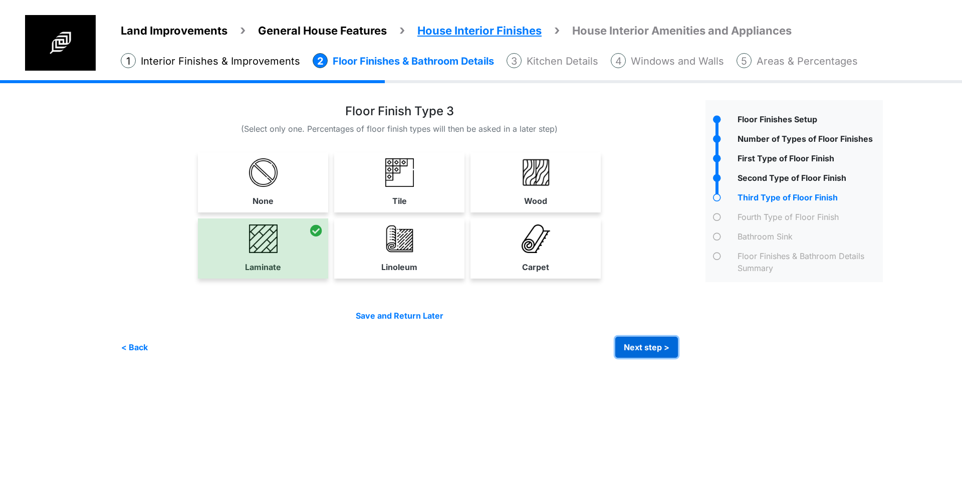
click at [650, 345] on button "Next step >" at bounding box center [646, 347] width 63 height 21
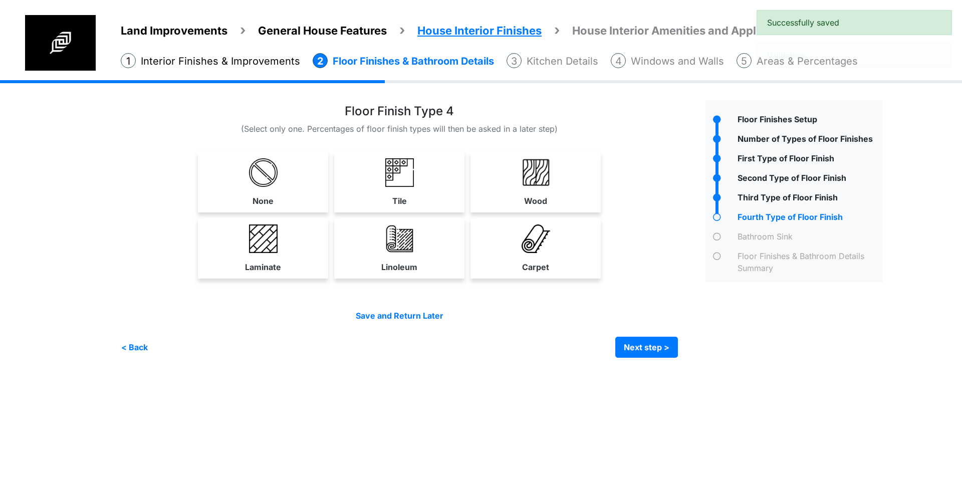
click at [415, 278] on div "Linoleum" at bounding box center [399, 248] width 130 height 60
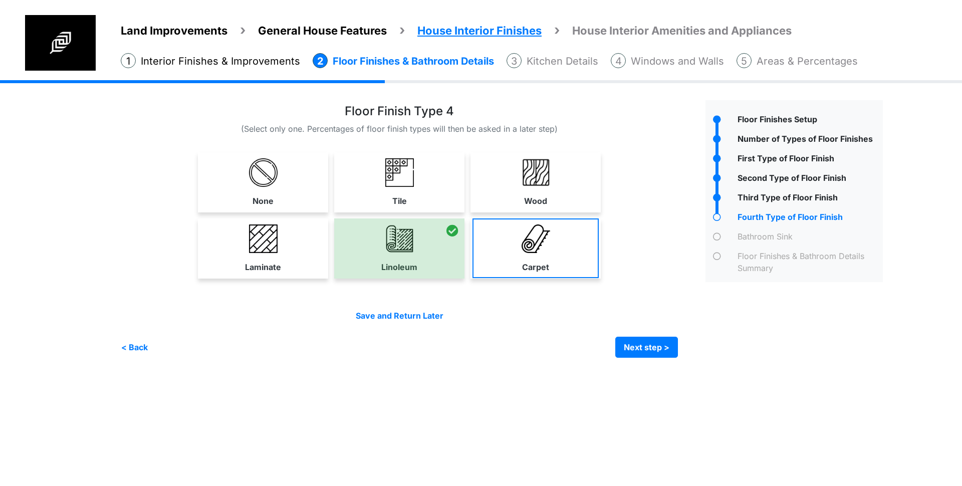
click at [589, 277] on div "Carpet" at bounding box center [536, 248] width 130 height 60
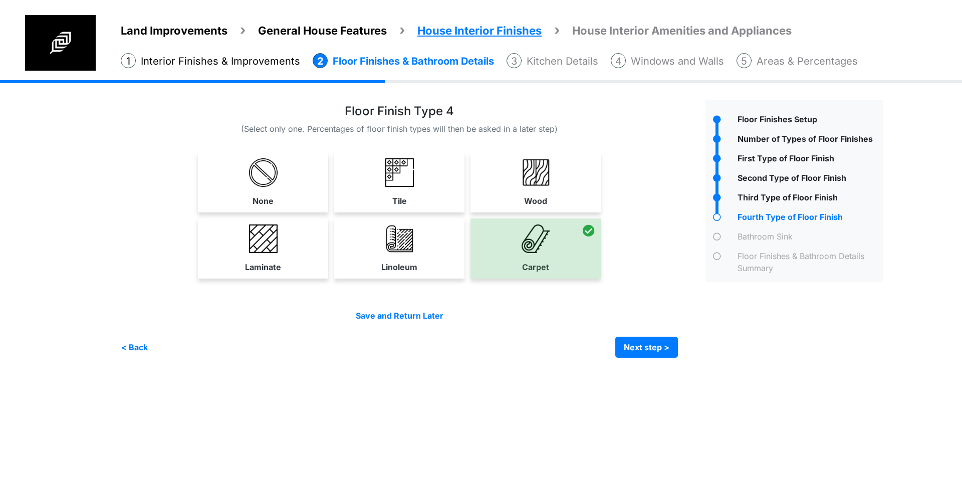
drag, startPoint x: 434, startPoint y: 254, endPoint x: 561, endPoint y: 287, distance: 131.2
click at [434, 254] on link "Linoleum" at bounding box center [399, 248] width 126 height 60
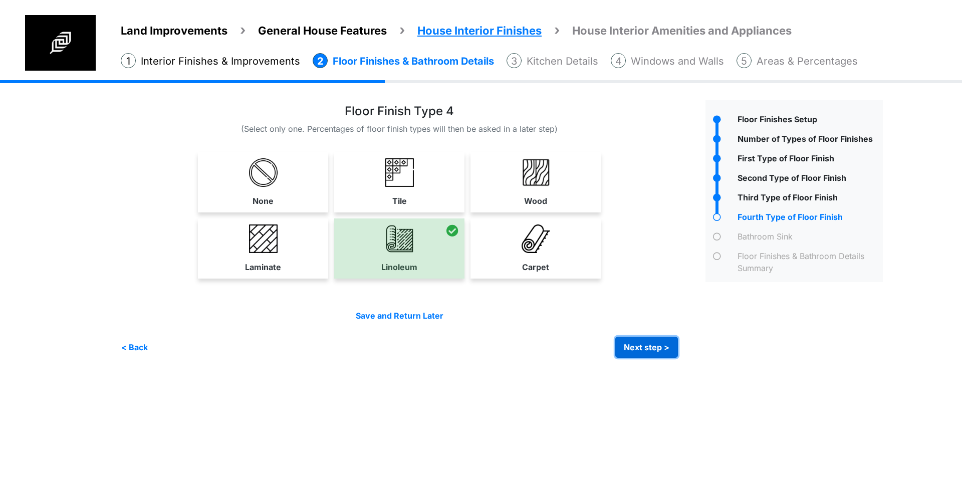
drag, startPoint x: 644, startPoint y: 346, endPoint x: 648, endPoint y: 342, distance: 5.7
click at [644, 346] on button "Next step >" at bounding box center [646, 347] width 63 height 21
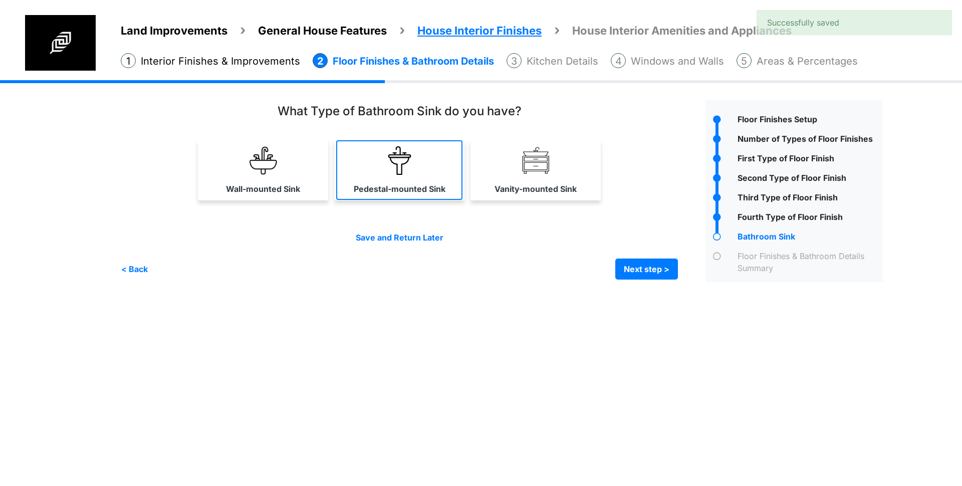
click at [373, 142] on link "Pedestal-mounted Sink" at bounding box center [399, 170] width 126 height 60
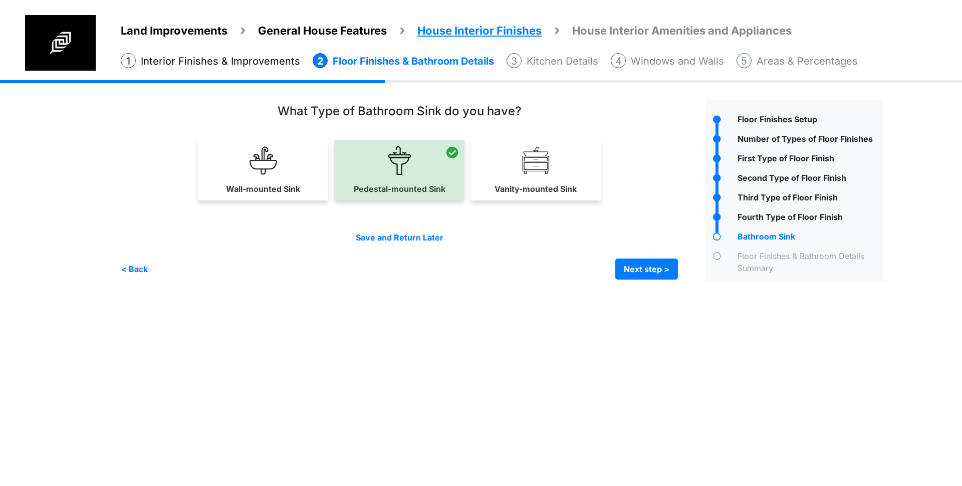
click at [549, 165] on link "Vanity-mounted Sink" at bounding box center [536, 170] width 126 height 60
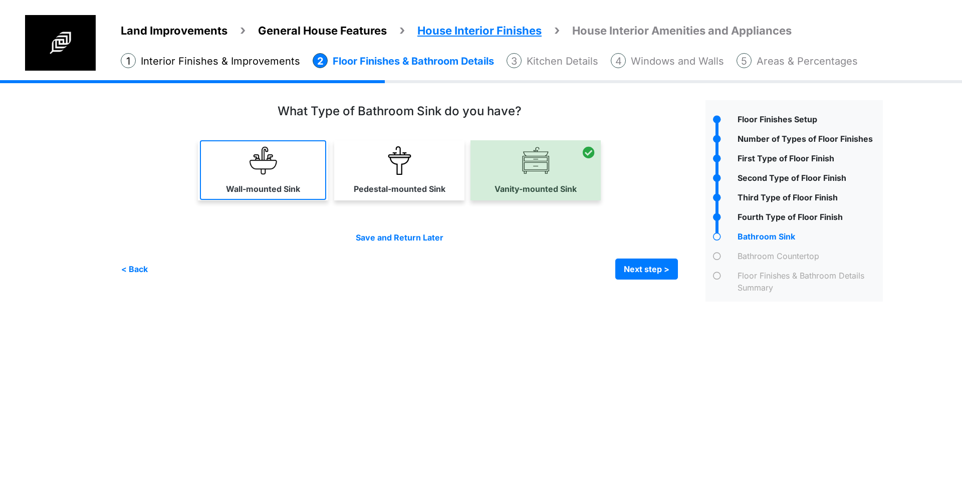
click at [263, 156] on img at bounding box center [263, 160] width 29 height 29
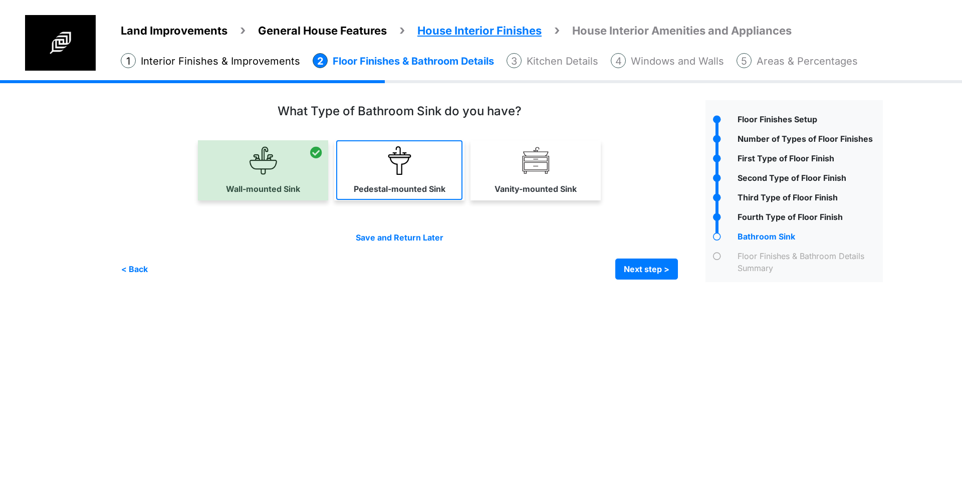
click at [407, 165] on img at bounding box center [399, 160] width 29 height 29
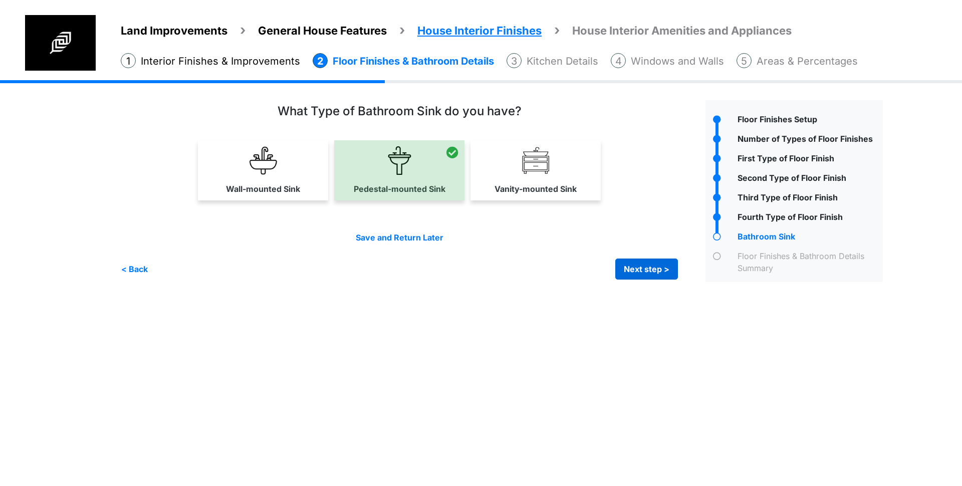
click at [672, 275] on div "Wall-mounted Sink" at bounding box center [409, 191] width 577 height 175
click at [664, 273] on button "Next step >" at bounding box center [646, 269] width 63 height 21
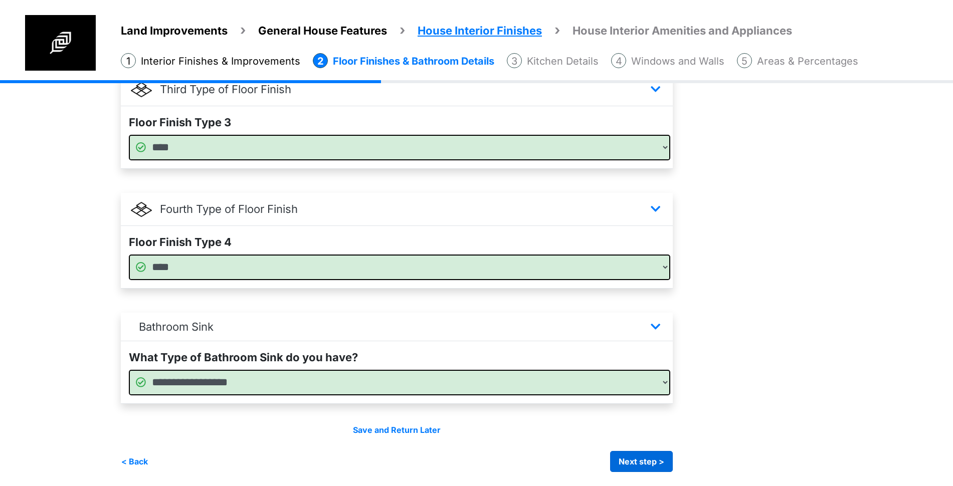
scroll to position [566, 0]
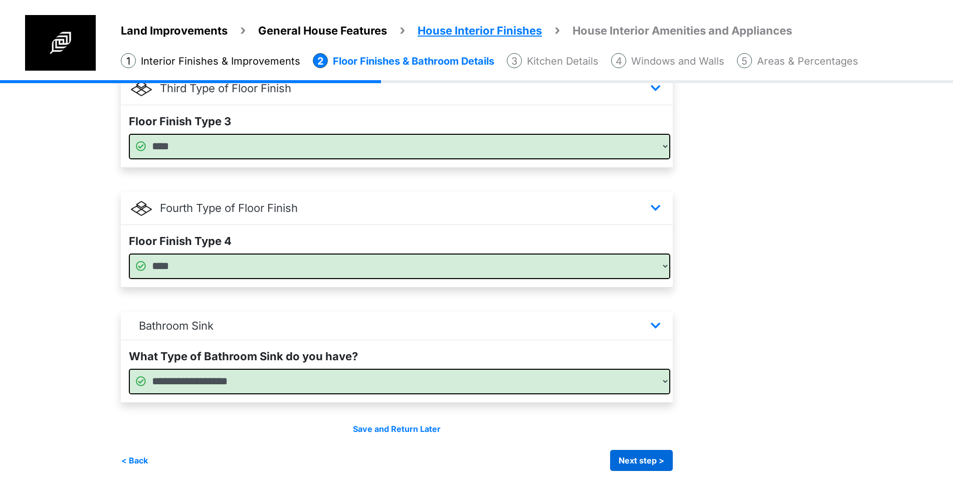
click at [649, 459] on button "Next step >" at bounding box center [641, 460] width 63 height 21
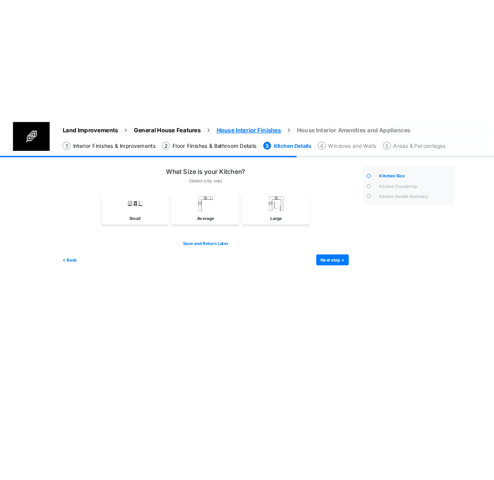
scroll to position [0, 0]
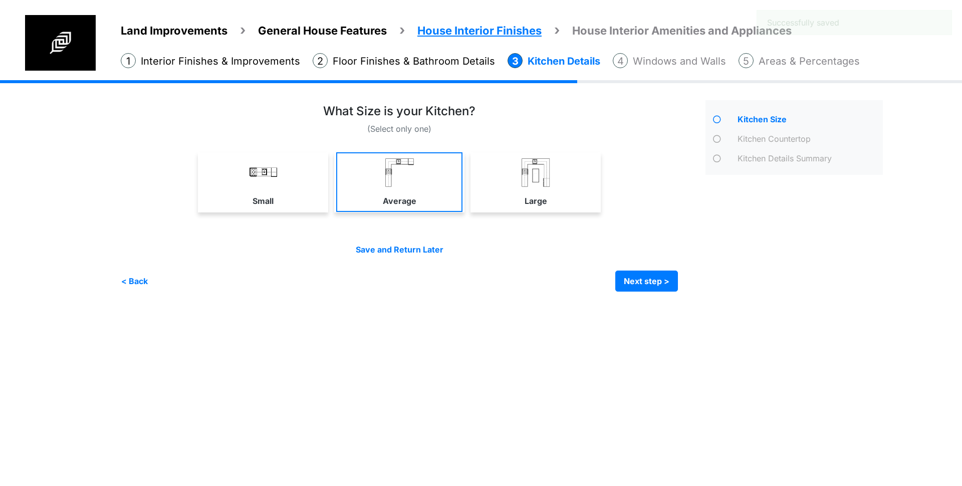
click at [430, 171] on link "Average" at bounding box center [399, 182] width 126 height 60
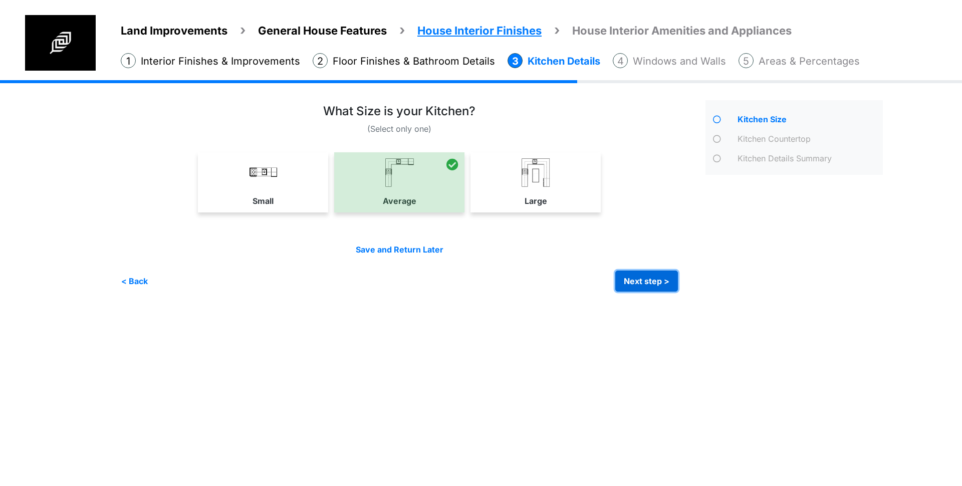
click at [653, 281] on button "Next step >" at bounding box center [646, 281] width 63 height 21
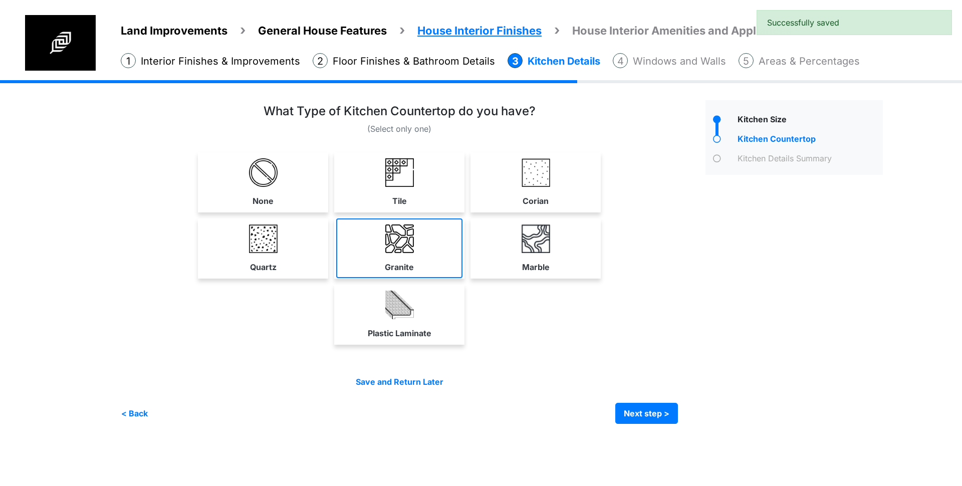
click at [423, 256] on link "Granite" at bounding box center [399, 248] width 126 height 60
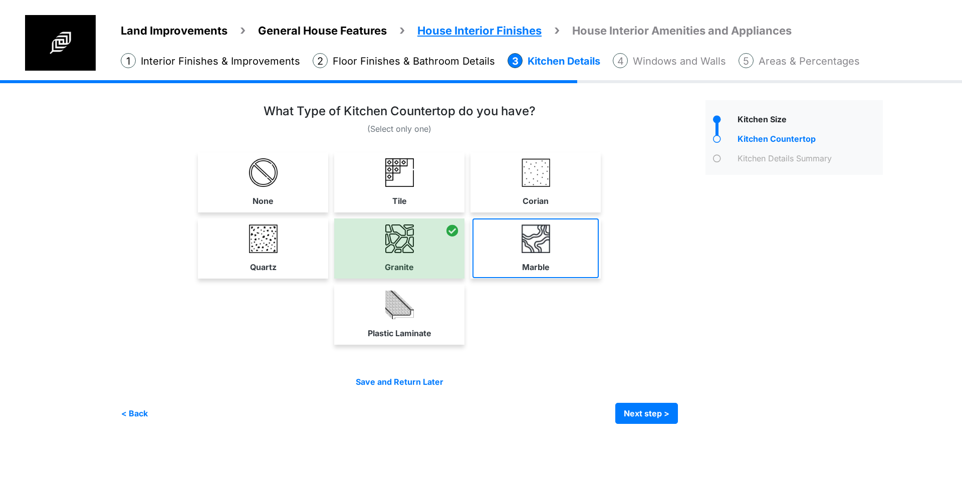
click at [536, 257] on link "Marble" at bounding box center [536, 248] width 126 height 60
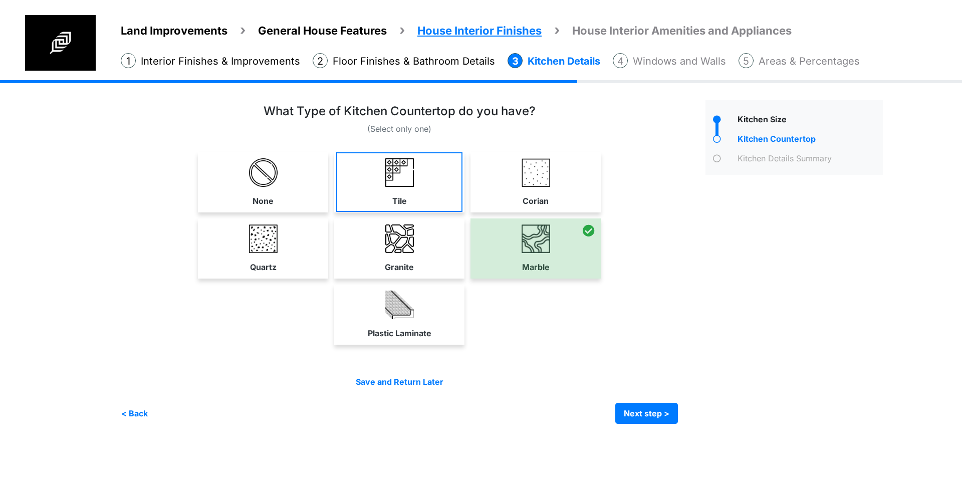
click at [420, 182] on link "Tile" at bounding box center [399, 182] width 126 height 60
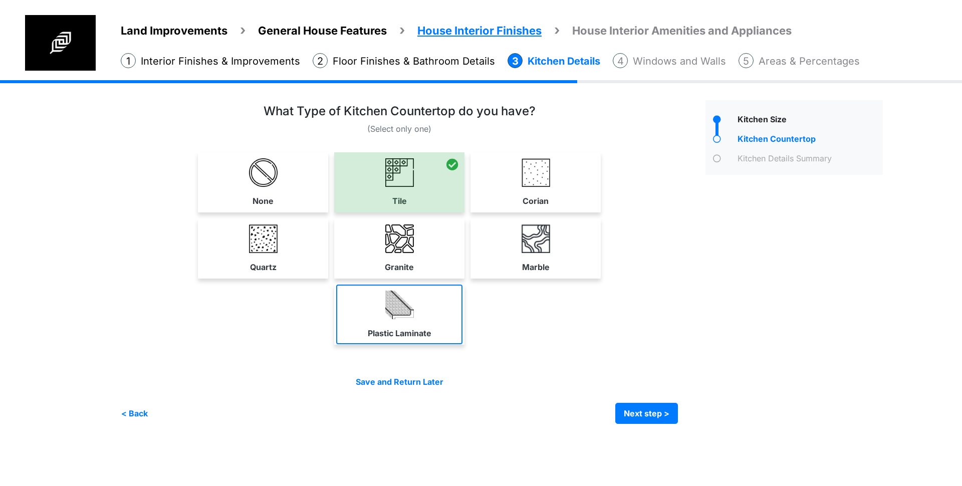
click at [398, 327] on label "Plastic Laminate" at bounding box center [400, 333] width 64 height 12
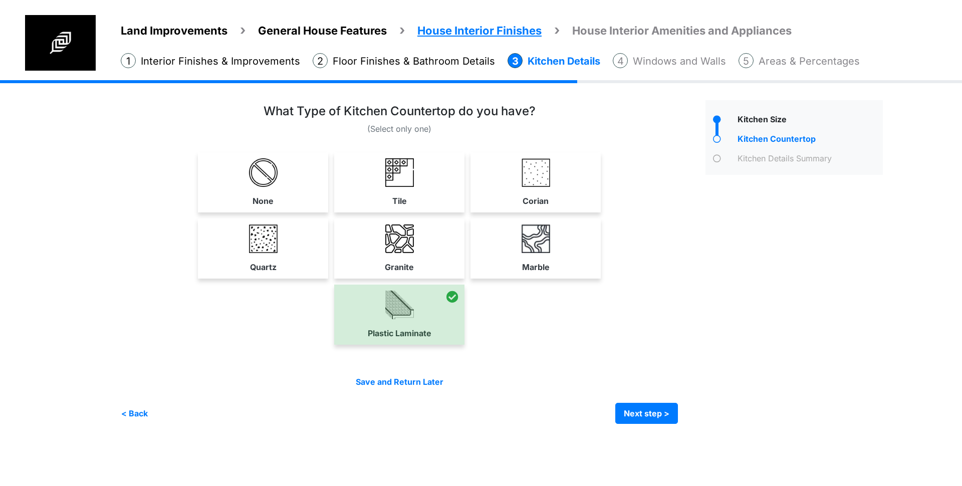
click at [279, 238] on link "Quartz" at bounding box center [263, 248] width 126 height 60
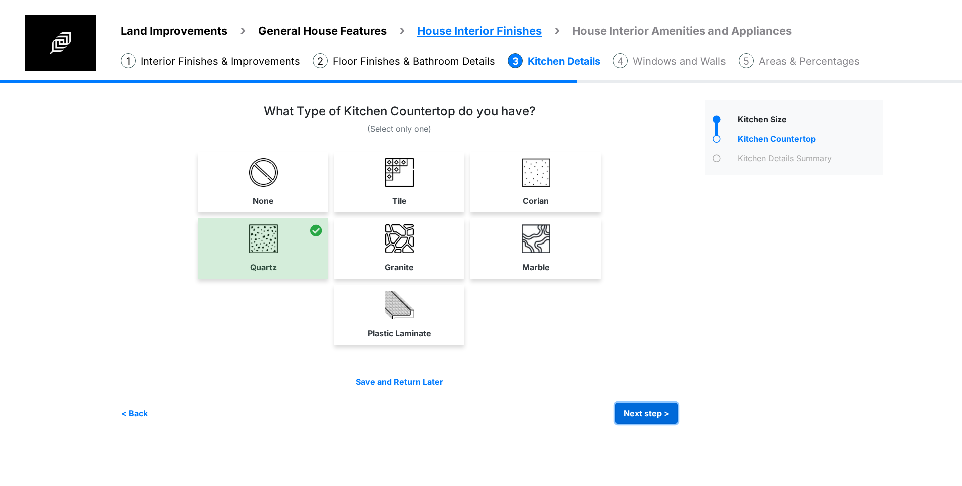
drag, startPoint x: 645, startPoint y: 410, endPoint x: 745, endPoint y: 417, distance: 100.4
click at [650, 413] on button "Next step >" at bounding box center [646, 413] width 63 height 21
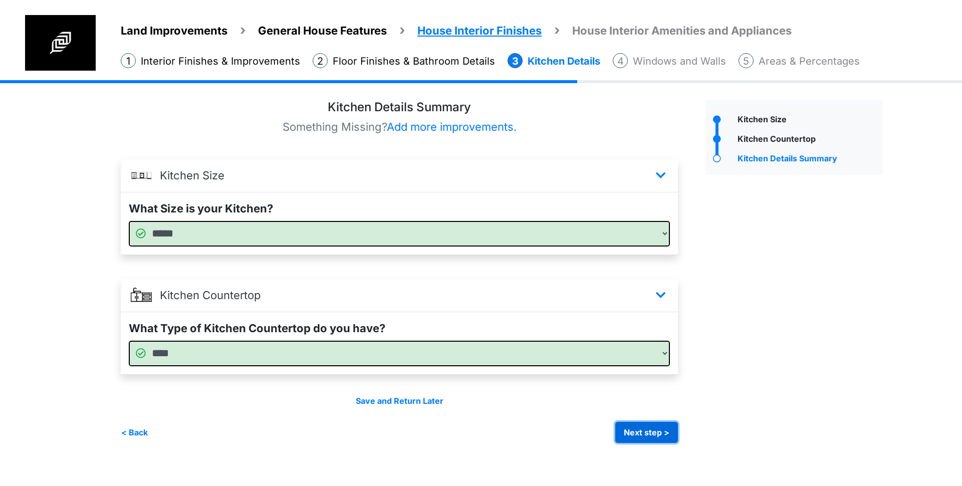
drag, startPoint x: 642, startPoint y: 431, endPoint x: 800, endPoint y: 444, distance: 158.4
click at [647, 434] on button "Next step >" at bounding box center [646, 432] width 63 height 21
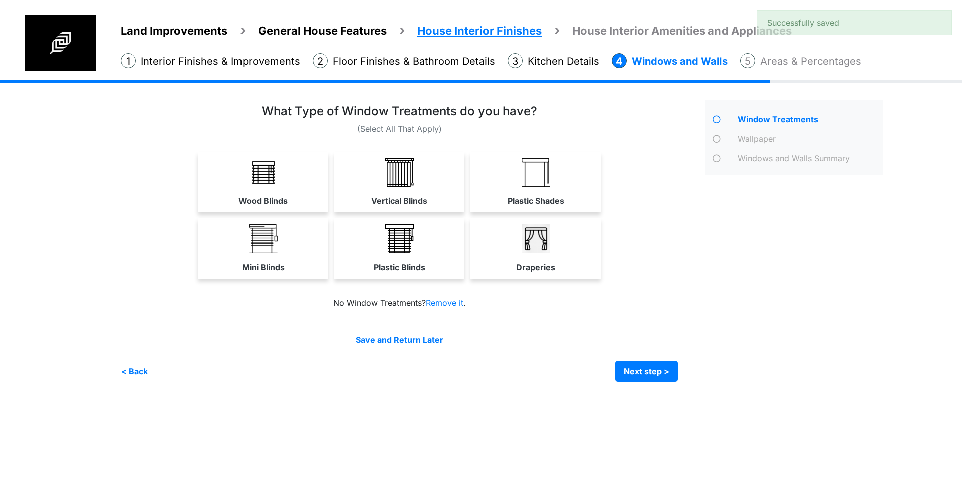
click at [396, 191] on link "Vertical Blinds" at bounding box center [399, 182] width 130 height 60
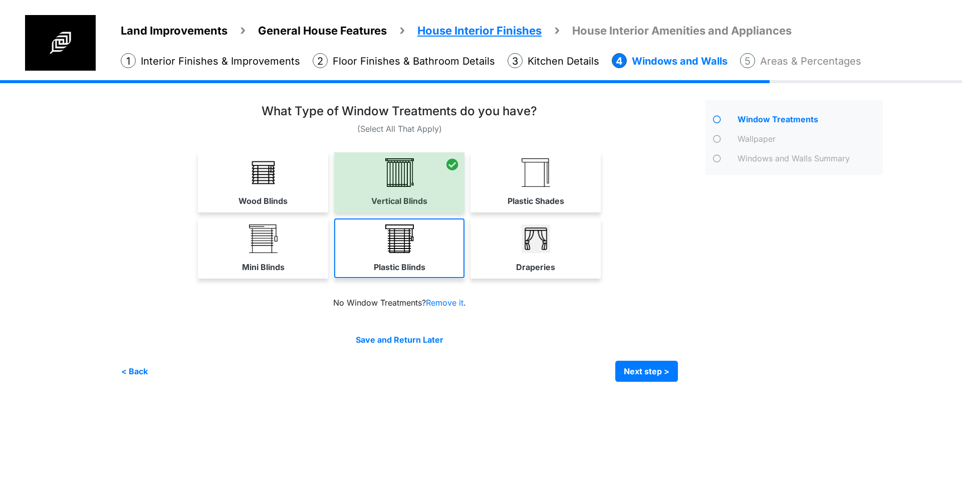
click at [412, 243] on img at bounding box center [399, 239] width 29 height 29
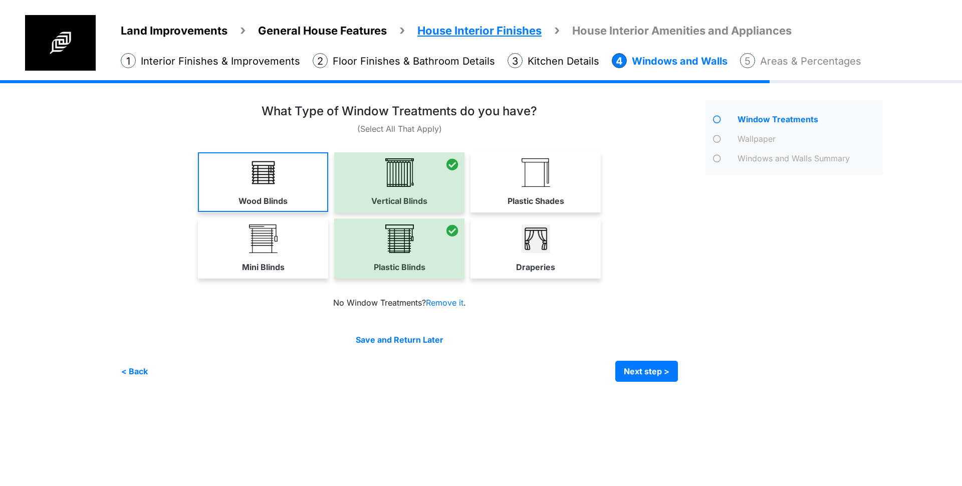
click at [304, 188] on link "Wood Blinds" at bounding box center [263, 182] width 130 height 60
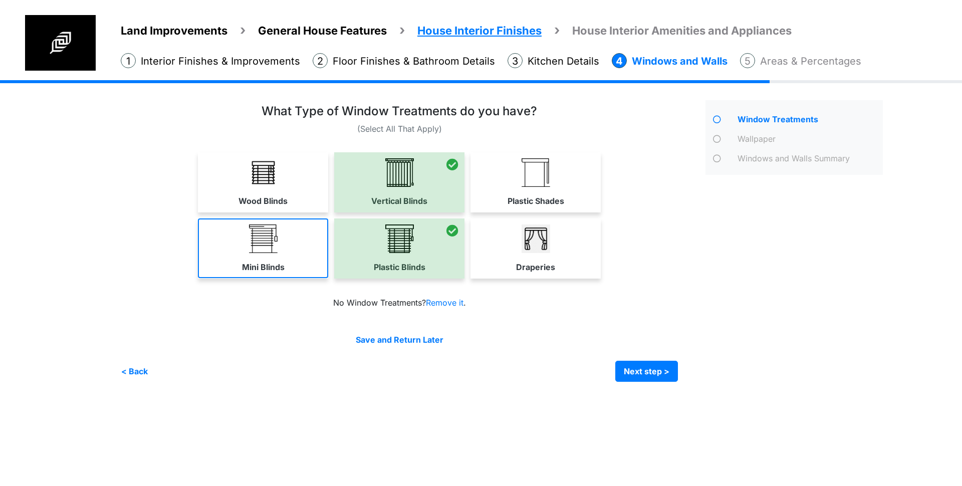
click at [296, 225] on link "Mini Blinds" at bounding box center [263, 248] width 130 height 60
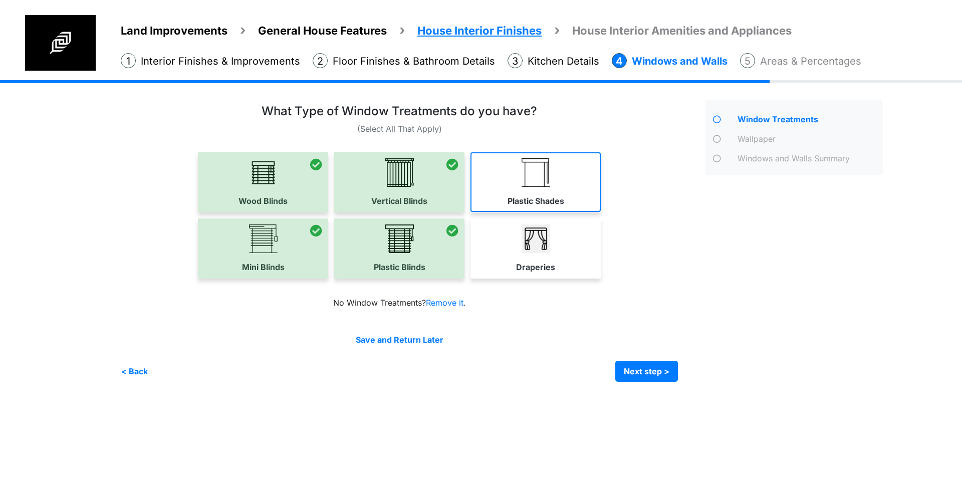
click at [526, 190] on link "Plastic Shades" at bounding box center [536, 182] width 130 height 60
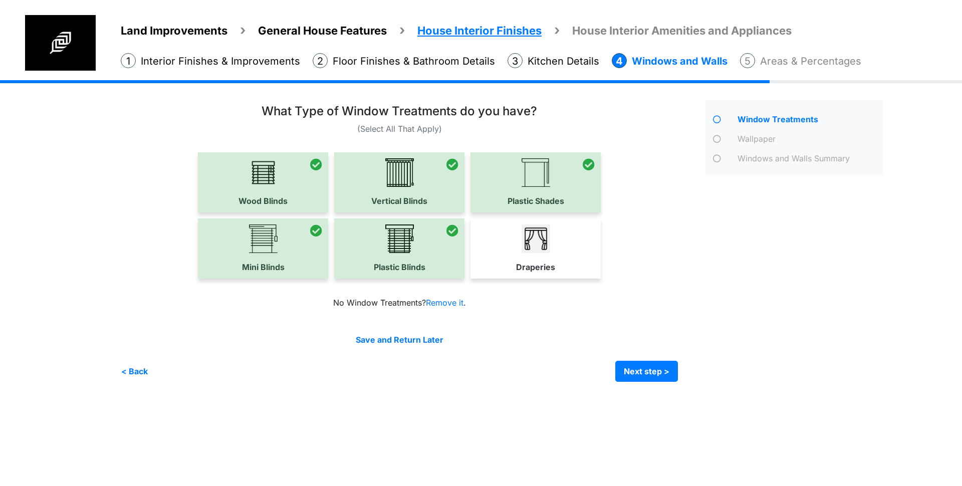
click at [551, 276] on link "Draperies" at bounding box center [536, 248] width 130 height 60
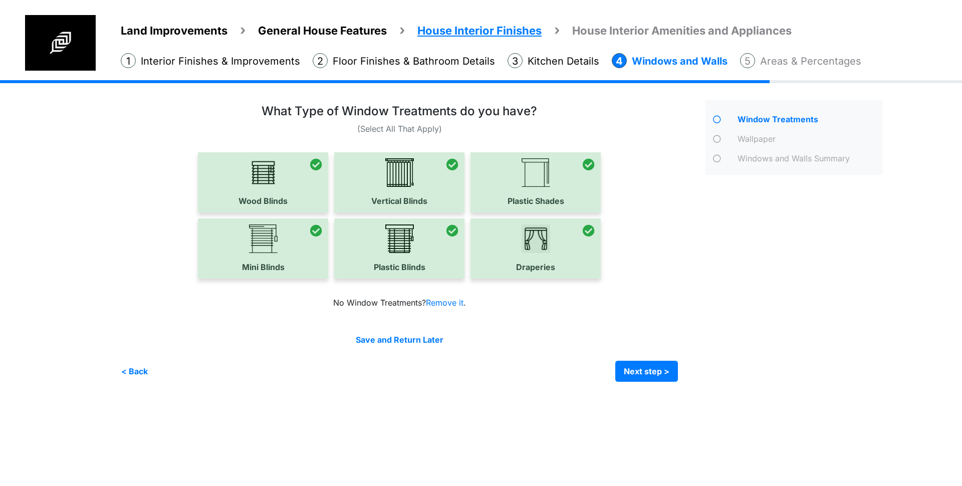
drag, startPoint x: 549, startPoint y: 264, endPoint x: 681, endPoint y: 276, distance: 132.3
click at [553, 264] on div at bounding box center [536, 248] width 130 height 60
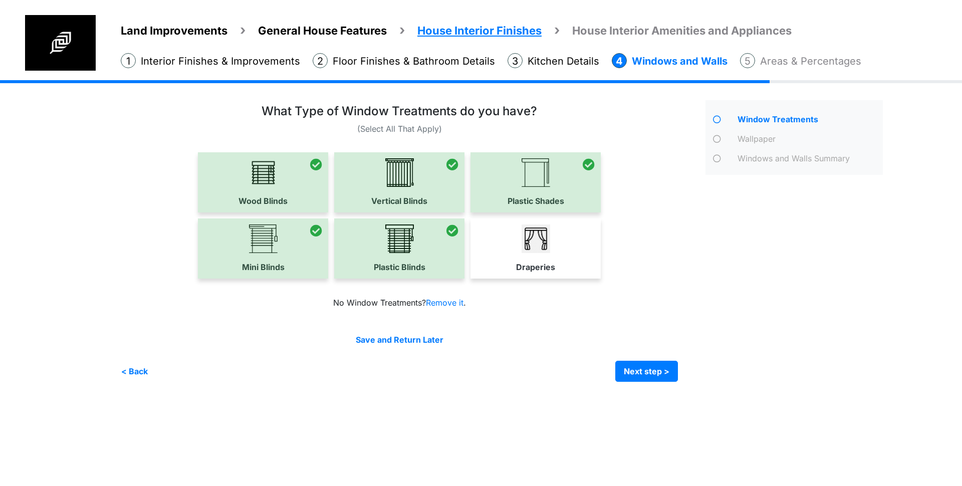
click at [531, 177] on div at bounding box center [536, 182] width 130 height 60
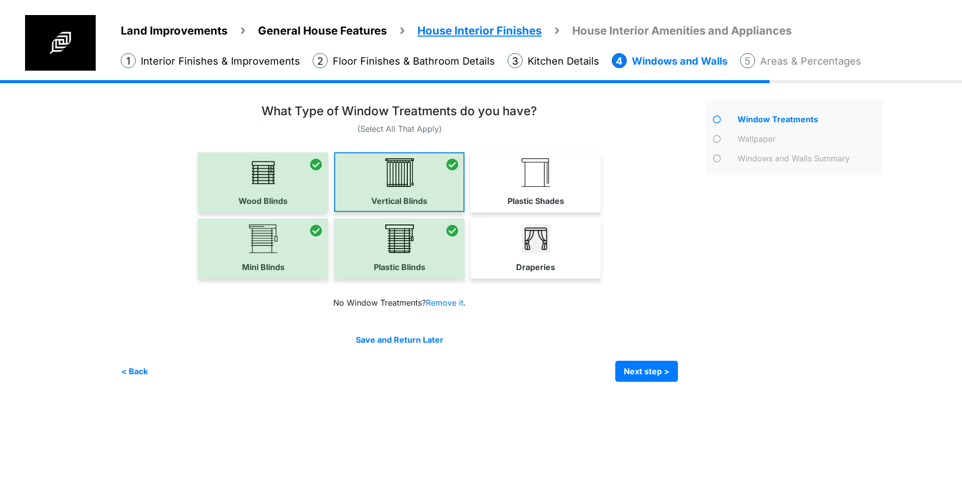
click at [393, 181] on div at bounding box center [399, 182] width 130 height 60
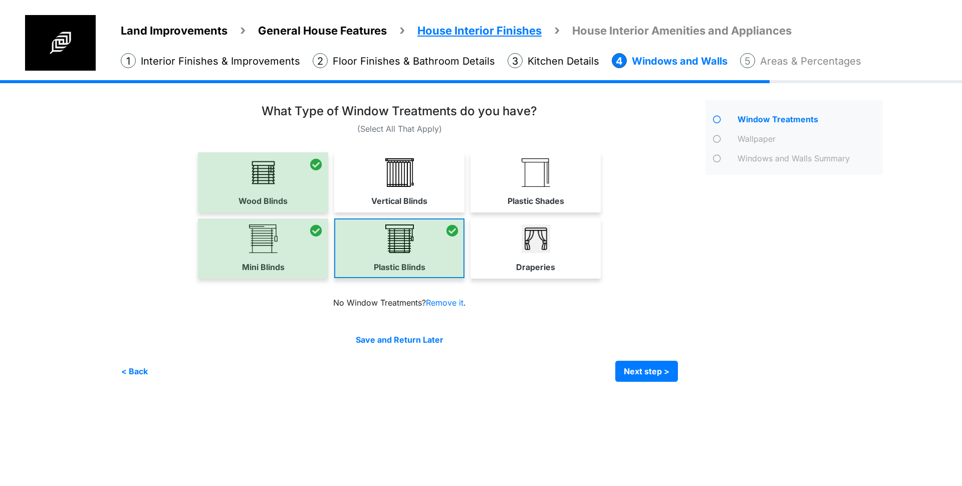
click at [402, 244] on div at bounding box center [399, 248] width 130 height 60
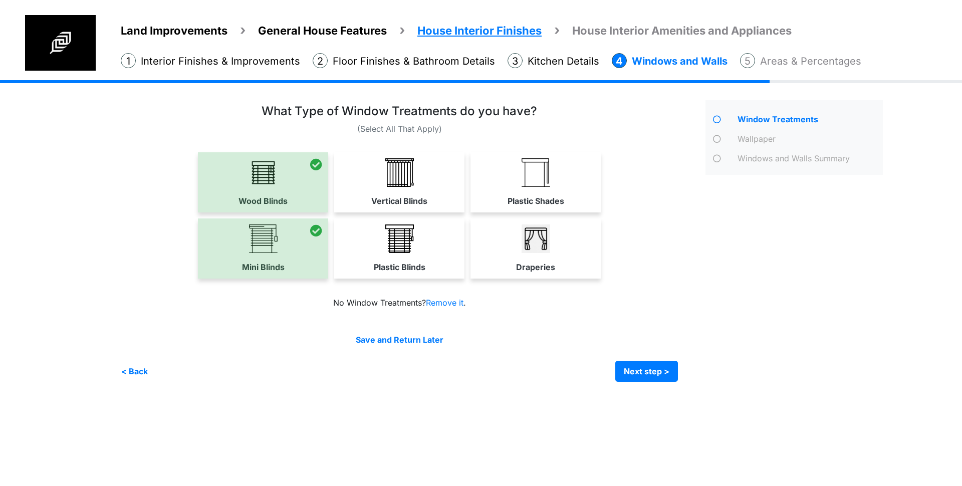
click at [276, 183] on div at bounding box center [263, 182] width 130 height 60
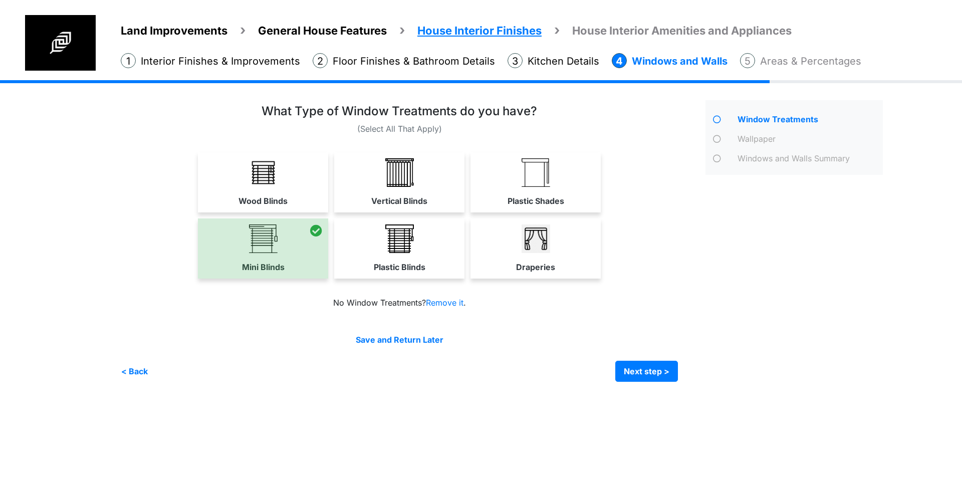
click at [267, 233] on div at bounding box center [263, 248] width 130 height 60
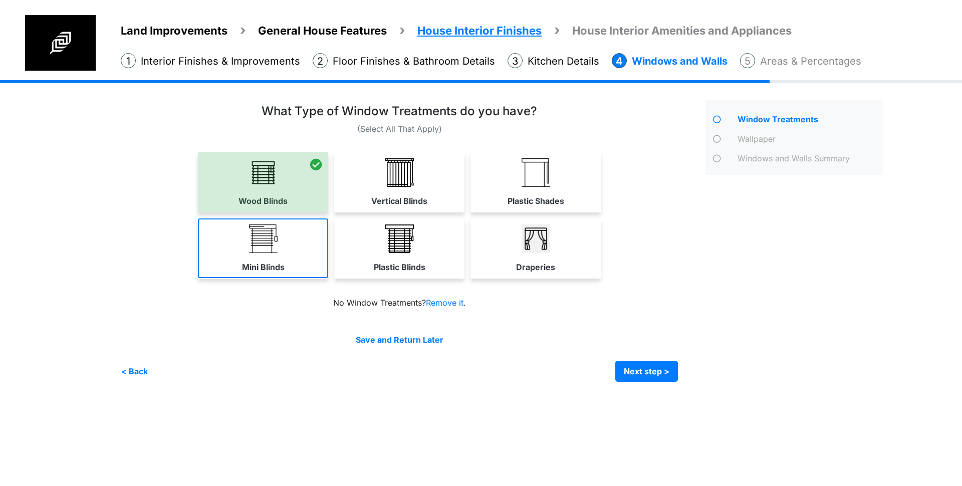
click at [285, 250] on link "Mini Blinds" at bounding box center [263, 248] width 130 height 60
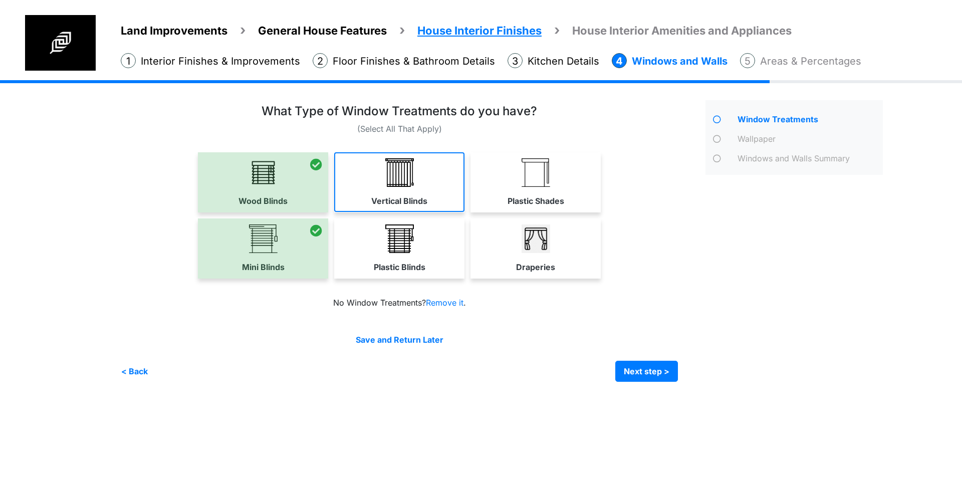
click at [376, 195] on label "Vertical Blinds" at bounding box center [399, 201] width 56 height 12
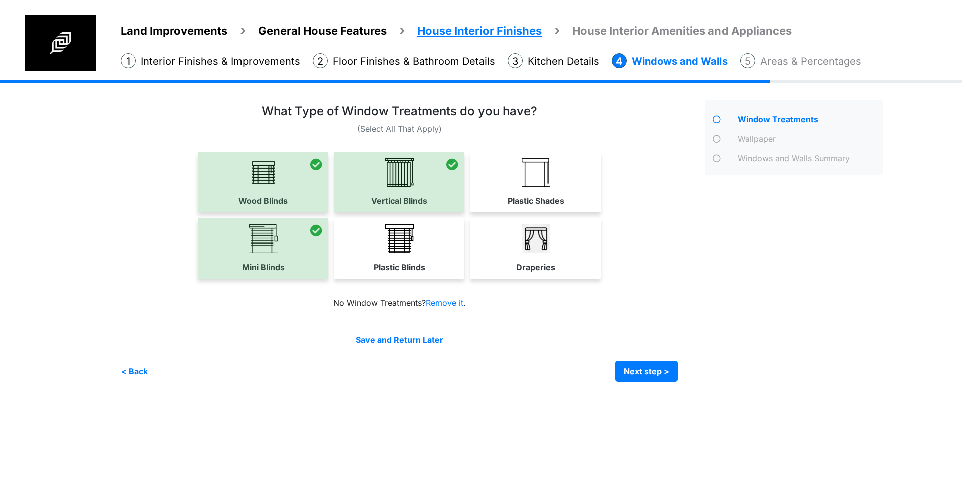
click at [392, 258] on link "Plastic Blinds" at bounding box center [399, 248] width 130 height 60
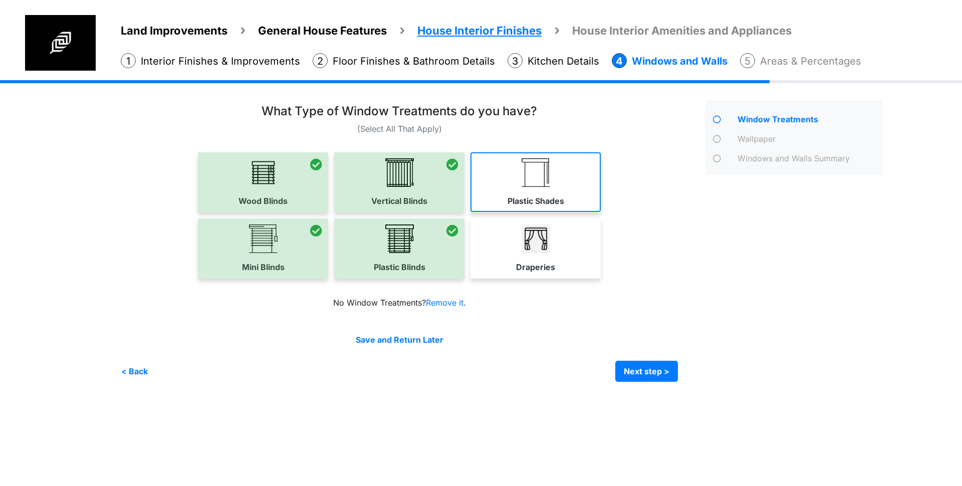
click at [523, 189] on link "Plastic Shades" at bounding box center [536, 182] width 130 height 60
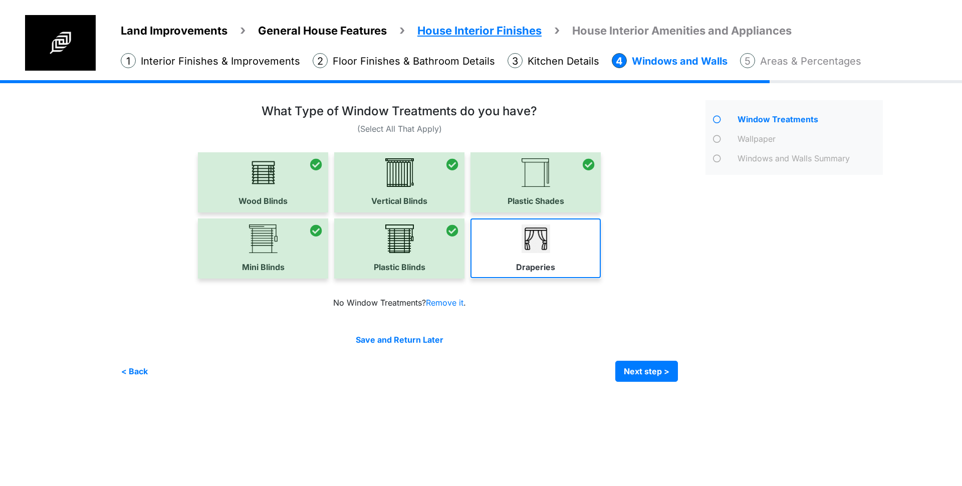
click at [530, 251] on img at bounding box center [536, 239] width 29 height 29
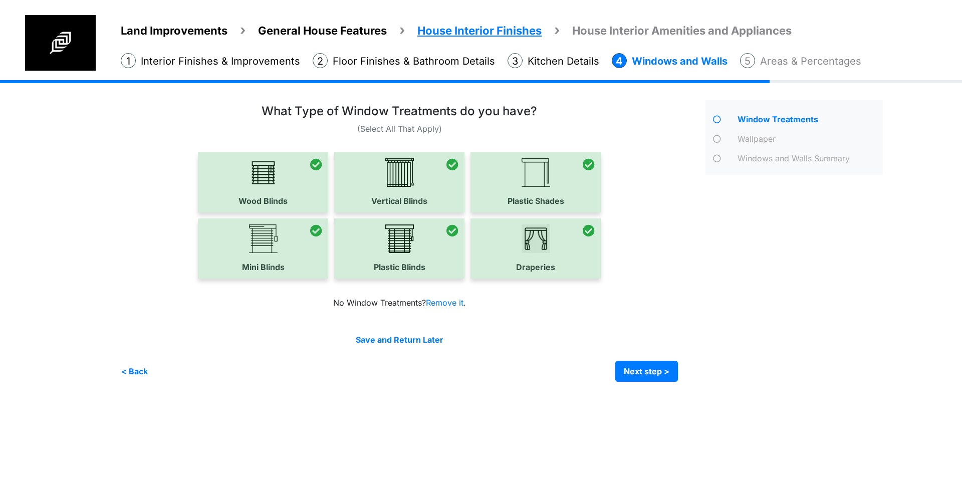
click at [522, 240] on div at bounding box center [536, 248] width 130 height 60
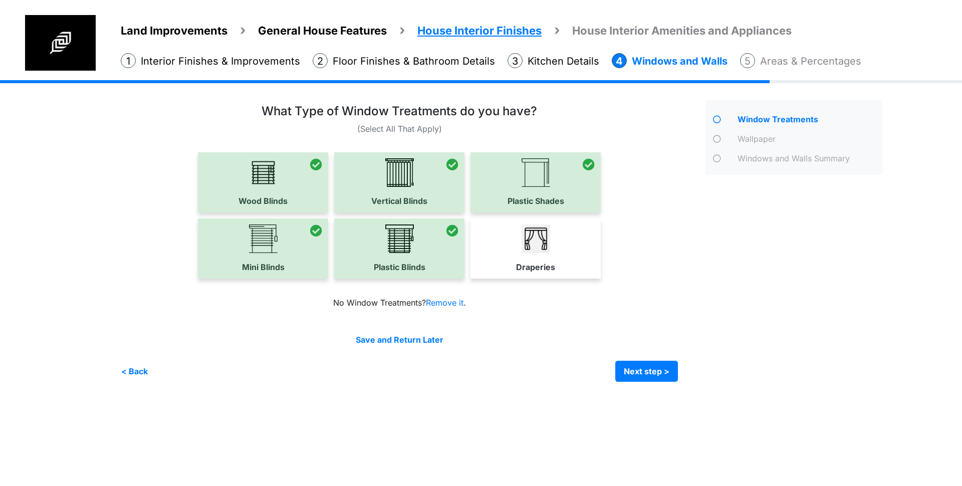
click at [558, 242] on link "Draperies" at bounding box center [536, 248] width 130 height 60
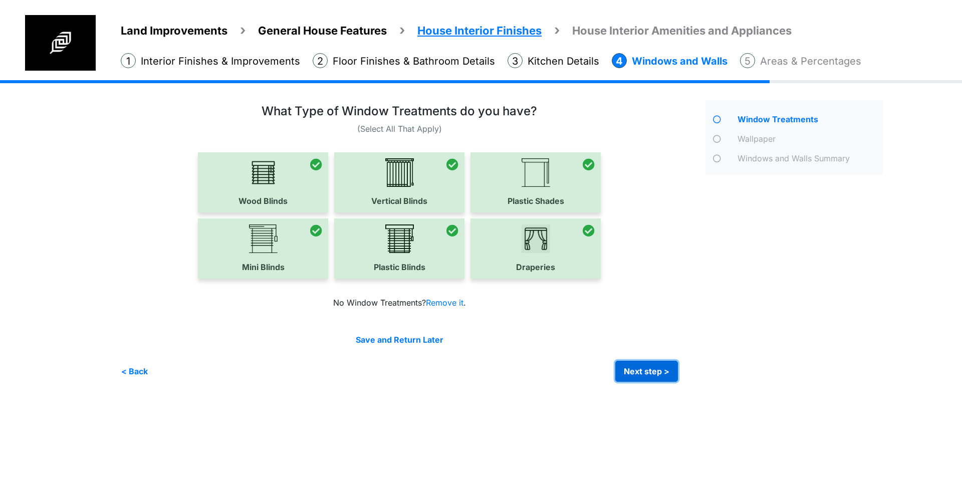
click at [655, 370] on button "Next step >" at bounding box center [646, 371] width 63 height 21
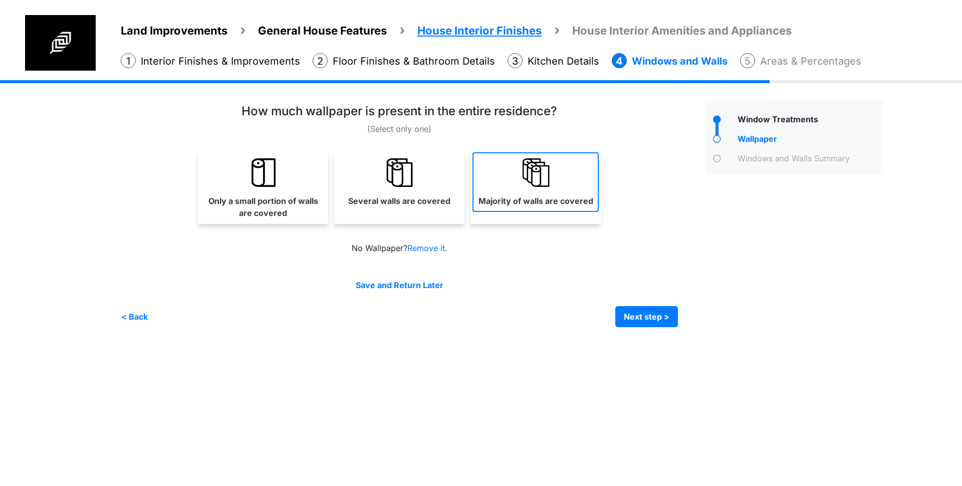
click at [550, 179] on link "Majority of walls are covered" at bounding box center [536, 182] width 126 height 60
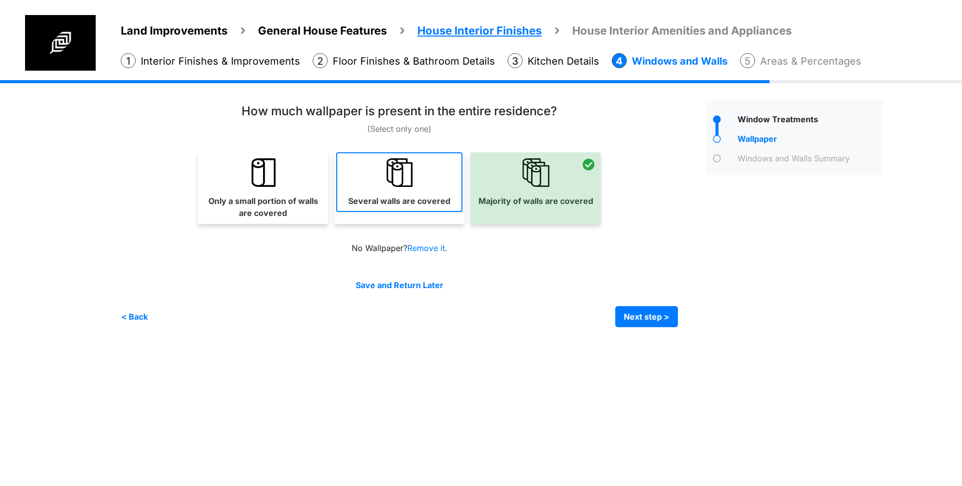
click at [404, 186] on link "Several walls are covered" at bounding box center [399, 182] width 126 height 60
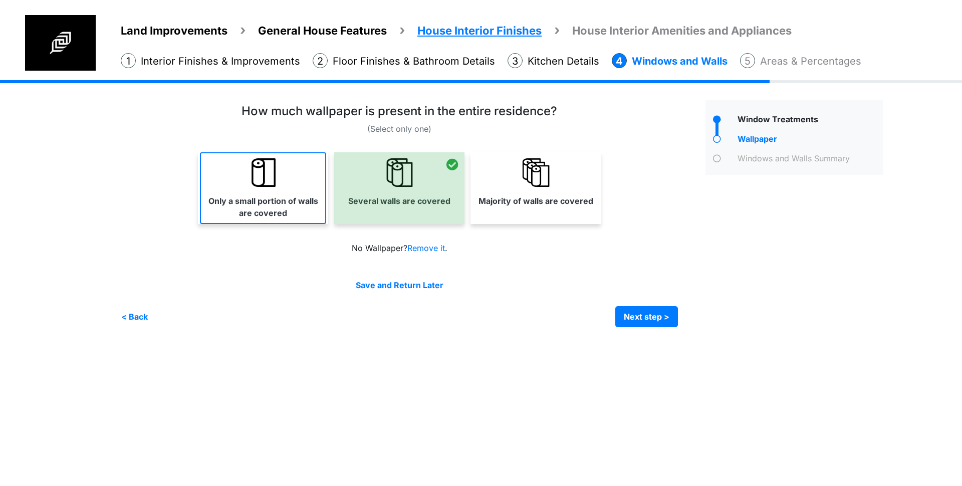
click at [256, 180] on img at bounding box center [263, 172] width 29 height 29
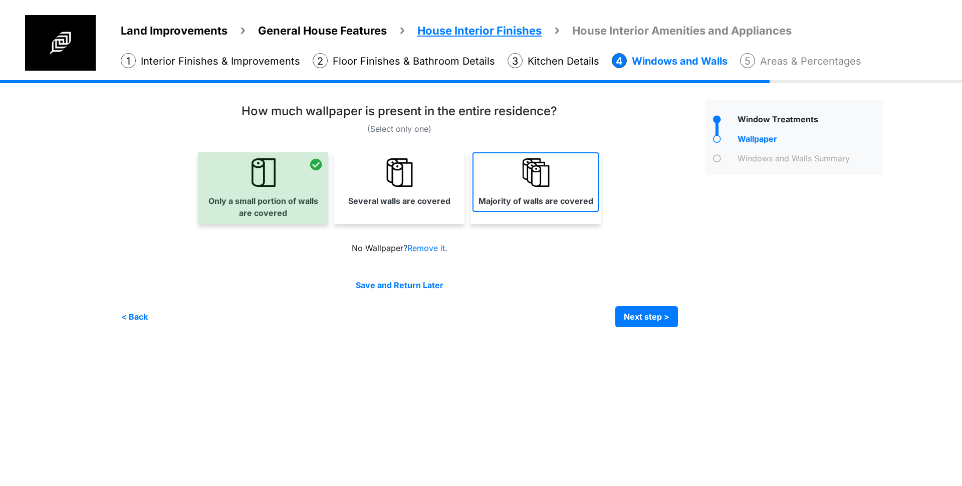
click at [478, 184] on link "Majority of walls are covered" at bounding box center [536, 182] width 126 height 60
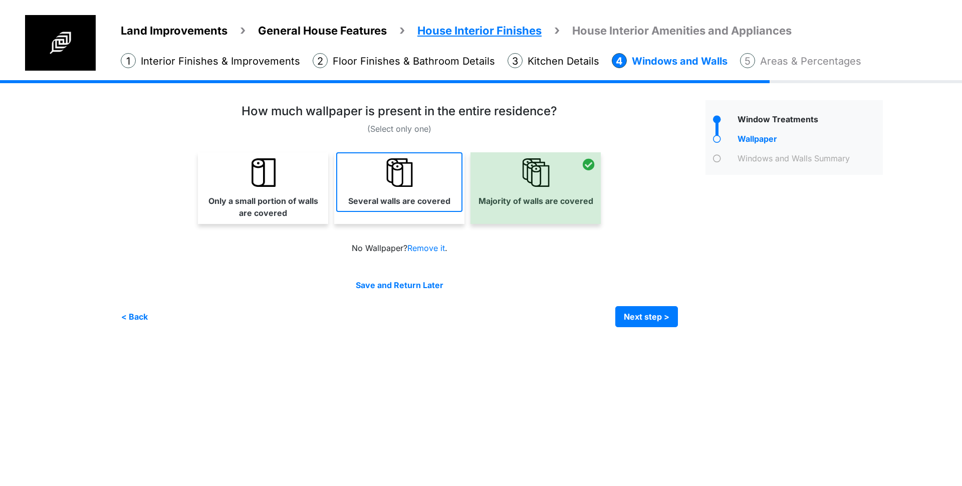
click at [406, 183] on img at bounding box center [399, 172] width 29 height 29
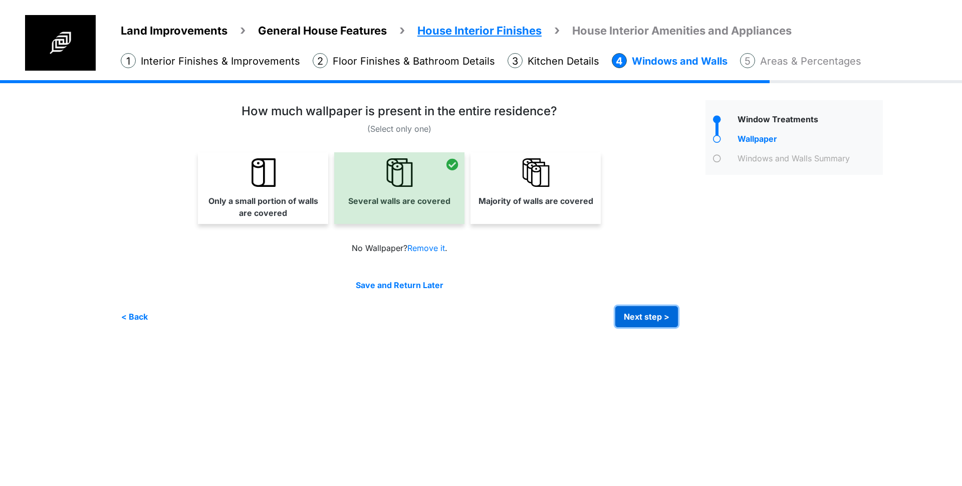
click at [649, 317] on button "Next step >" at bounding box center [646, 316] width 63 height 21
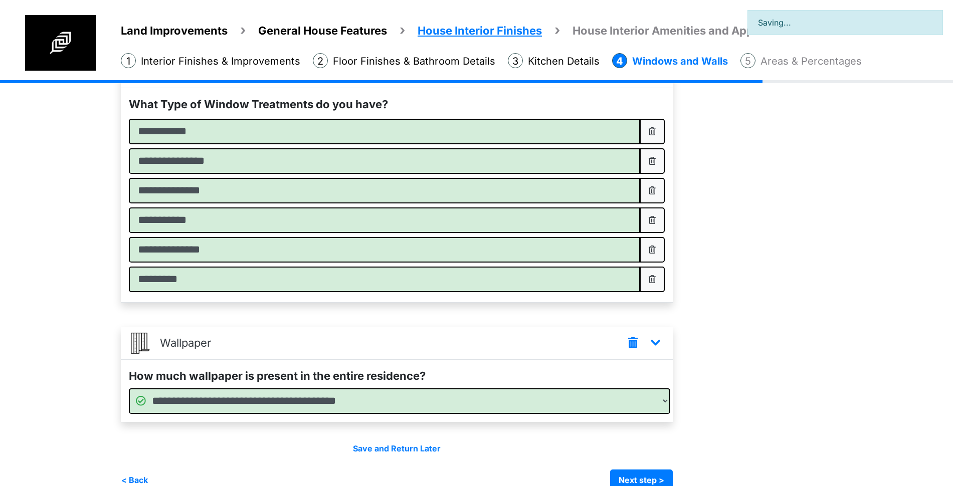
scroll to position [124, 0]
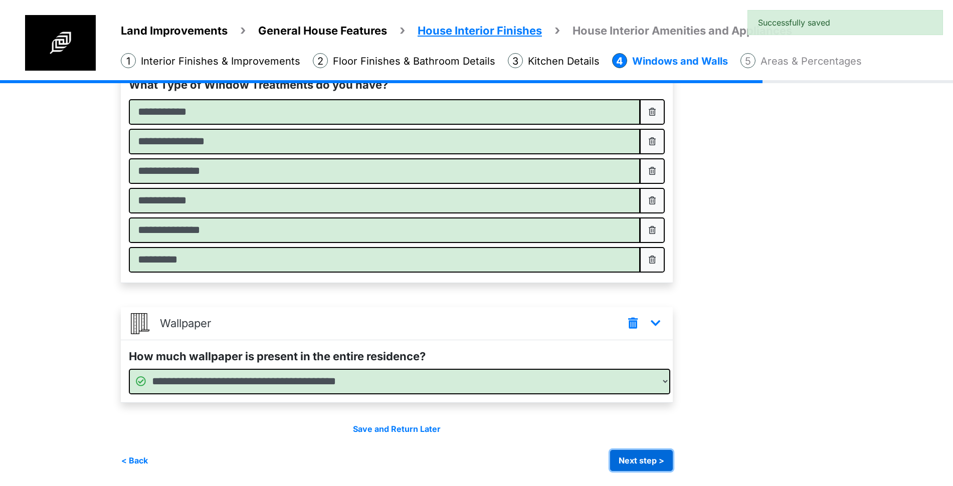
click at [653, 459] on button "Next step >" at bounding box center [641, 460] width 63 height 21
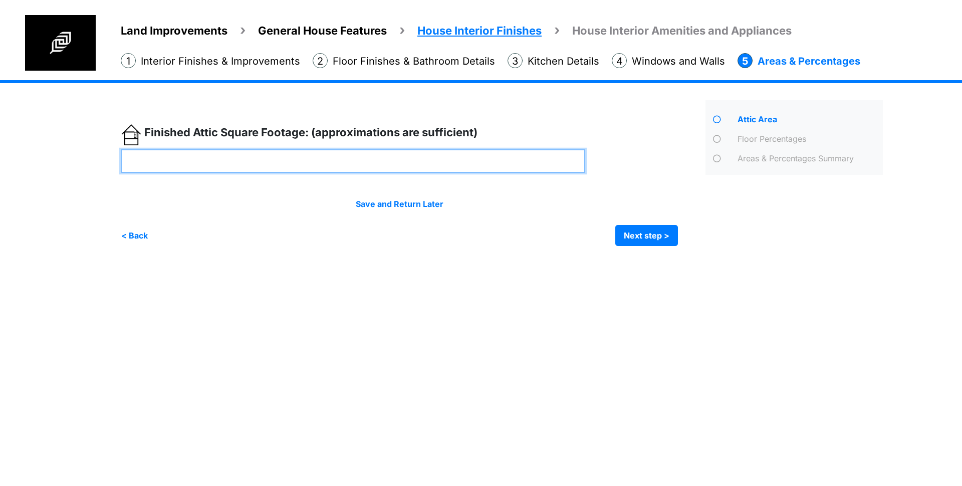
click at [174, 159] on input "number" at bounding box center [353, 161] width 465 height 24
type input "****"
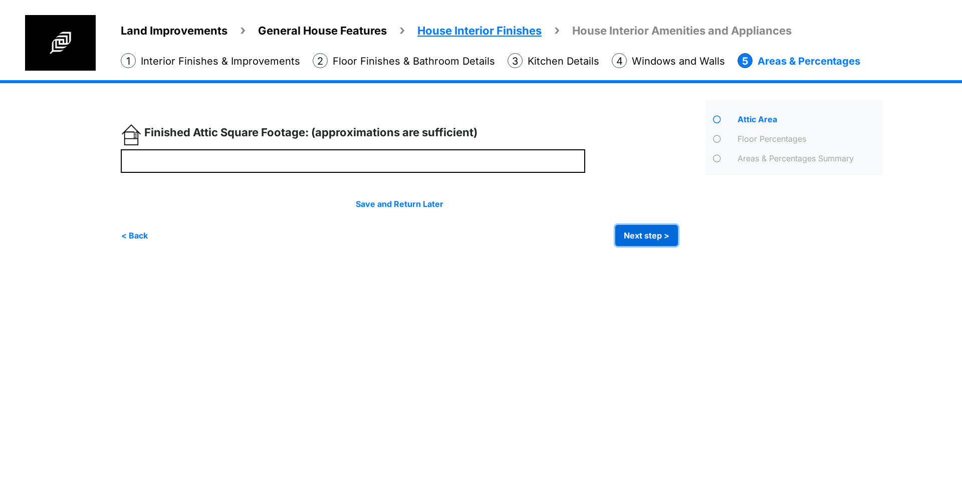
click at [649, 242] on button "Next step >" at bounding box center [646, 235] width 63 height 21
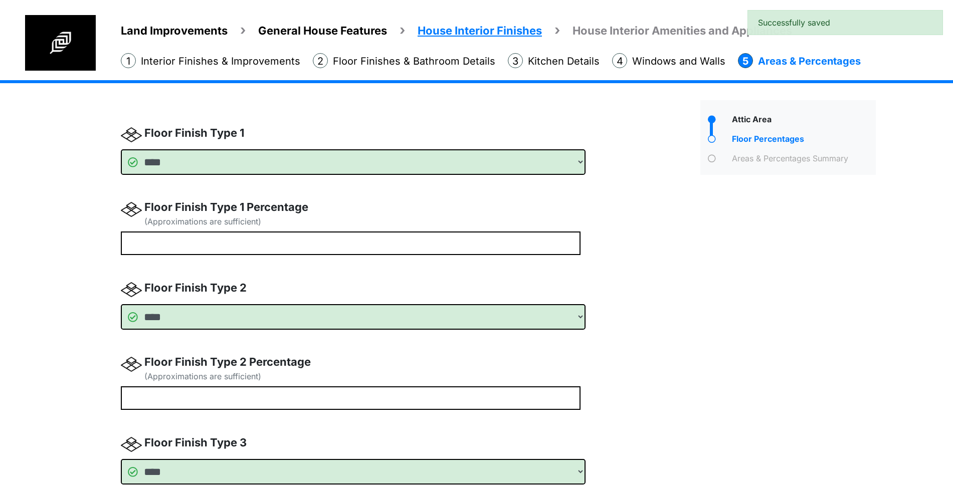
scroll to position [63, 0]
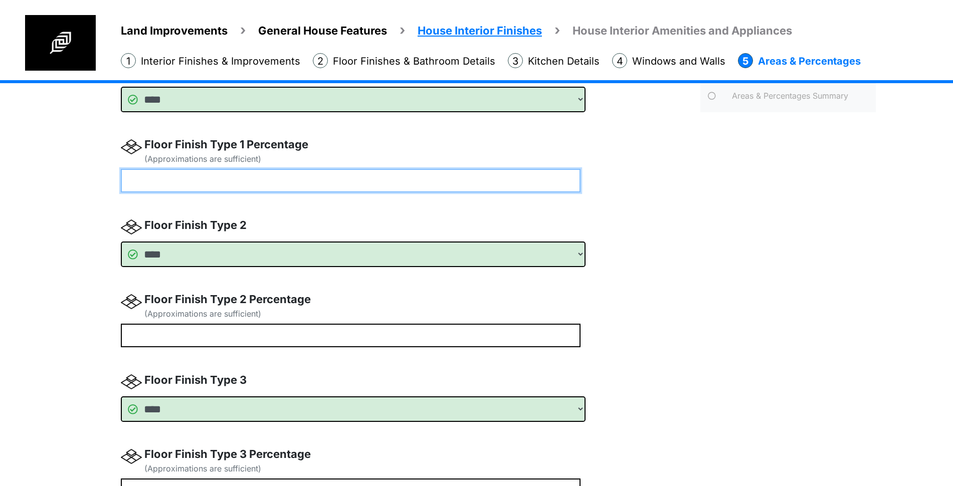
click at [308, 180] on input "number" at bounding box center [351, 181] width 460 height 24
type input "**"
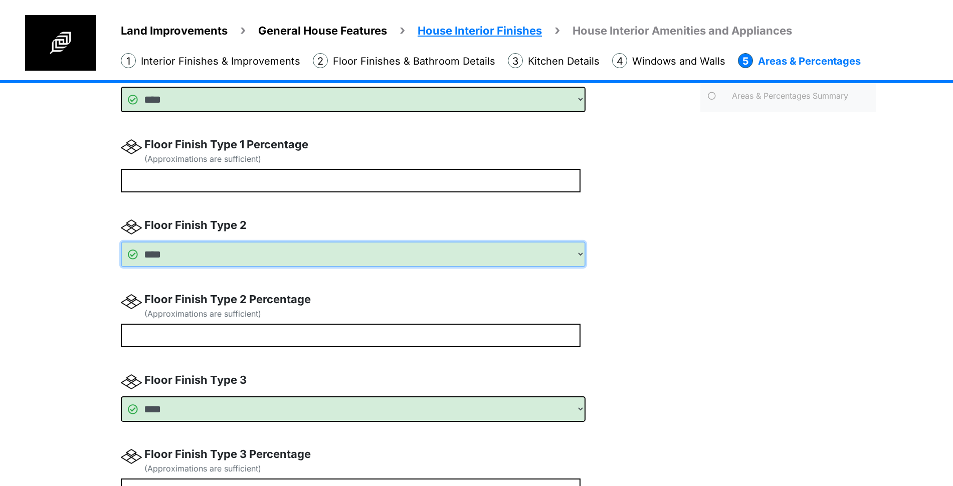
type input "**"
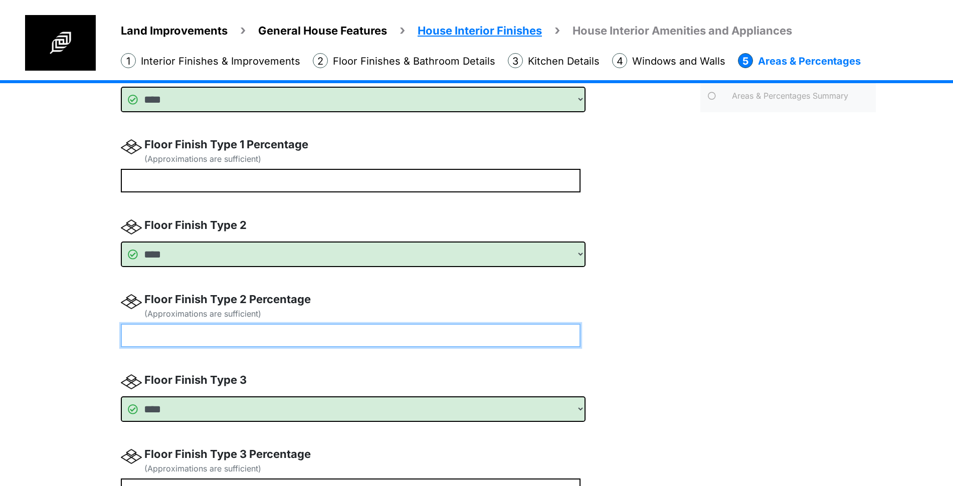
type input "**"
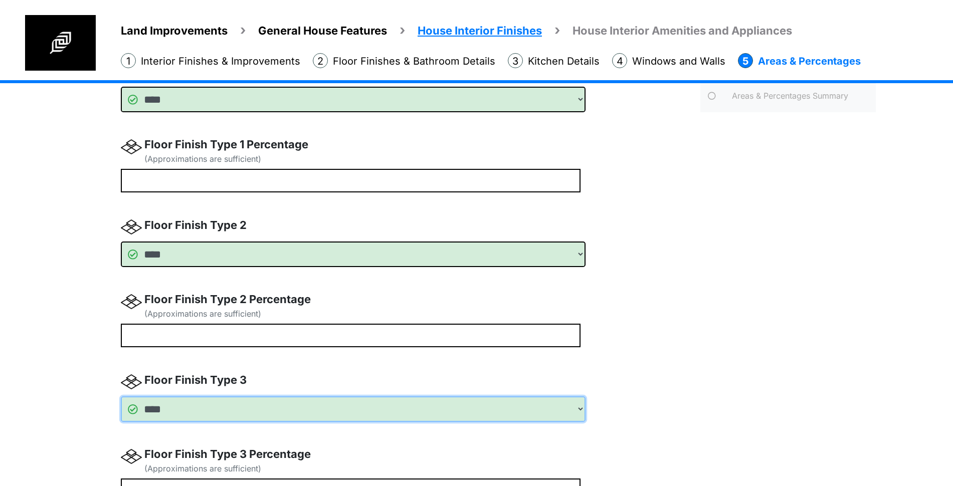
type input "**"
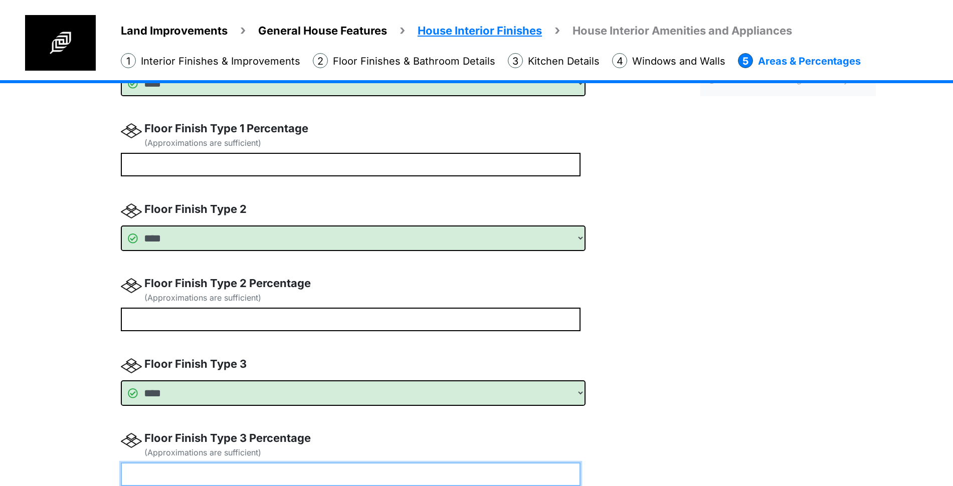
type input "**"
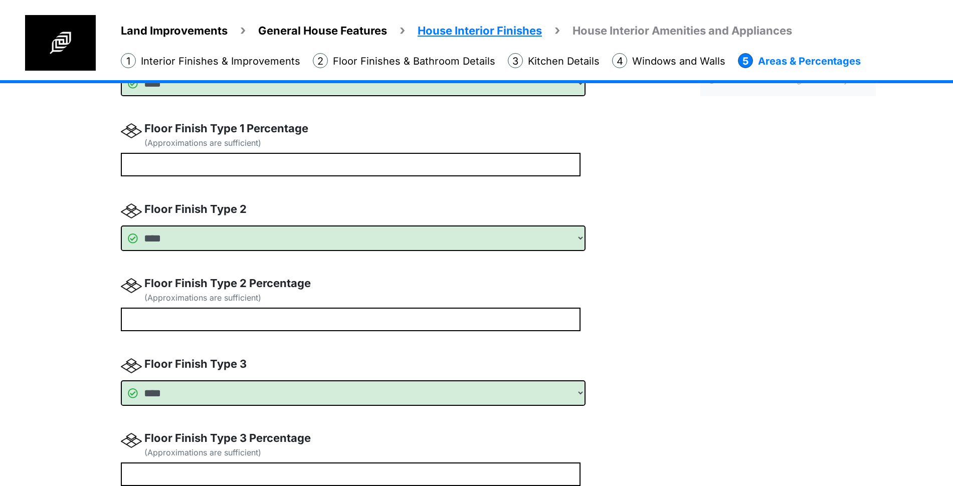
type input "**"
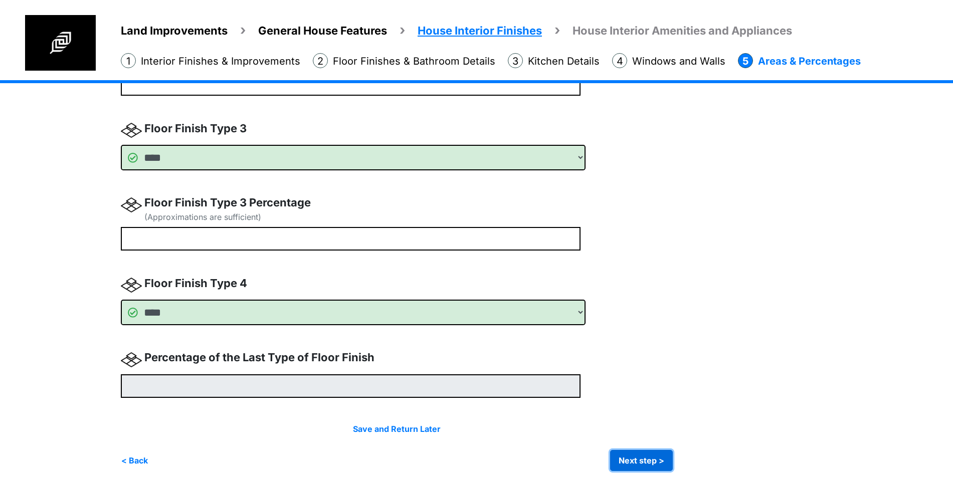
click at [653, 455] on button "Next step >" at bounding box center [641, 460] width 63 height 21
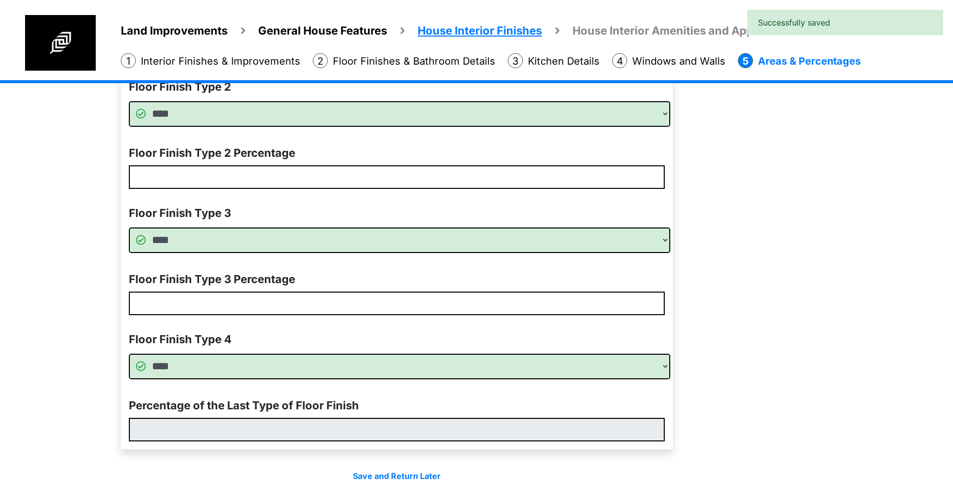
scroll to position [408, 0]
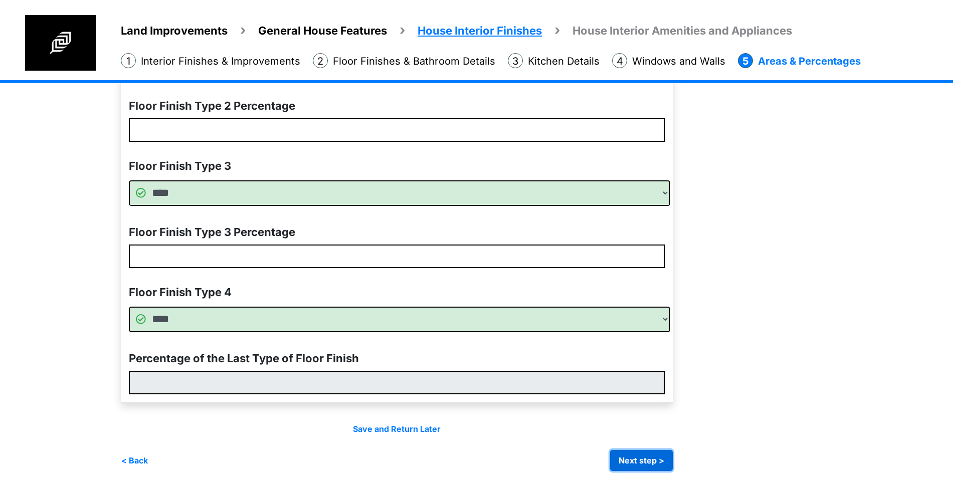
click at [658, 468] on button "Next step >" at bounding box center [641, 460] width 63 height 21
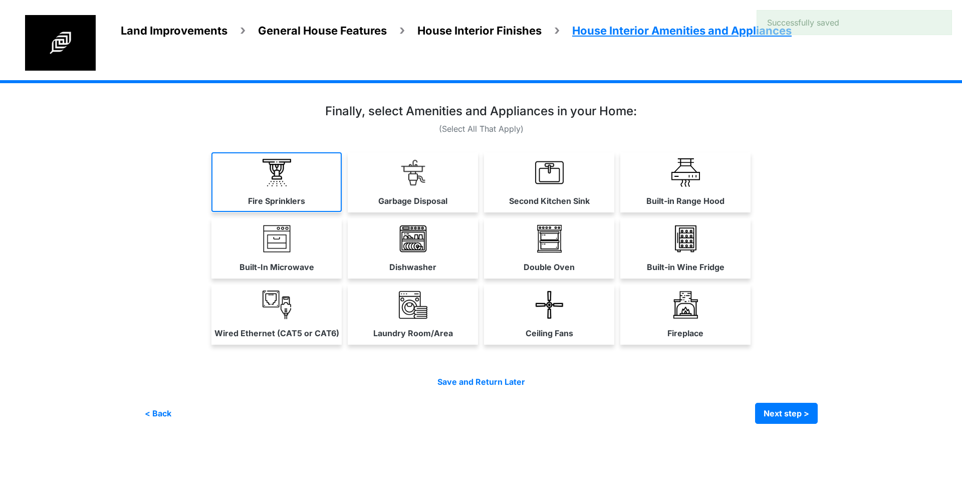
click at [277, 166] on img at bounding box center [277, 172] width 29 height 29
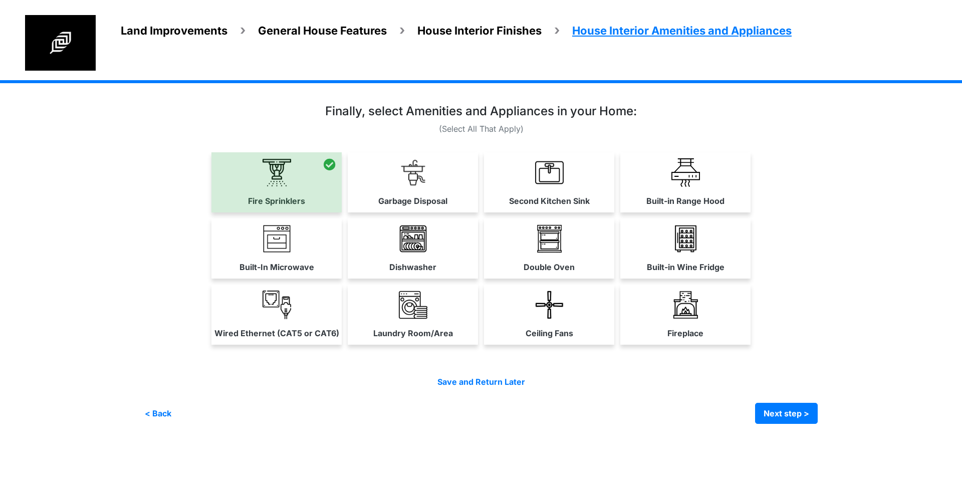
click at [286, 225] on link "Built-In Microwave" at bounding box center [276, 248] width 130 height 60
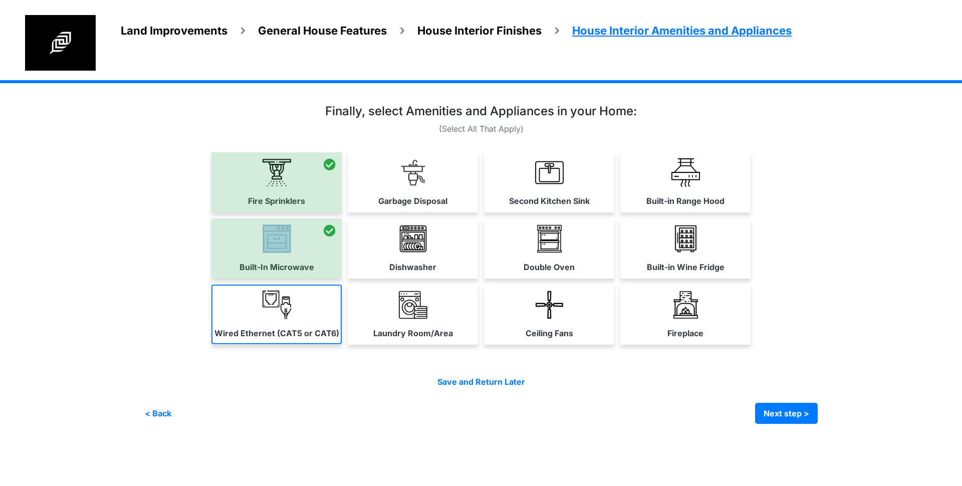
click at [284, 314] on img at bounding box center [277, 305] width 29 height 29
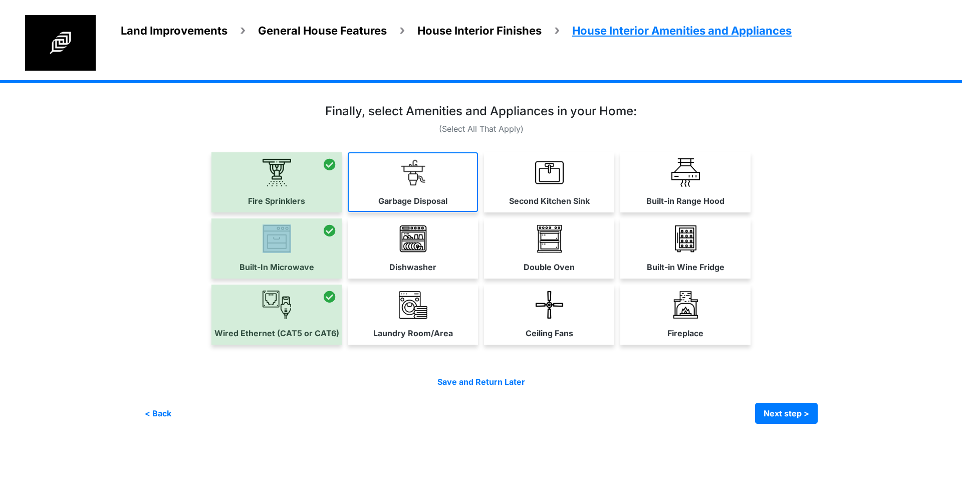
click at [399, 187] on link "Garbage Disposal" at bounding box center [413, 182] width 130 height 60
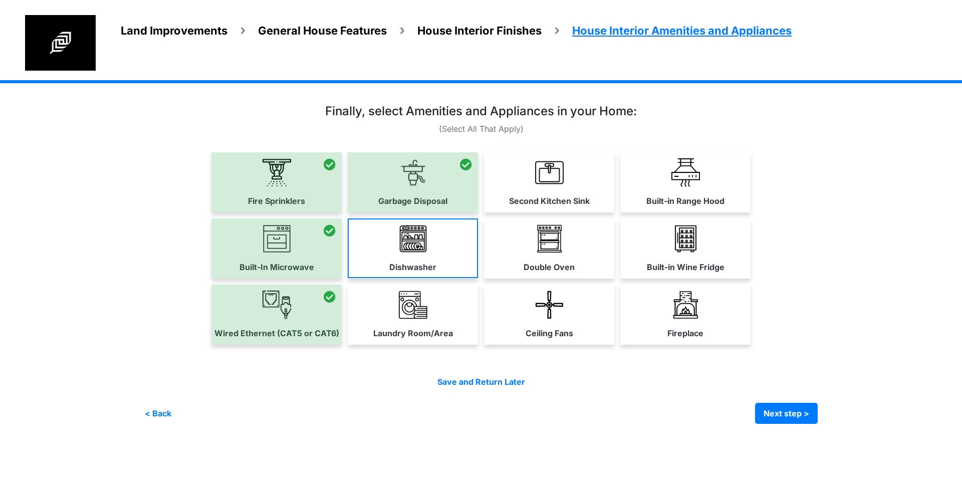
click at [403, 242] on img at bounding box center [413, 239] width 29 height 29
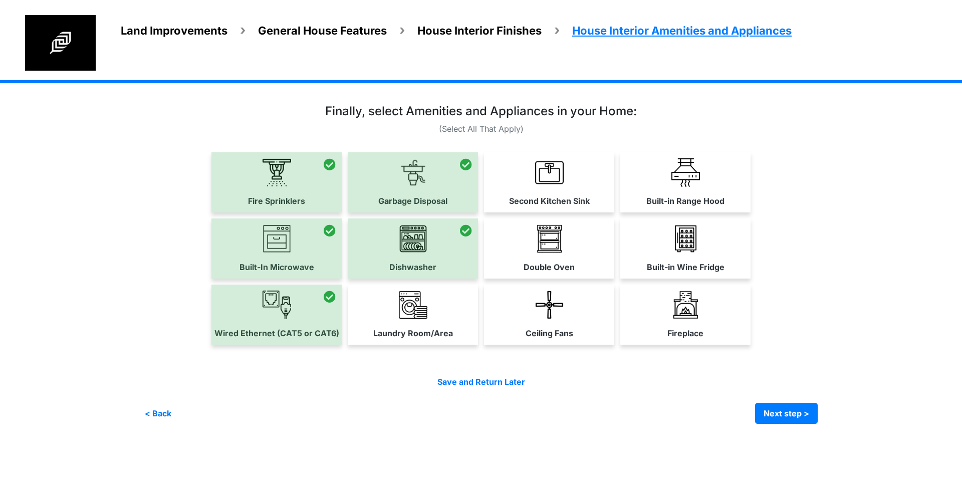
click at [415, 306] on img at bounding box center [413, 305] width 29 height 29
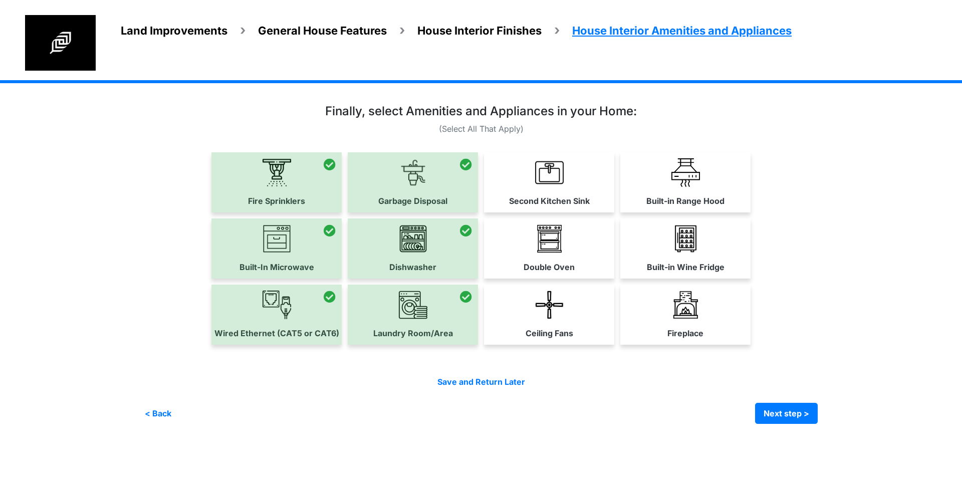
click at [559, 195] on label "Second Kitchen Sink" at bounding box center [549, 201] width 81 height 12
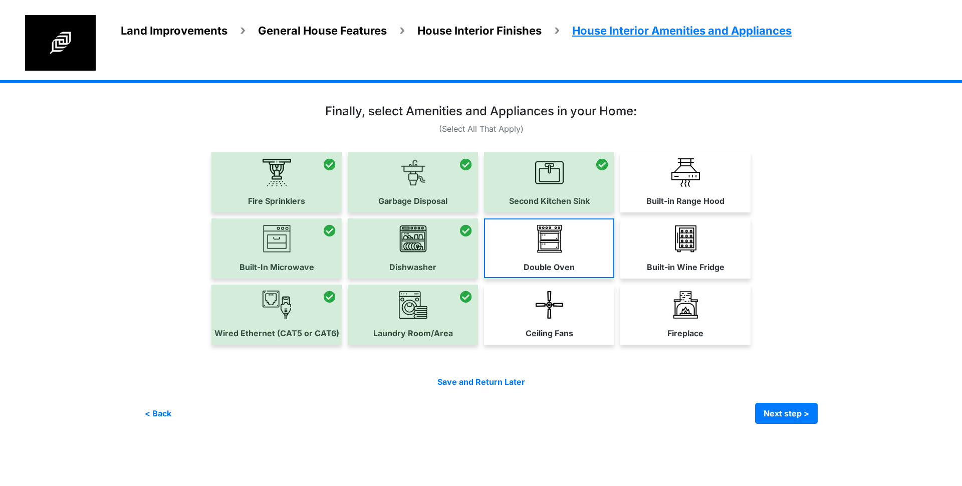
click at [564, 254] on link "Double Oven" at bounding box center [549, 248] width 130 height 60
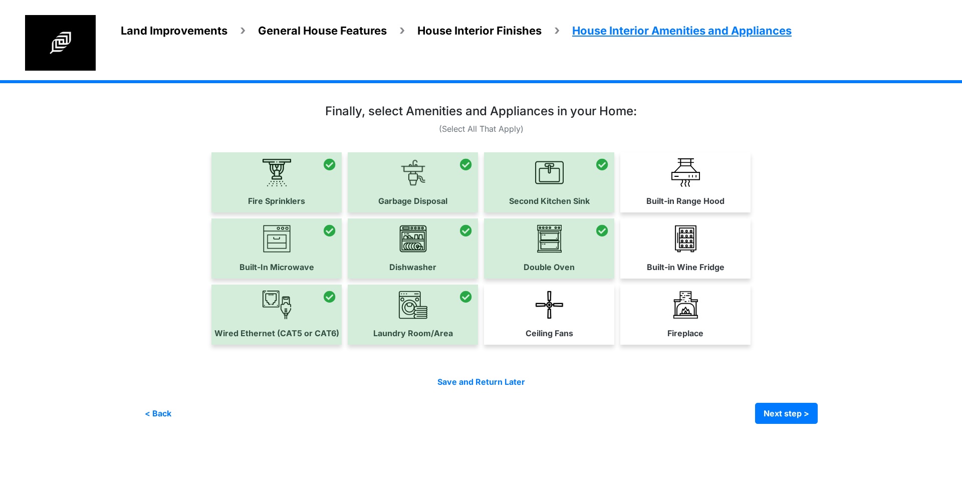
click at [559, 315] on img at bounding box center [549, 305] width 29 height 29
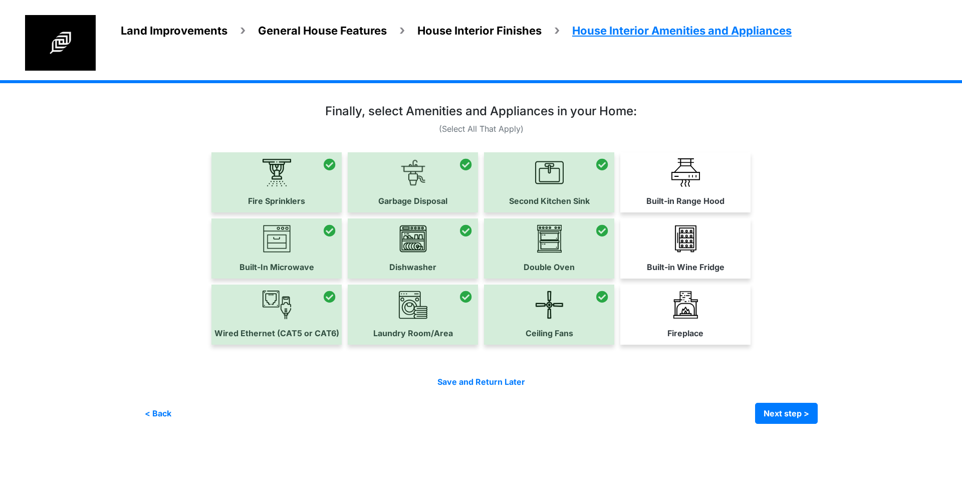
click at [670, 188] on link "Built-in Range Hood" at bounding box center [685, 182] width 130 height 60
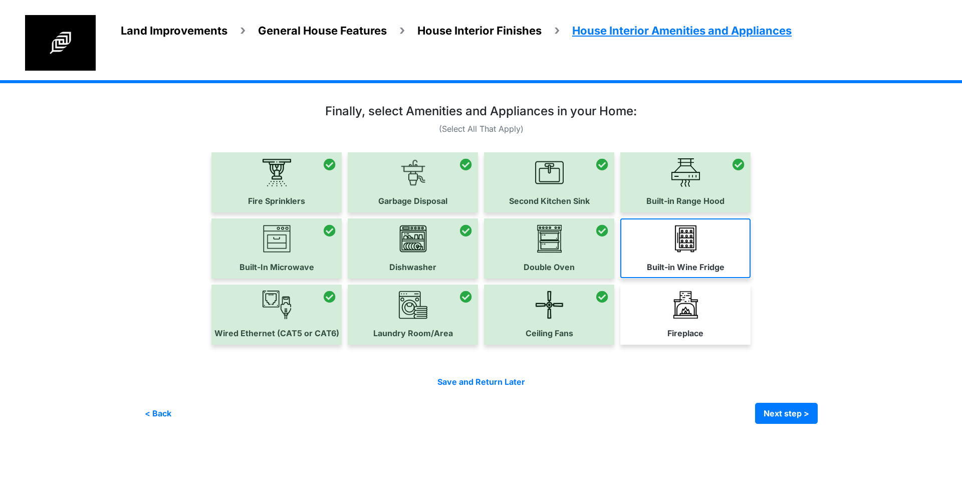
click at [682, 262] on label "Built-in Wine Fridge" at bounding box center [686, 267] width 78 height 12
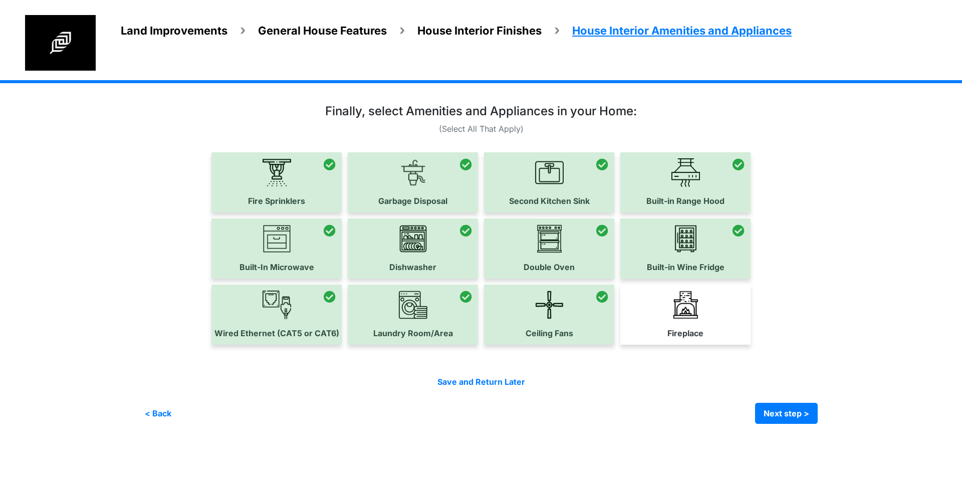
click at [682, 310] on img at bounding box center [686, 305] width 29 height 29
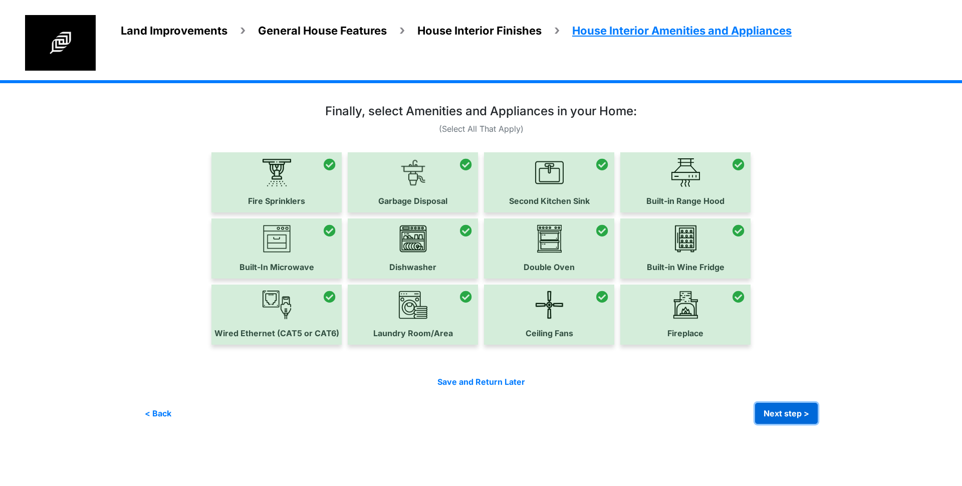
click at [807, 415] on button "Next step >" at bounding box center [786, 413] width 63 height 21
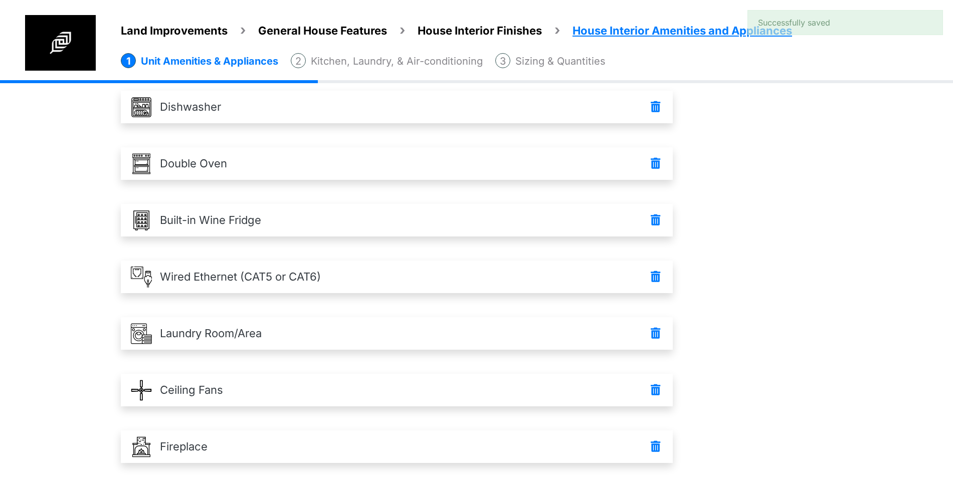
scroll to position [412, 0]
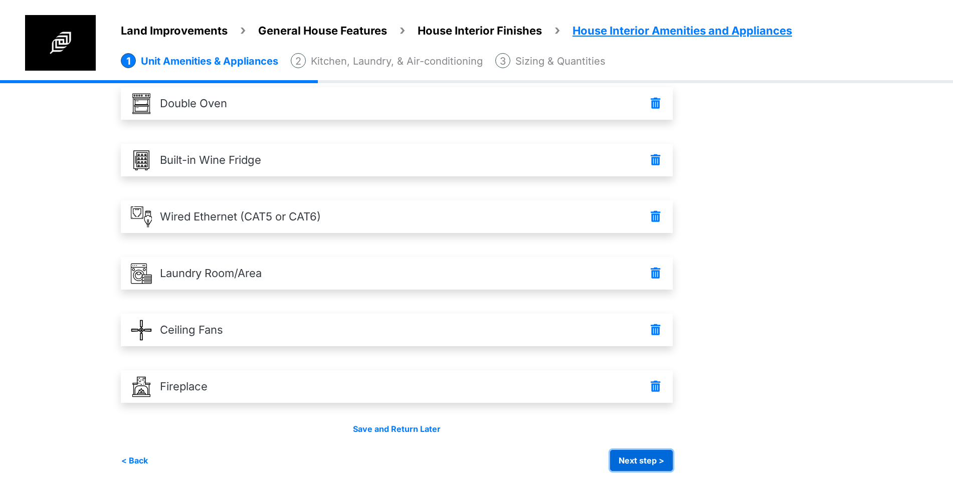
click at [668, 460] on button "Next step >" at bounding box center [641, 460] width 63 height 21
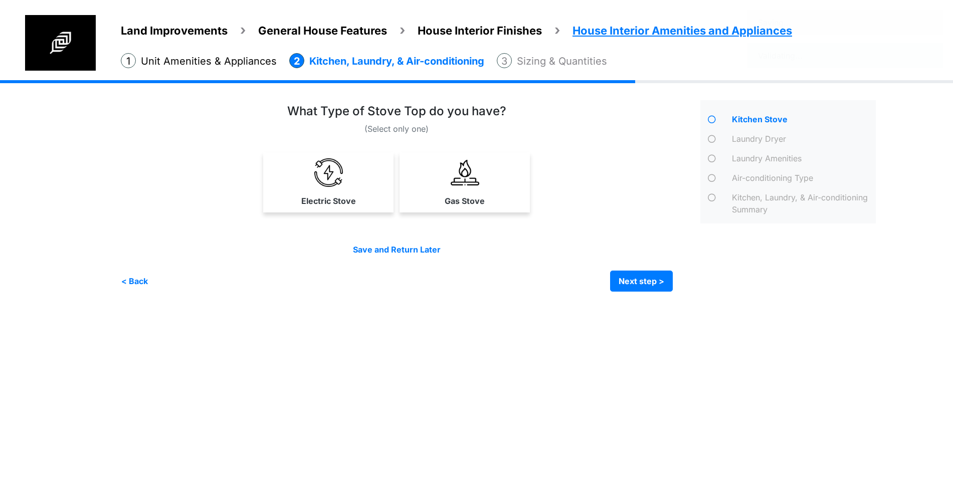
scroll to position [0, 0]
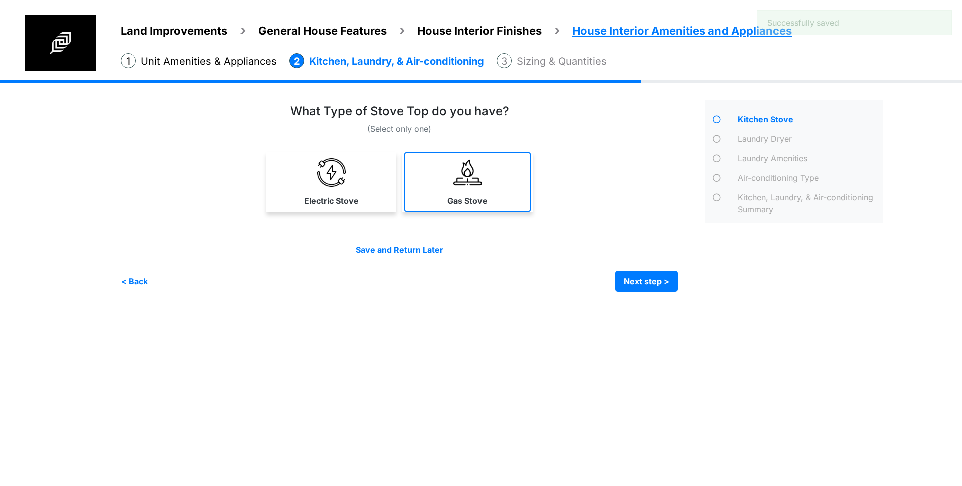
click at [446, 168] on link "Gas Stove" at bounding box center [467, 182] width 126 height 60
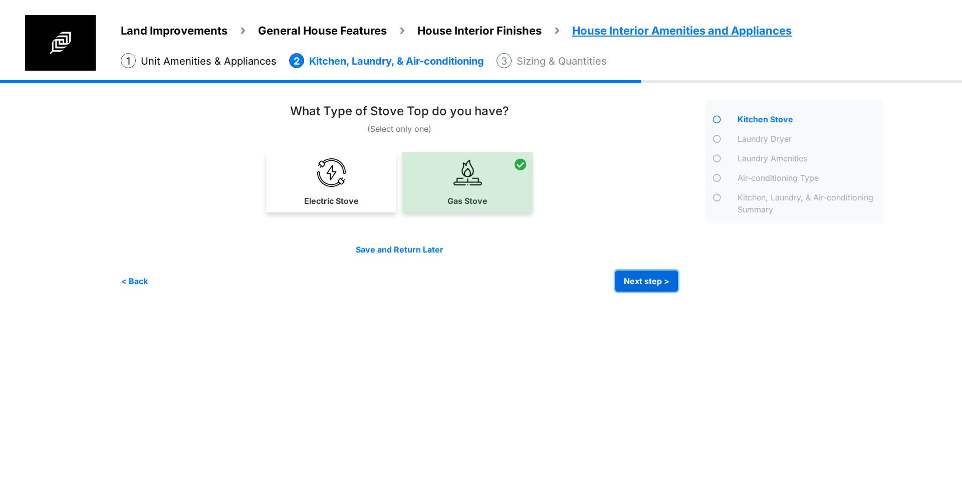
click at [646, 282] on button "Next step >" at bounding box center [646, 281] width 63 height 21
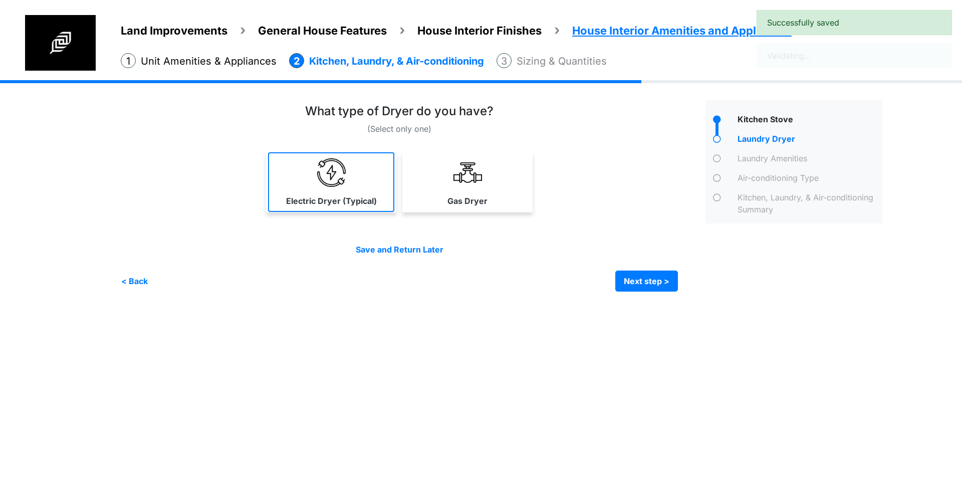
click at [393, 171] on link "Electric Dryer (Typical)" at bounding box center [331, 182] width 126 height 60
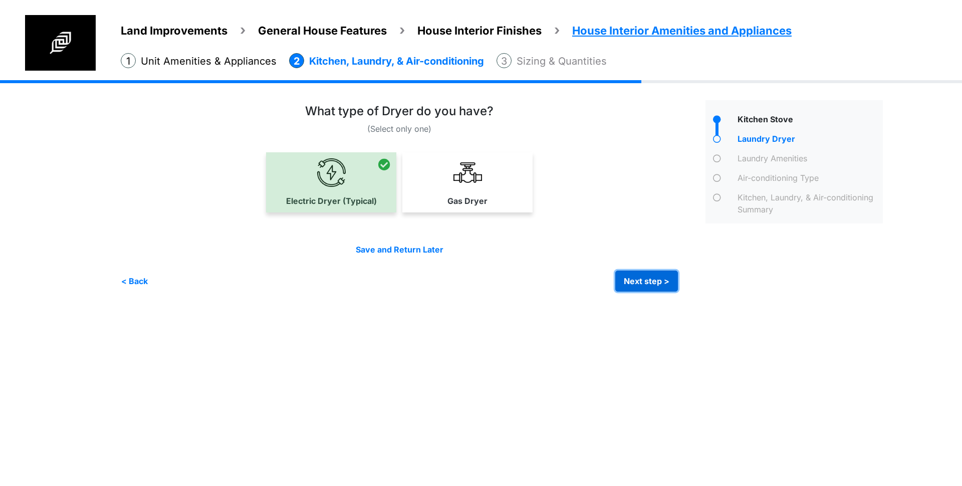
click at [643, 277] on button "Next step >" at bounding box center [646, 281] width 63 height 21
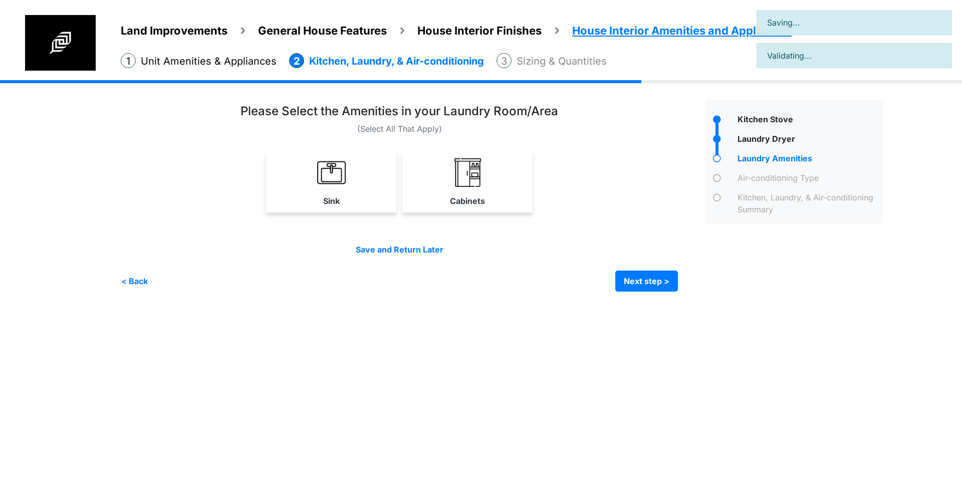
click at [448, 168] on link "Cabinets" at bounding box center [467, 182] width 130 height 60
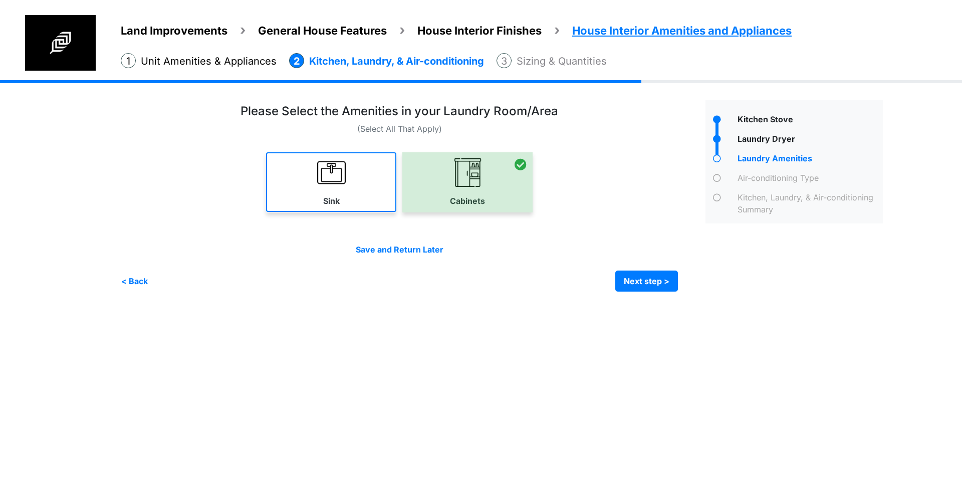
click at [327, 153] on link "Sink" at bounding box center [331, 182] width 130 height 60
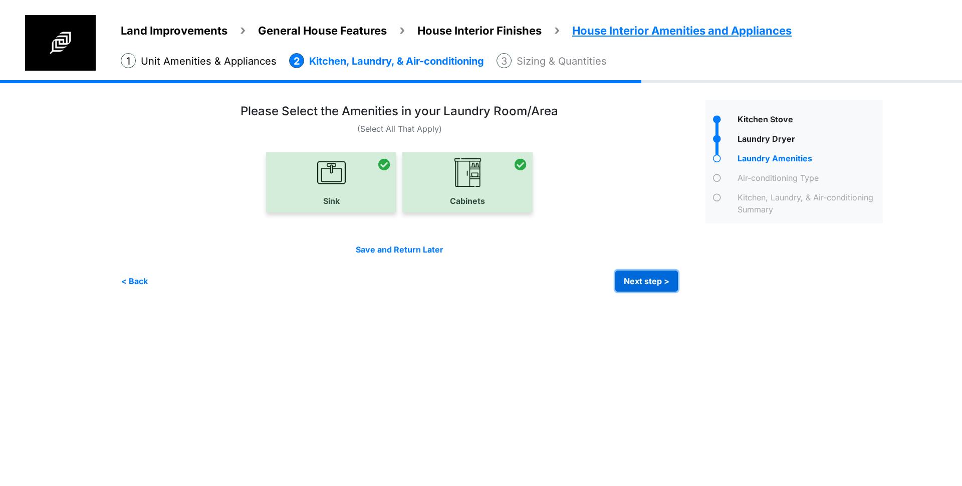
click at [651, 289] on button "Next step >" at bounding box center [646, 281] width 63 height 21
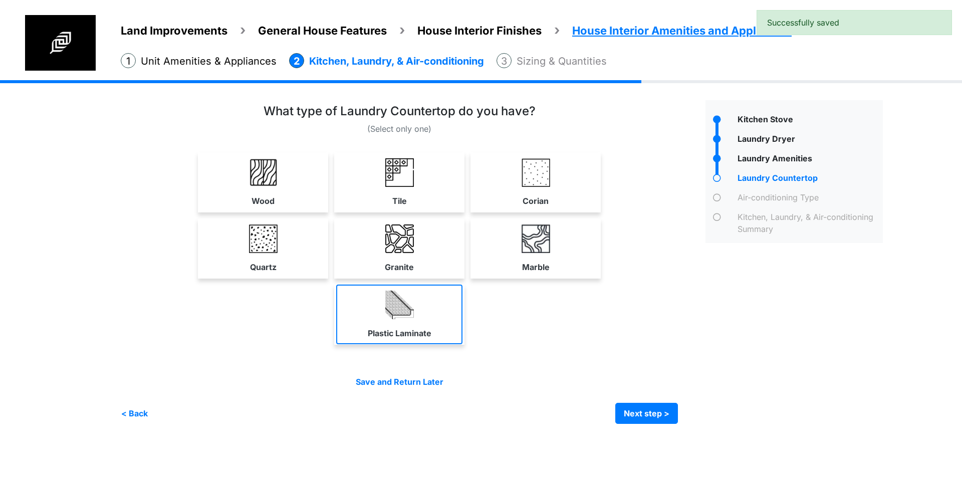
click at [403, 304] on img at bounding box center [399, 305] width 29 height 29
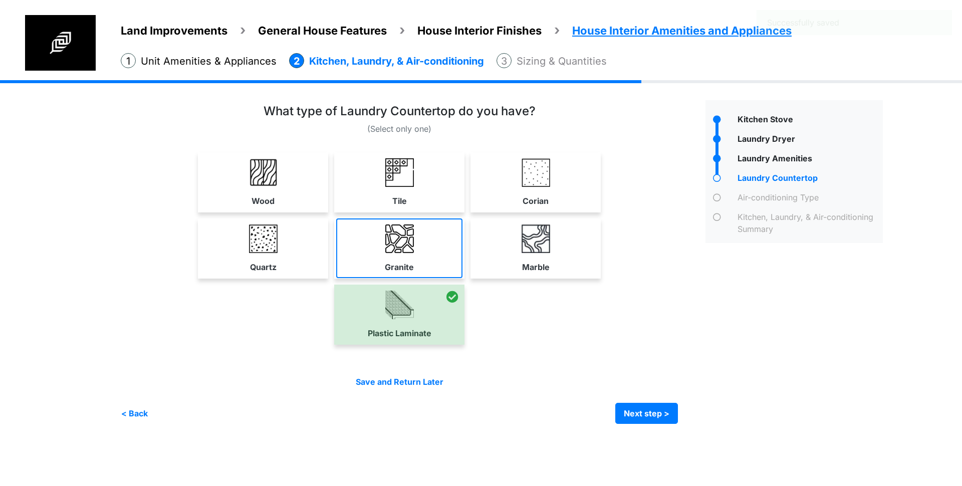
click at [392, 242] on img at bounding box center [399, 239] width 29 height 29
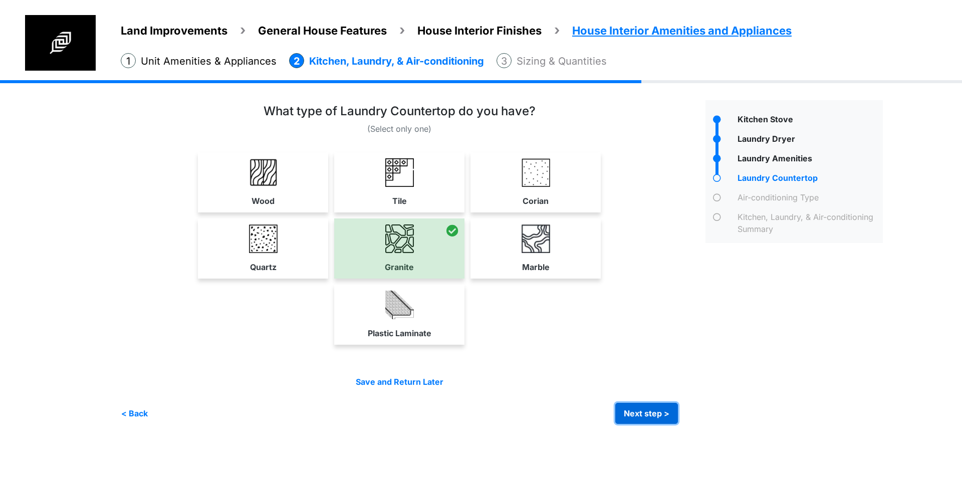
drag, startPoint x: 657, startPoint y: 412, endPoint x: 697, endPoint y: 361, distance: 64.6
click at [657, 412] on button "Next step >" at bounding box center [646, 413] width 63 height 21
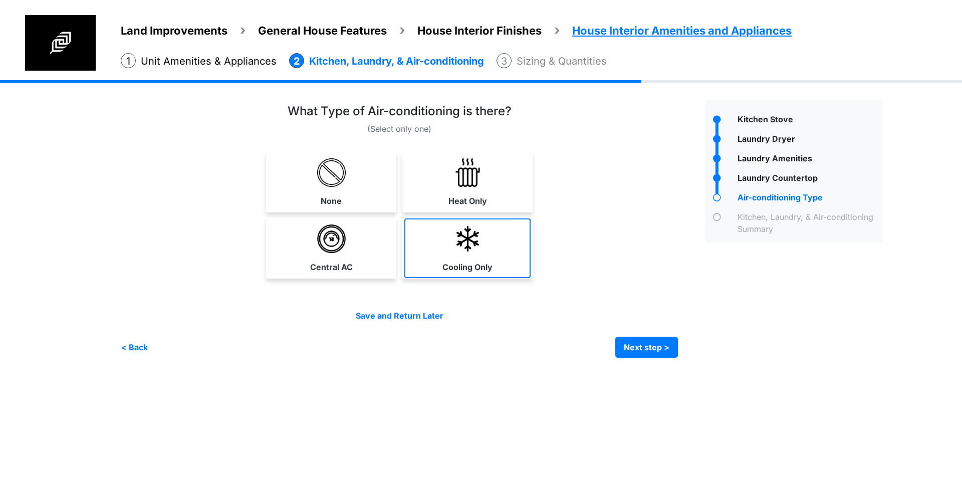
click at [480, 250] on img at bounding box center [468, 239] width 29 height 29
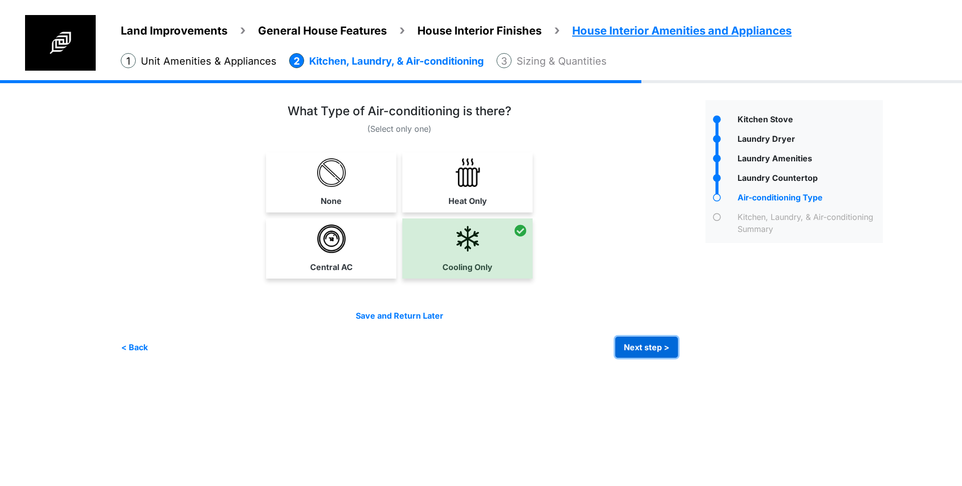
click at [639, 346] on button "Next step >" at bounding box center [646, 347] width 63 height 21
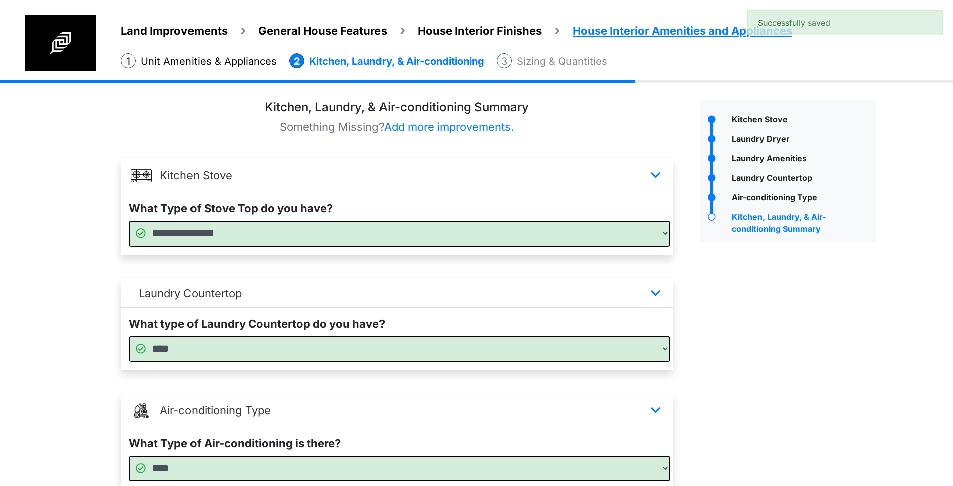
scroll to position [303, 0]
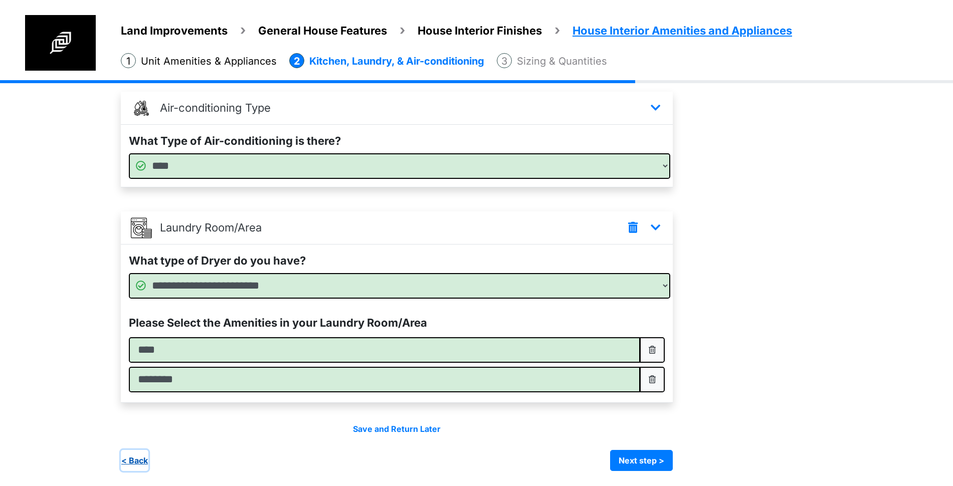
click at [134, 463] on button "< Back" at bounding box center [135, 460] width 28 height 21
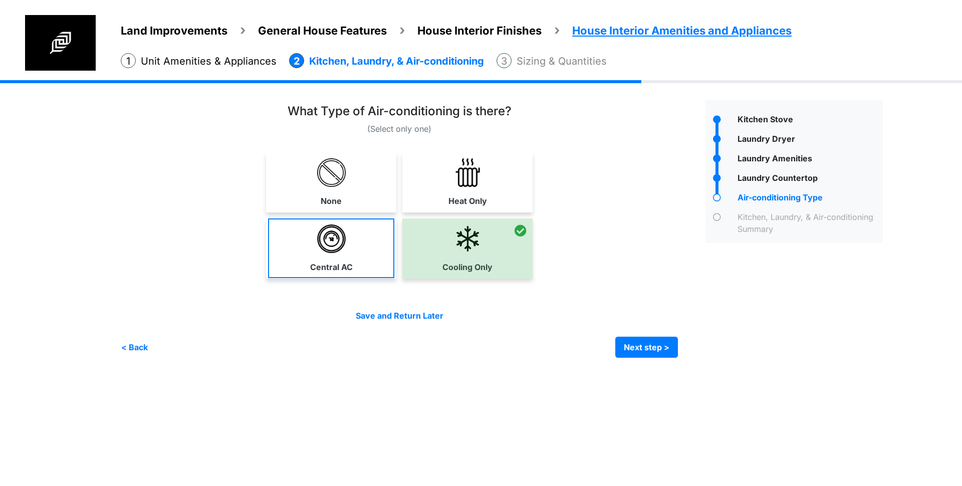
click at [337, 247] on img at bounding box center [331, 239] width 29 height 29
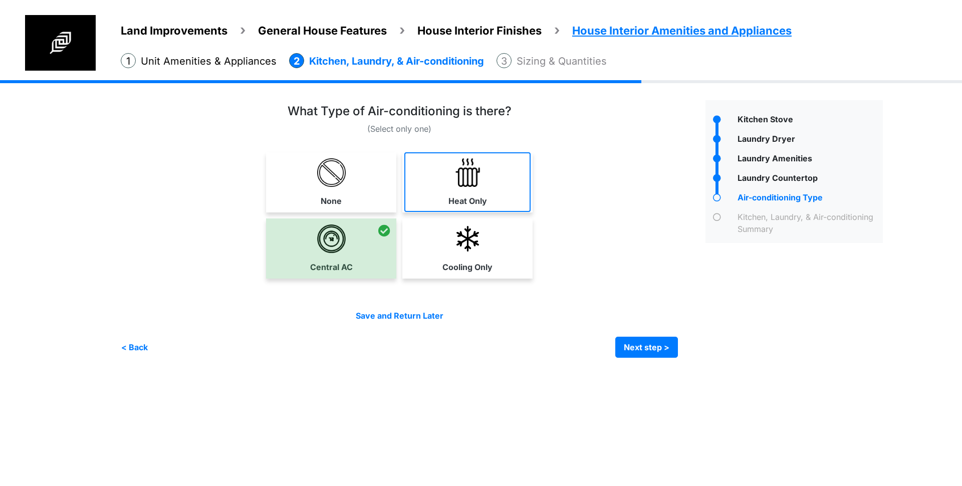
click at [431, 187] on link "Heat Only" at bounding box center [467, 182] width 126 height 60
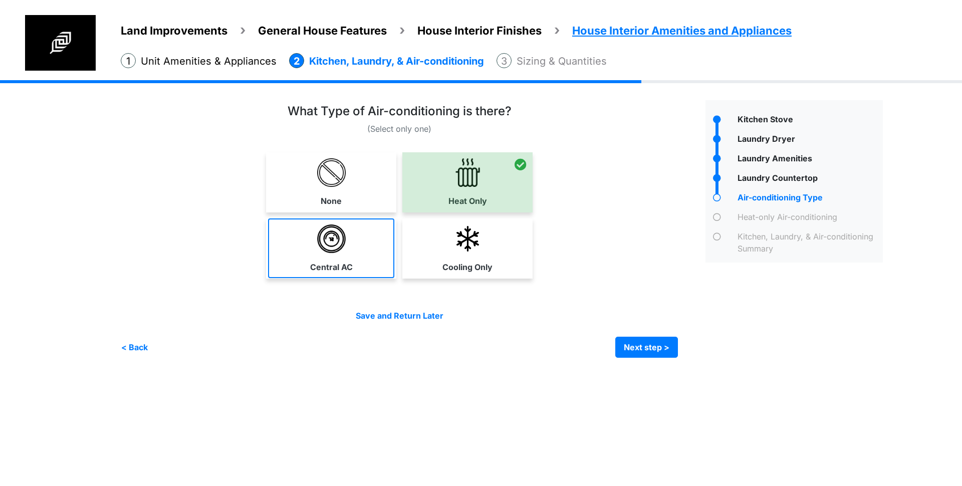
click at [364, 267] on link "Central AC" at bounding box center [331, 248] width 126 height 60
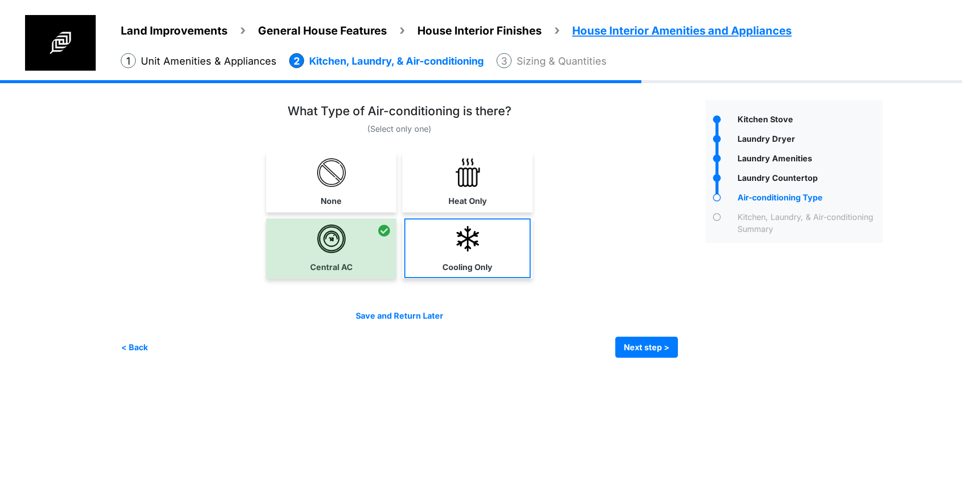
click at [494, 259] on link "Cooling Only" at bounding box center [467, 248] width 126 height 60
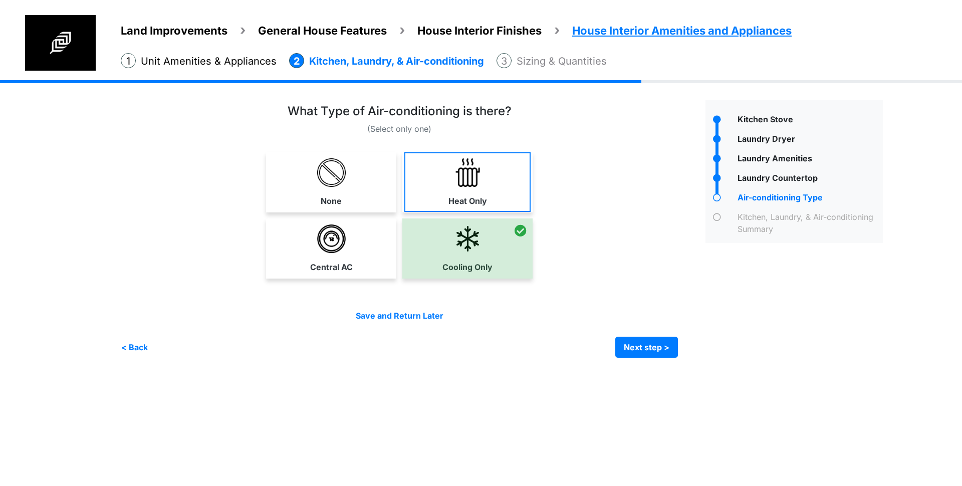
click at [488, 196] on link "Heat Only" at bounding box center [467, 182] width 126 height 60
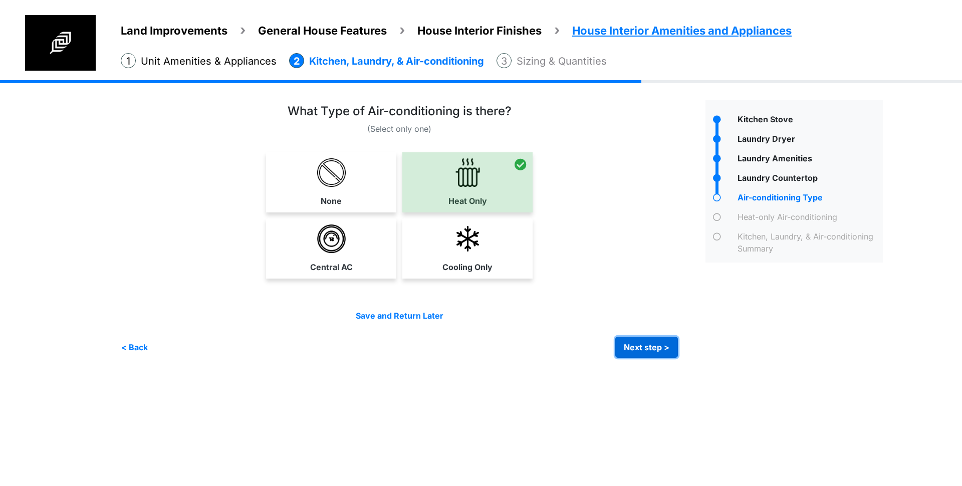
click at [639, 347] on button "Next step >" at bounding box center [646, 347] width 63 height 21
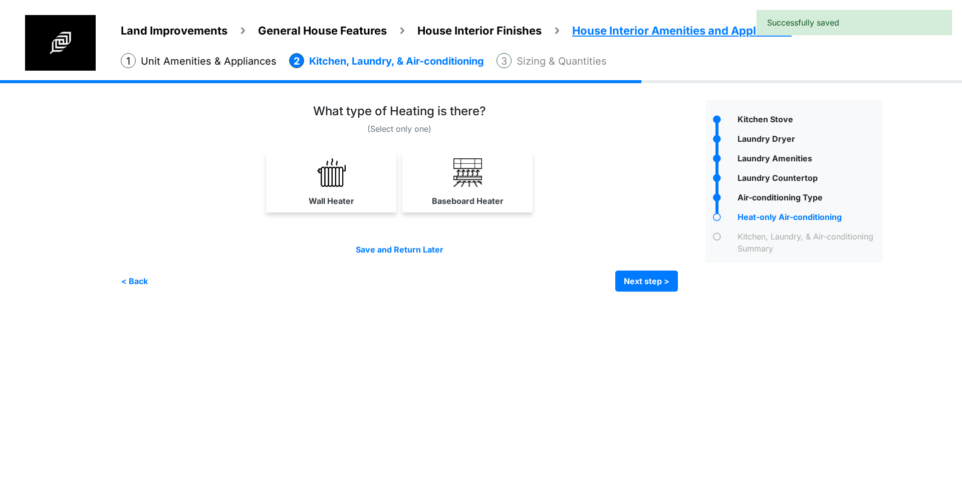
click at [454, 184] on img at bounding box center [468, 172] width 29 height 29
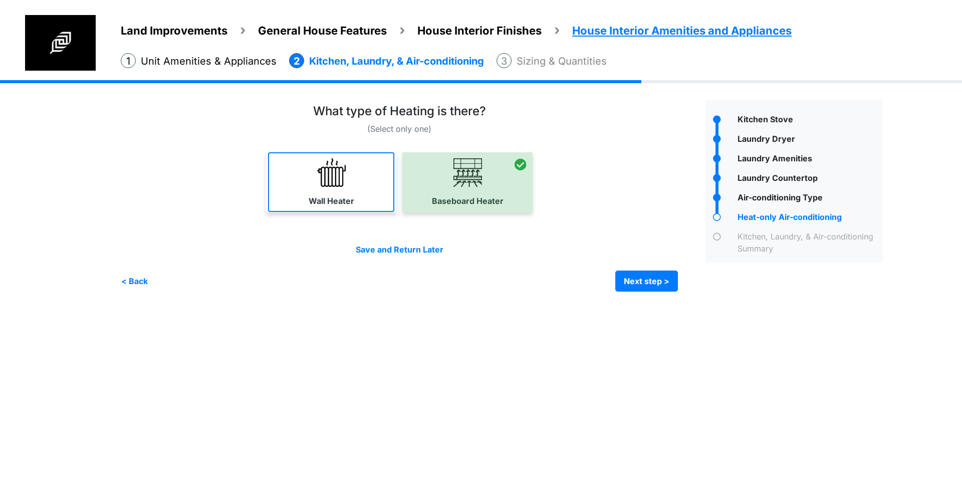
click at [353, 179] on link "Wall Heater" at bounding box center [331, 182] width 126 height 60
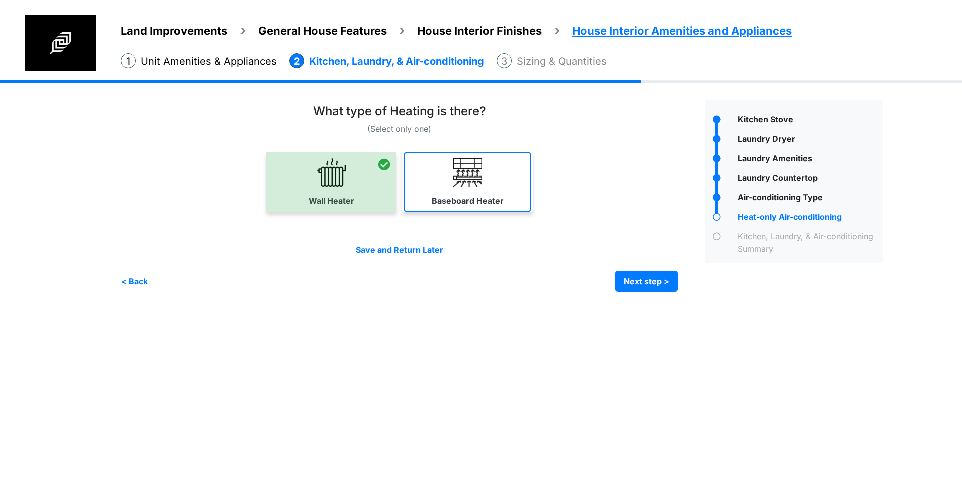
click at [474, 183] on img at bounding box center [468, 172] width 29 height 29
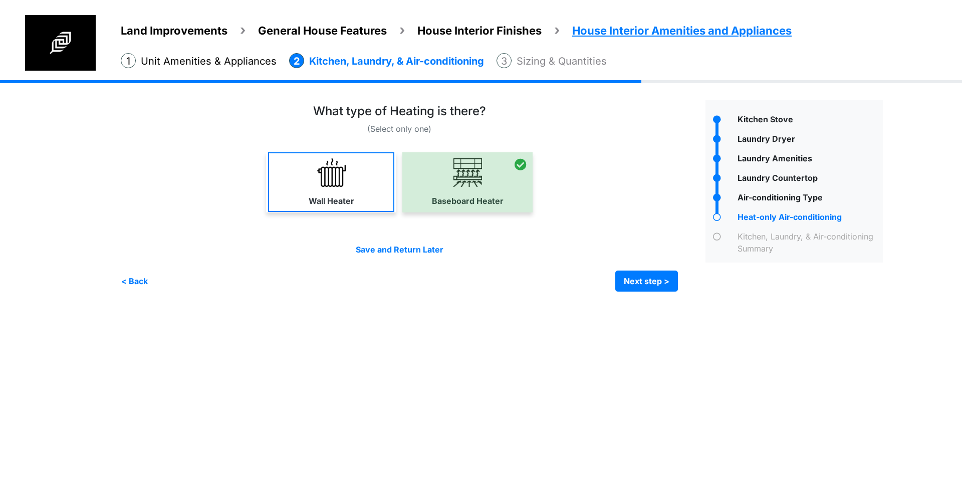
click at [334, 172] on img at bounding box center [331, 172] width 29 height 29
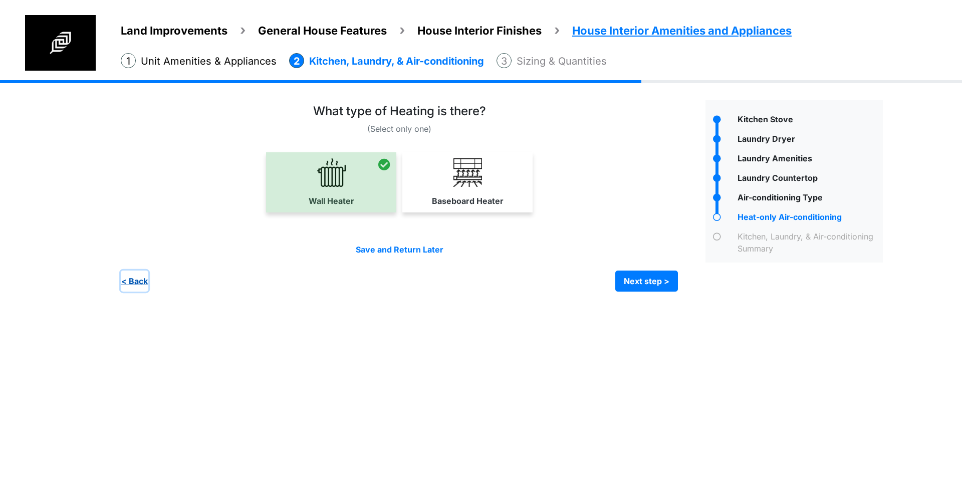
click at [136, 275] on button "< Back" at bounding box center [135, 281] width 28 height 21
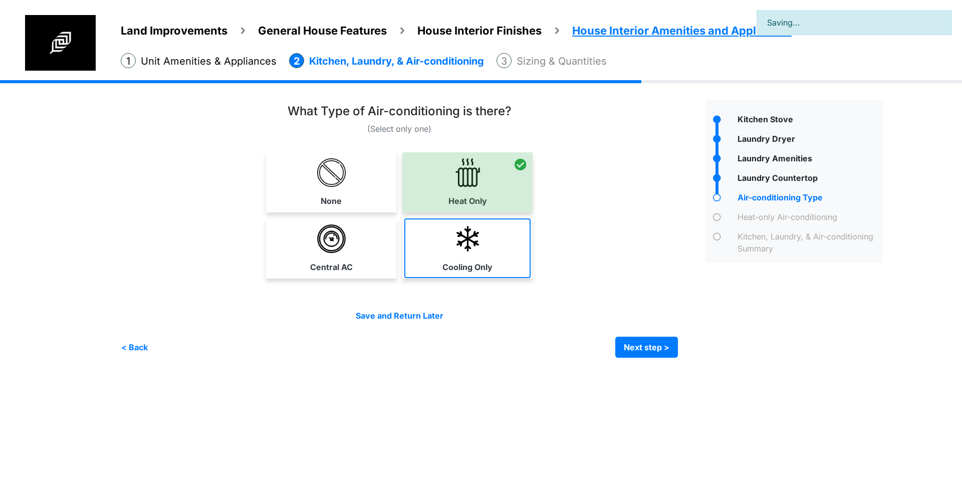
click at [492, 244] on link "Cooling Only" at bounding box center [467, 248] width 126 height 60
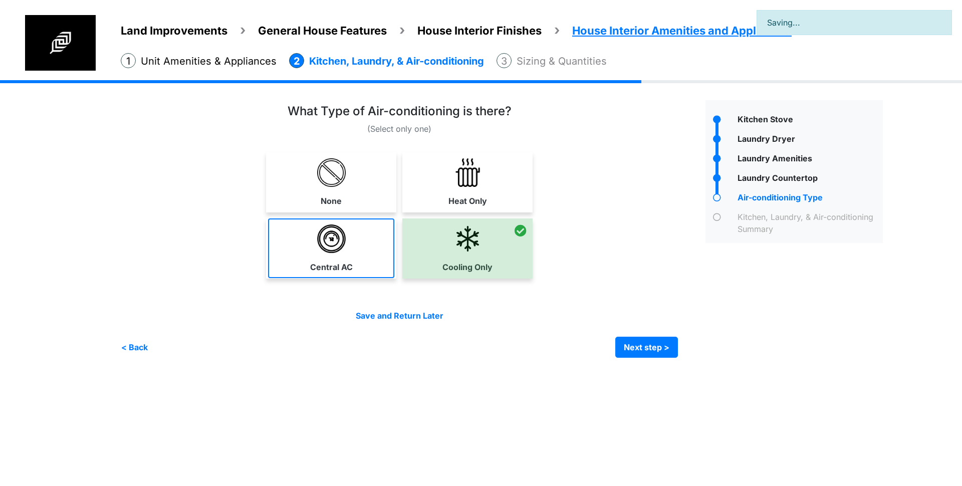
click at [387, 245] on link "Central AC" at bounding box center [331, 248] width 126 height 60
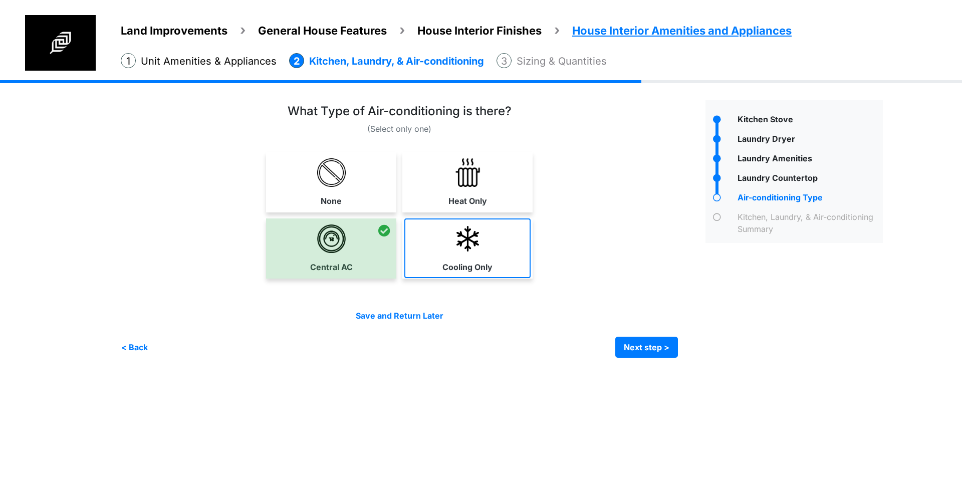
click at [497, 251] on link "Cooling Only" at bounding box center [467, 248] width 126 height 60
select select "*"
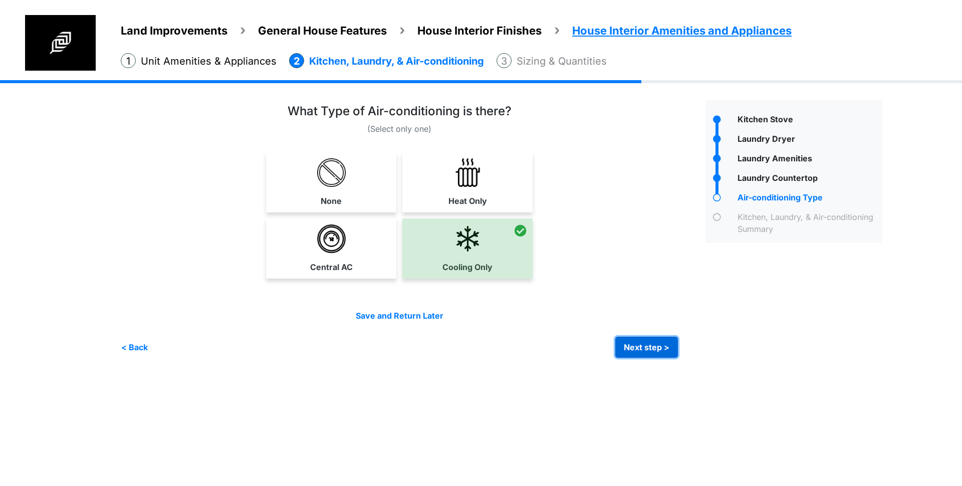
click at [649, 343] on button "Next step >" at bounding box center [646, 347] width 63 height 21
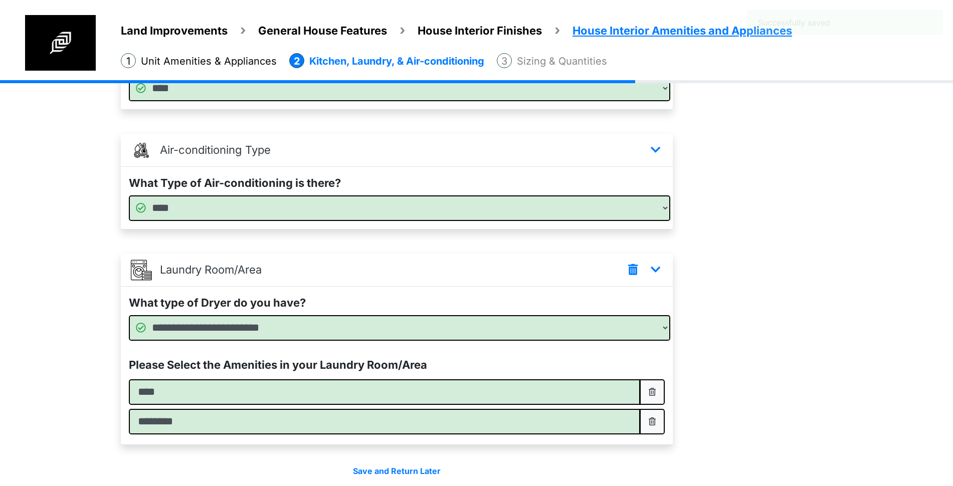
scroll to position [303, 0]
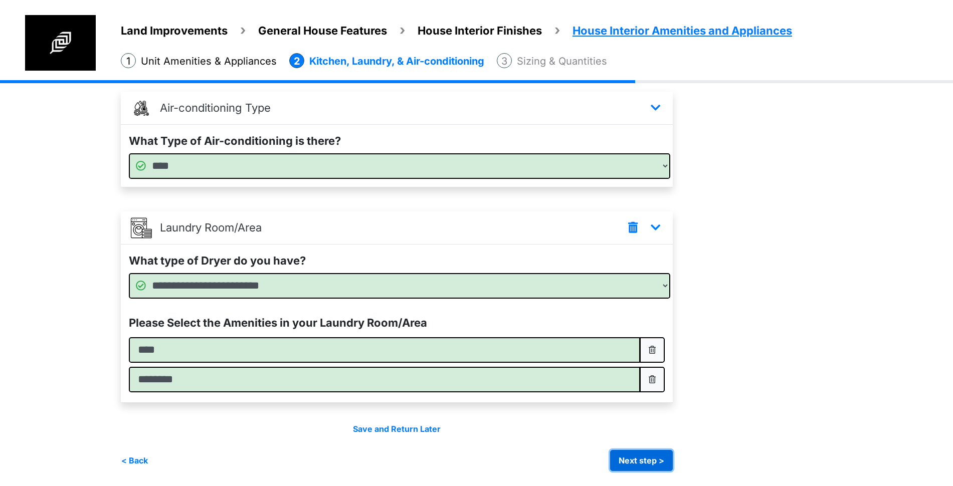
click at [654, 463] on button "Next step >" at bounding box center [641, 460] width 63 height 21
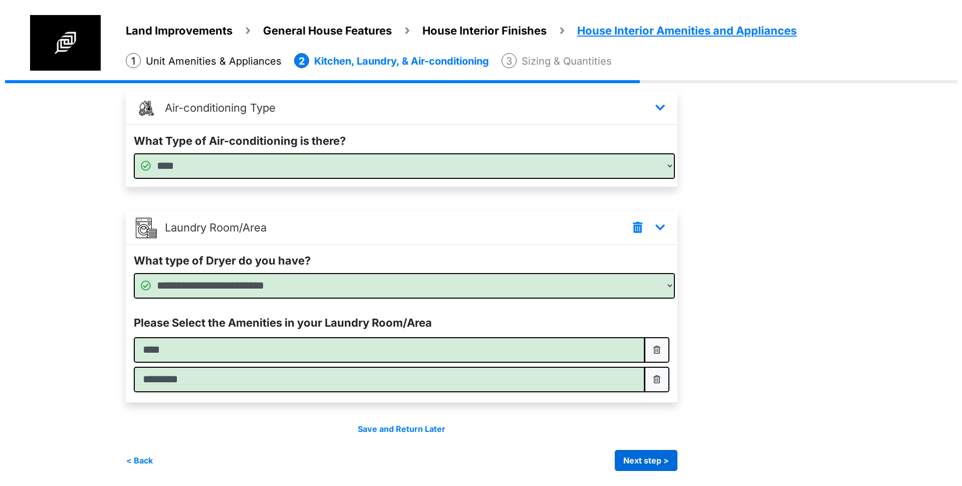
scroll to position [0, 0]
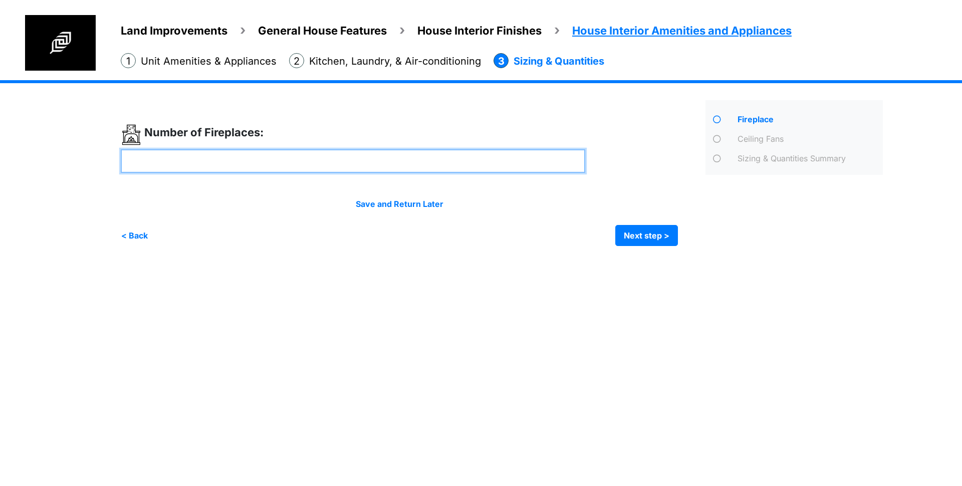
click at [223, 166] on input "number" at bounding box center [353, 161] width 465 height 24
type input "*"
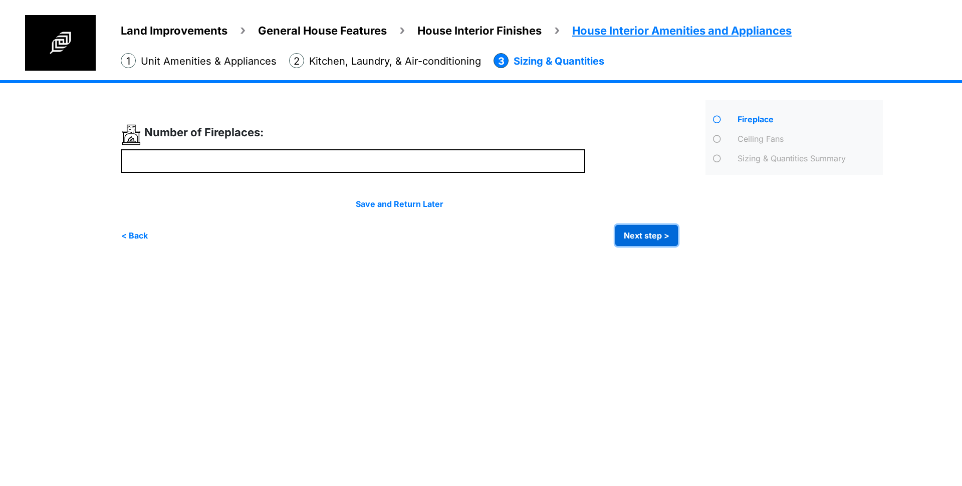
click at [639, 228] on button "Next step >" at bounding box center [646, 235] width 63 height 21
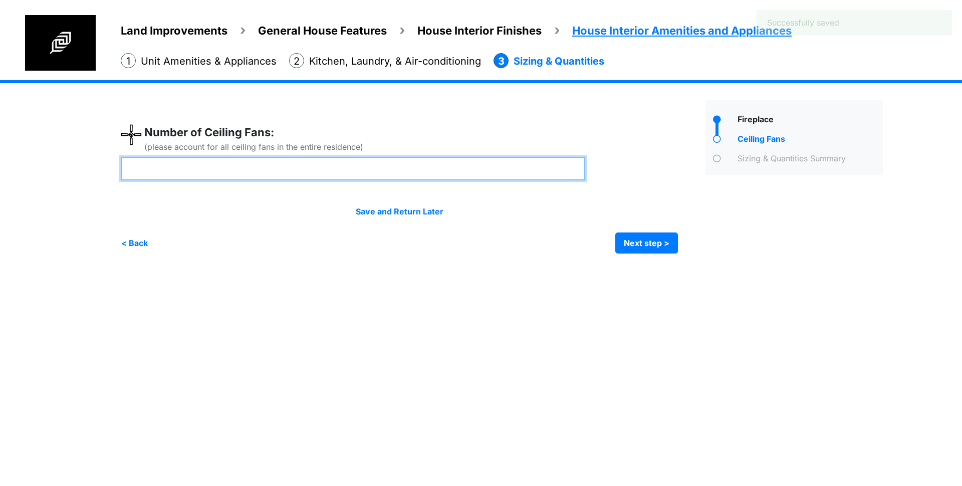
click at [441, 173] on input "number" at bounding box center [353, 169] width 465 height 24
type input "*"
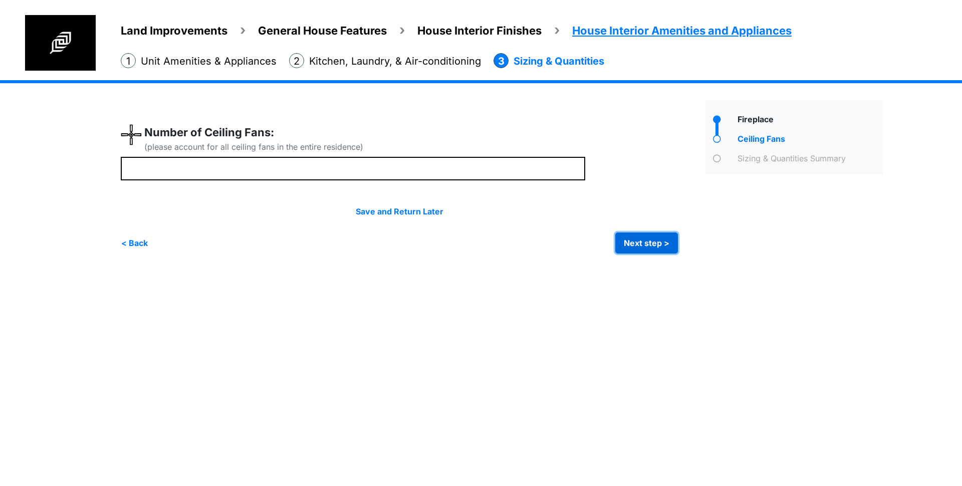
type input "*"
click at [638, 244] on button "Next step >" at bounding box center [646, 243] width 63 height 21
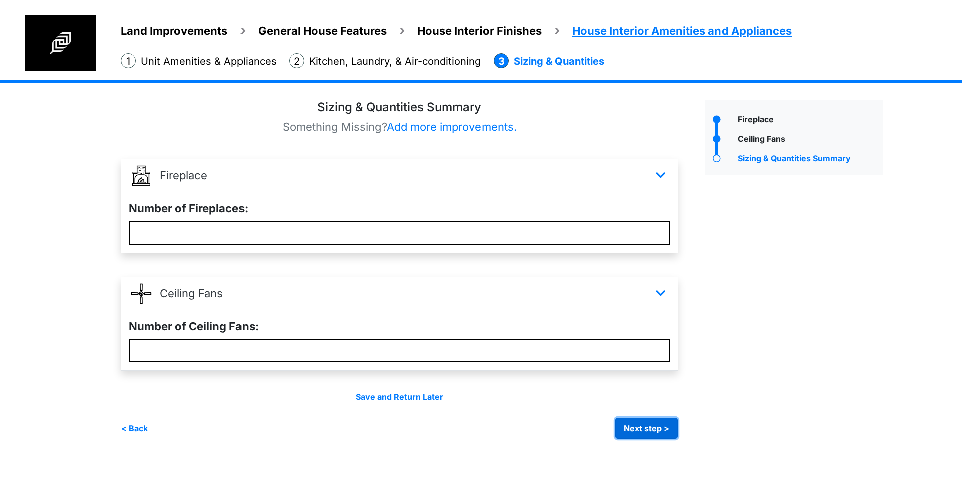
click at [626, 428] on button "Next step >" at bounding box center [646, 428] width 63 height 21
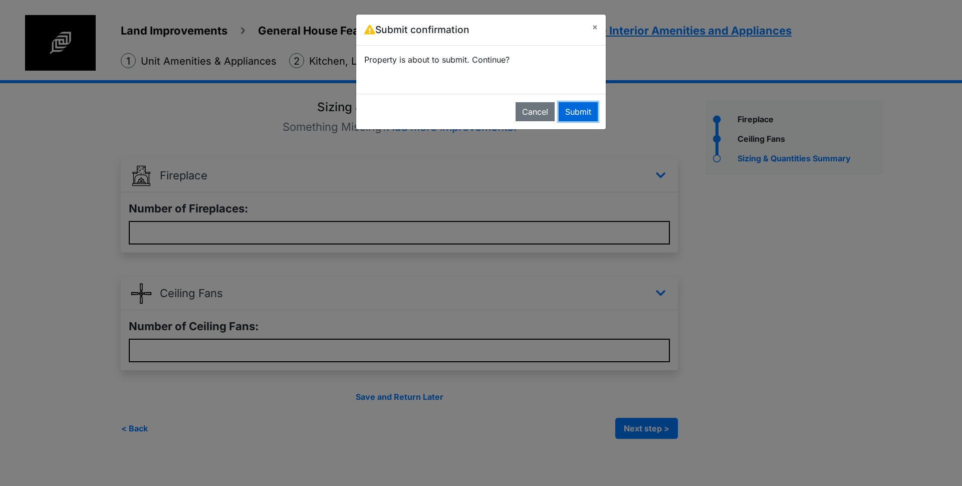
click at [580, 114] on button "Submit" at bounding box center [578, 111] width 39 height 19
